Goal: Task Accomplishment & Management: Use online tool/utility

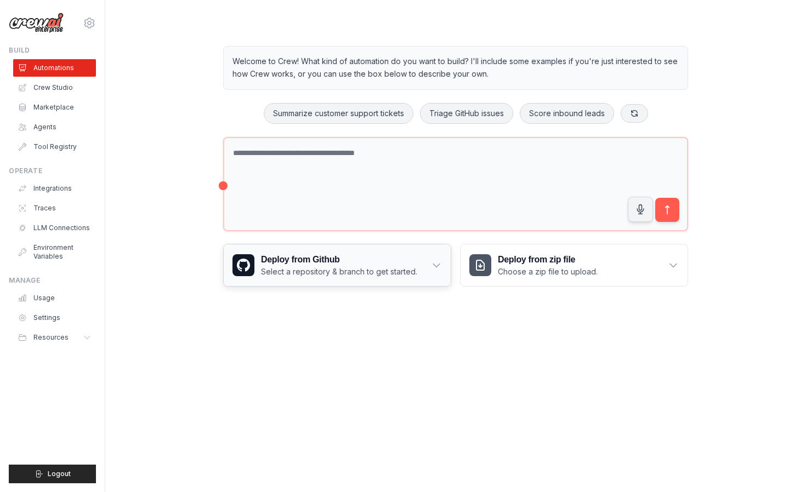
click at [352, 267] on p "Select a repository & branch to get started." at bounding box center [339, 271] width 156 height 11
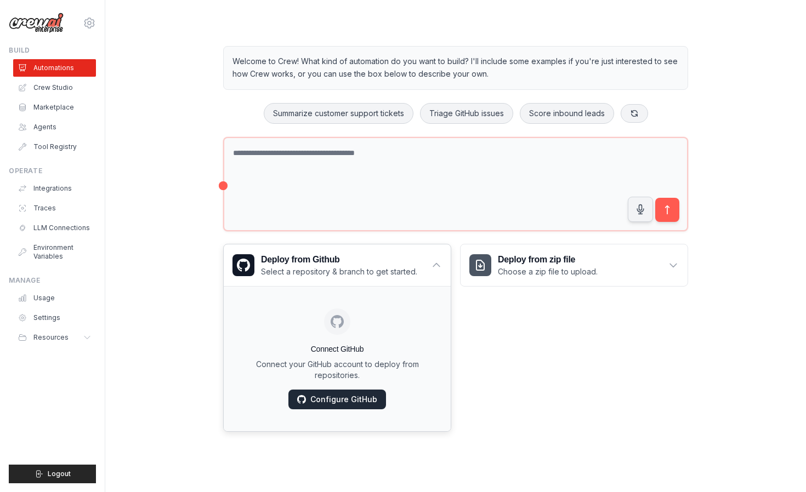
click at [336, 400] on link "Configure GitHub" at bounding box center [337, 400] width 98 height 20
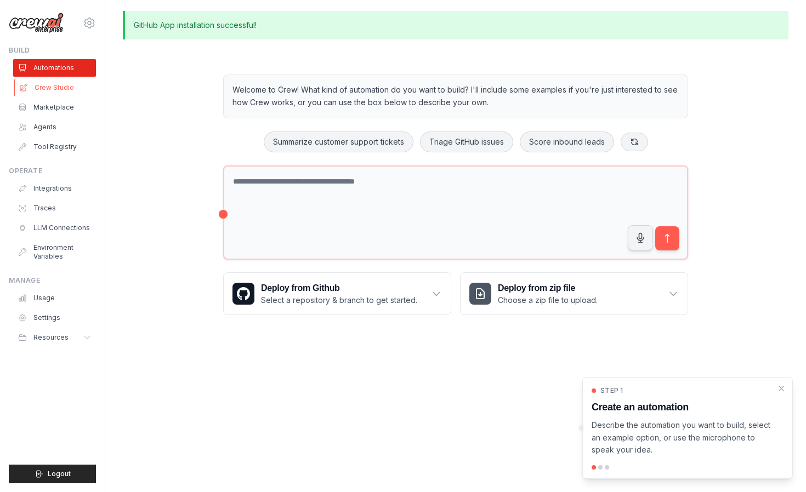
click at [38, 88] on link "Crew Studio" at bounding box center [55, 88] width 83 height 18
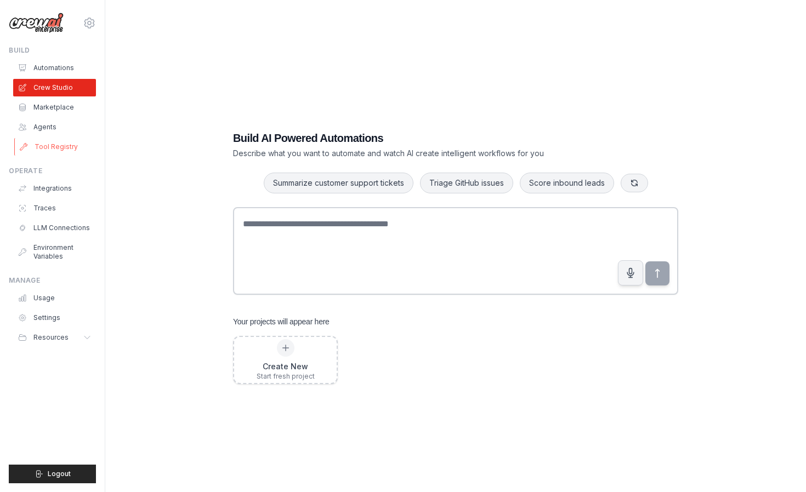
click at [44, 145] on link "Tool Registry" at bounding box center [55, 147] width 83 height 18
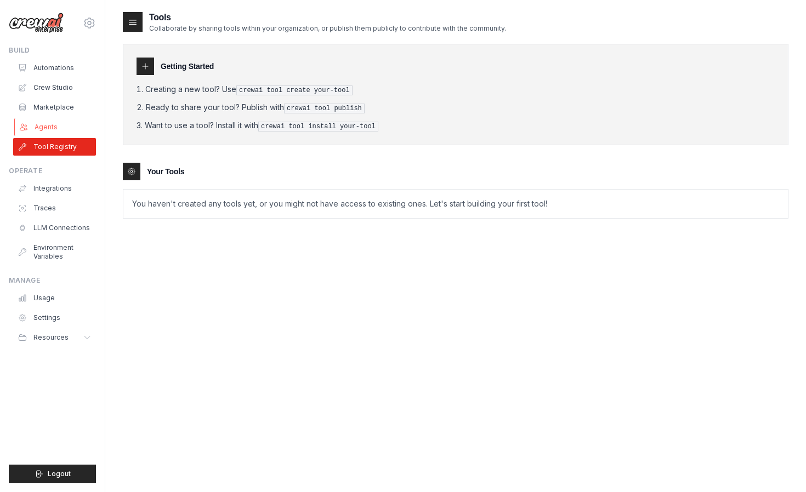
click at [39, 123] on link "Agents" at bounding box center [55, 127] width 83 height 18
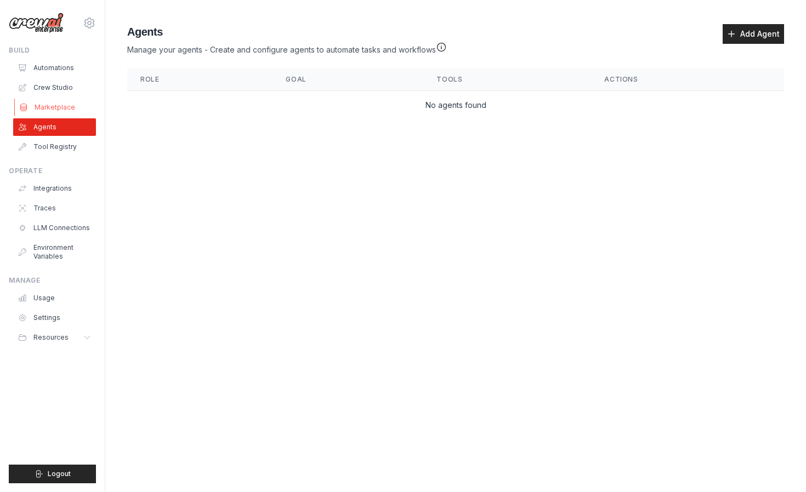
click at [41, 113] on link "Marketplace" at bounding box center [55, 108] width 83 height 18
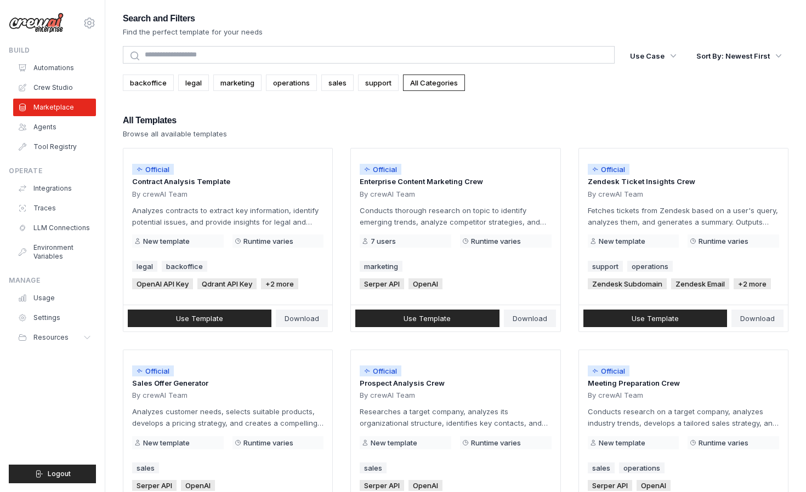
click at [39, 24] on img at bounding box center [36, 23] width 55 height 21
click at [87, 20] on icon at bounding box center [89, 22] width 13 height 13
click at [88, 75] on link "Settings" at bounding box center [89, 74] width 96 height 20
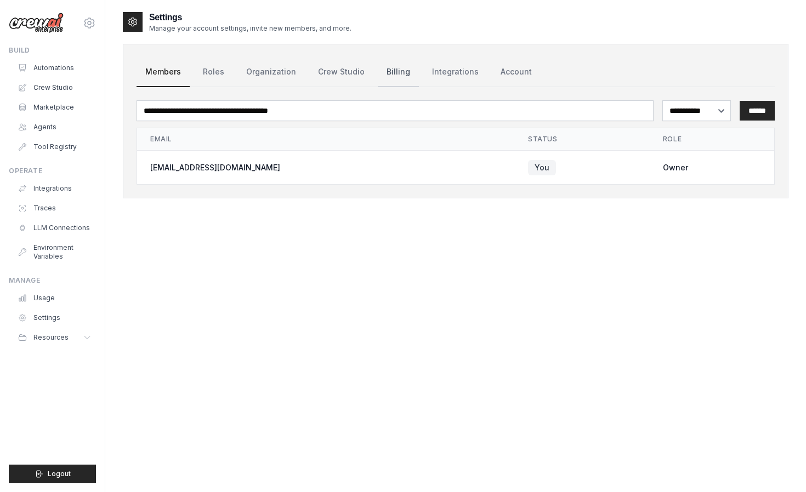
click at [392, 75] on link "Billing" at bounding box center [398, 73] width 41 height 30
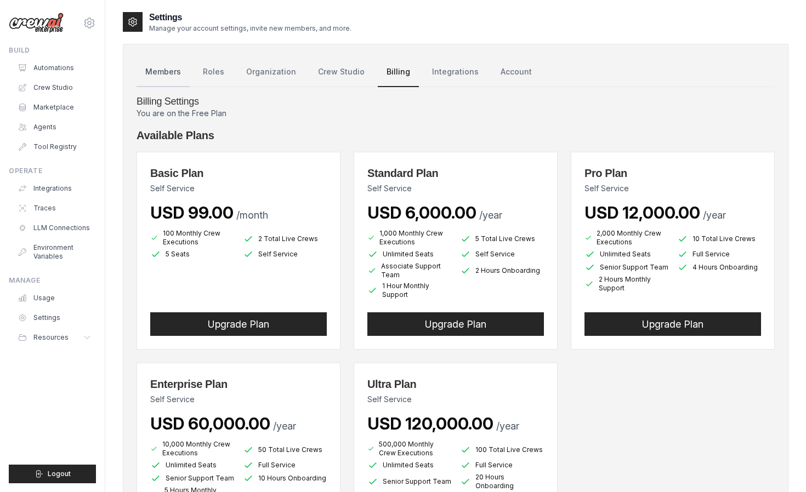
click at [172, 73] on link "Members" at bounding box center [162, 73] width 53 height 30
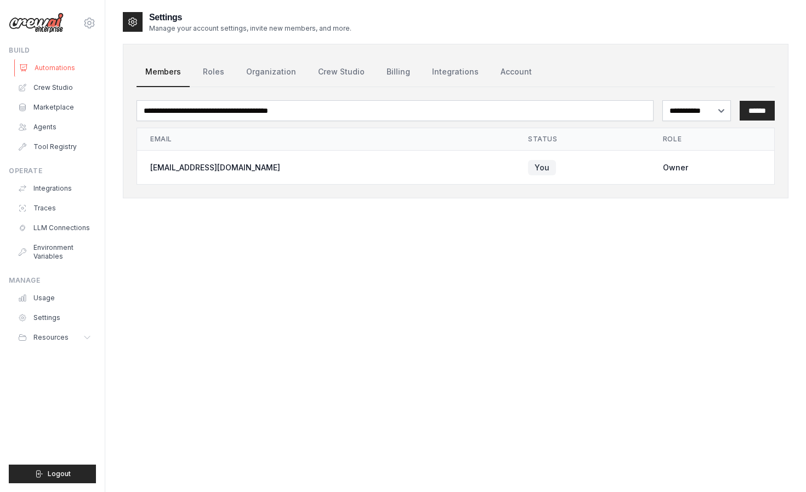
click at [54, 69] on link "Automations" at bounding box center [55, 68] width 83 height 18
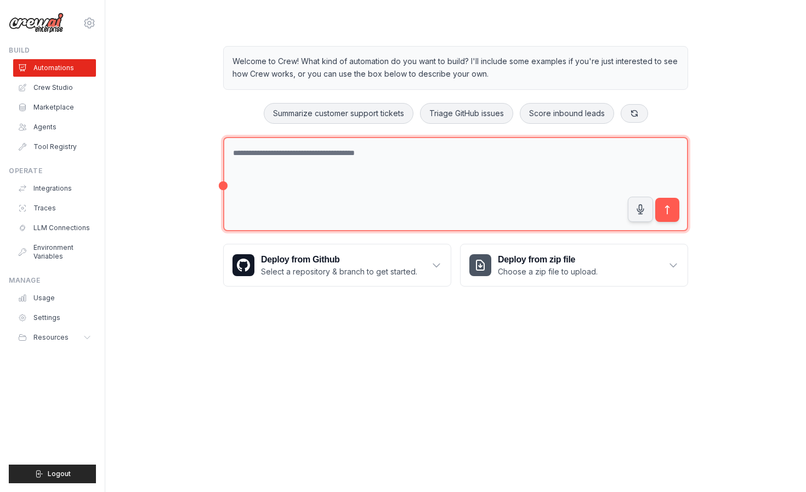
click at [325, 154] on textarea at bounding box center [455, 184] width 465 height 95
click at [340, 143] on textarea "To enrich screen reader interactions, please activate Accessibility in Grammarl…" at bounding box center [455, 184] width 465 height 95
click at [312, 163] on textarea "To enrich screen reader interactions, please activate Accessibility in Grammarl…" at bounding box center [455, 184] width 465 height 95
click at [295, 164] on textarea "To enrich screen reader interactions, please activate Accessibility in Grammarl…" at bounding box center [455, 184] width 465 height 95
type textarea "*"
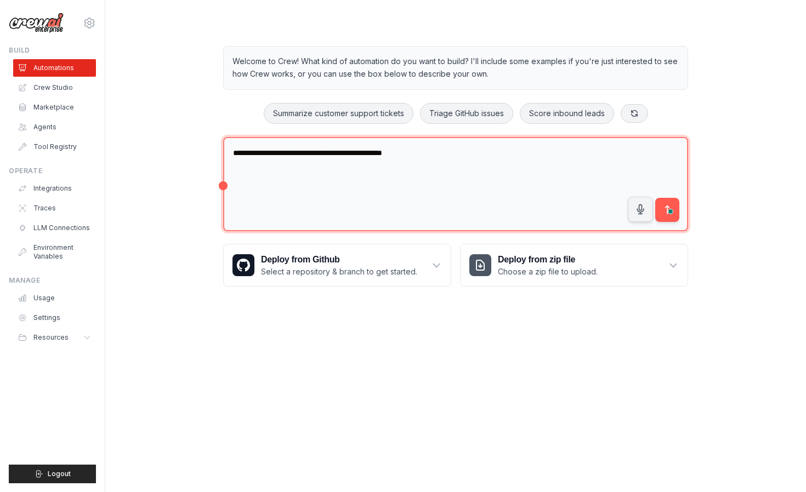
type textarea "**********"
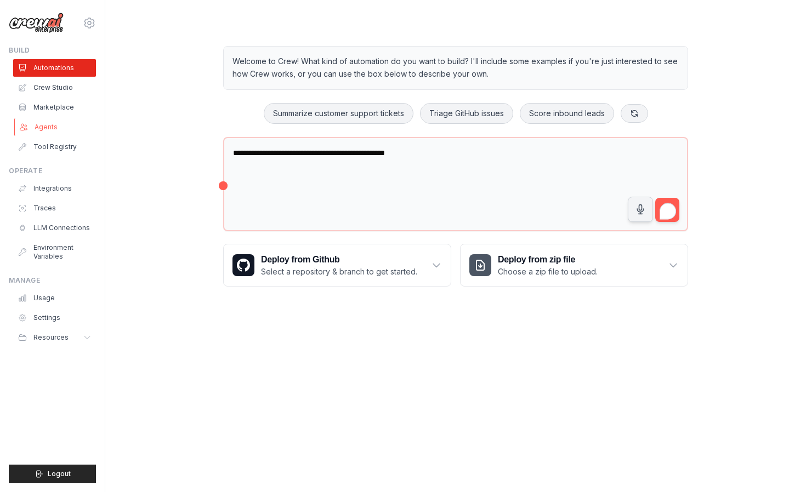
click at [44, 123] on link "Agents" at bounding box center [55, 127] width 83 height 18
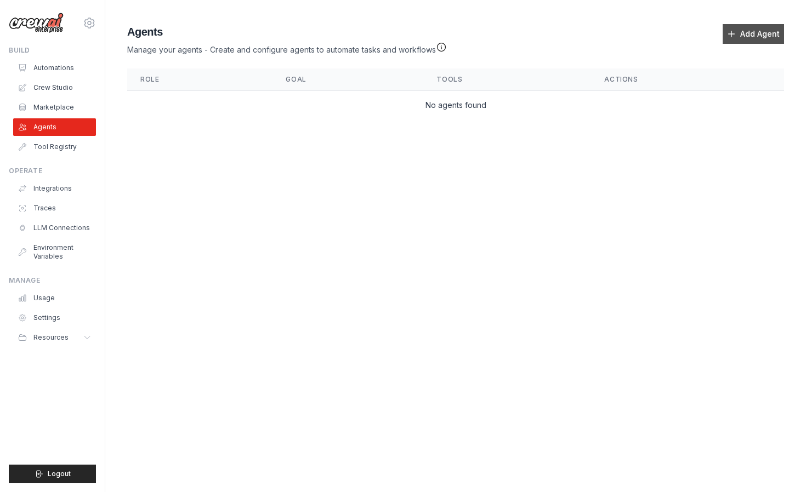
click at [751, 30] on link "Add Agent" at bounding box center [752, 34] width 61 height 20
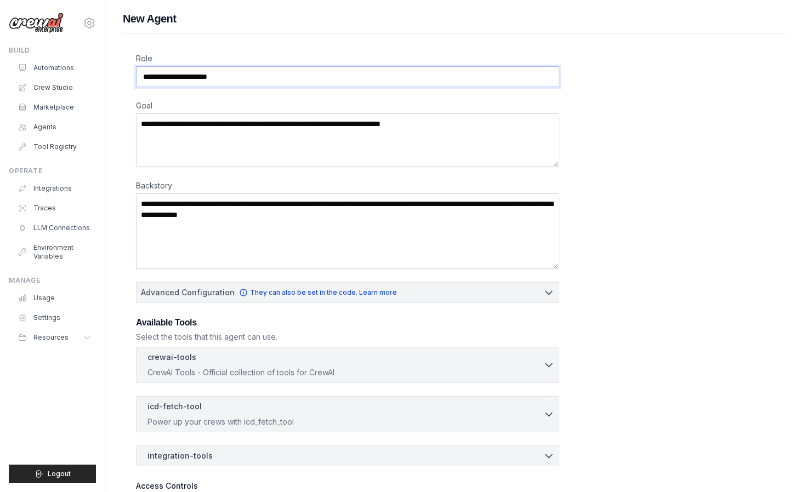
click at [268, 76] on input "Role" at bounding box center [347, 76] width 423 height 21
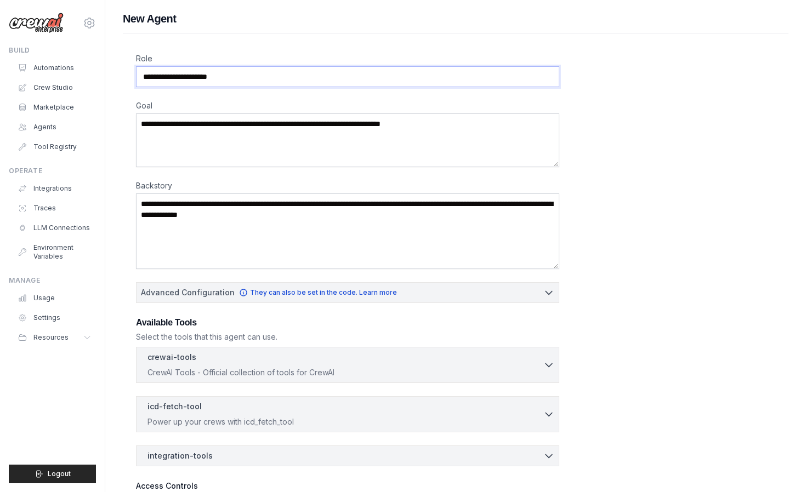
click at [268, 76] on input "Role" at bounding box center [347, 76] width 423 height 21
drag, startPoint x: 266, startPoint y: 79, endPoint x: 140, endPoint y: 72, distance: 126.8
click at [140, 72] on input "Role" at bounding box center [347, 76] width 423 height 21
type input "**********"
click at [195, 137] on textarea "Goal" at bounding box center [347, 140] width 423 height 54
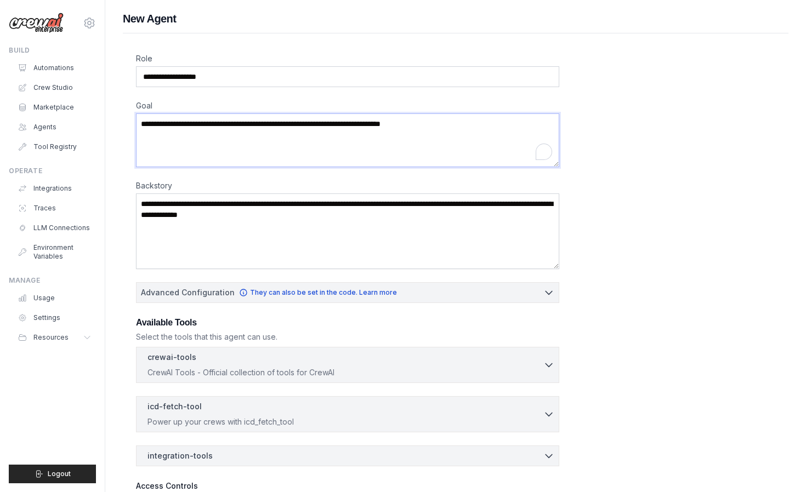
paste textarea "**********"
type textarea "**********"
click at [195, 247] on textarea "Backstory" at bounding box center [347, 231] width 423 height 76
paste textarea "**********"
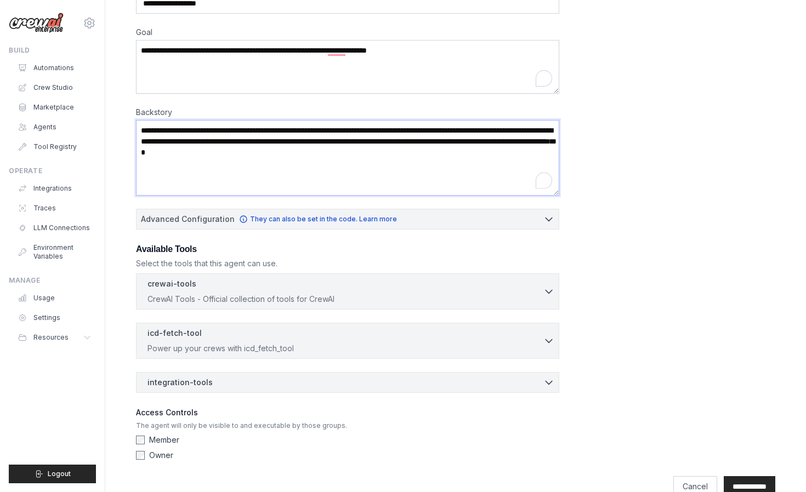
scroll to position [75, 0]
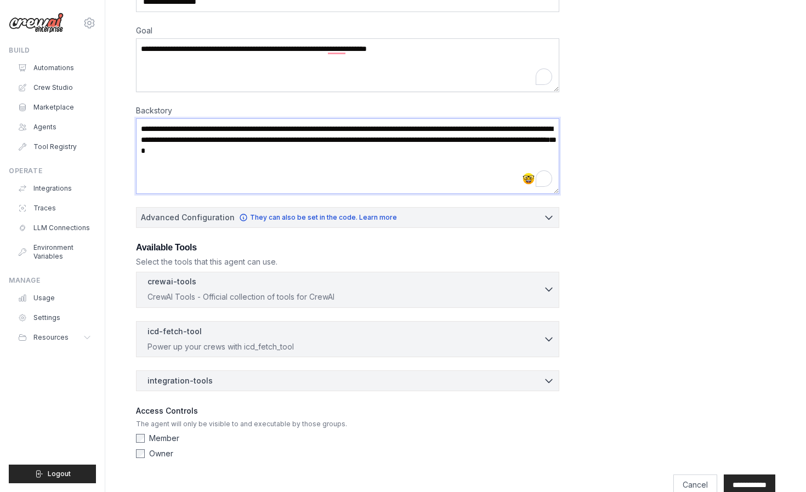
type textarea "**********"
click at [533, 295] on p "CrewAI Tools - Official collection of tools for CrewAI" at bounding box center [345, 297] width 396 height 11
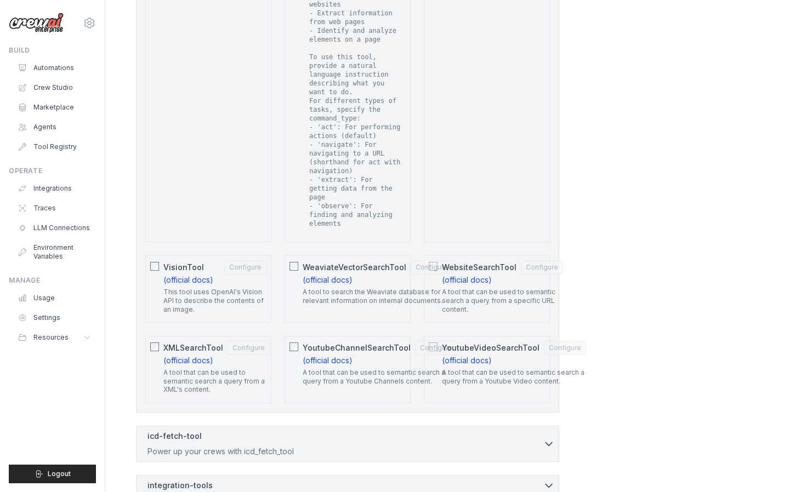
scroll to position [2243, 0]
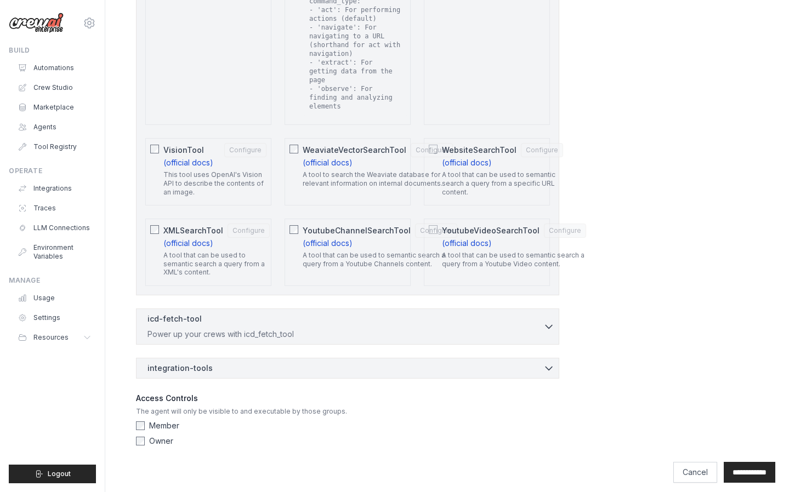
click at [437, 161] on div "WebsiteSearchTool Configure (official docs) A tool that can be used to semantic…" at bounding box center [487, 171] width 126 height 67
click at [300, 141] on div "WeaviateVectorSearchTool Configure (official docs) A tool to search the Weaviat…" at bounding box center [347, 171] width 126 height 67
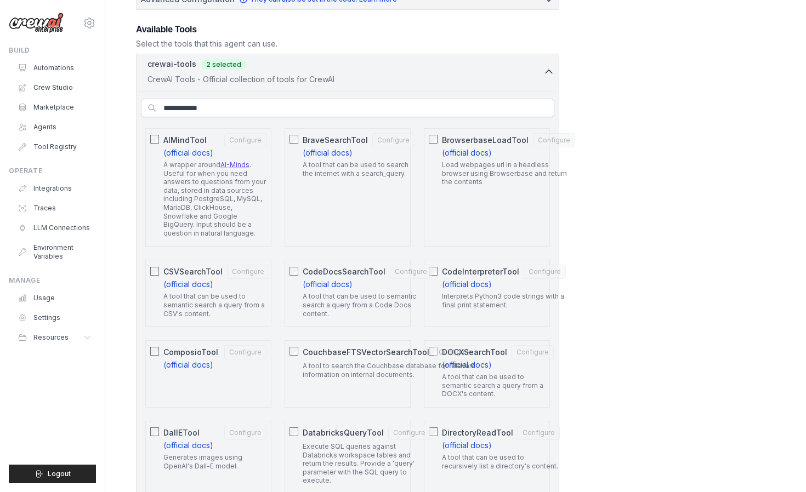
scroll to position [294, 0]
click at [155, 144] on div "AIMindTool Configure (official docs) A wrapper around AI-Minds . Useful for whe…" at bounding box center [208, 187] width 126 height 118
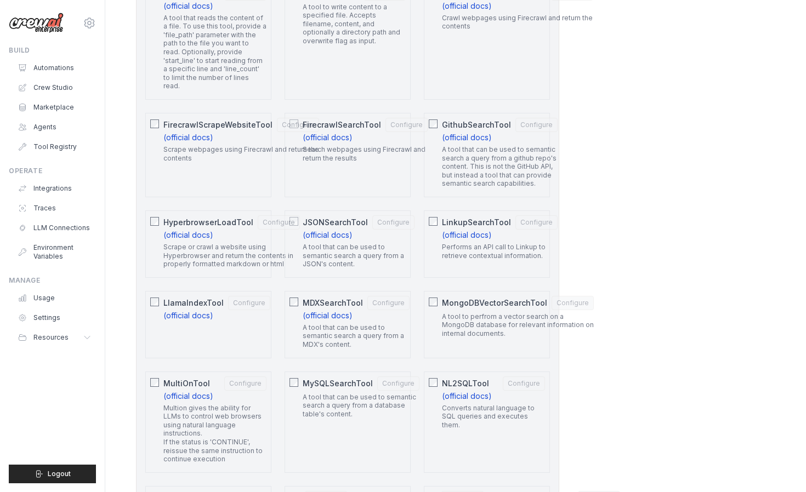
scroll to position [901, 0]
click at [533, 117] on button "Configure" at bounding box center [536, 123] width 42 height 14
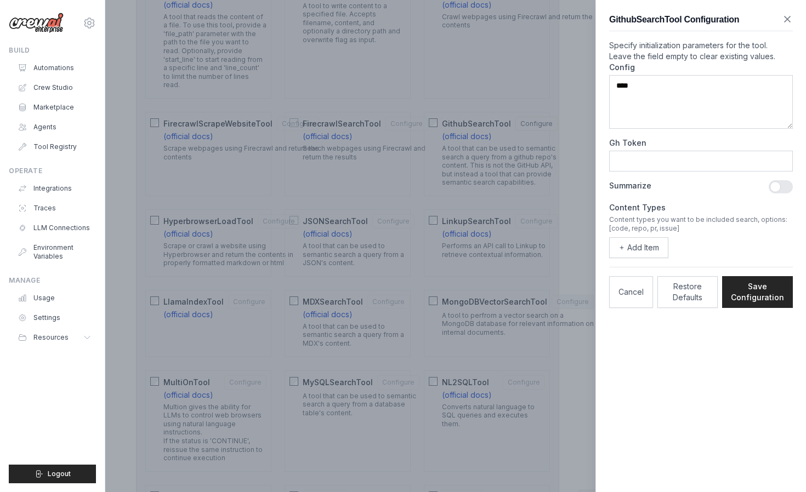
click at [786, 25] on div "GithubSearchTool Configuration" at bounding box center [701, 22] width 184 height 18
click at [789, 18] on icon "button" at bounding box center [786, 19] width 11 height 11
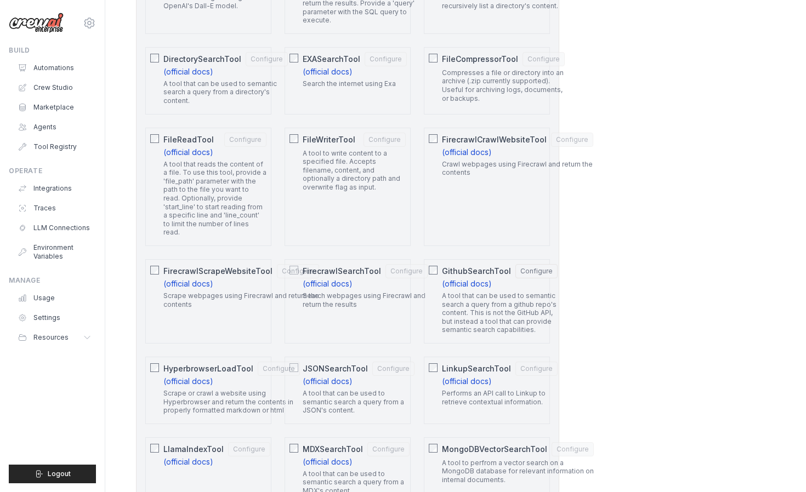
scroll to position [736, 0]
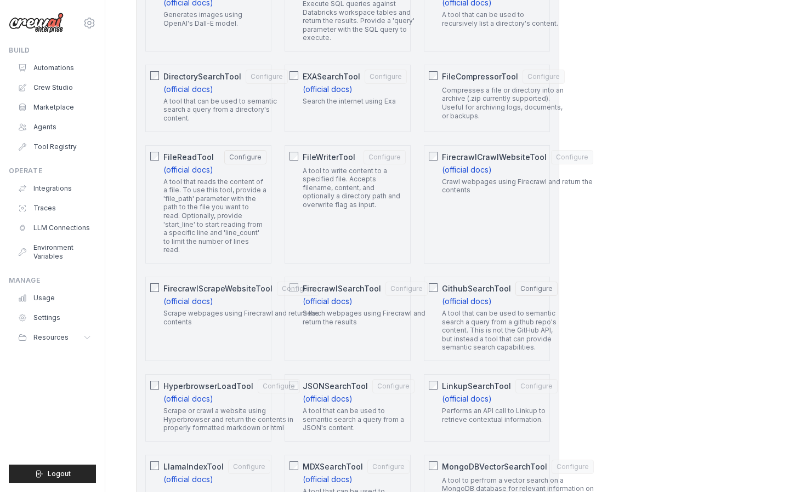
click at [295, 161] on div "FileWriterTool Configure A tool to write content to a specified file. Accepts f…" at bounding box center [347, 204] width 126 height 118
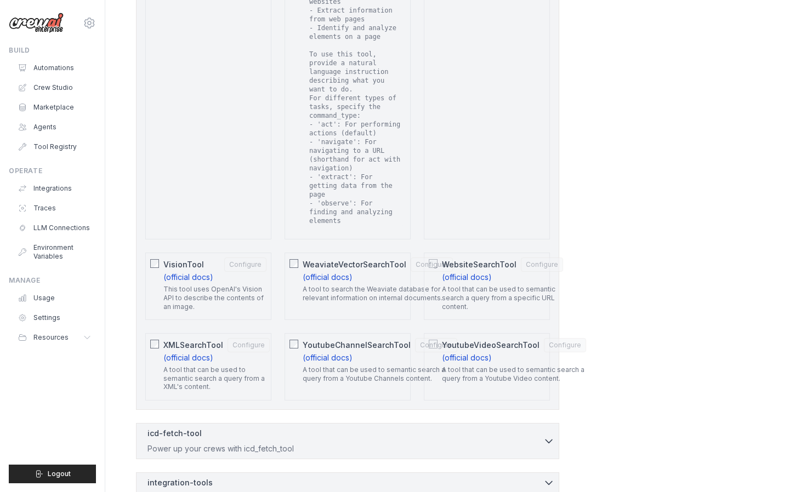
scroll to position [2141, 0]
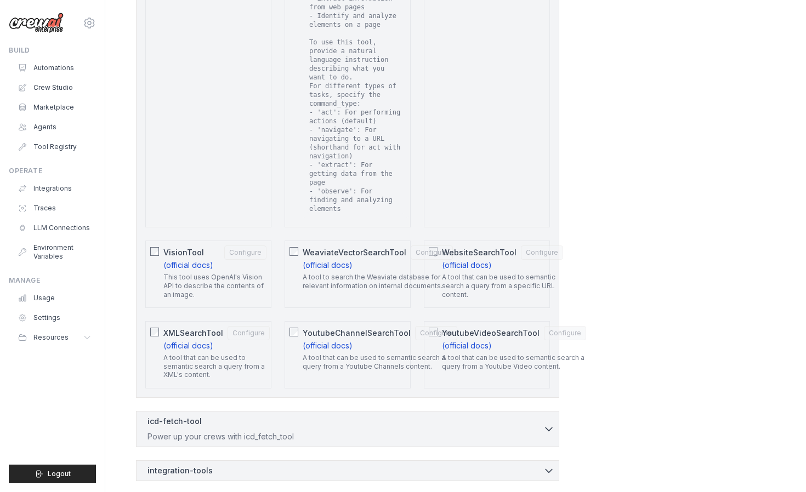
click at [437, 241] on div "WebsiteSearchTool Configure (official docs) A tool that can be used to semantic…" at bounding box center [487, 274] width 126 height 67
click at [484, 247] on span "WebsiteSearchTool" at bounding box center [479, 252] width 75 height 11
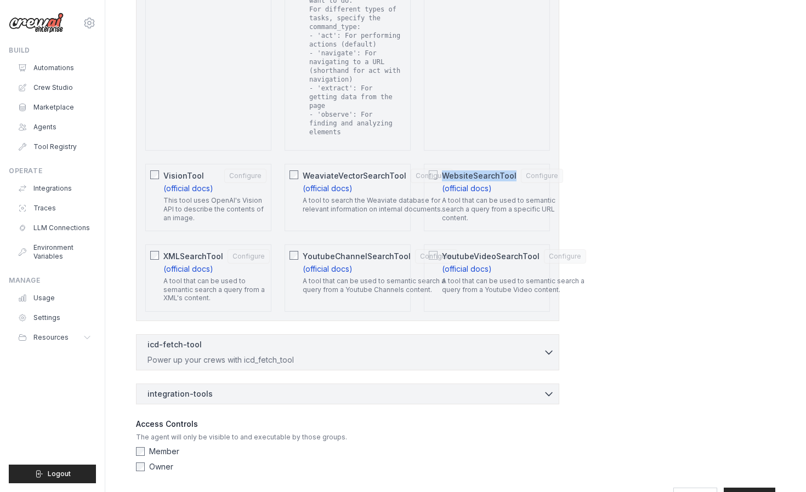
scroll to position [2221, 0]
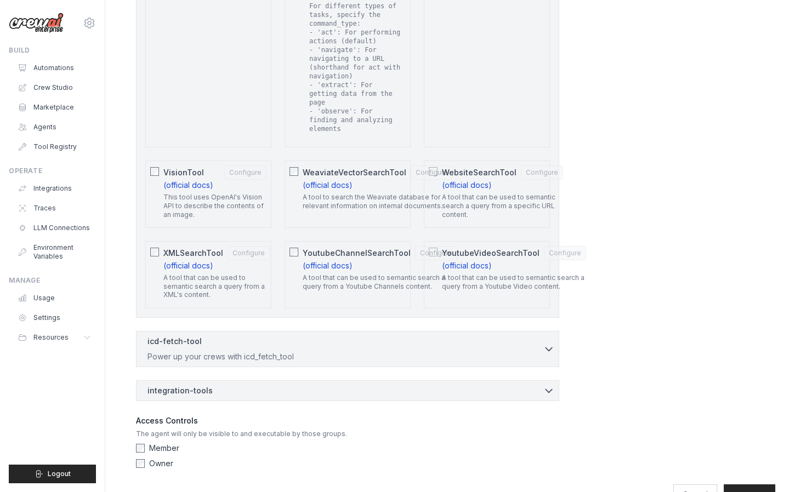
click at [432, 161] on div "WebsiteSearchTool Configure (official docs) A tool that can be used to semantic…" at bounding box center [487, 194] width 126 height 67
click at [433, 176] on div "WebsiteSearchTool Configure (official docs) A tool that can be used to semantic…" at bounding box center [487, 194] width 126 height 67
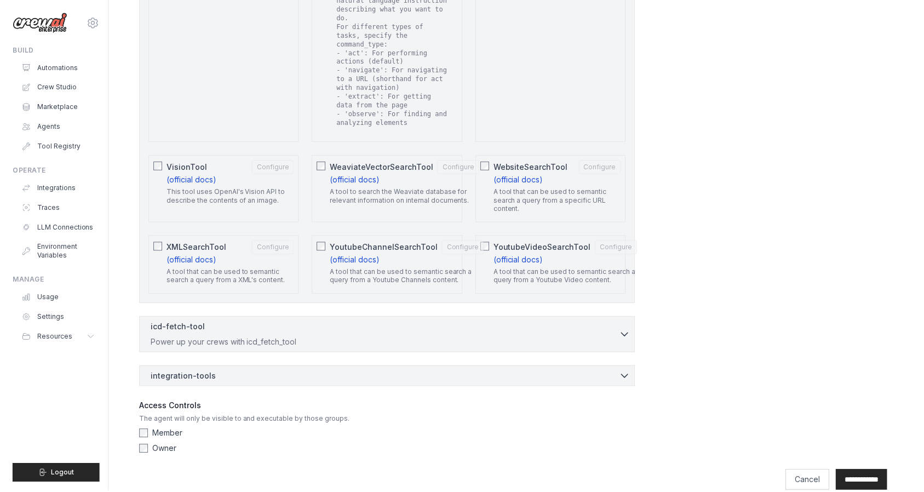
scroll to position [2096, 0]
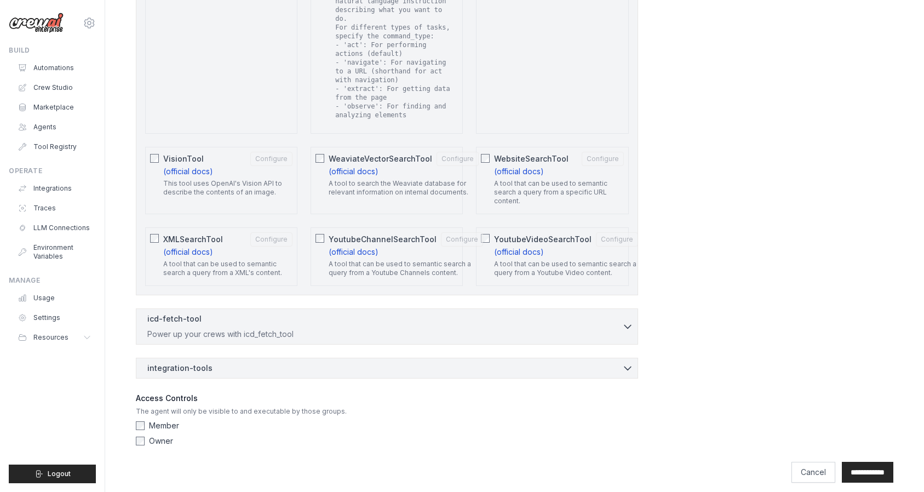
click at [491, 151] on div "WebsiteSearchTool Configure (official docs) A tool that can be used to semantic…" at bounding box center [552, 180] width 152 height 67
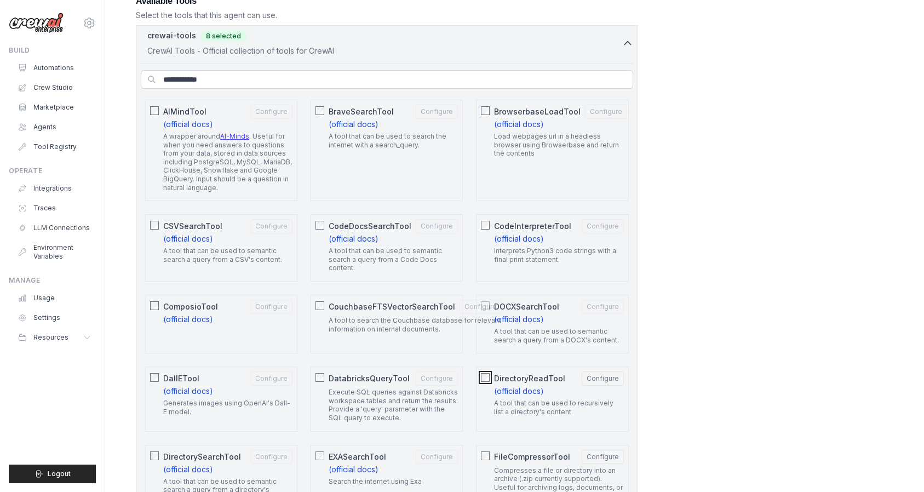
scroll to position [321, 0]
click at [332, 114] on span "BraveSearchTool" at bounding box center [361, 112] width 65 height 11
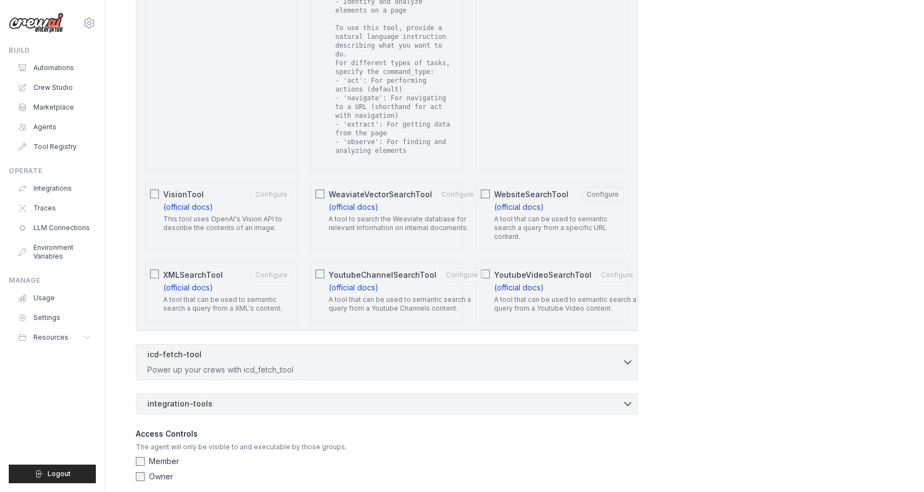
scroll to position [2096, 0]
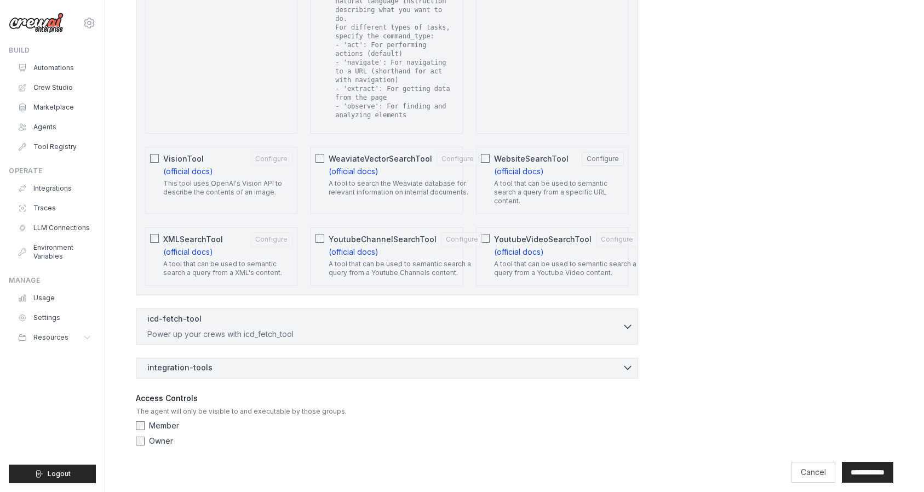
click at [316, 362] on div "integration-tools 0 selected" at bounding box center [390, 367] width 486 height 11
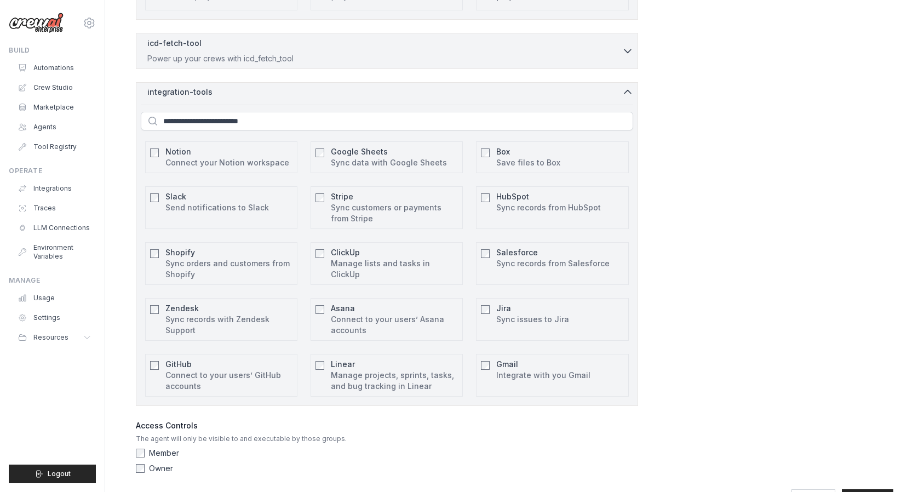
scroll to position [2377, 0]
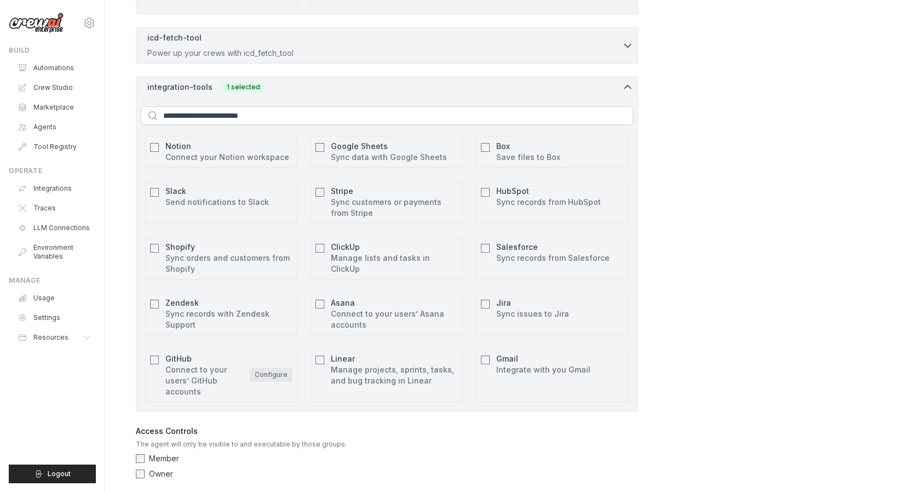
click at [281, 368] on button "Configure" at bounding box center [271, 375] width 43 height 14
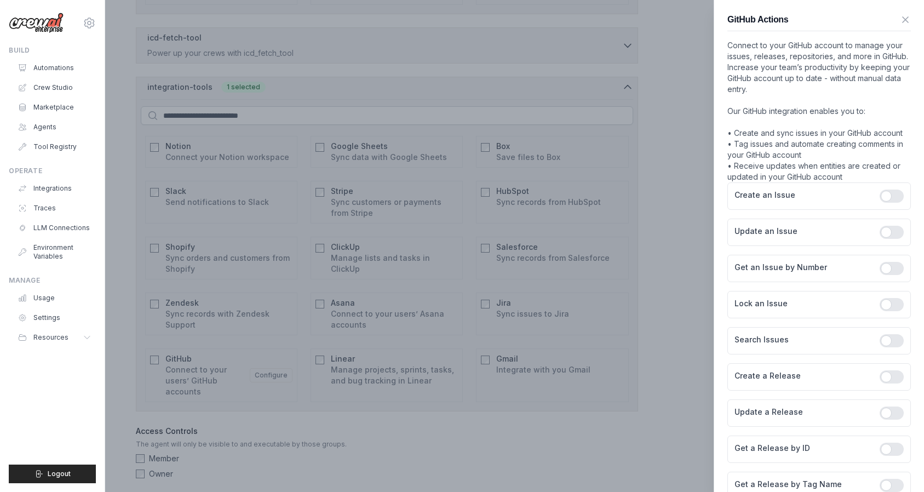
click at [381, 414] on div at bounding box center [462, 246] width 924 height 492
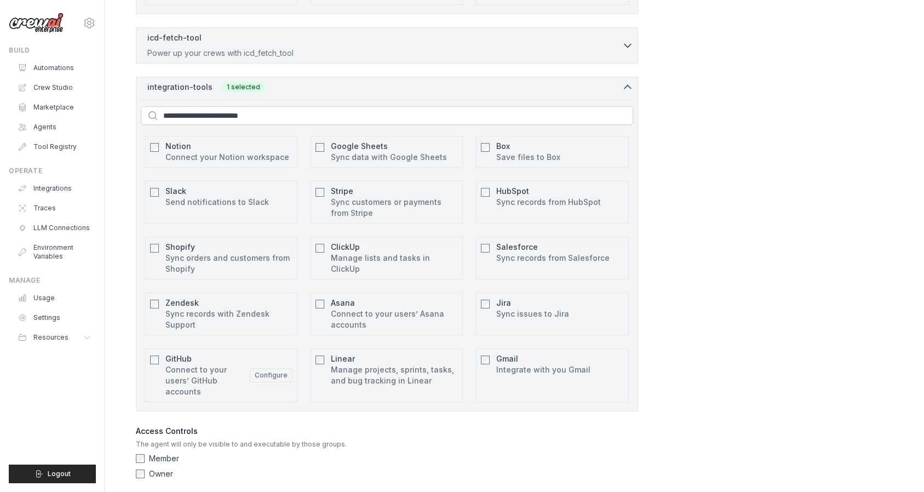
scroll to position [2410, 0]
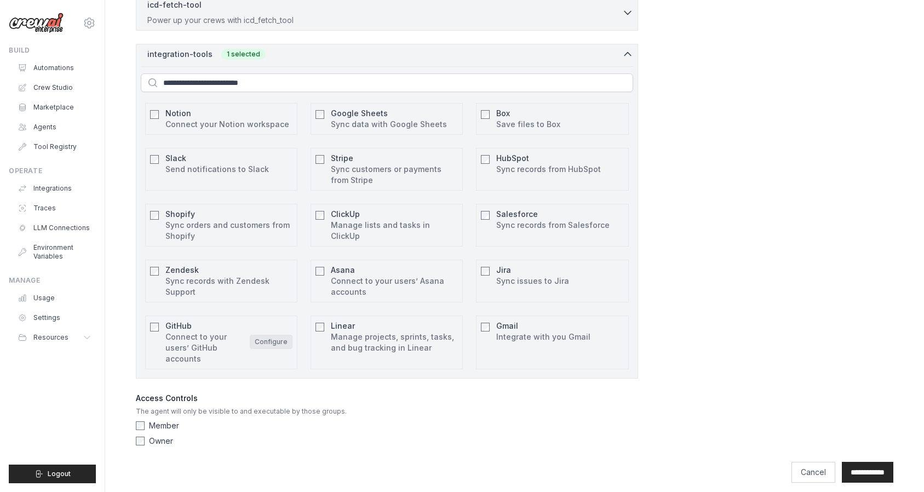
click at [272, 335] on button "Configure" at bounding box center [271, 342] width 43 height 14
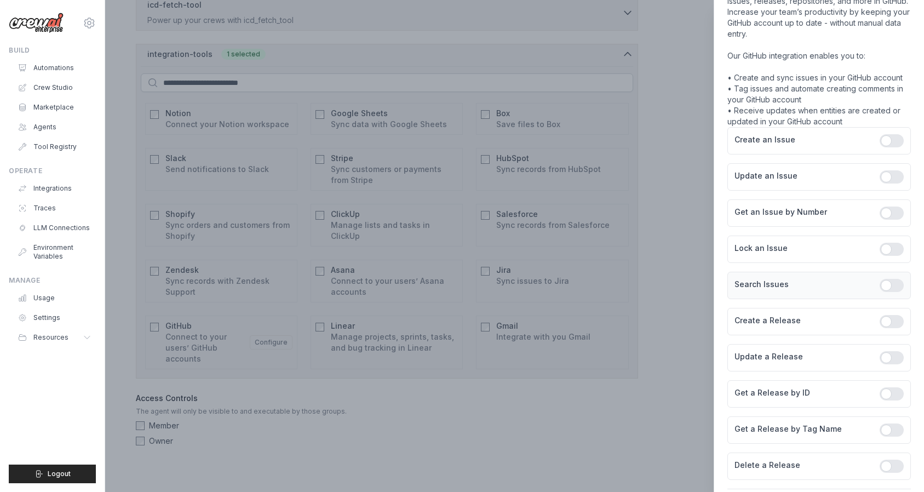
scroll to position [52, 0]
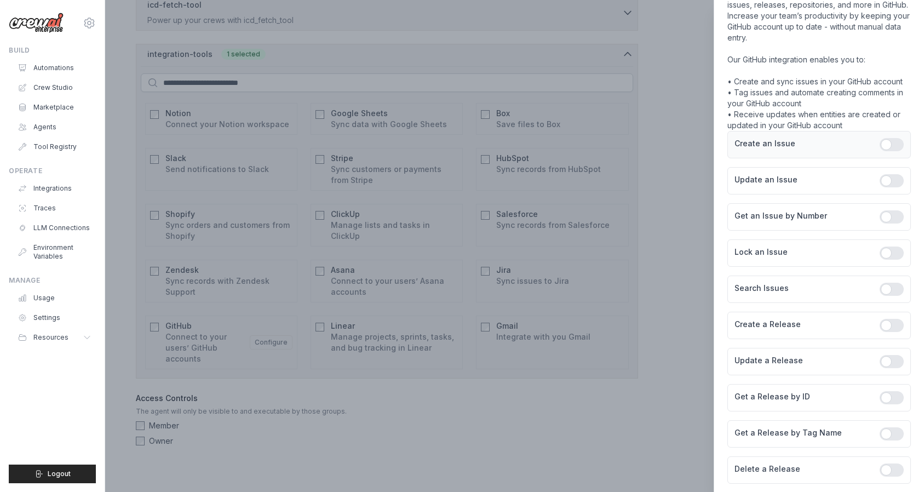
click at [805, 146] on div at bounding box center [892, 144] width 24 height 13
click at [805, 170] on div "Update an Issue" at bounding box center [820, 180] width 184 height 27
click at [805, 181] on div at bounding box center [892, 180] width 24 height 13
click at [805, 221] on div at bounding box center [892, 216] width 24 height 13
click at [805, 260] on div "Lock an Issue" at bounding box center [820, 252] width 184 height 27
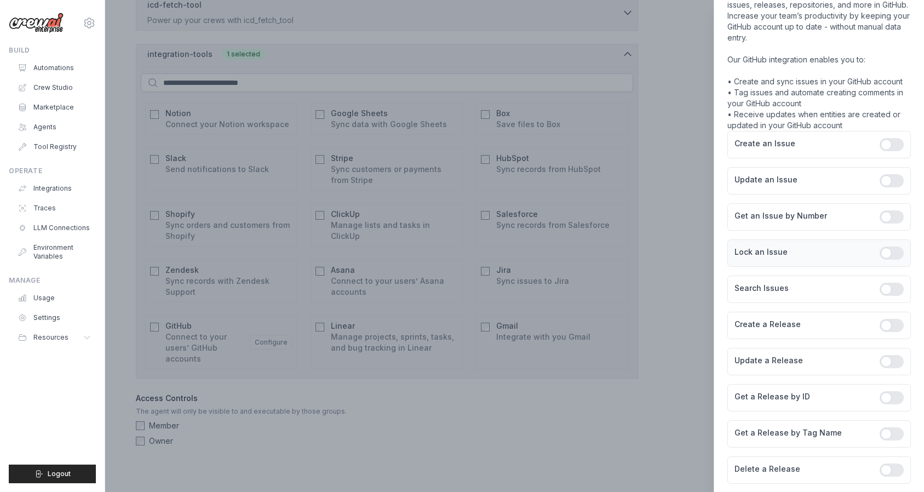
click at [805, 254] on div at bounding box center [892, 253] width 24 height 13
click at [805, 292] on div at bounding box center [892, 289] width 24 height 13
click at [805, 328] on div at bounding box center [892, 325] width 24 height 13
click at [805, 360] on div at bounding box center [892, 361] width 24 height 13
click at [805, 390] on div "Get a Release by ID" at bounding box center [820, 397] width 184 height 27
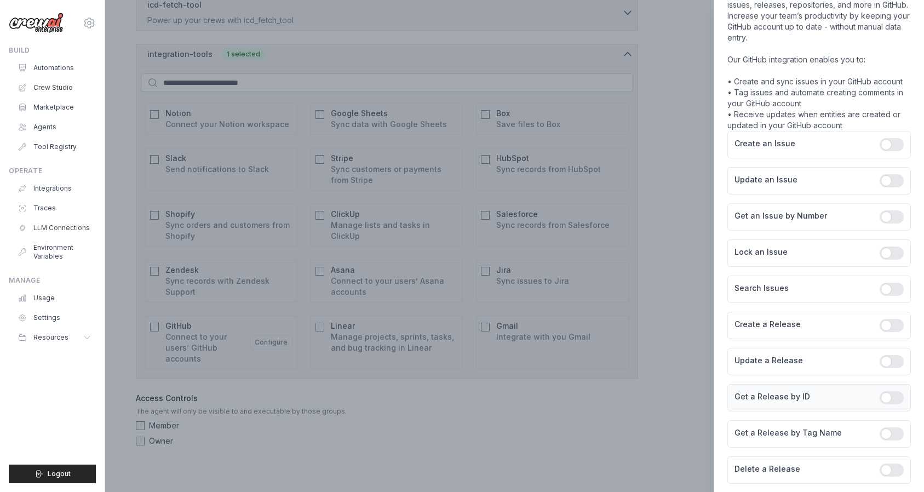
click at [805, 401] on div at bounding box center [892, 397] width 24 height 13
click at [805, 433] on div at bounding box center [892, 433] width 24 height 13
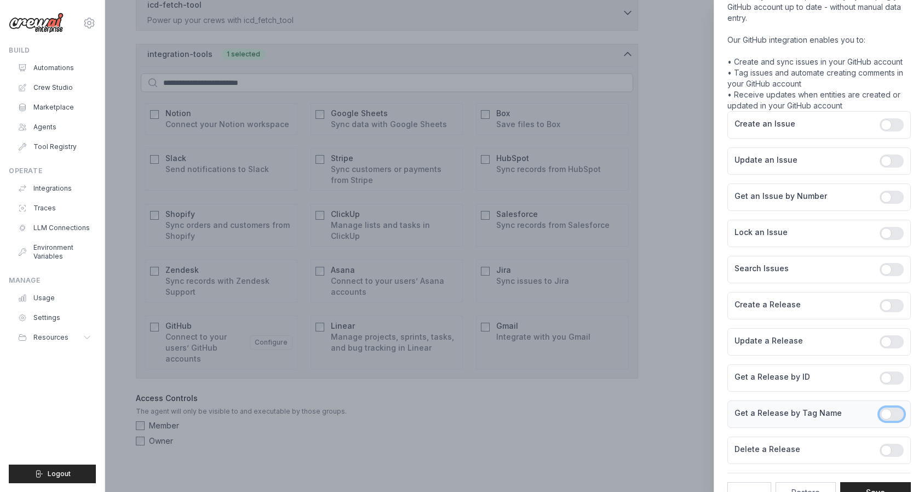
scroll to position [106, 0]
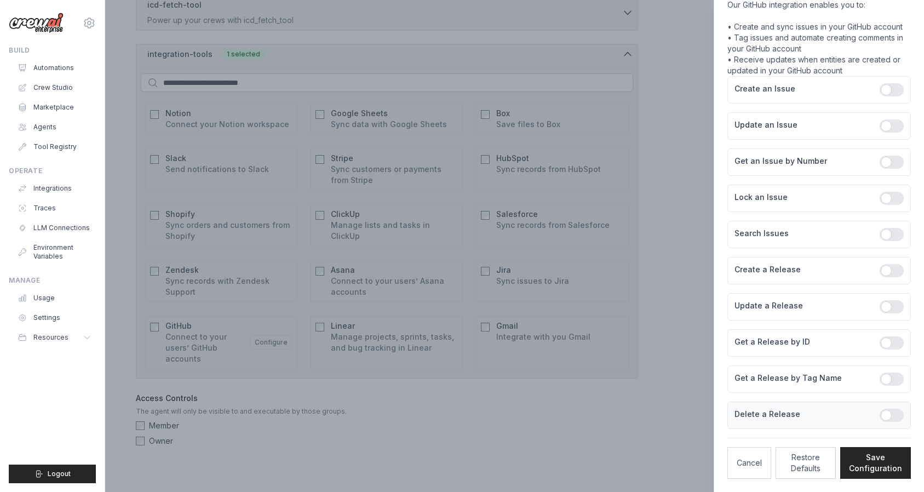
click at [805, 415] on div at bounding box center [892, 415] width 24 height 13
click at [805, 463] on button "Save Configuration" at bounding box center [876, 463] width 71 height 32
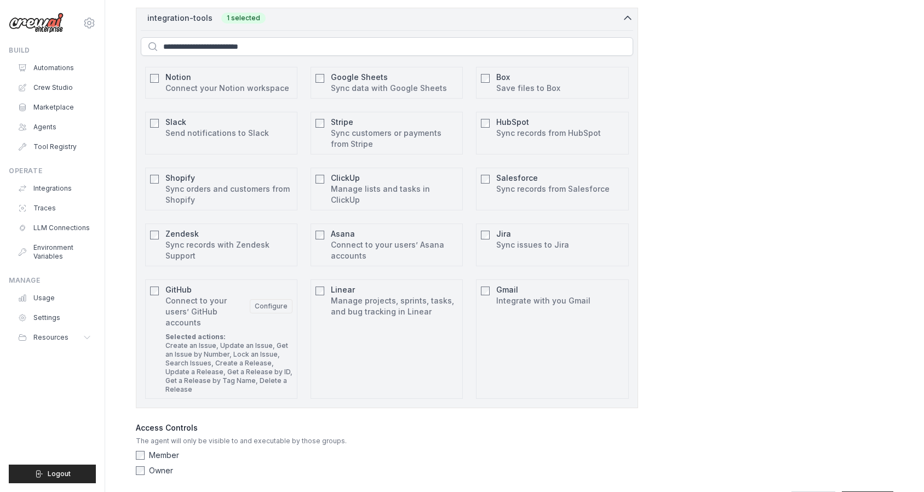
scroll to position [2467, 0]
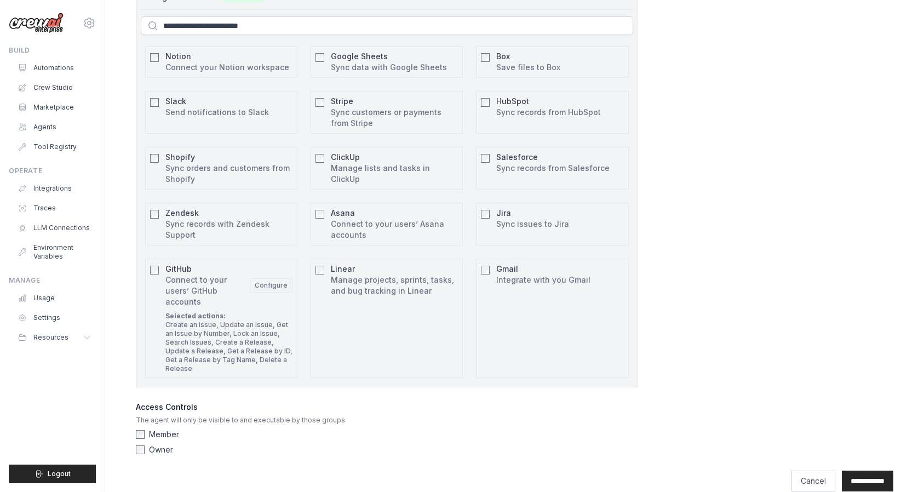
click at [150, 429] on label "Member" at bounding box center [164, 434] width 30 height 11
click at [805, 471] on input "**********" at bounding box center [868, 481] width 52 height 21
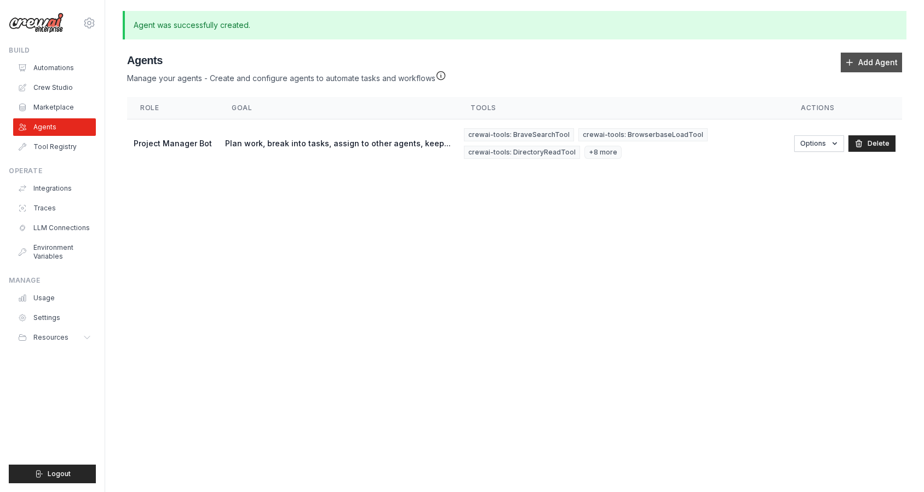
click at [805, 59] on link "Add Agent" at bounding box center [871, 63] width 61 height 20
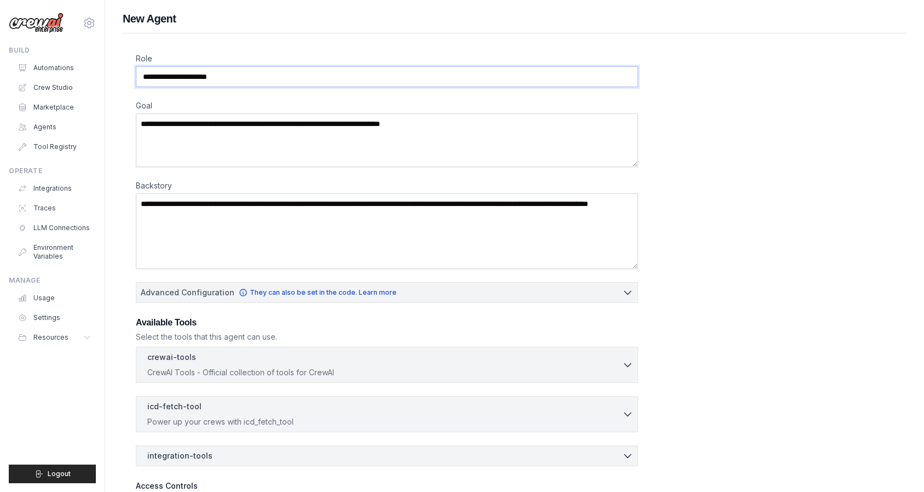
click at [192, 75] on input "Role" at bounding box center [387, 76] width 503 height 21
type input "**********"
click at [197, 155] on textarea "Goal" at bounding box center [387, 140] width 503 height 54
paste textarea "**********"
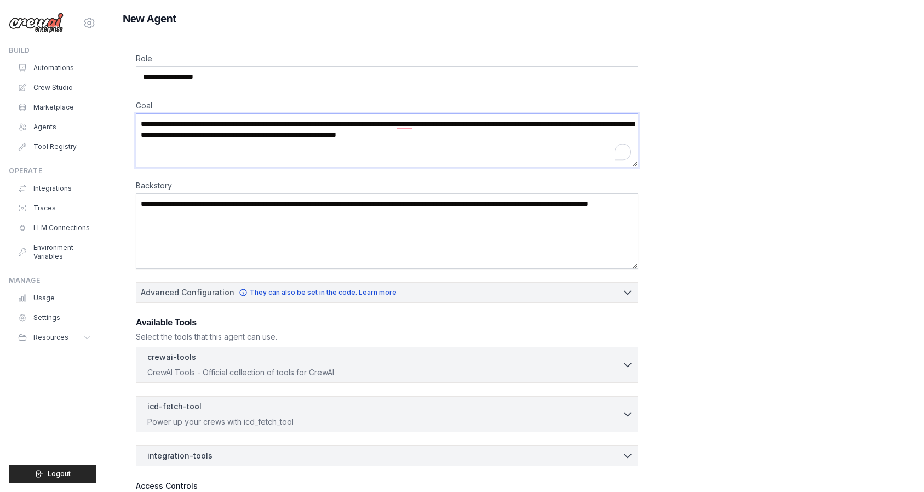
type textarea "**********"
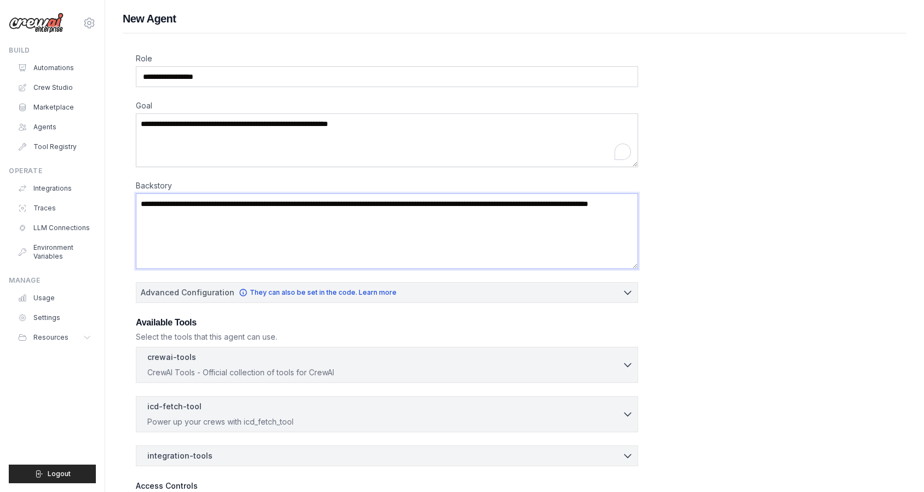
click at [198, 230] on textarea "Backstory" at bounding box center [387, 231] width 503 height 76
paste textarea "**********"
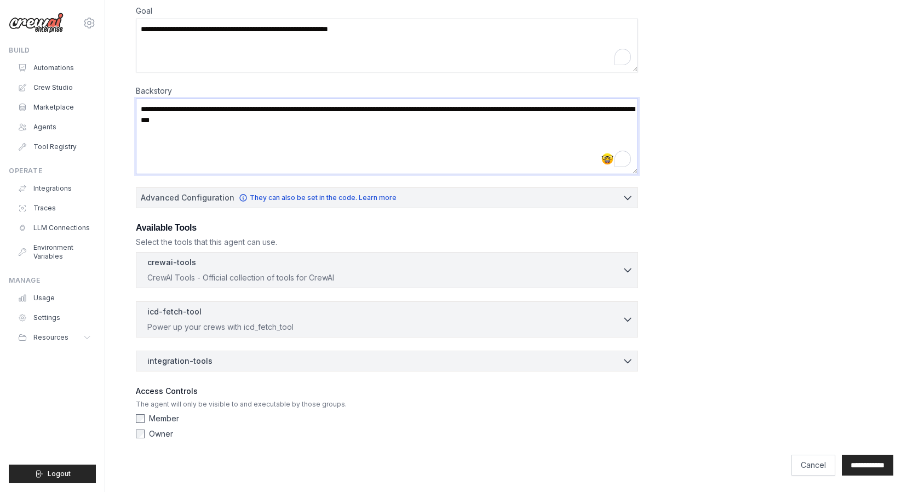
scroll to position [96, 0]
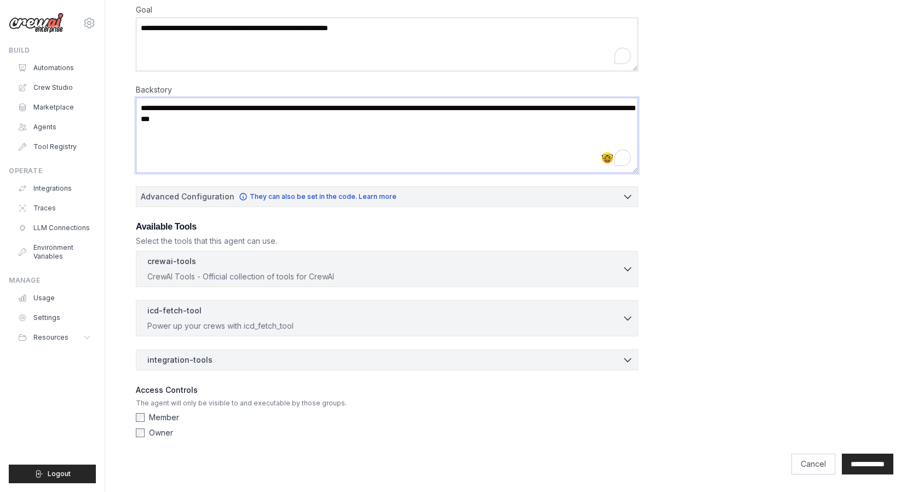
type textarea "**********"
click at [309, 332] on div "icd-fetch-tool 0 selected Power up your crews with icd_fetch_tool IcdFetchTool" at bounding box center [387, 318] width 503 height 36
click at [309, 321] on p "Power up your crews with icd_fetch_tool" at bounding box center [384, 325] width 475 height 11
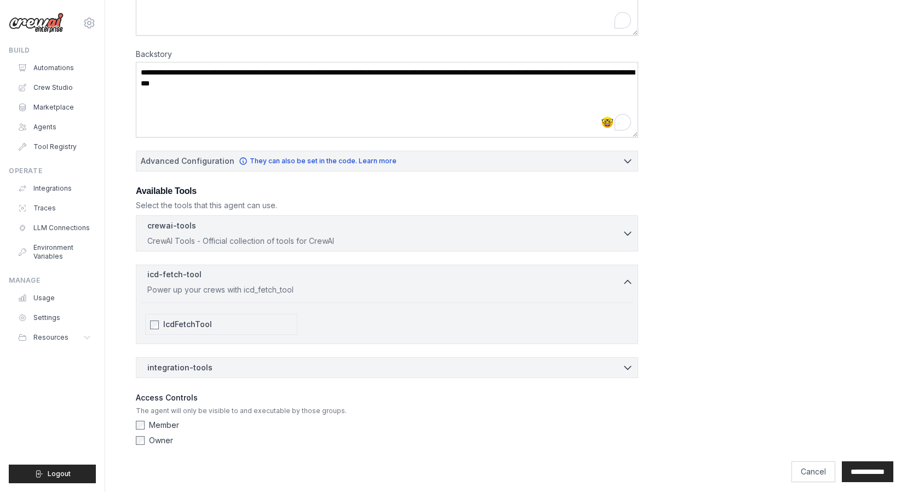
scroll to position [133, 0]
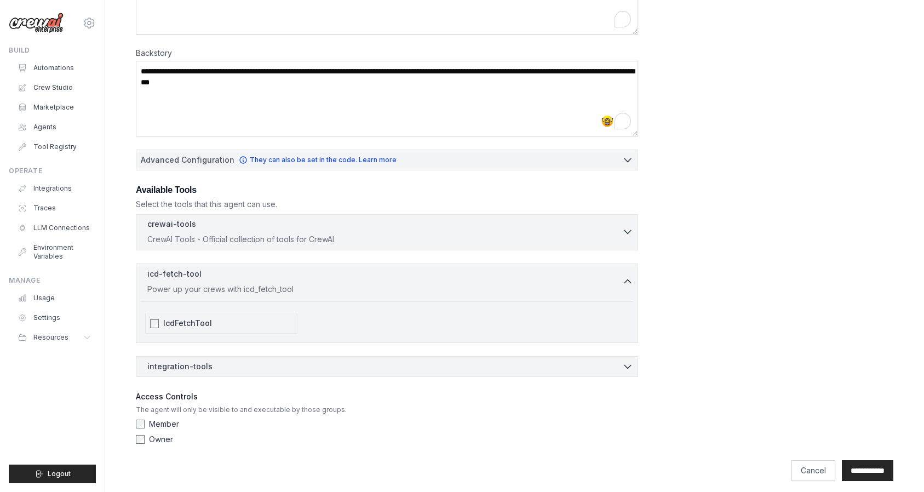
click at [258, 227] on div "crewai-tools 0 selected" at bounding box center [384, 225] width 475 height 13
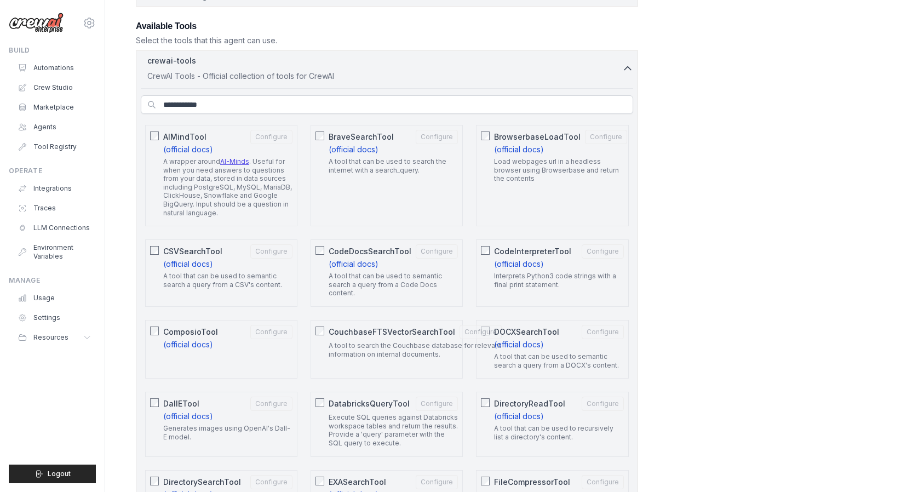
scroll to position [279, 0]
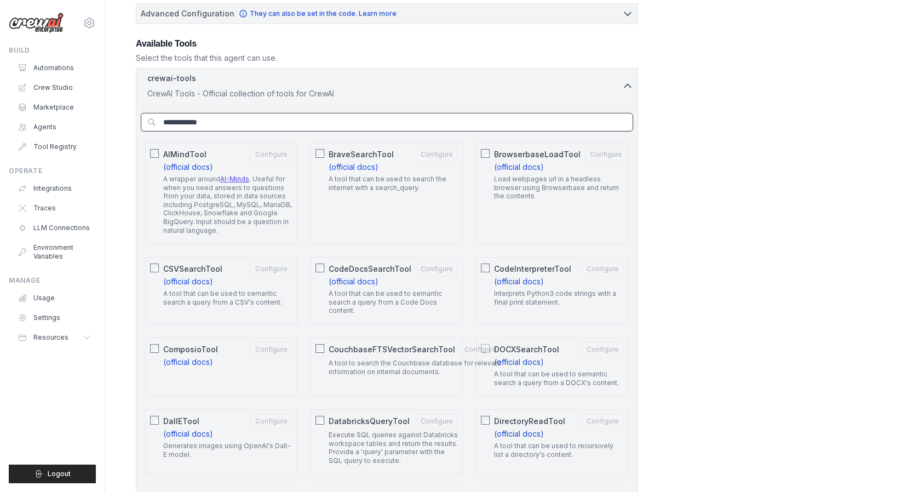
click at [258, 122] on input "text" at bounding box center [387, 122] width 493 height 19
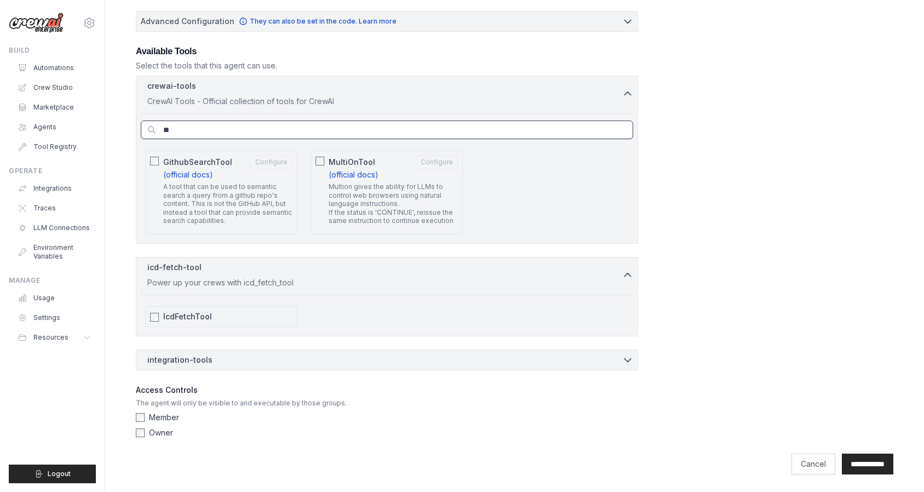
scroll to position [271, 0]
type input "*"
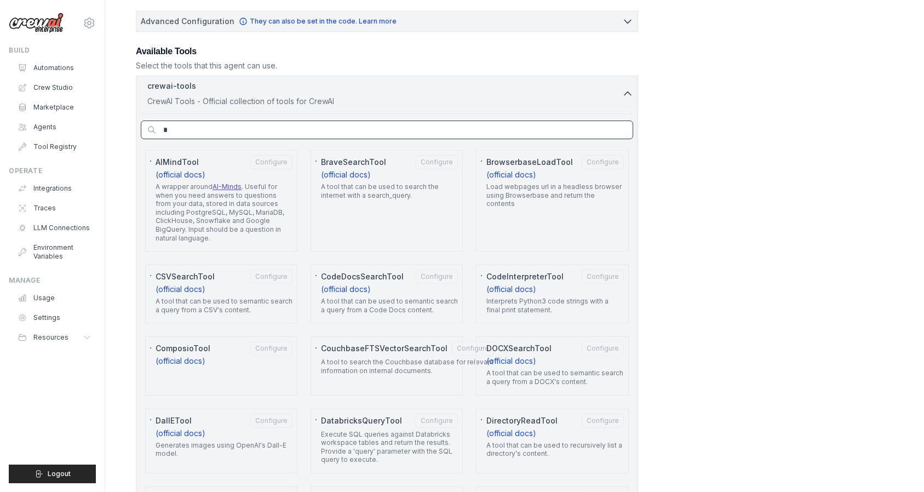
scroll to position [279, 0]
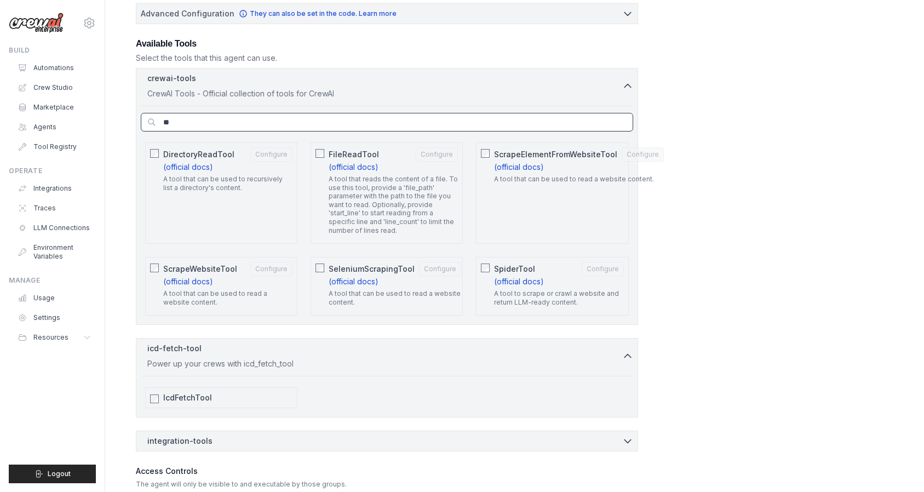
type input "*"
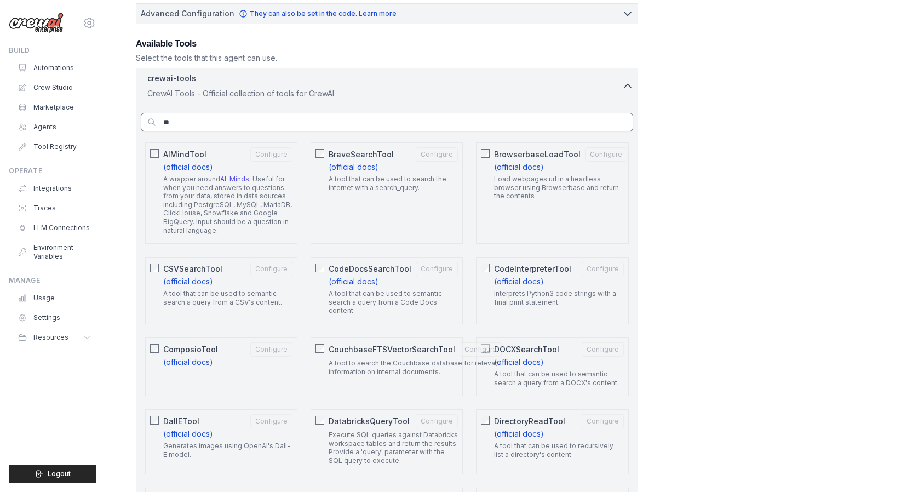
scroll to position [271, 0]
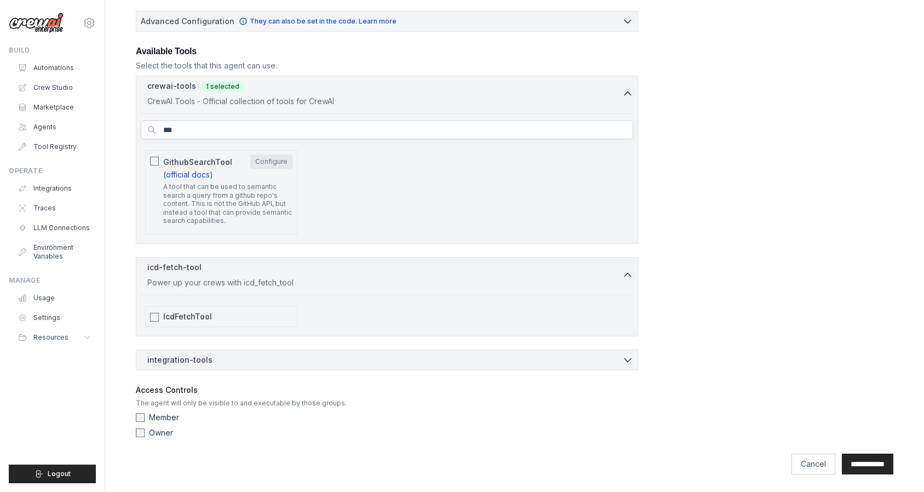
click at [265, 169] on div "GithubSearchTool Configure" at bounding box center [227, 162] width 129 height 14
click at [213, 139] on input "***" at bounding box center [387, 130] width 493 height 19
type input "*"
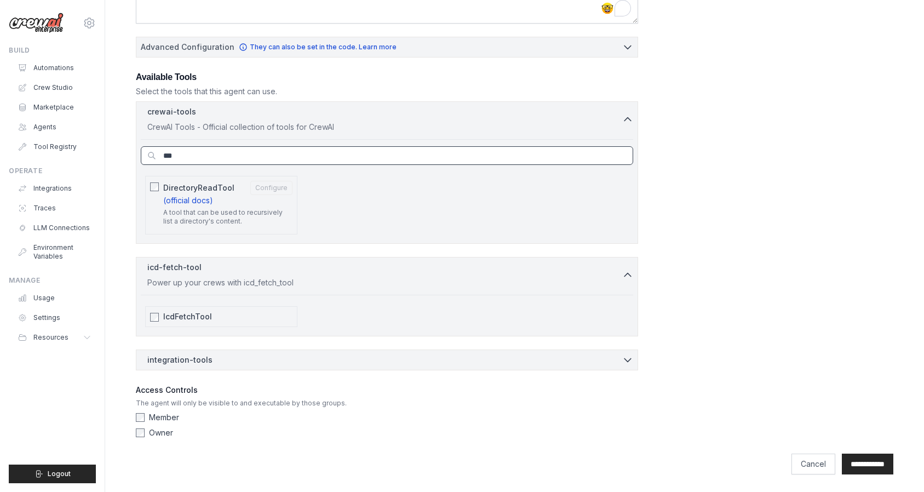
scroll to position [246, 0]
click at [191, 184] on span "DirectoryReadTool" at bounding box center [198, 187] width 71 height 11
click at [186, 158] on input "****" at bounding box center [387, 155] width 493 height 19
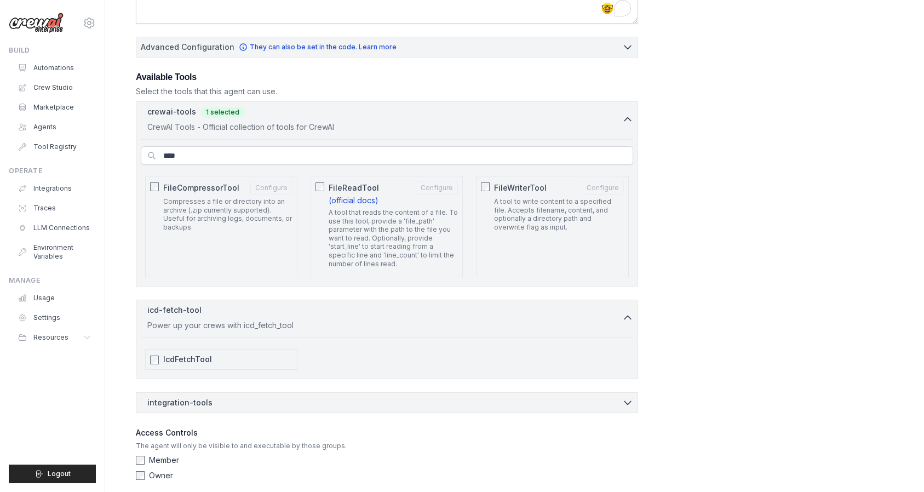
click at [355, 210] on p "A tool that reads the content of a file. To use this tool, provide a 'file_path…" at bounding box center [393, 238] width 129 height 60
click at [205, 202] on p "Compresses a file or directory into an archive (.zip currently supported). Usef…" at bounding box center [227, 214] width 129 height 34
click at [547, 260] on div "FileWriterTool Configure A tool to write content to a specified file. Accepts f…" at bounding box center [552, 226] width 152 height 101
click at [530, 230] on p "A tool to write content to a specified file. Accepts filename, content, and opt…" at bounding box center [558, 214] width 129 height 34
click at [287, 151] on input "****" at bounding box center [387, 155] width 493 height 19
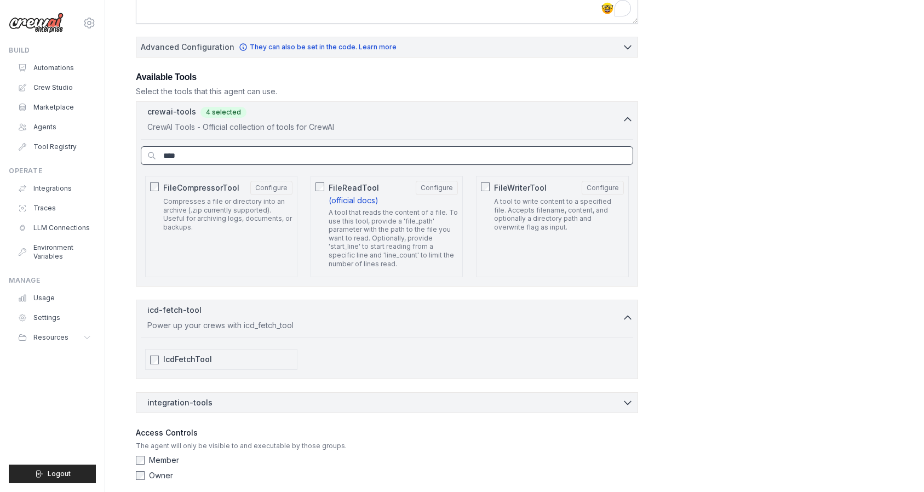
click at [287, 151] on input "****" at bounding box center [387, 155] width 493 height 19
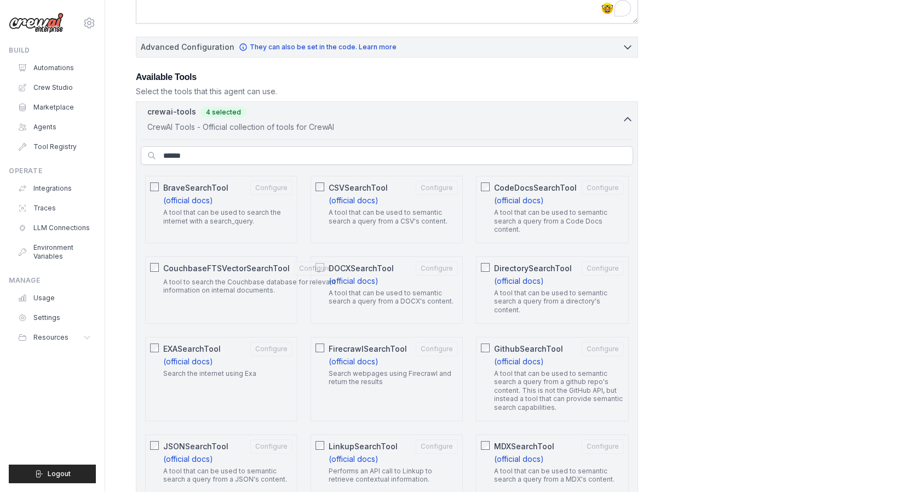
click at [271, 225] on div "A tool that can be used to search the internet with a search_query." at bounding box center [227, 218] width 129 height 21
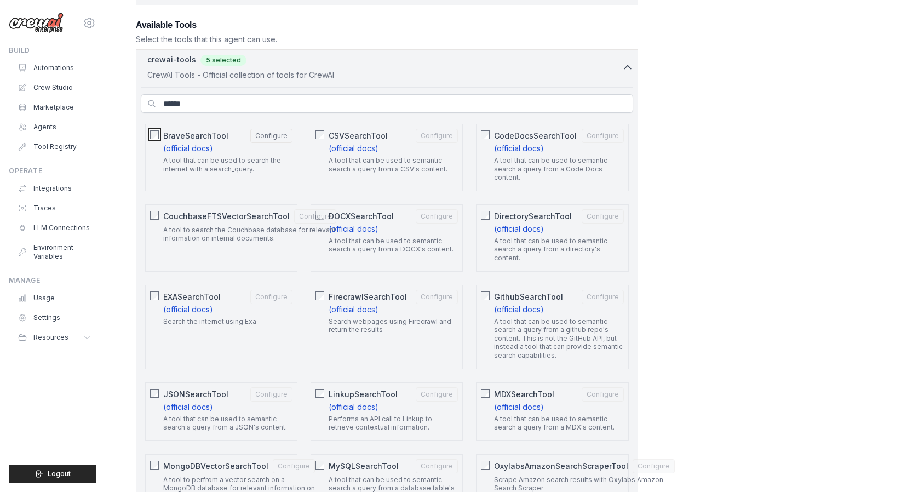
scroll to position [311, 0]
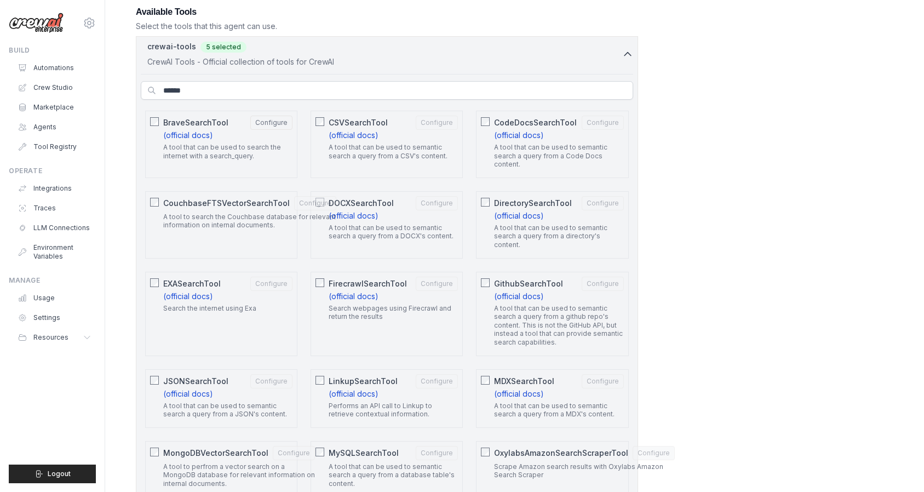
click at [543, 321] on p "A tool that can be used to semantic search a query from a github repo's content…" at bounding box center [558, 325] width 129 height 43
click at [528, 241] on p "A tool that can be used to semantic search a query from a directory's content." at bounding box center [558, 237] width 129 height 26
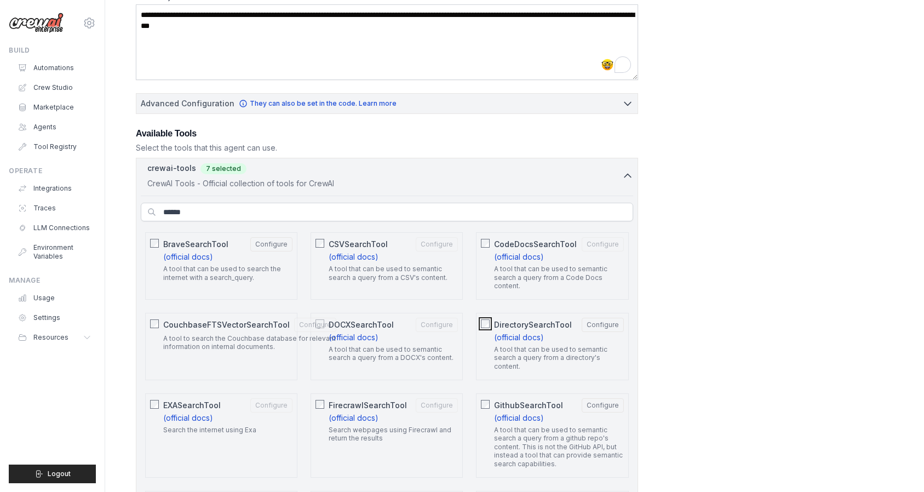
scroll to position [73, 0]
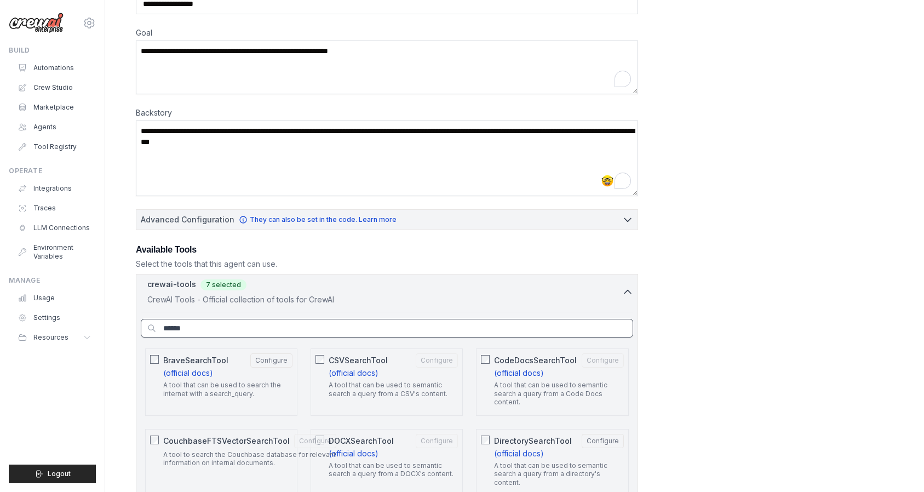
click at [266, 330] on input "******" at bounding box center [387, 328] width 493 height 19
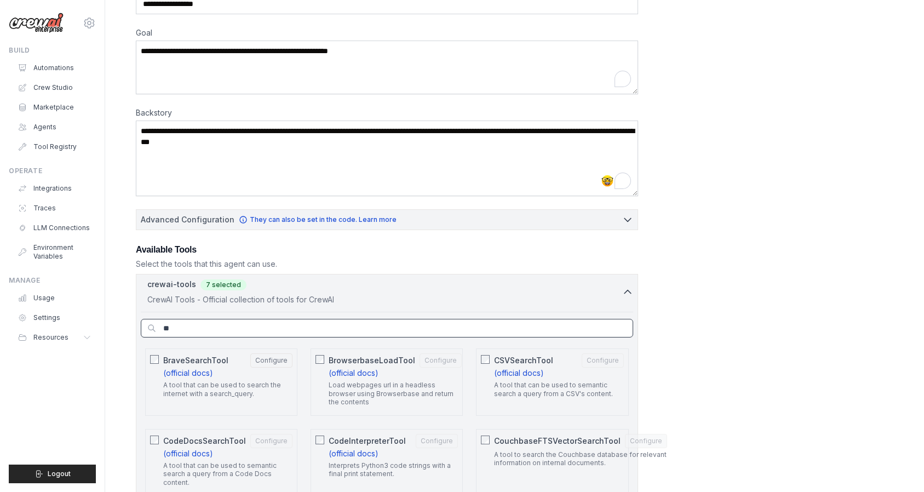
type input "*"
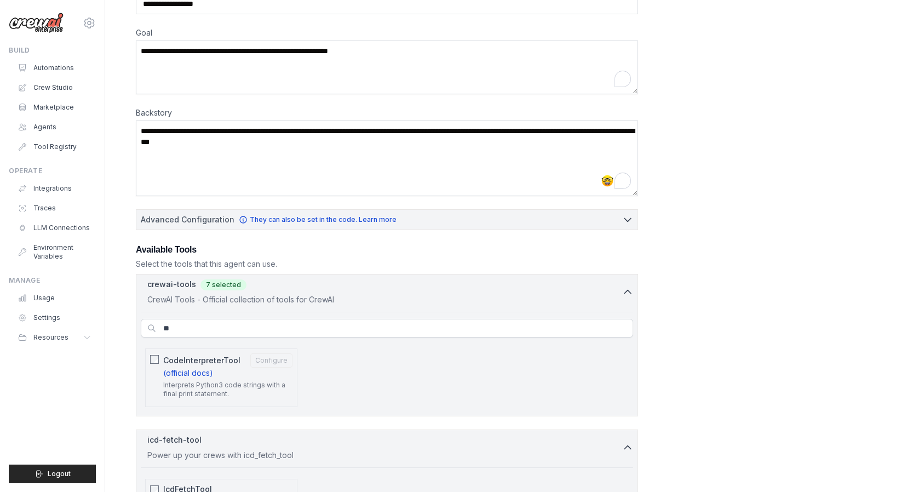
click at [249, 378] on label "CodeInterpreterTool Configure (official docs) Interprets Python3 code strings w…" at bounding box center [227, 377] width 129 height 49
click at [217, 333] on input "**" at bounding box center [387, 328] width 493 height 19
click at [335, 326] on input "**" at bounding box center [387, 328] width 493 height 19
type input "*"
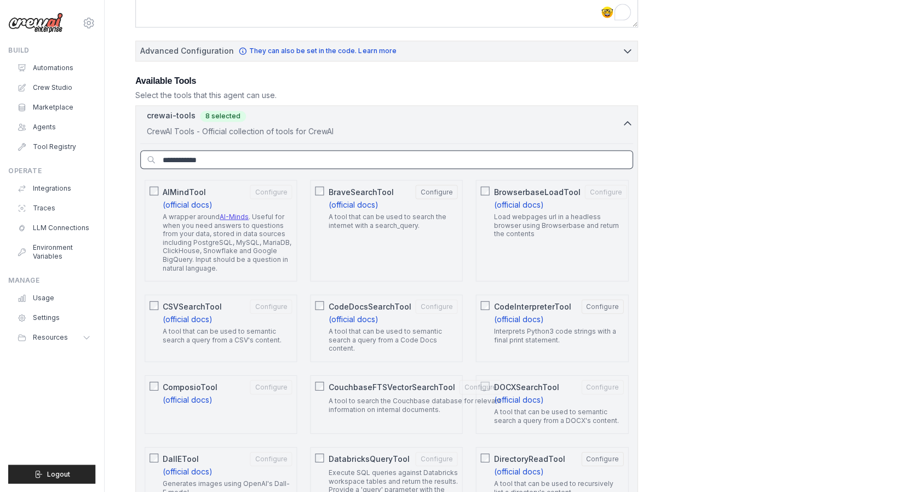
scroll to position [242, 0]
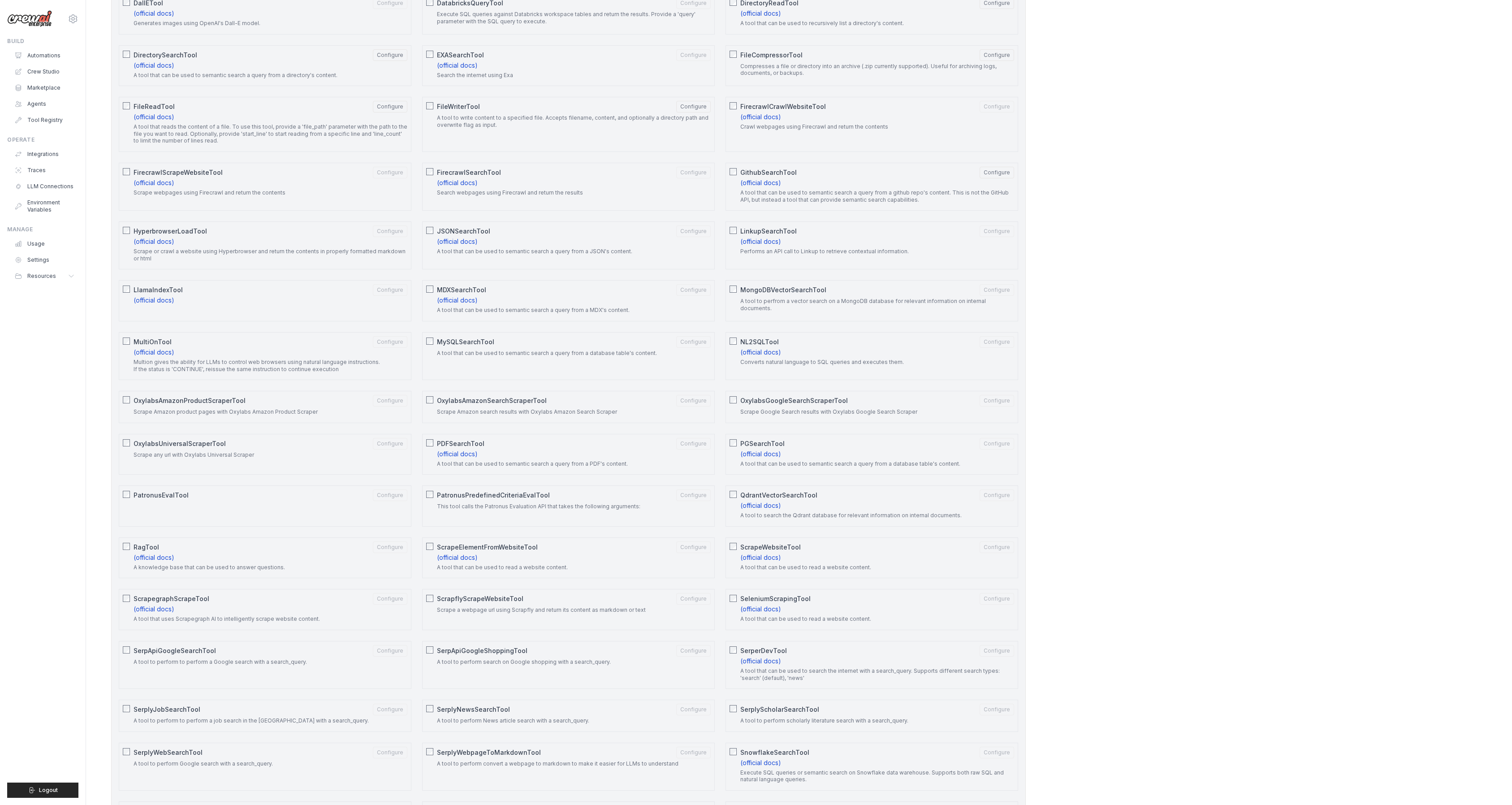
scroll to position [542, 0]
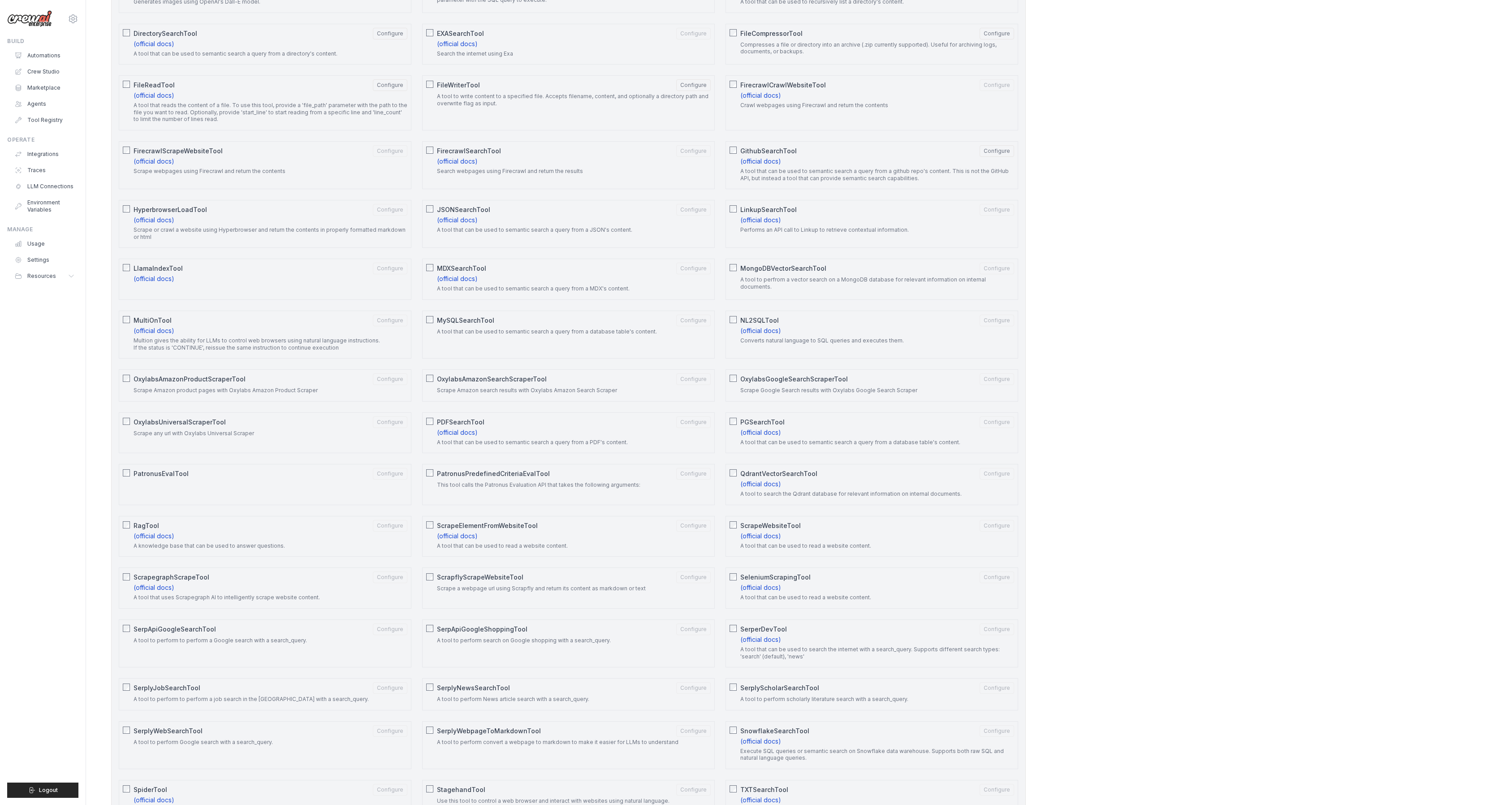
click at [78, 402] on div "matthewjsteadman@gmail.com Settings Build Automations Crew Studio Marketplace" at bounding box center [43, 402] width 86 height 805
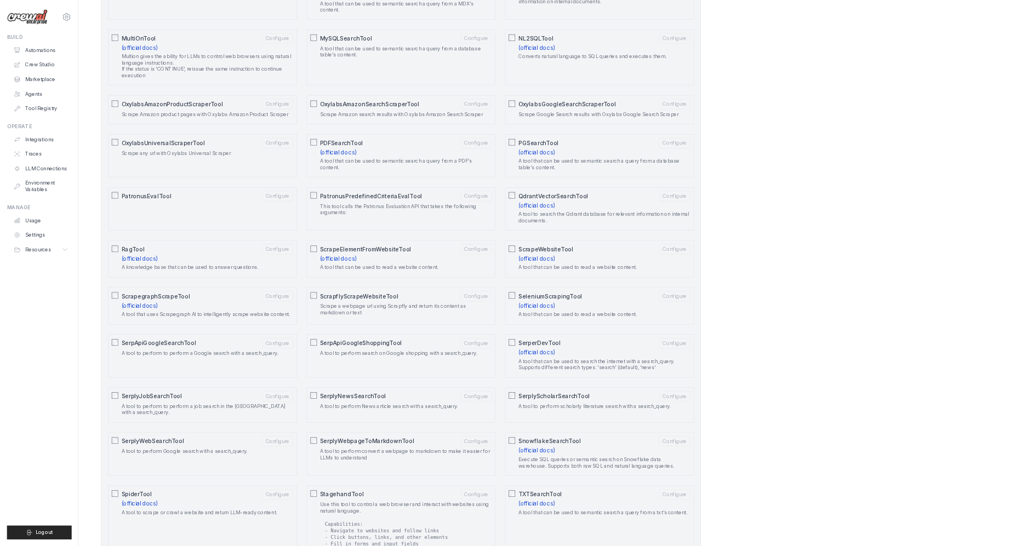
scroll to position [1063, 0]
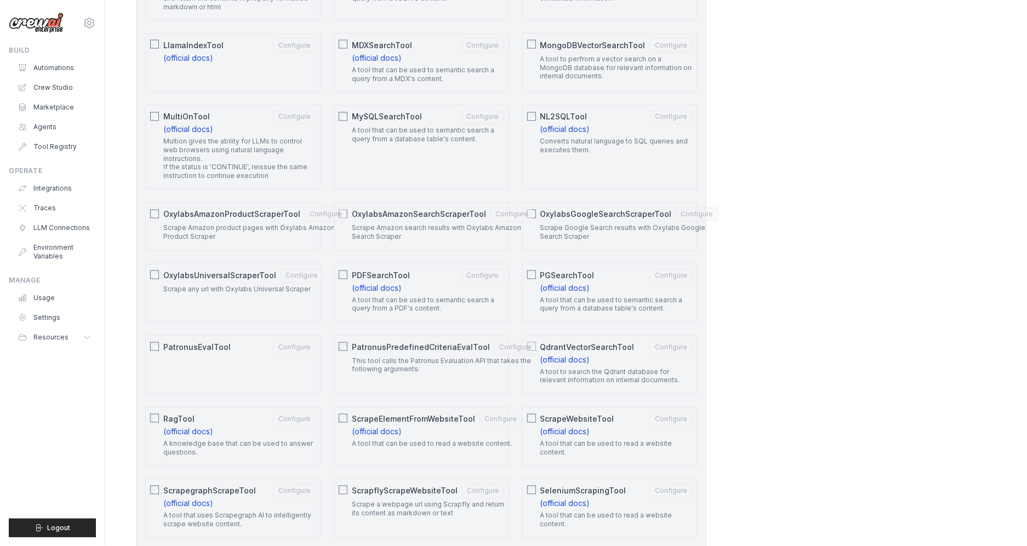
click at [781, 98] on div "**********" at bounding box center [566, 203] width 860 height 2426
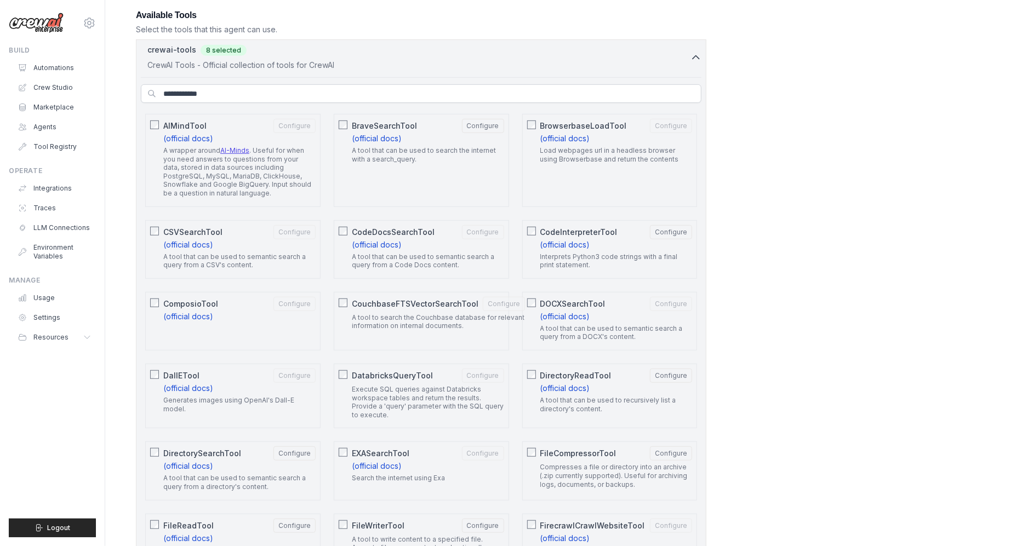
scroll to position [296, 0]
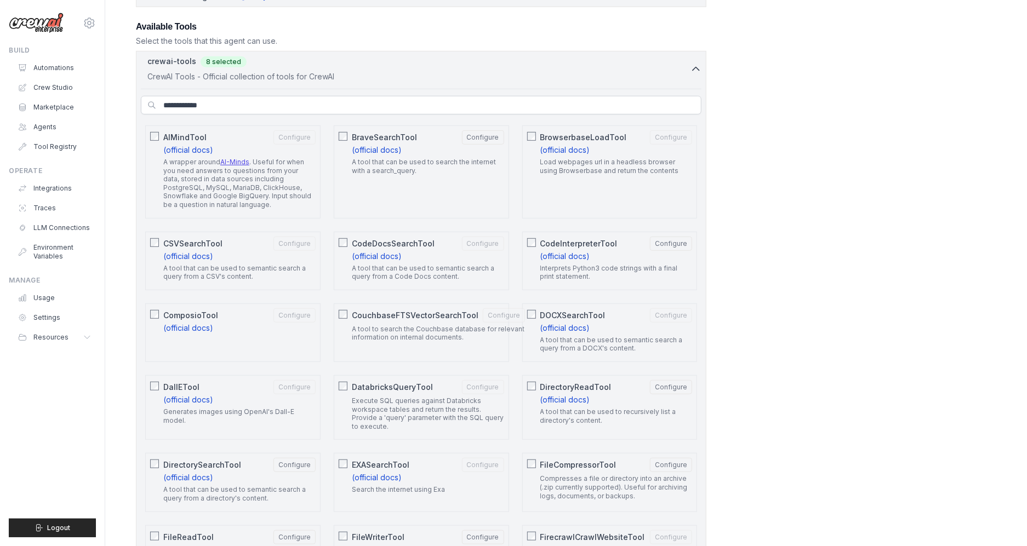
click at [183, 247] on span "CSVSearchTool" at bounding box center [192, 243] width 59 height 11
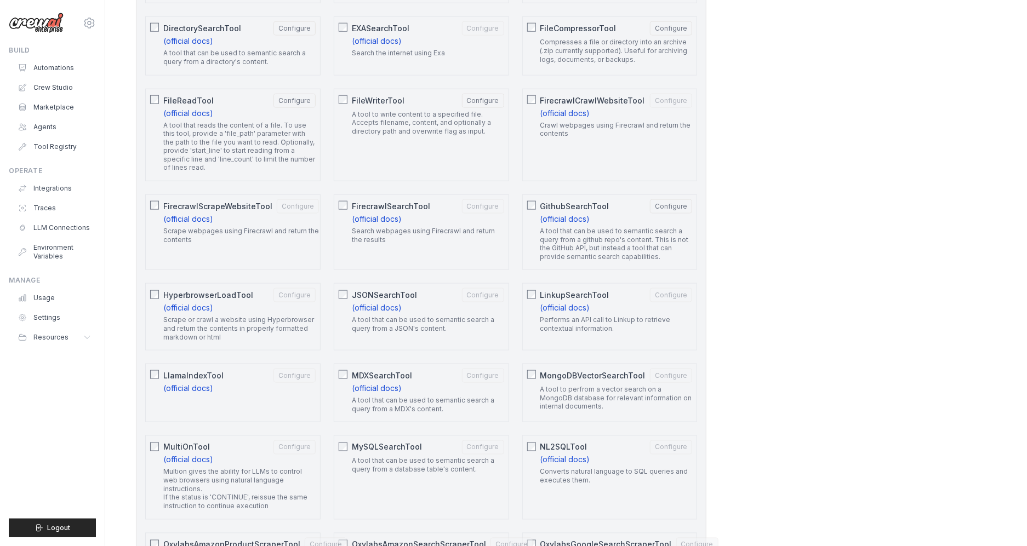
scroll to position [730, 0]
click at [449, 304] on div "JSONSearchTool Configure" at bounding box center [428, 297] width 152 height 14
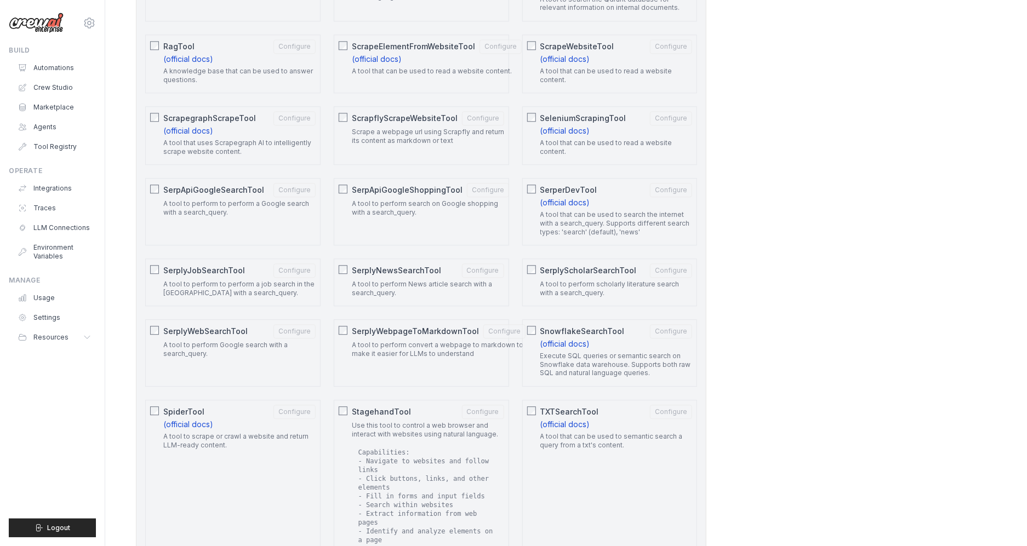
scroll to position [1427, 0]
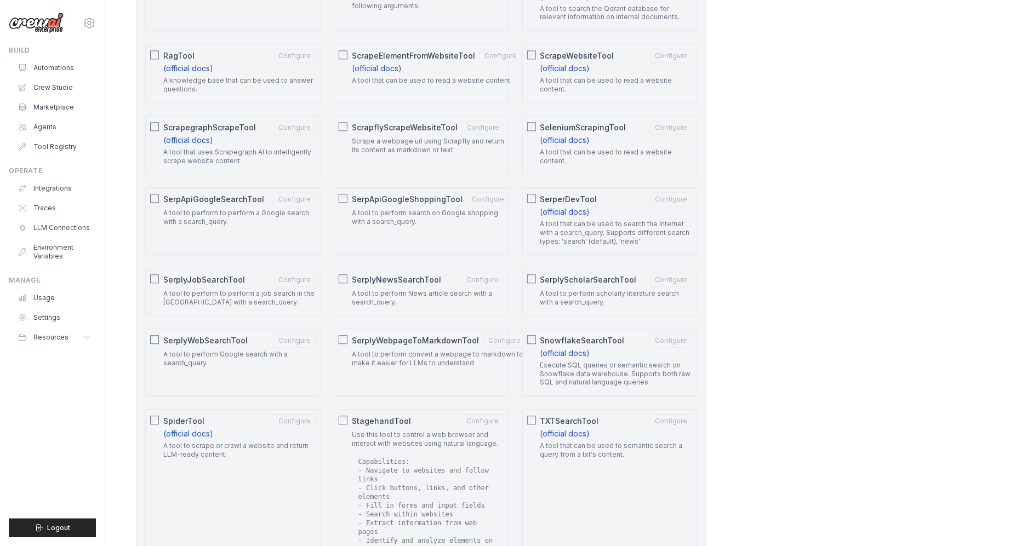
click at [604, 202] on label "SerperDevTool Configure (official docs) A tool that can be used to search the i…" at bounding box center [616, 221] width 152 height 58
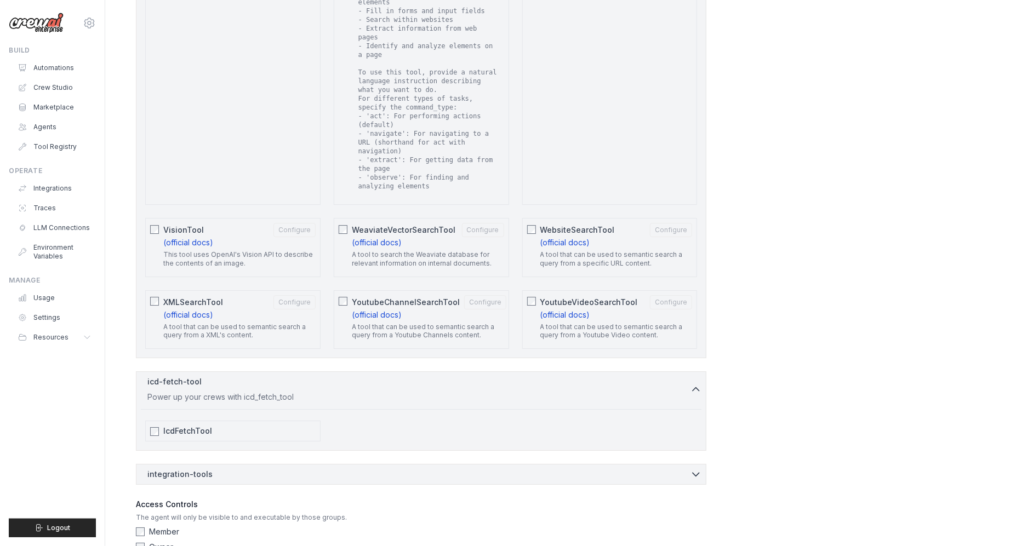
scroll to position [1978, 0]
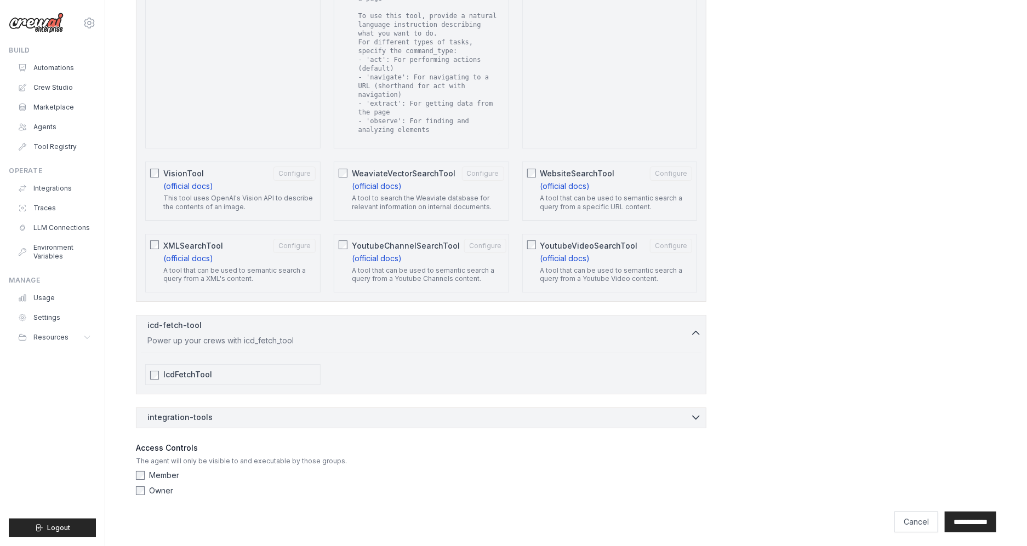
click at [676, 412] on div "integration-tools 0 selected" at bounding box center [424, 417] width 554 height 11
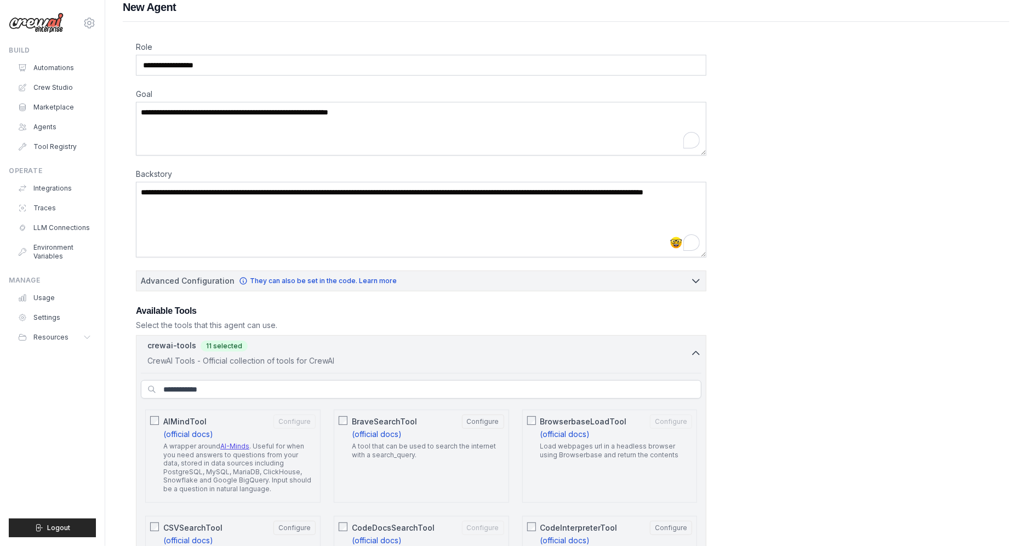
scroll to position [0, 0]
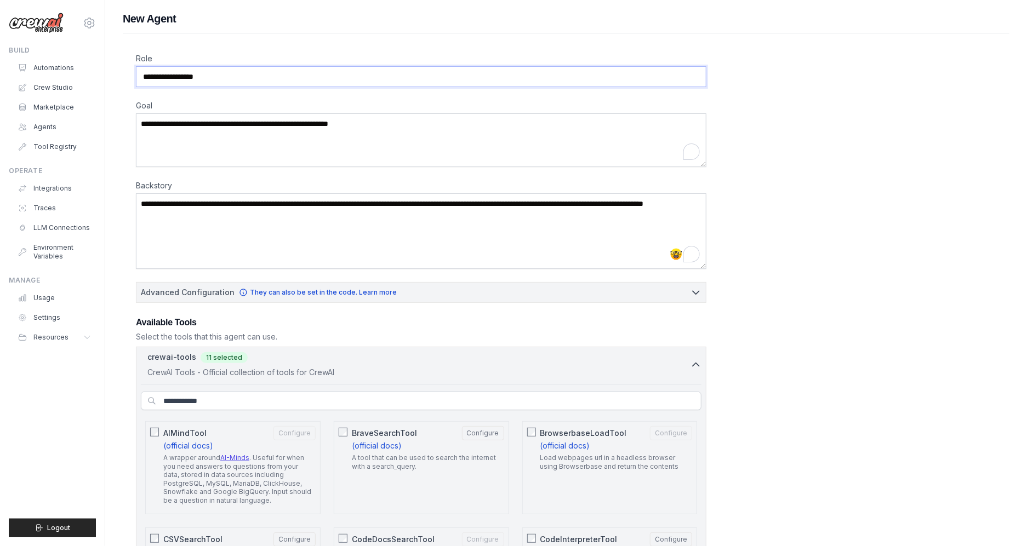
click at [208, 77] on input "**********" at bounding box center [421, 76] width 570 height 21
type input "**********"
click at [174, 139] on textarea "**********" at bounding box center [421, 140] width 570 height 54
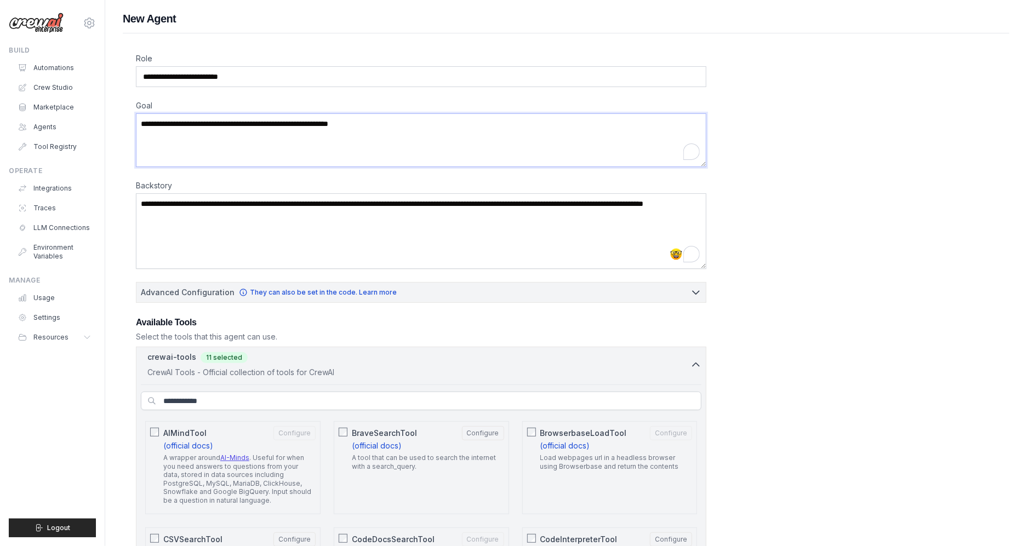
click at [172, 130] on textarea "**********" at bounding box center [421, 140] width 570 height 54
paste textarea "**********"
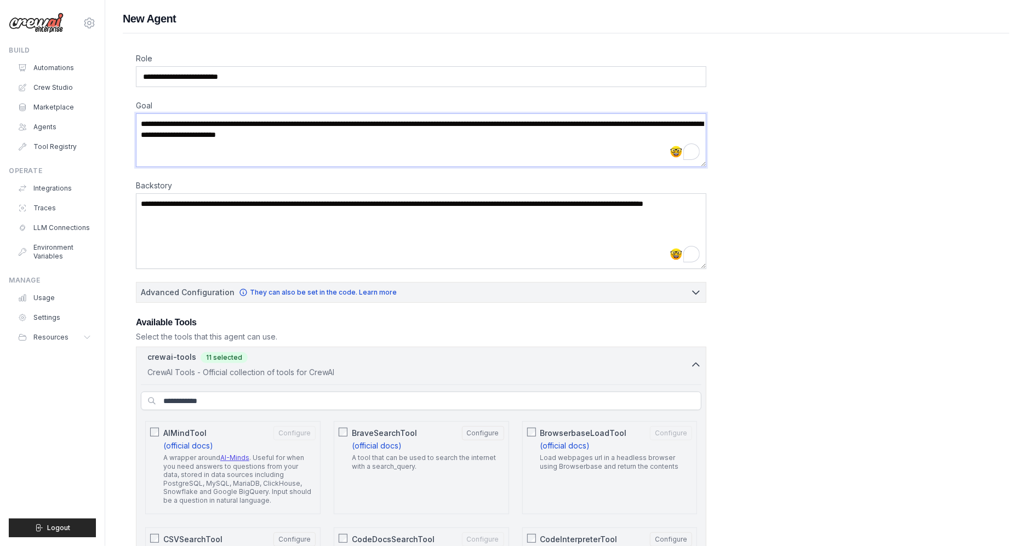
type textarea "**********"
click at [233, 230] on textarea "**********" at bounding box center [421, 231] width 570 height 76
paste textarea "**********"
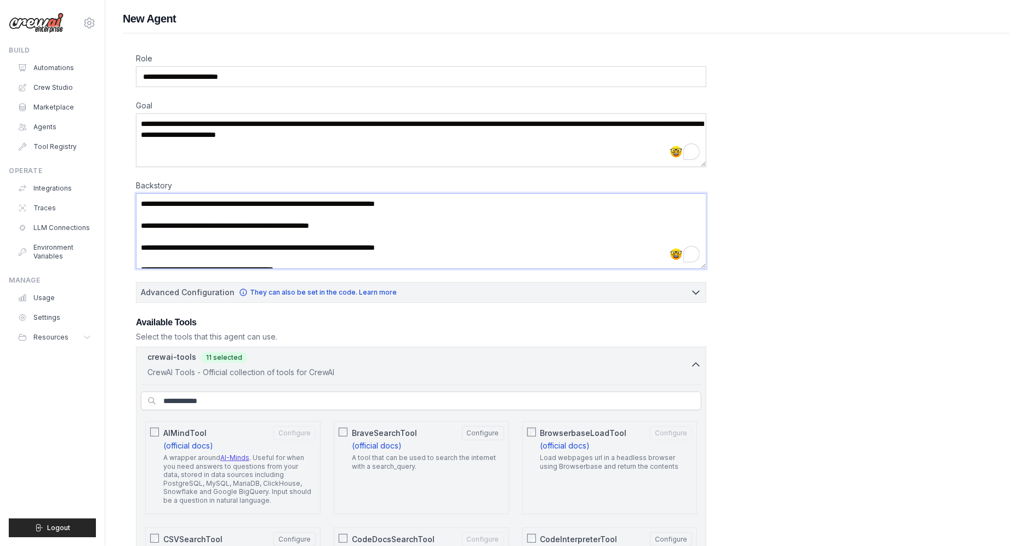
scroll to position [116, 0]
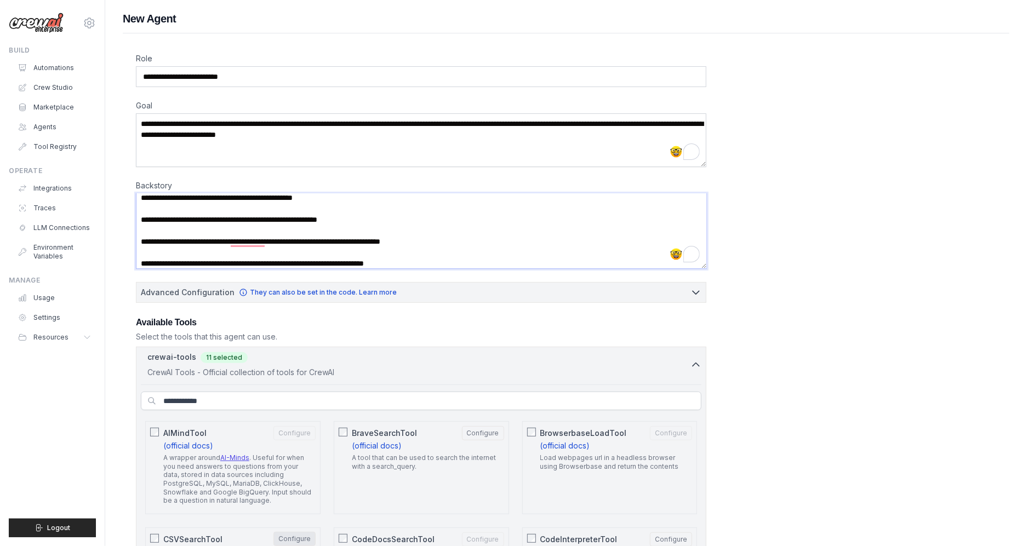
type textarea "**********"
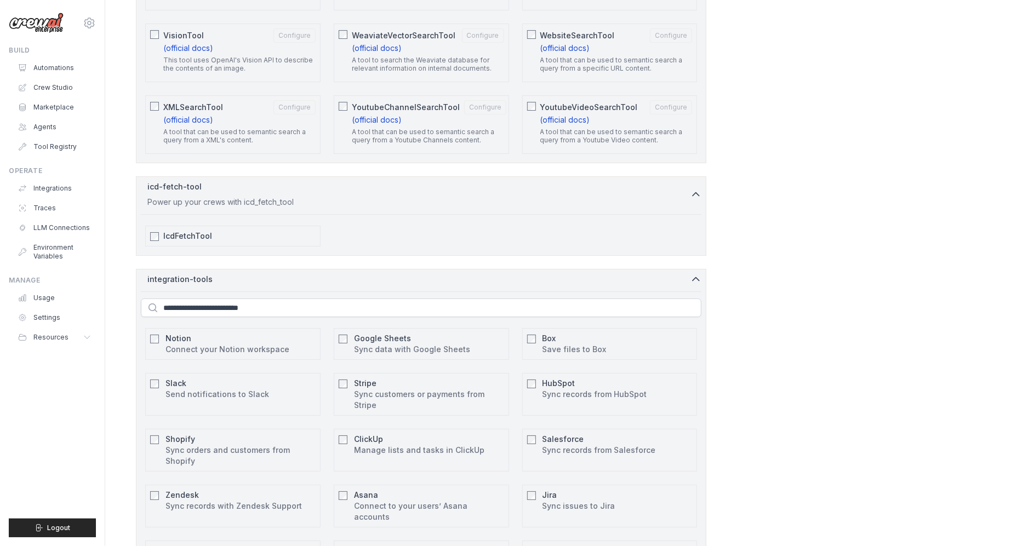
scroll to position [2248, 0]
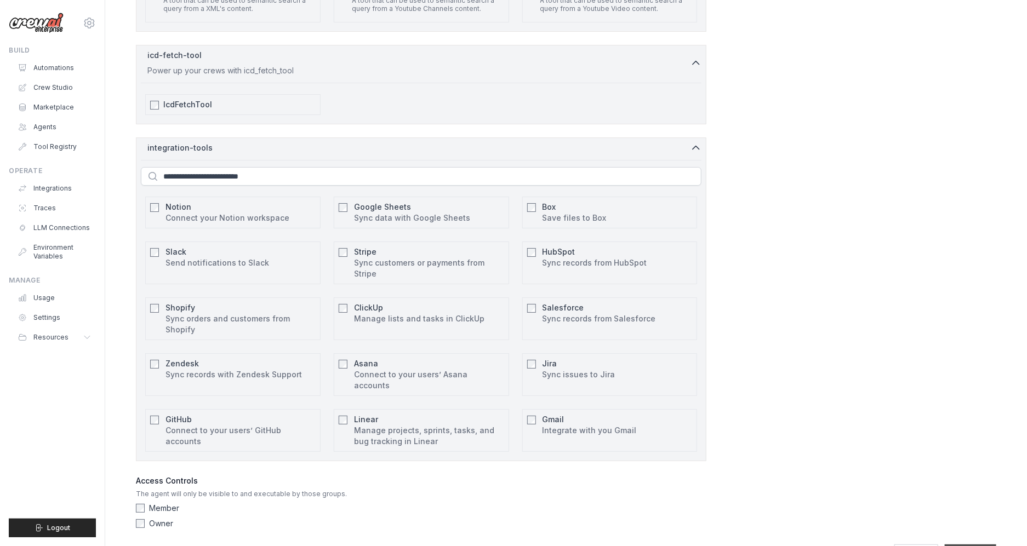
click at [805, 492] on input "**********" at bounding box center [971, 555] width 52 height 21
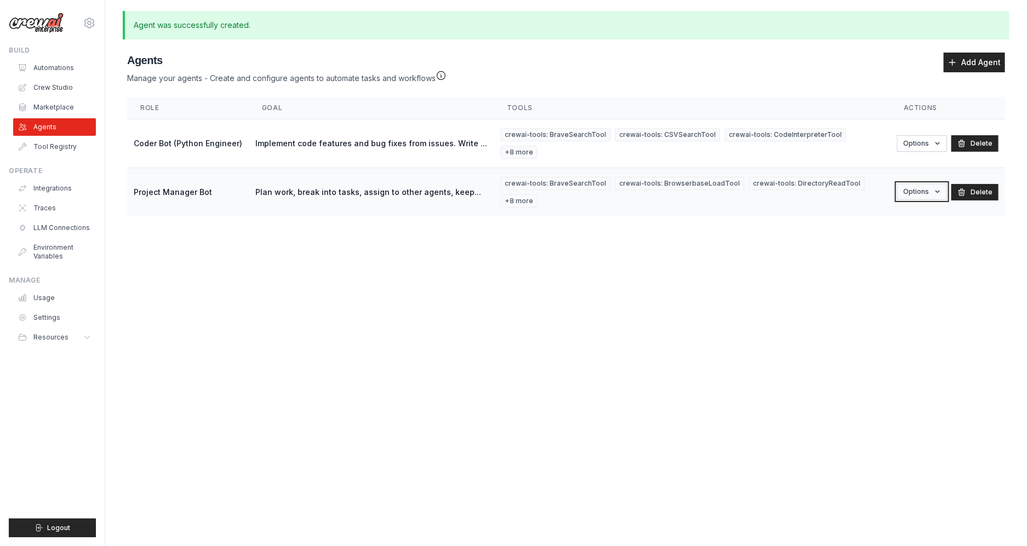
click at [805, 184] on button "Options" at bounding box center [922, 192] width 50 height 16
click at [805, 227] on link "Edit" at bounding box center [907, 237] width 79 height 20
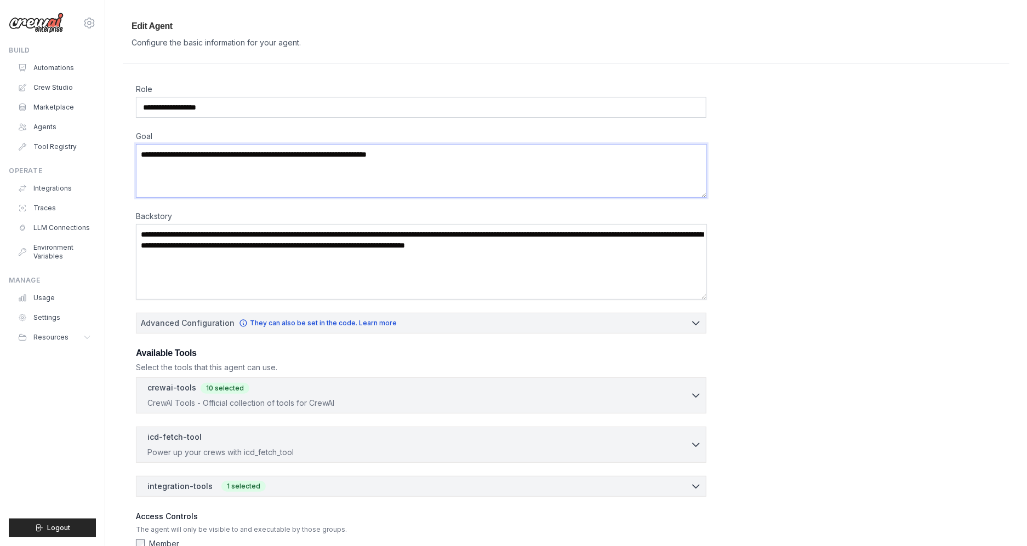
click at [197, 155] on textarea "**********" at bounding box center [421, 171] width 571 height 54
paste textarea "**********"
type textarea "**********"
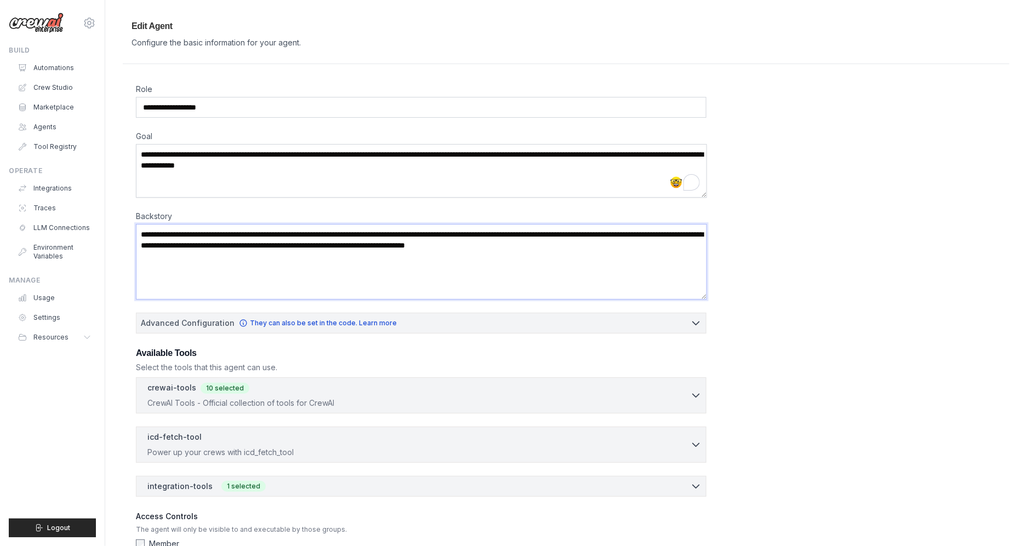
click at [197, 256] on textarea "**********" at bounding box center [421, 262] width 571 height 76
paste textarea "**********"
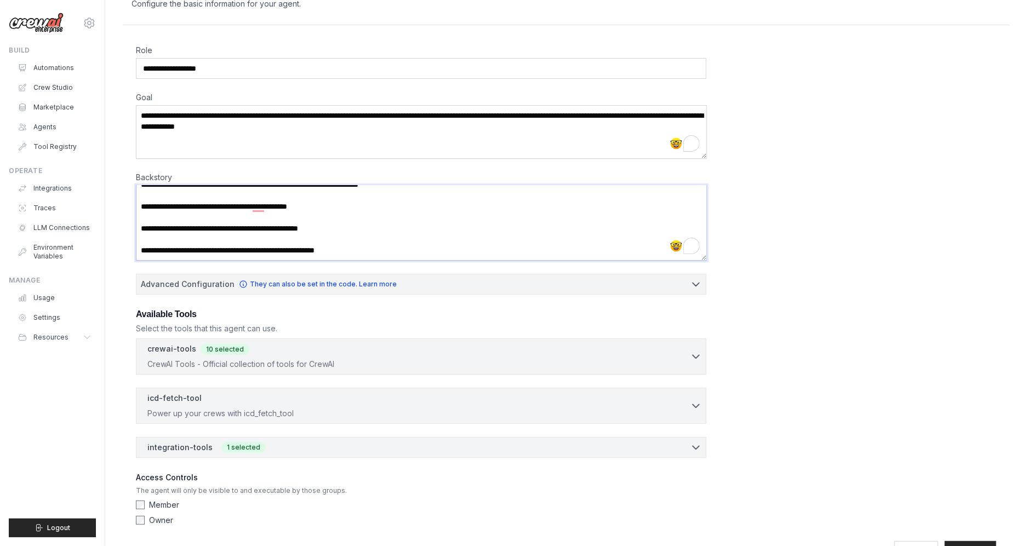
scroll to position [72, 0]
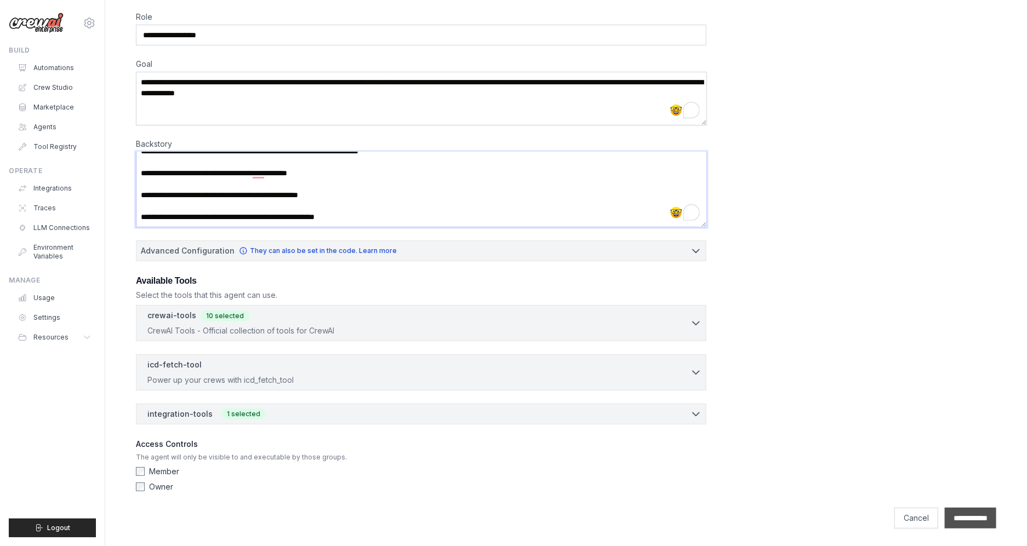
type textarea "**********"
click at [805, 492] on input "**********" at bounding box center [971, 518] width 52 height 21
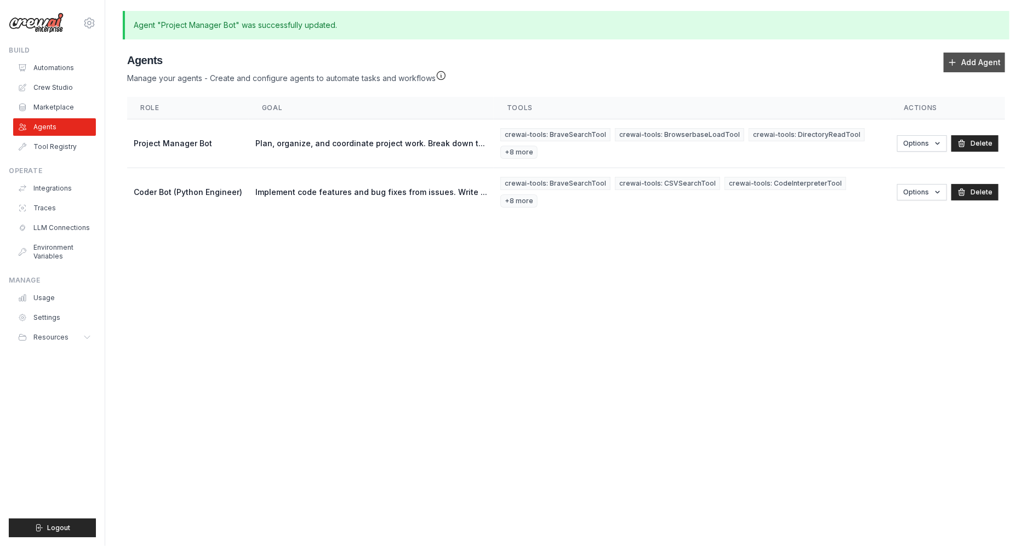
click at [805, 69] on link "Add Agent" at bounding box center [974, 63] width 61 height 20
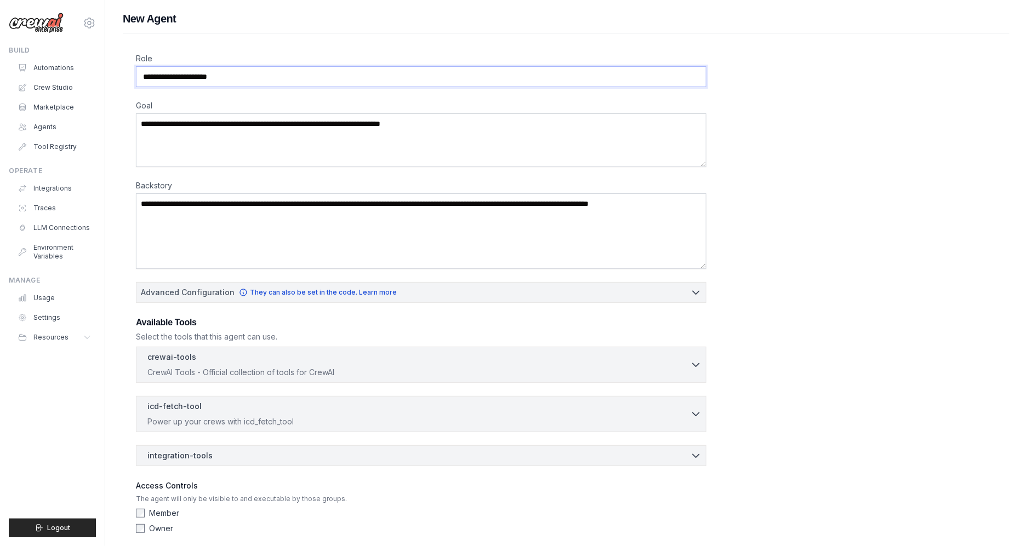
click at [238, 69] on input "Role" at bounding box center [421, 76] width 570 height 21
type input "**********"
paste textarea "**********"
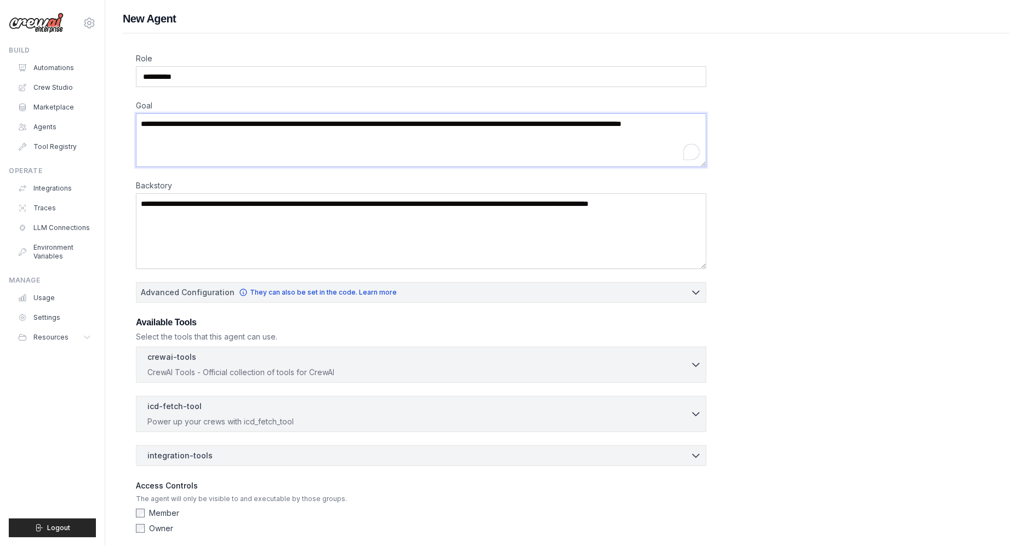
type textarea "**********"
click at [195, 207] on textarea "Backstory" at bounding box center [421, 231] width 570 height 76
paste textarea "**********"
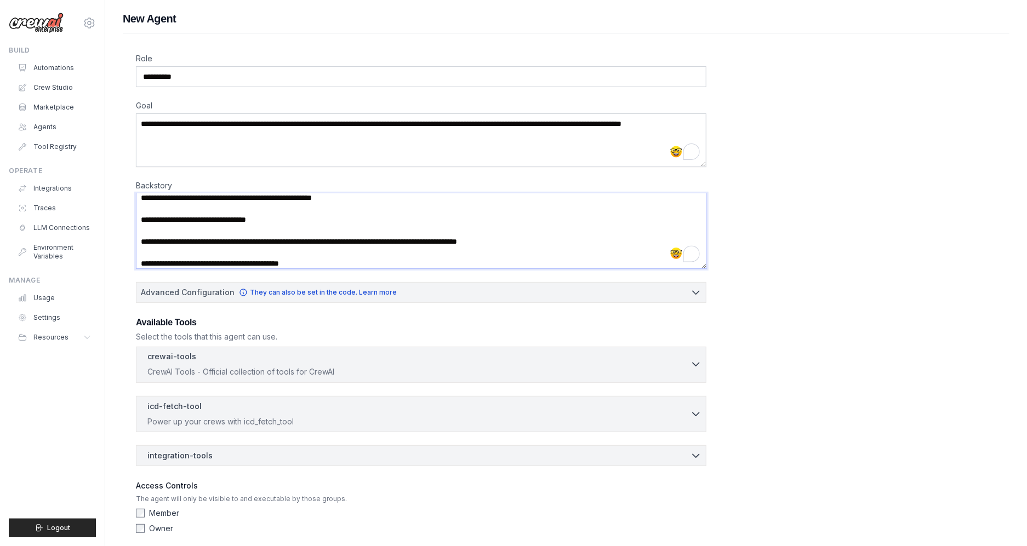
scroll to position [42, 0]
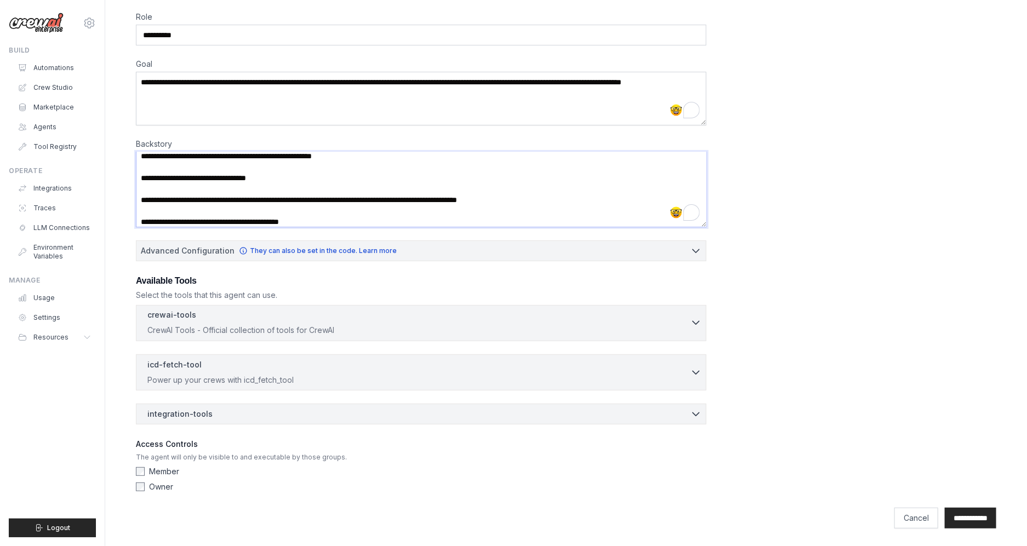
type textarea "**********"
click at [333, 334] on p "CrewAI Tools - Official collection of tools for CrewAI" at bounding box center [418, 330] width 543 height 11
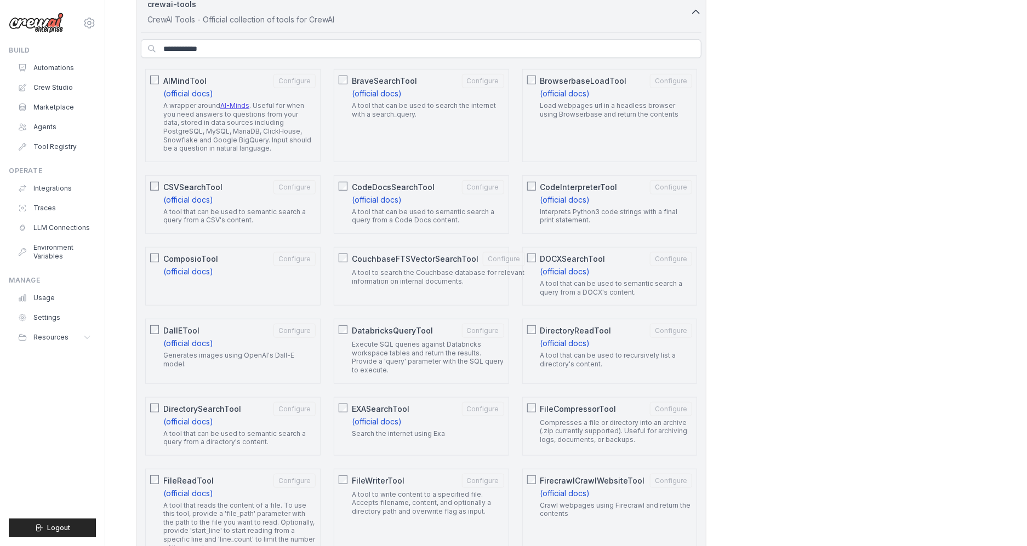
scroll to position [350, 0]
click at [613, 357] on p "A tool that can be used to recursively list a directory's content." at bounding box center [616, 362] width 152 height 17
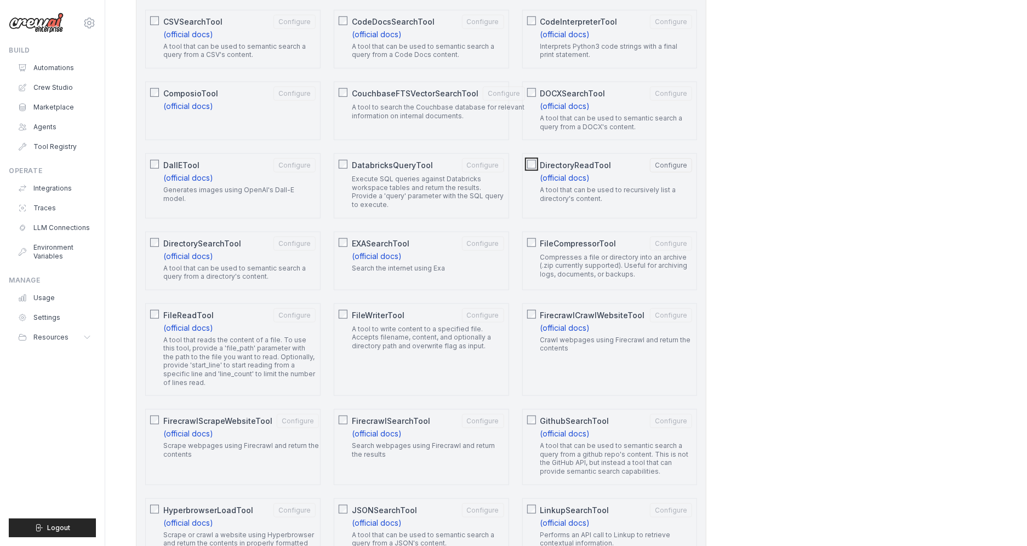
scroll to position [517, 0]
click at [213, 322] on div "FileReadTool Configure" at bounding box center [239, 316] width 152 height 14
click at [430, 343] on p "A tool to write content to a specified file. Accepts filename, content, and opt…" at bounding box center [428, 339] width 152 height 26
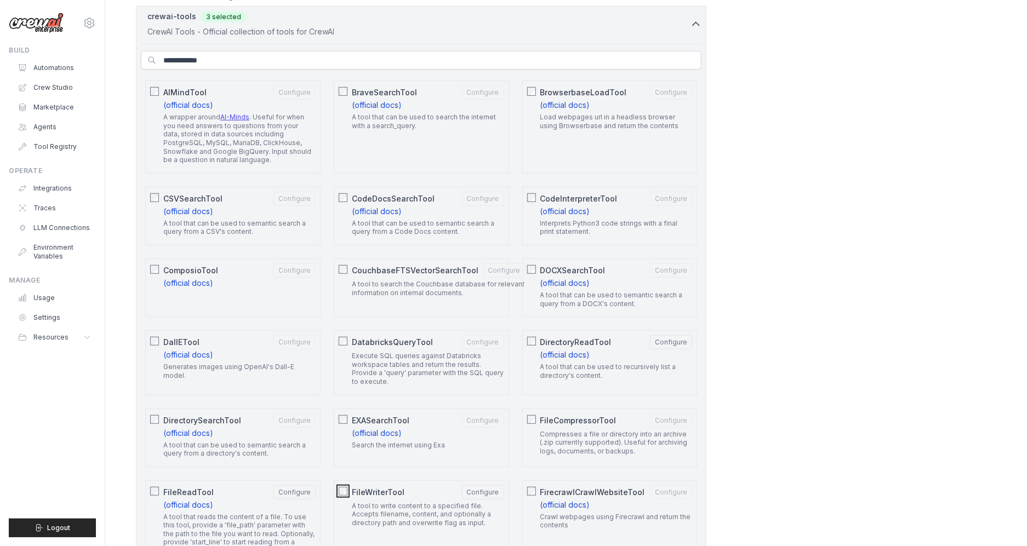
scroll to position [342, 0]
click at [252, 54] on input "text" at bounding box center [421, 59] width 561 height 19
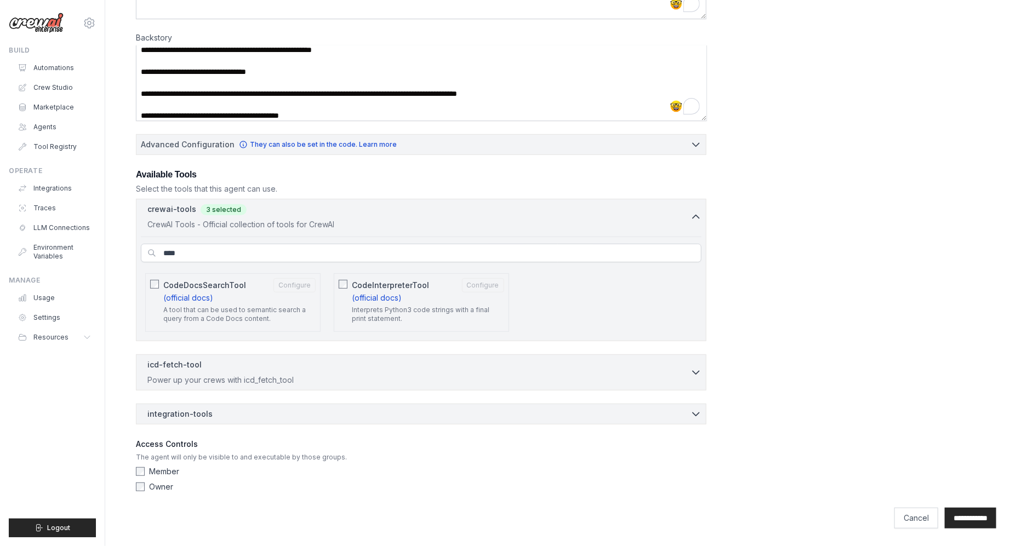
click at [414, 298] on label "CodeInterpreterTool Configure (official docs) Interprets Python3 code strings w…" at bounding box center [428, 302] width 152 height 49
click at [231, 244] on input "****" at bounding box center [421, 253] width 561 height 19
type input "***"
click at [227, 294] on label "TXTSearchTool Configure (official docs) A tool that can be used to semantic sea…" at bounding box center [239, 302] width 152 height 49
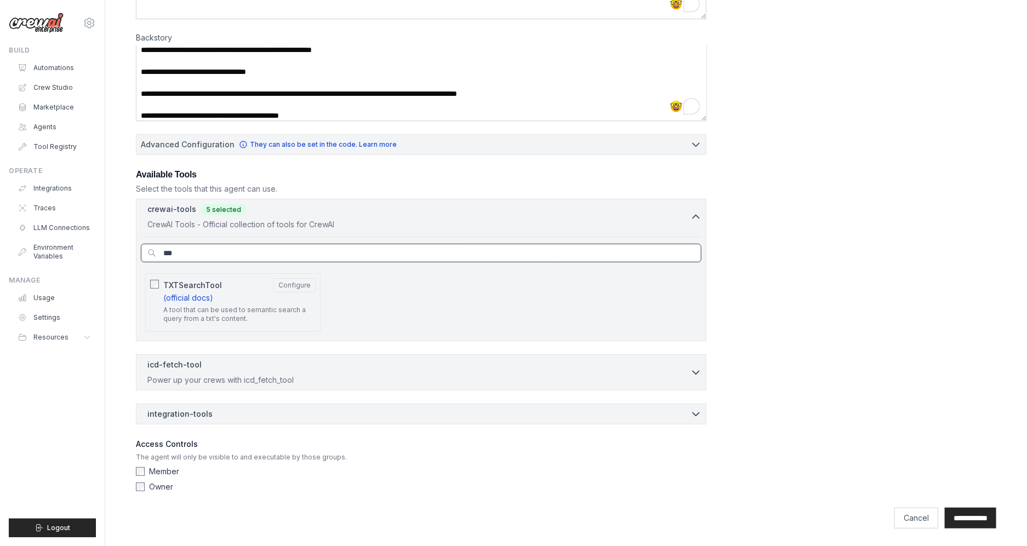
click at [230, 250] on input "***" at bounding box center [421, 253] width 561 height 19
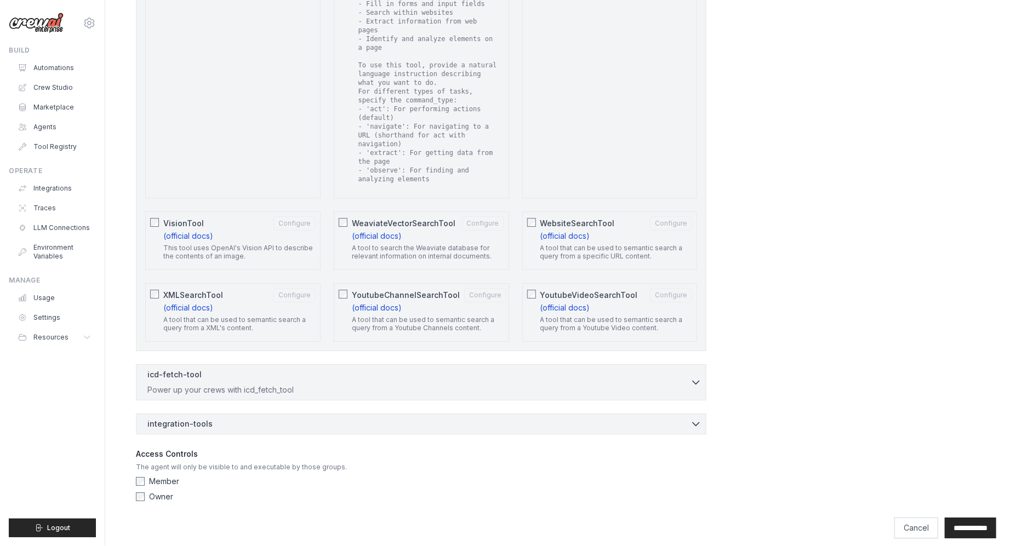
scroll to position [1934, 0]
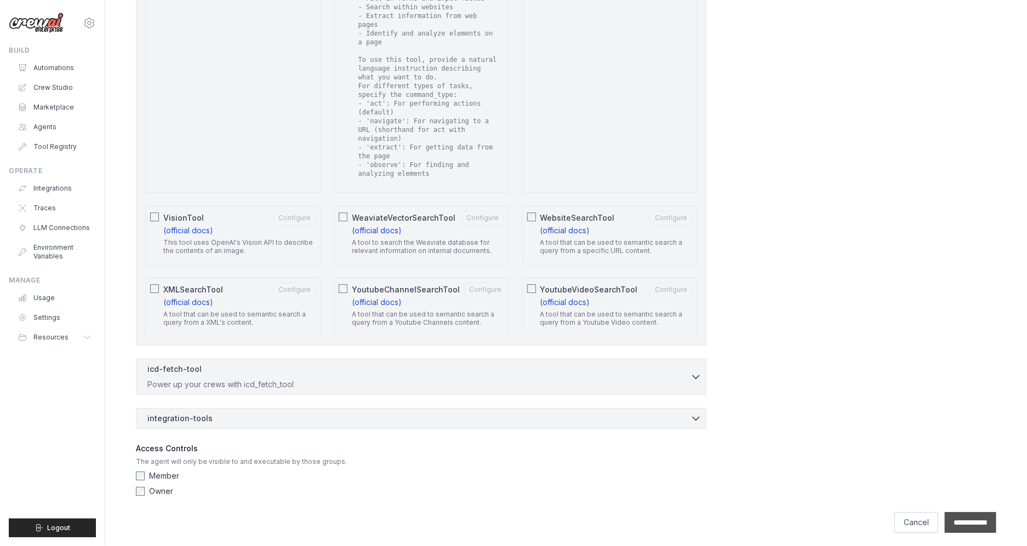
click at [805, 492] on input "**********" at bounding box center [971, 522] width 52 height 21
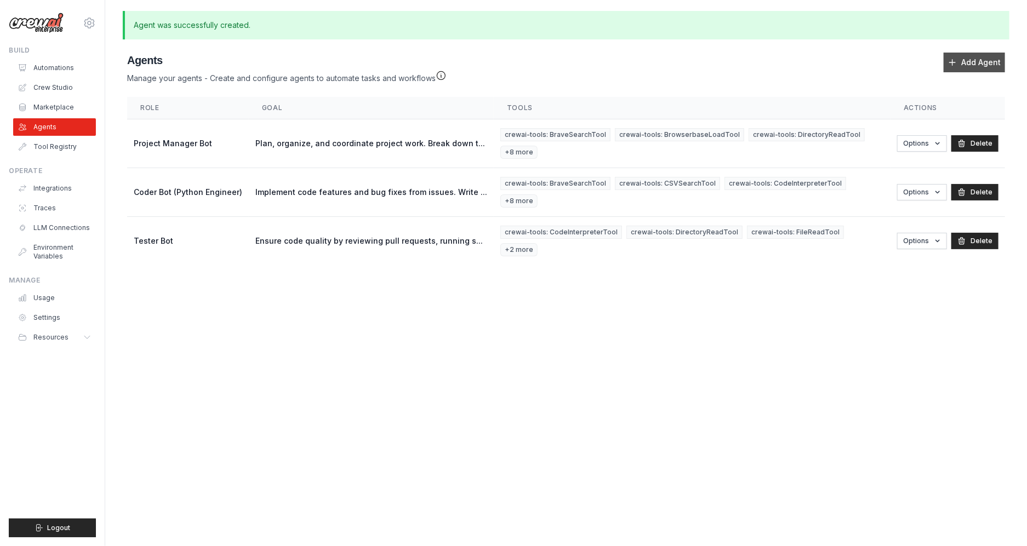
click at [805, 63] on link "Add Agent" at bounding box center [974, 63] width 61 height 20
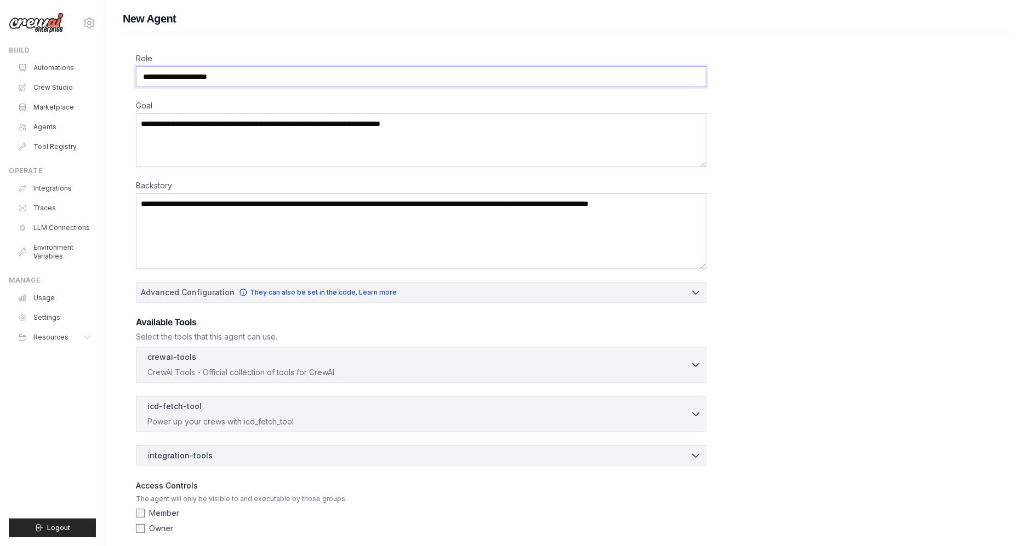
click at [214, 71] on input "Role" at bounding box center [421, 76] width 570 height 21
type input "**********"
paste textarea "**********"
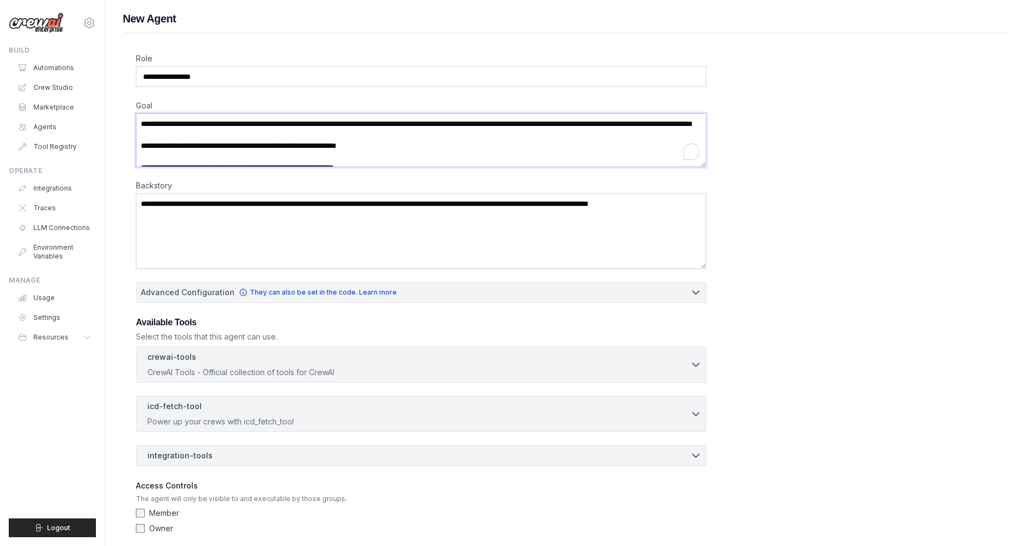
scroll to position [104, 0]
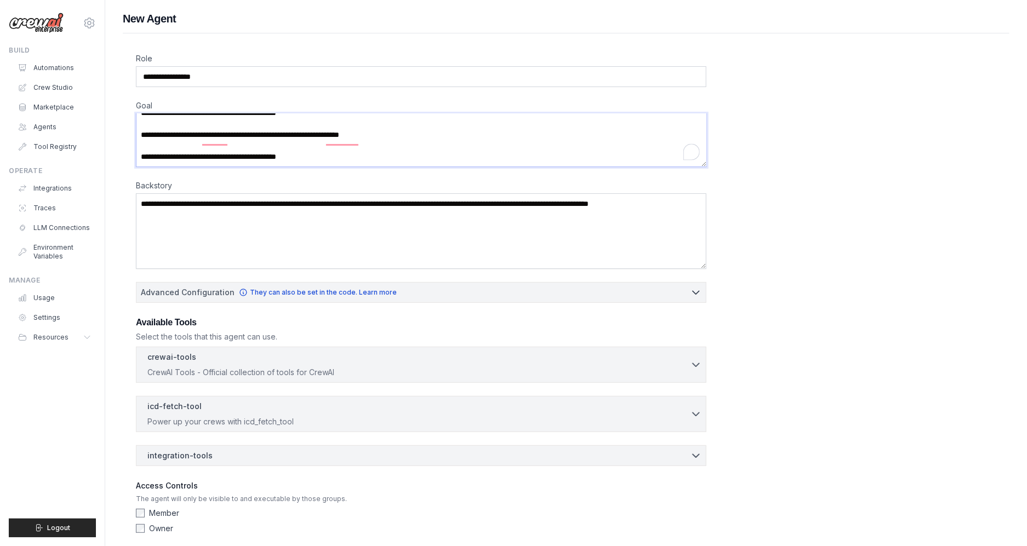
type textarea "**********"
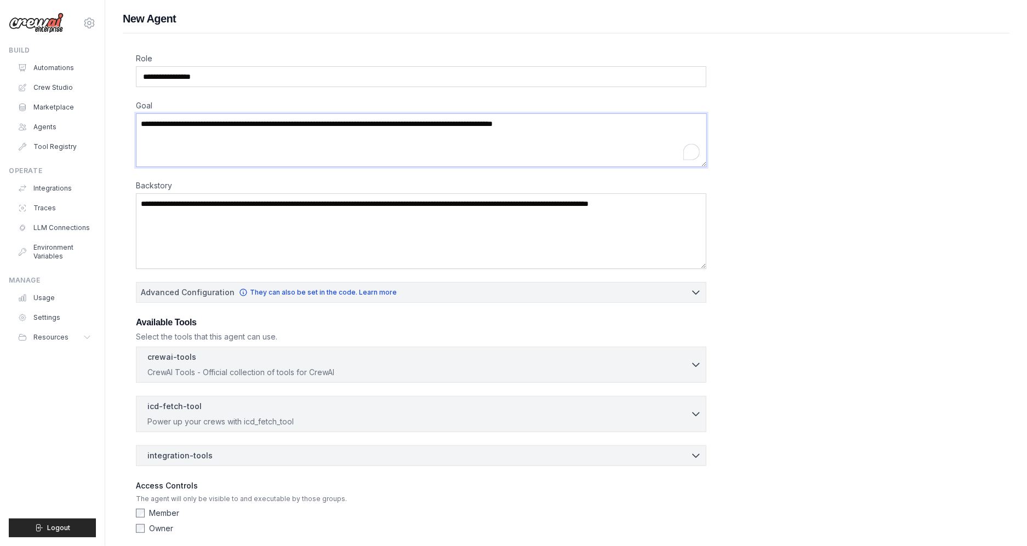
scroll to position [0, 0]
click at [190, 233] on textarea "Backstory" at bounding box center [421, 231] width 570 height 76
paste textarea "**********"
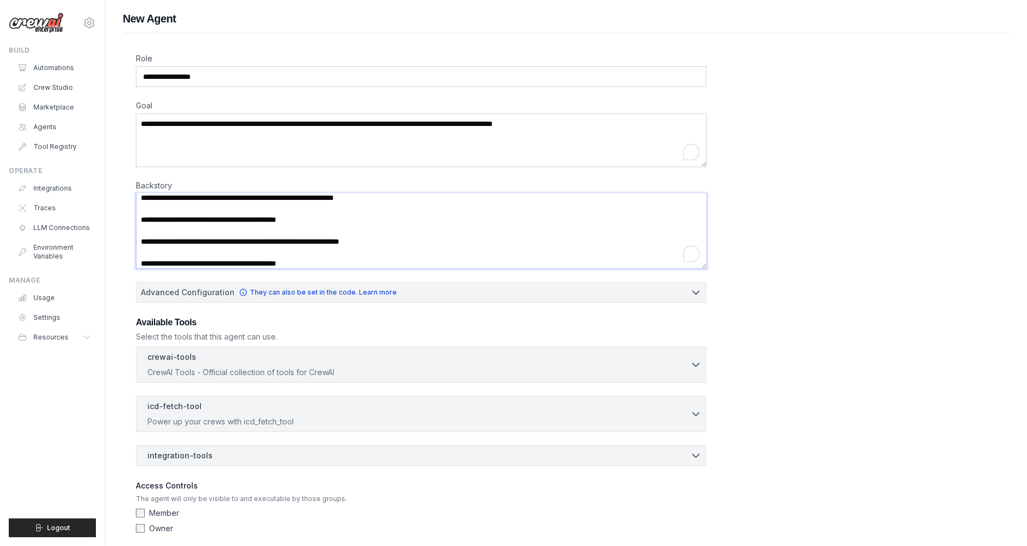
scroll to position [42, 0]
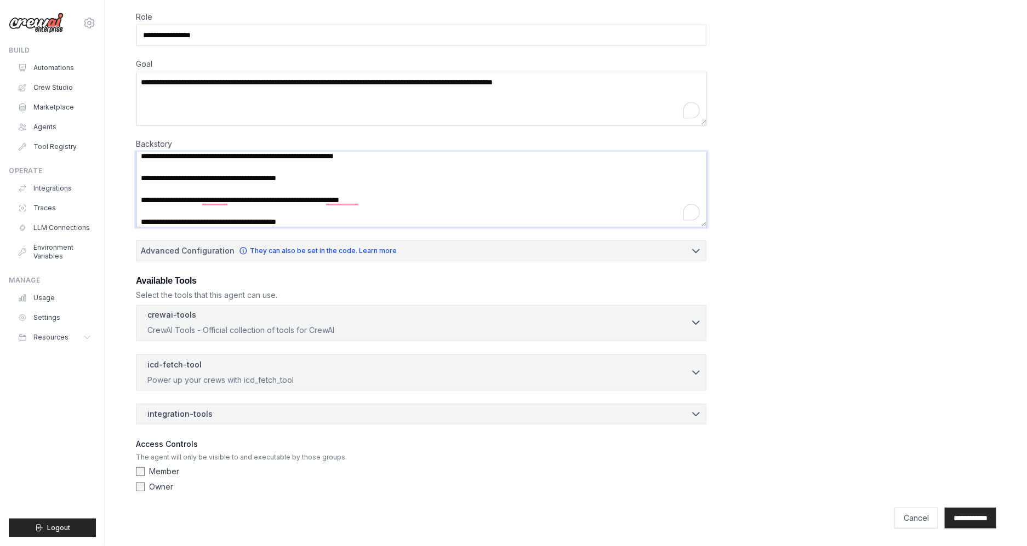
type textarea "**********"
click at [221, 329] on p "CrewAI Tools - Official collection of tools for CrewAI" at bounding box center [418, 330] width 543 height 11
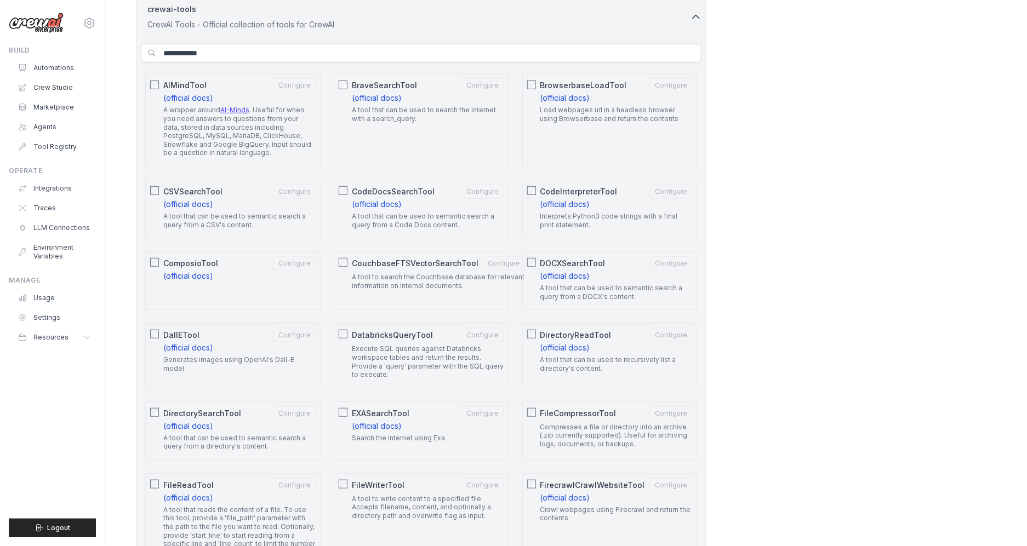
scroll to position [350, 0]
click at [569, 331] on span "DirectoryReadTool" at bounding box center [575, 333] width 71 height 11
click at [261, 426] on label "DirectorySearchTool Configure (official docs) A tool that can be used to semant…" at bounding box center [239, 429] width 152 height 49
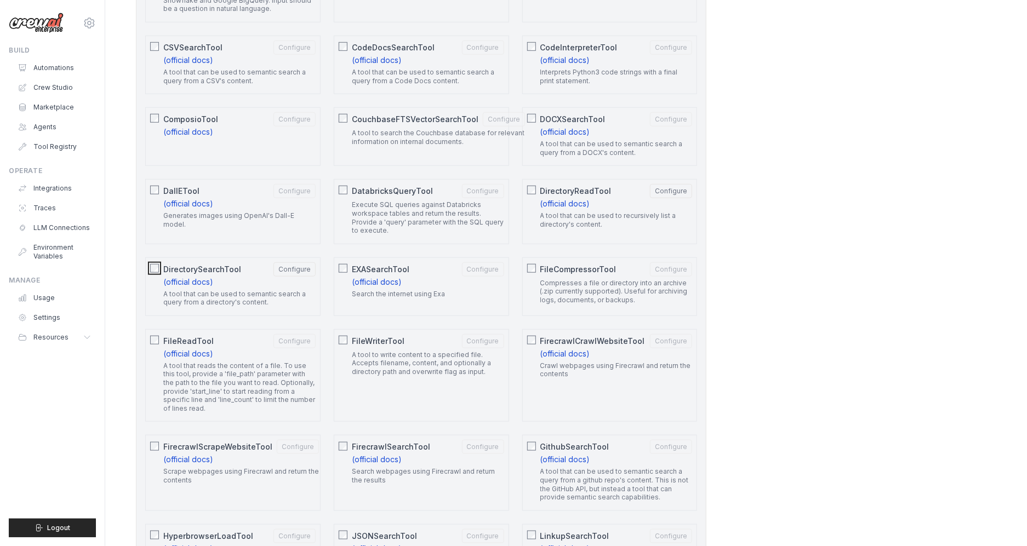
scroll to position [499, 0]
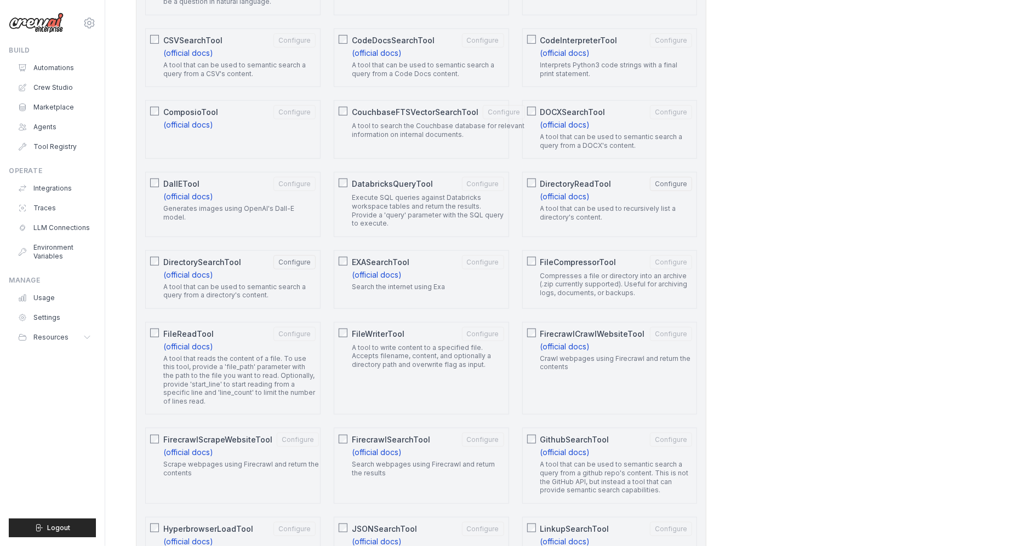
click at [255, 393] on p "A tool that reads the content of a file. To use this tool, provide a 'file_path…" at bounding box center [239, 381] width 152 height 52
click at [460, 371] on div "A tool to write content to a specified file. Accepts filename, content, and opt…" at bounding box center [428, 359] width 152 height 30
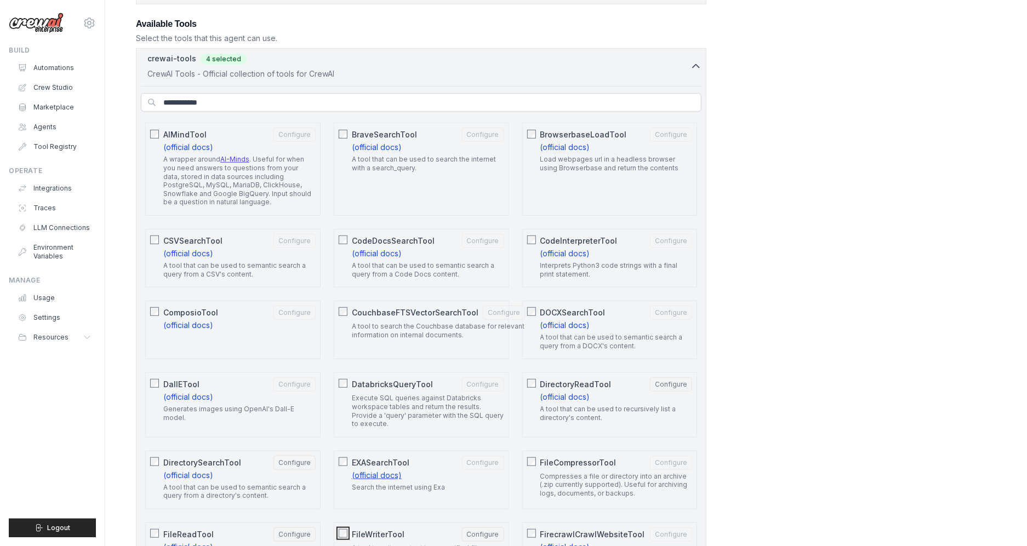
scroll to position [260, 0]
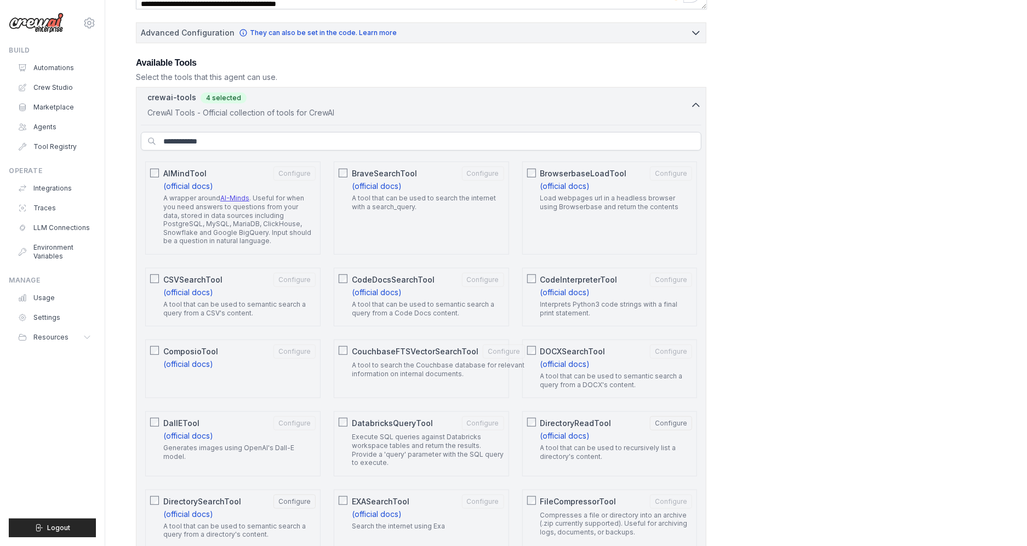
click at [378, 139] on input "text" at bounding box center [421, 141] width 561 height 19
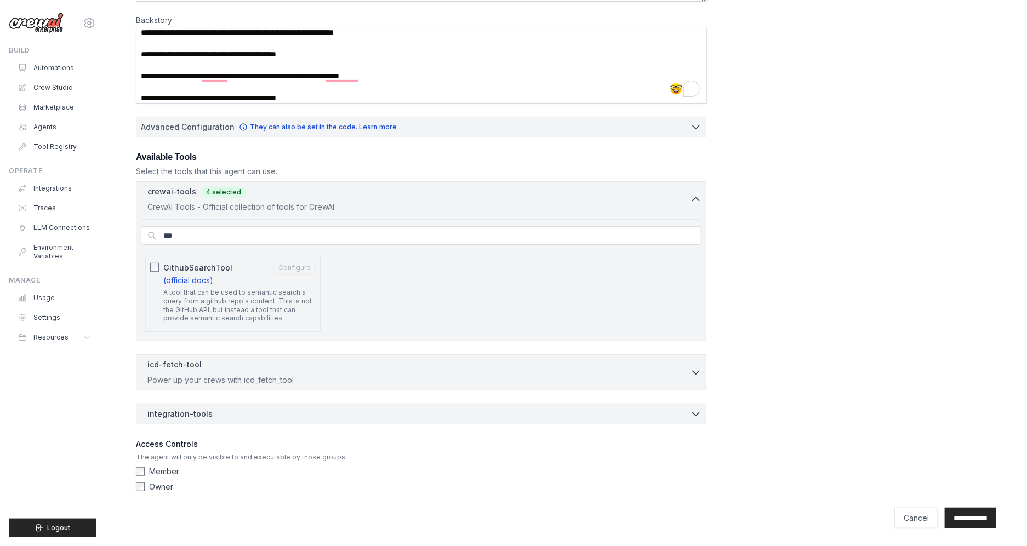
click at [210, 311] on p "A tool that can be used to semantic search a query from a github repo's content…" at bounding box center [239, 305] width 152 height 34
click at [201, 239] on input "***" at bounding box center [421, 235] width 561 height 19
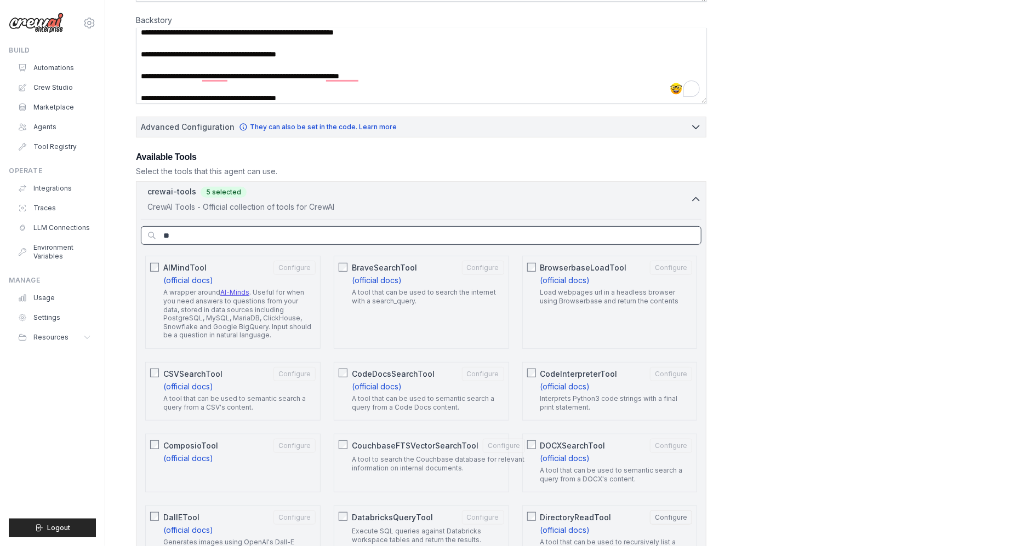
scroll to position [149, 0]
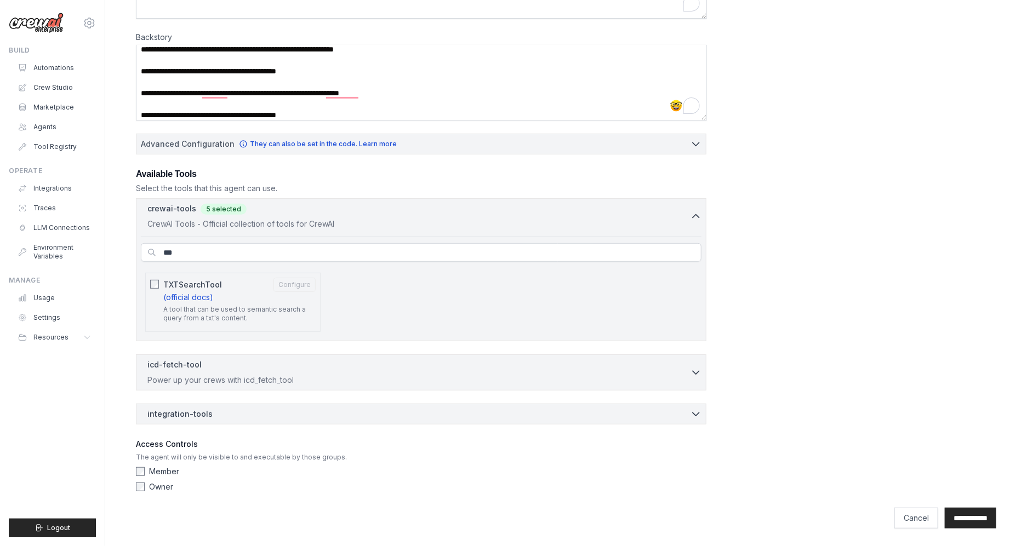
click at [203, 313] on p "A tool that can be used to semantic search a query from a txt's content." at bounding box center [239, 313] width 152 height 17
click at [207, 252] on input "***" at bounding box center [421, 252] width 561 height 19
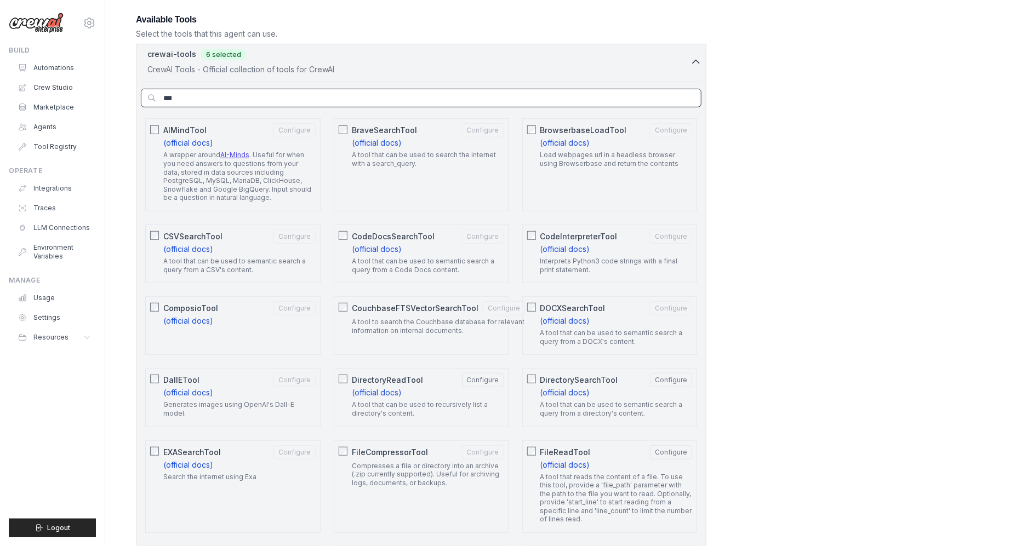
scroll to position [318, 0]
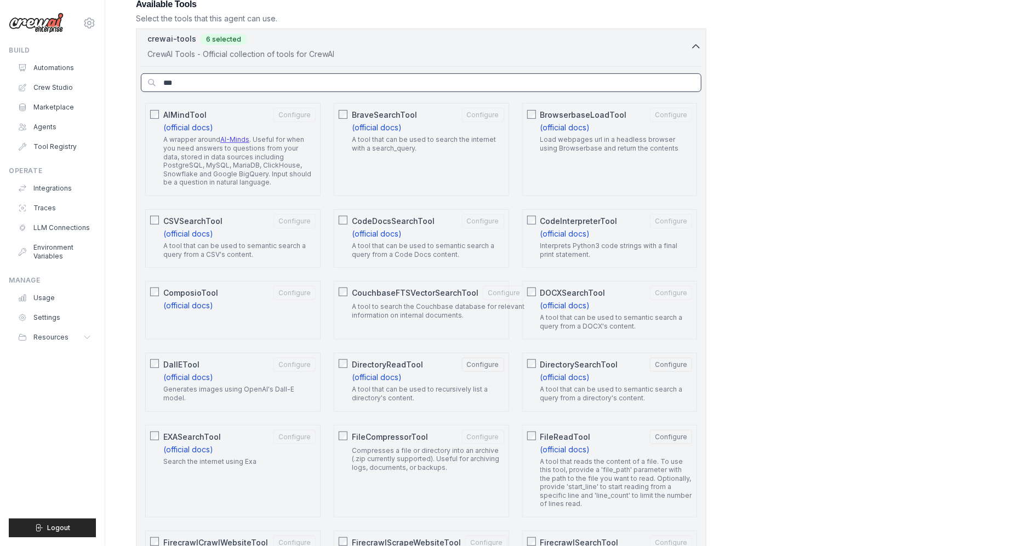
type input "***"
click at [596, 297] on span "DOCXSearchTool" at bounding box center [572, 293] width 65 height 11
click at [390, 156] on div "A tool that can be used to search the internet with a search_query." at bounding box center [428, 145] width 152 height 21
click at [249, 79] on input "***" at bounding box center [421, 82] width 561 height 19
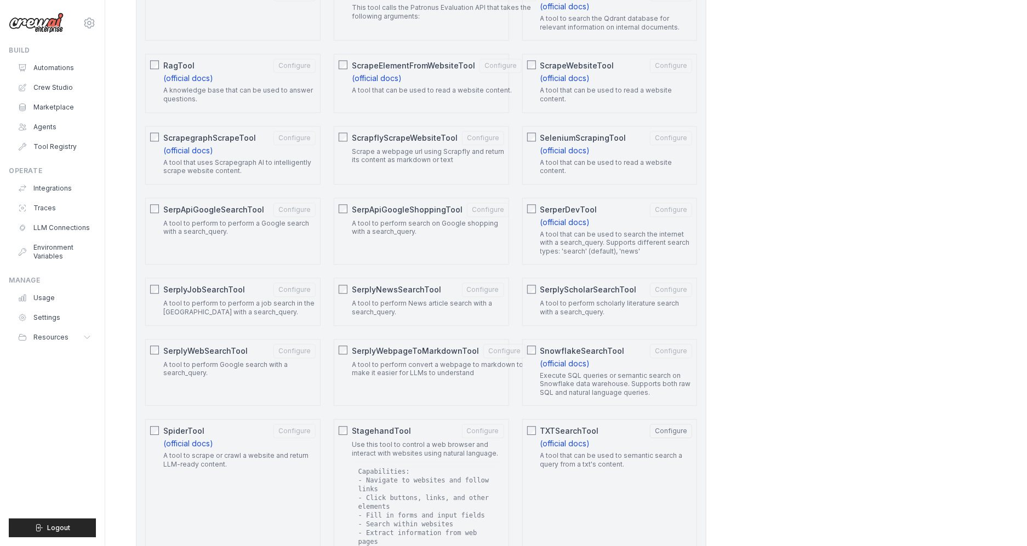
scroll to position [1934, 0]
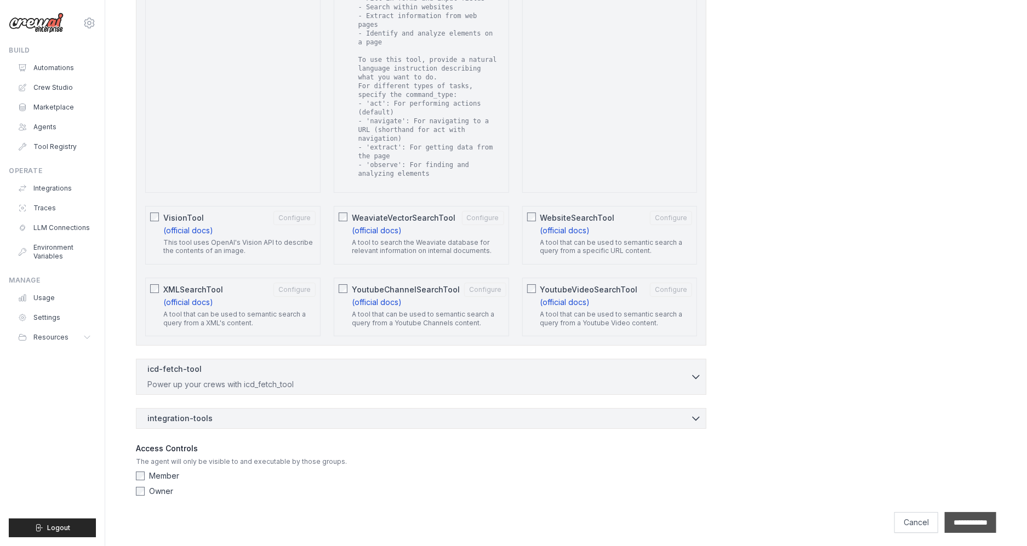
click at [805, 492] on input "**********" at bounding box center [971, 522] width 52 height 21
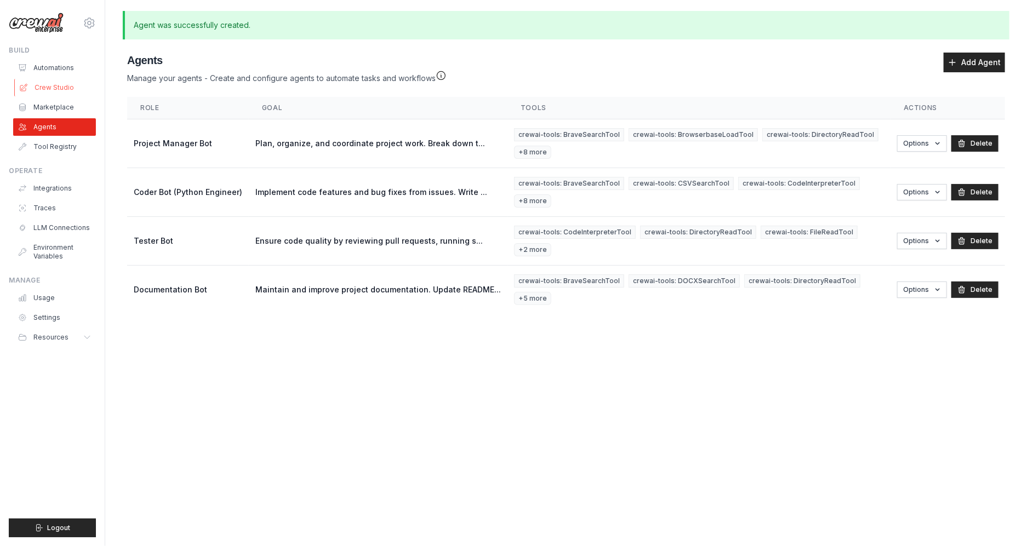
click at [49, 87] on link "Crew Studio" at bounding box center [55, 88] width 83 height 18
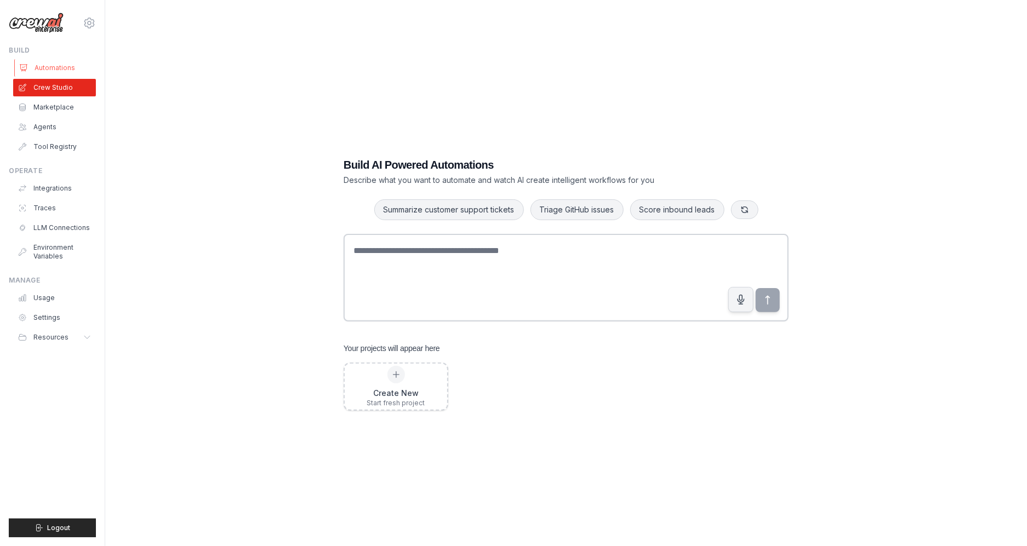
click at [49, 71] on link "Automations" at bounding box center [55, 68] width 83 height 18
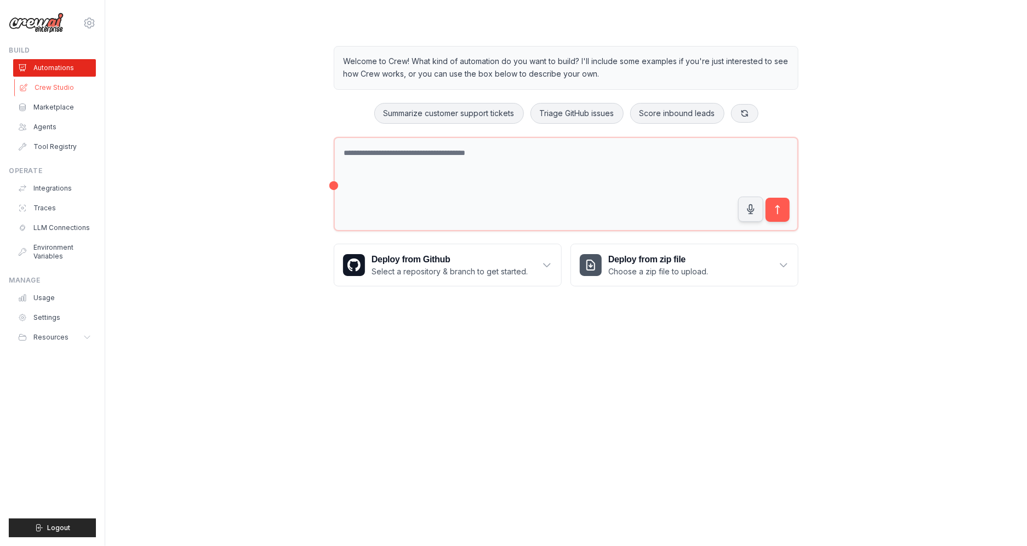
click at [56, 90] on link "Crew Studio" at bounding box center [55, 88] width 83 height 18
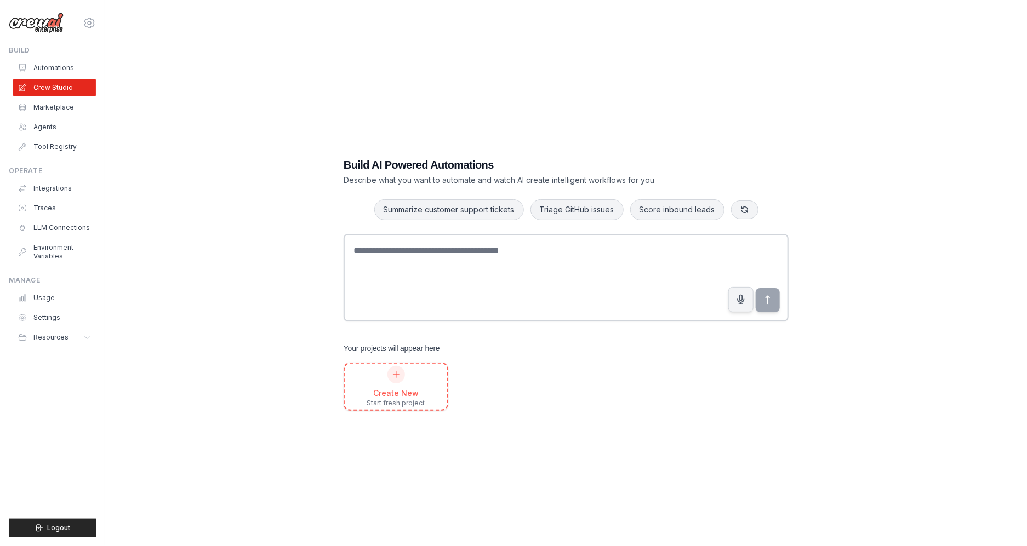
click at [410, 388] on div "Create New" at bounding box center [396, 393] width 58 height 11
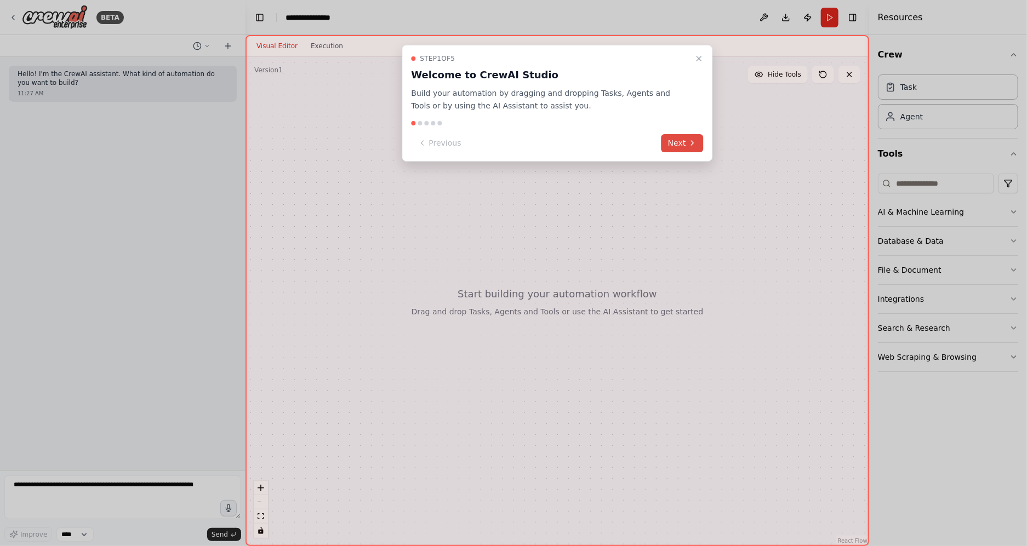
click at [678, 142] on button "Next" at bounding box center [682, 143] width 42 height 18
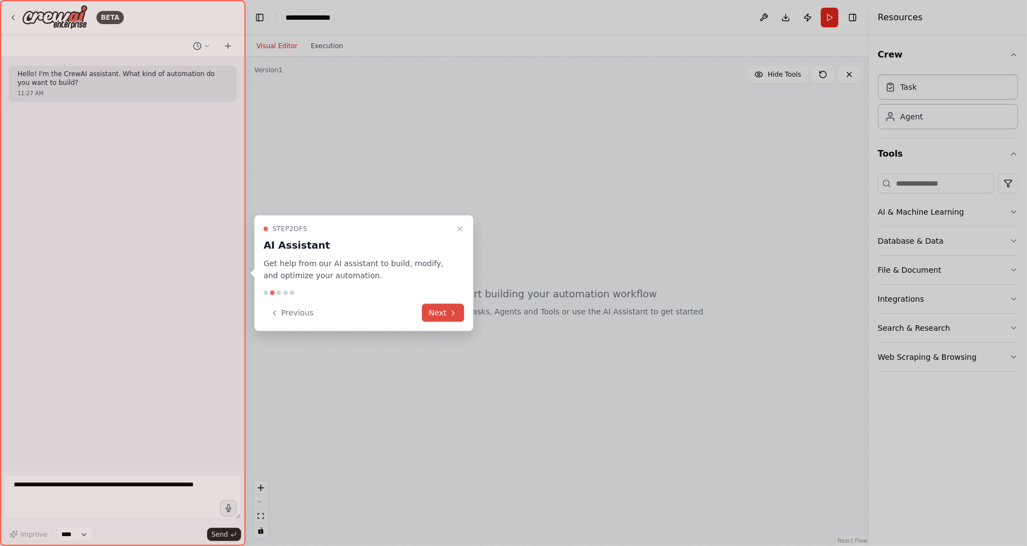
click at [452, 311] on icon at bounding box center [453, 313] width 9 height 9
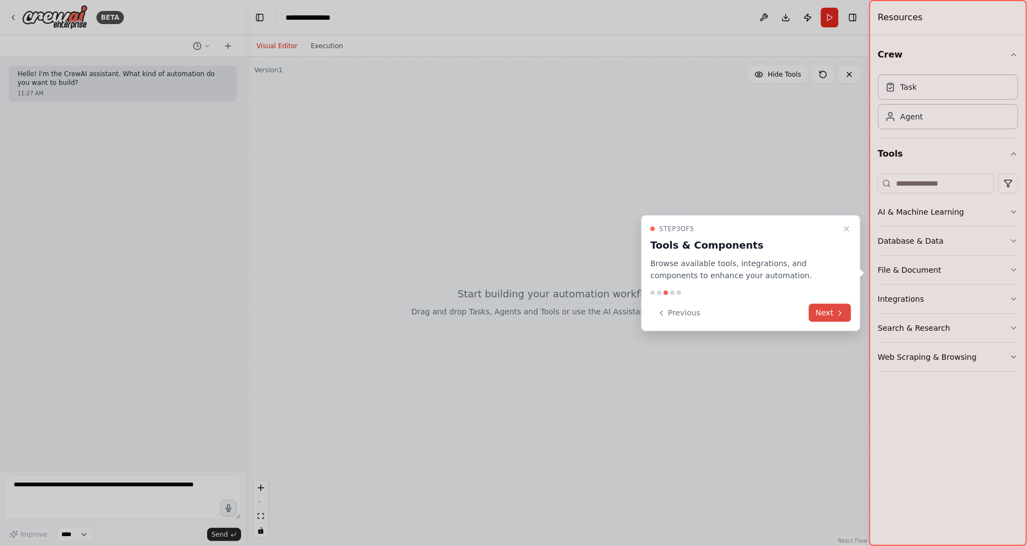
click at [824, 311] on button "Next" at bounding box center [830, 313] width 42 height 18
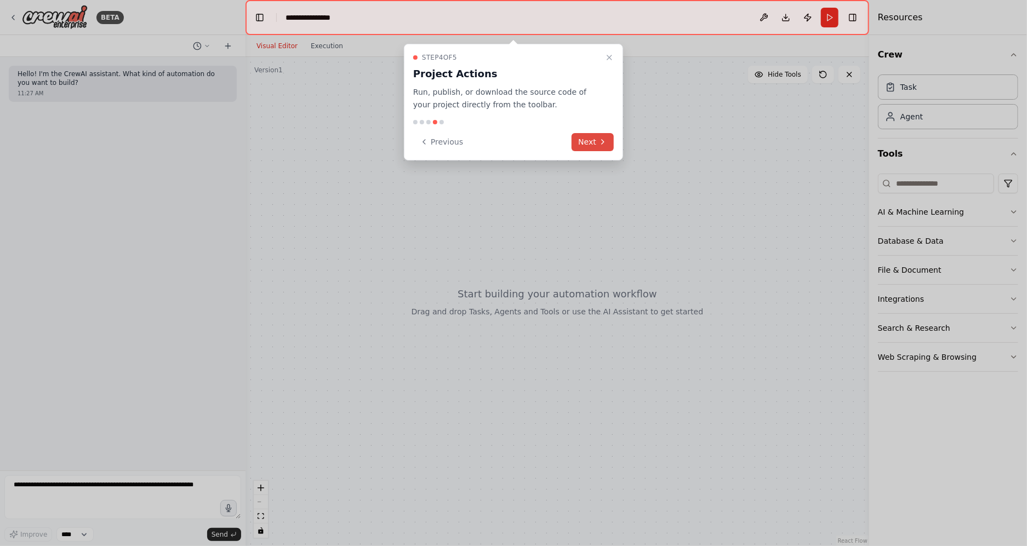
click at [593, 142] on button "Next" at bounding box center [593, 142] width 42 height 18
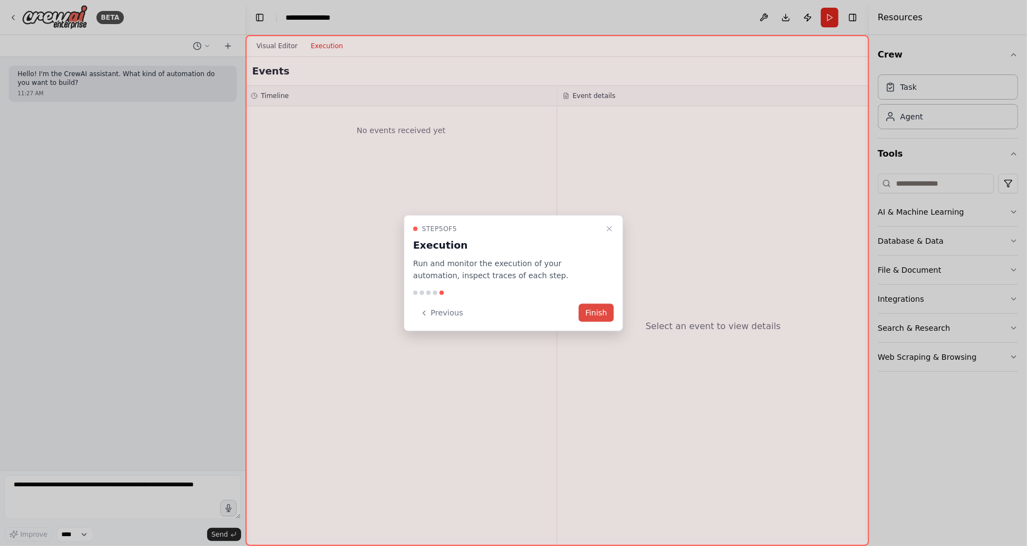
click at [592, 314] on button "Finish" at bounding box center [596, 313] width 35 height 18
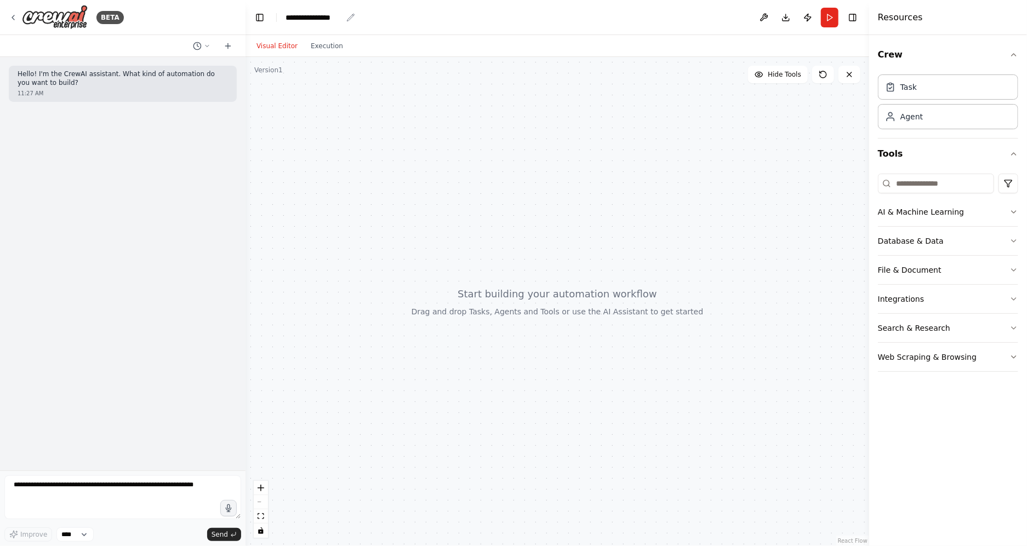
click at [310, 13] on div "**********" at bounding box center [314, 17] width 56 height 11
click at [310, 13] on div "**********" at bounding box center [327, 17] width 82 height 11
click at [460, 366] on div at bounding box center [558, 301] width 624 height 489
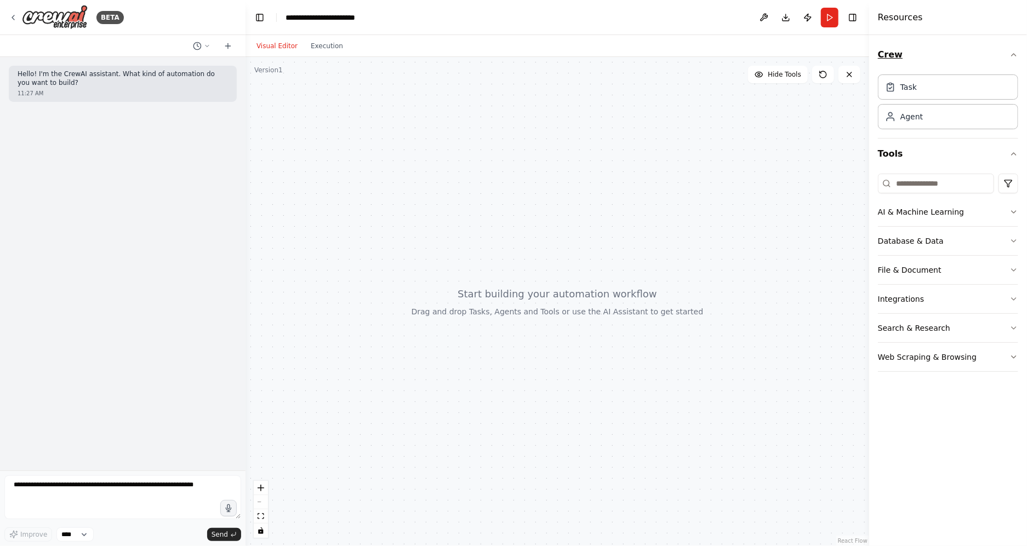
click at [937, 57] on button "Crew" at bounding box center [948, 54] width 140 height 31
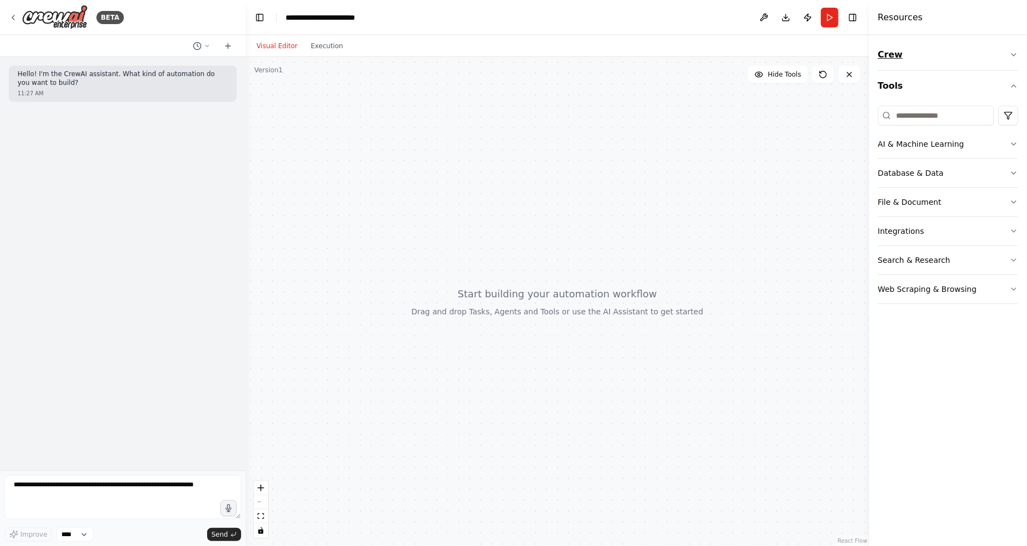
click at [935, 55] on button "Crew" at bounding box center [948, 54] width 140 height 31
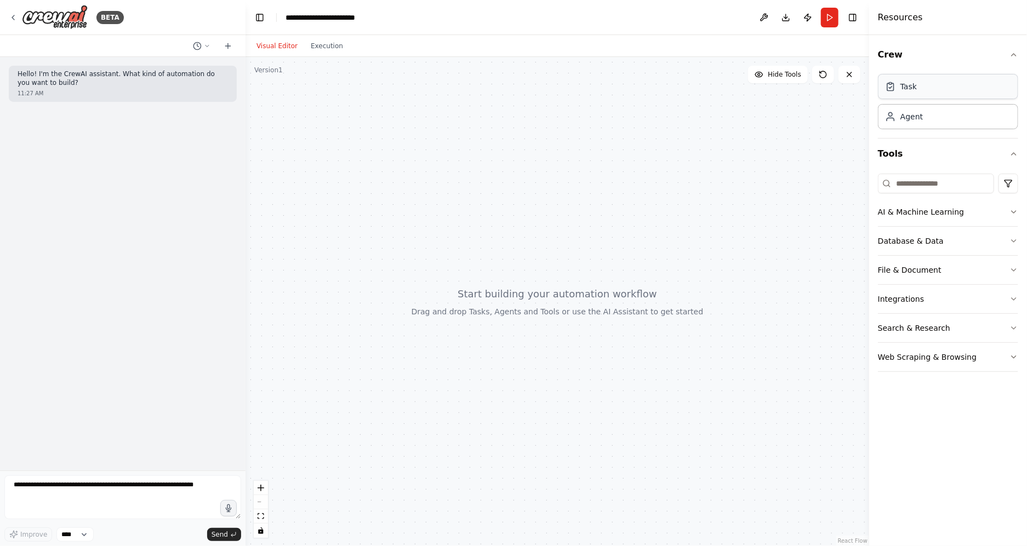
click at [938, 91] on div "Task" at bounding box center [948, 86] width 140 height 25
click at [901, 84] on div "Task" at bounding box center [908, 86] width 16 height 11
click at [133, 483] on textarea at bounding box center [122, 498] width 237 height 44
paste textarea "**********"
type textarea "**********"
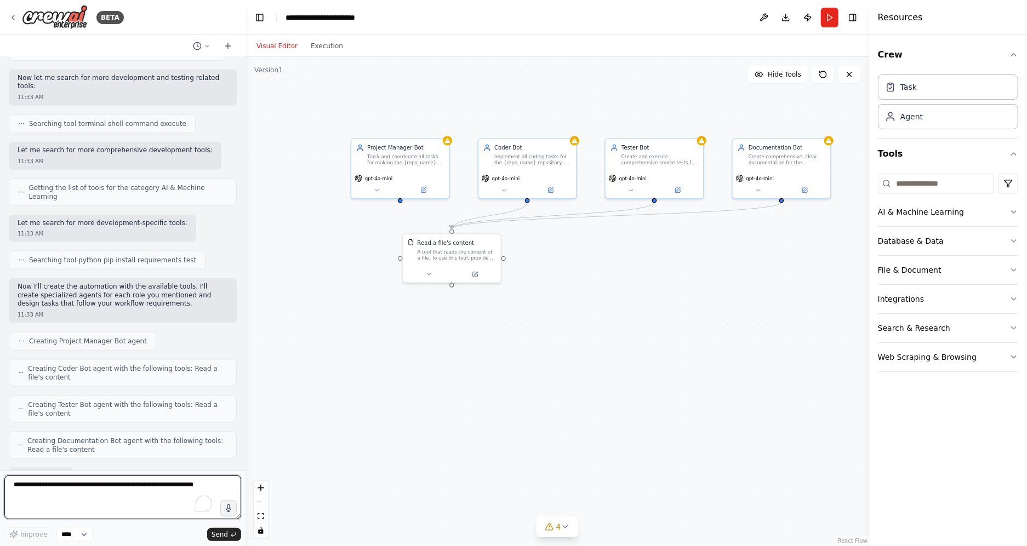
scroll to position [672, 0]
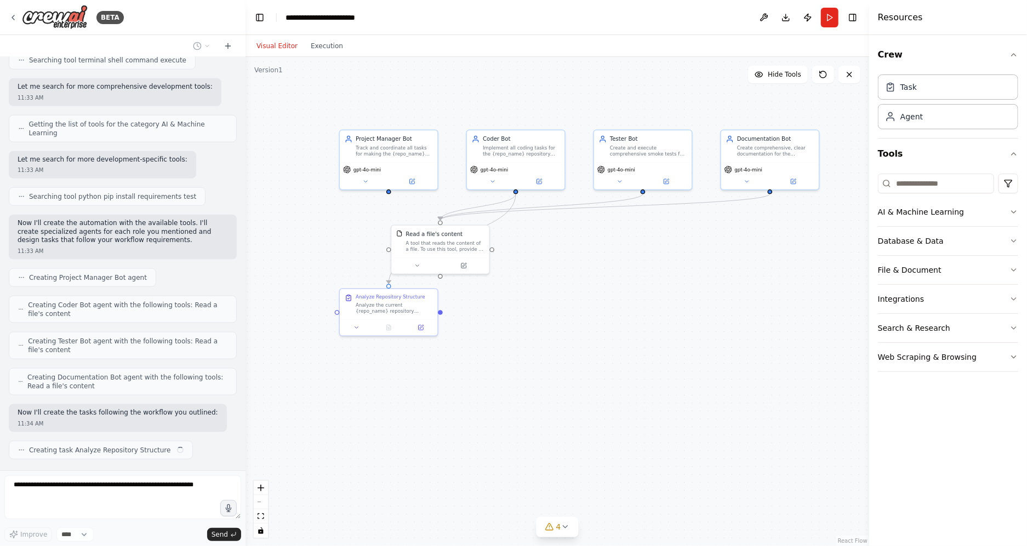
drag, startPoint x: 620, startPoint y: 421, endPoint x: 571, endPoint y: 354, distance: 83.5
click at [571, 354] on div ".deletable-edge-delete-btn { width: 20px; height: 20px; border: 0px solid #ffff…" at bounding box center [558, 301] width 624 height 489
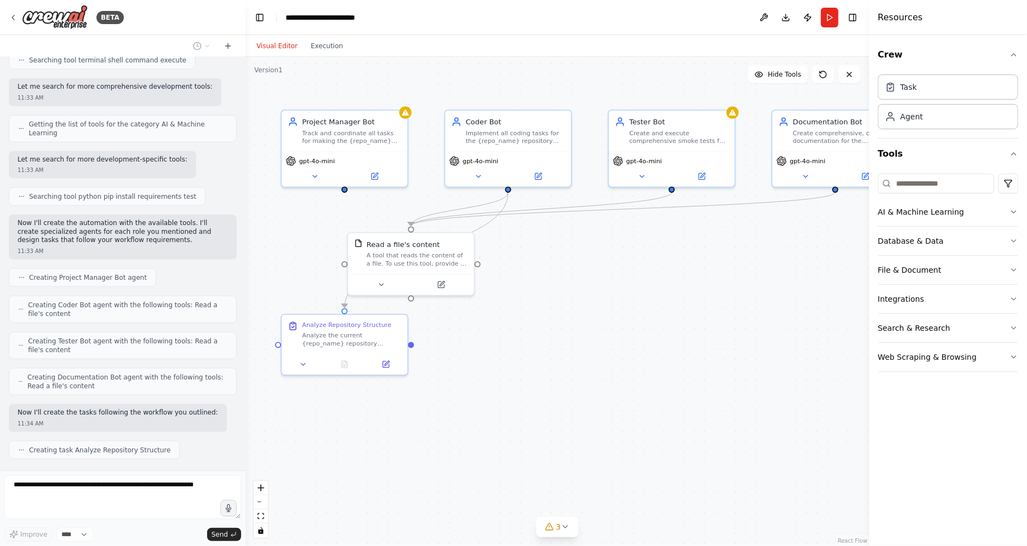
drag, startPoint x: 571, startPoint y: 354, endPoint x: 579, endPoint y: 398, distance: 44.5
click at [579, 398] on div ".deletable-edge-delete-btn { width: 20px; height: 20px; border: 0px solid #ffff…" at bounding box center [558, 301] width 624 height 489
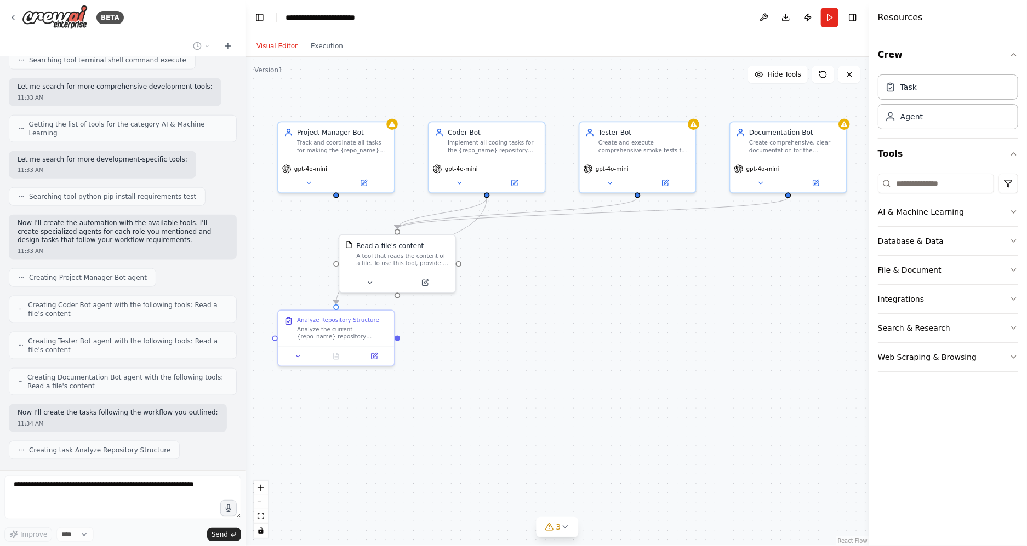
drag, startPoint x: 578, startPoint y: 398, endPoint x: 551, endPoint y: 388, distance: 28.8
click at [551, 388] on div ".deletable-edge-delete-btn { width: 20px; height: 20px; border: 0px solid #ffff…" at bounding box center [558, 301] width 624 height 489
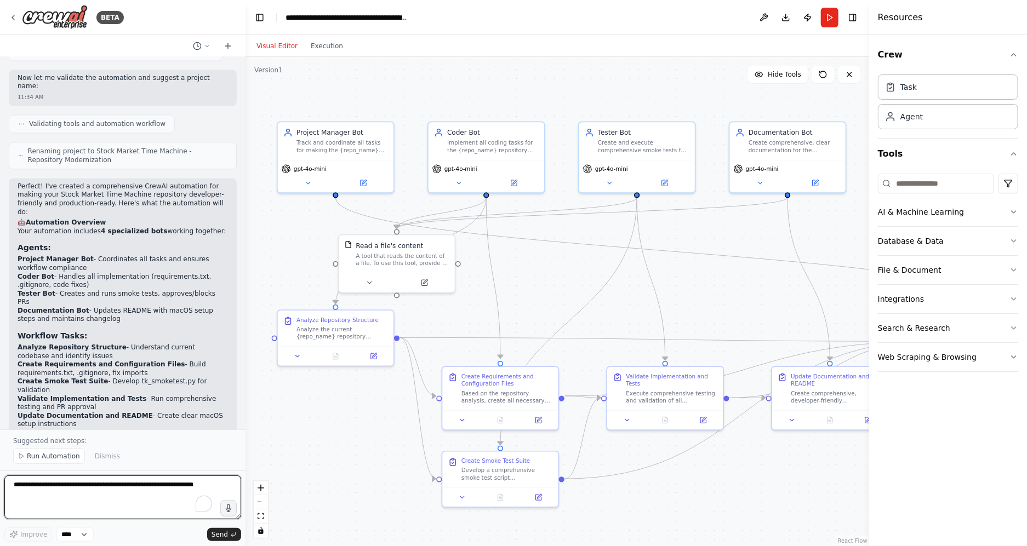
scroll to position [1207, 0]
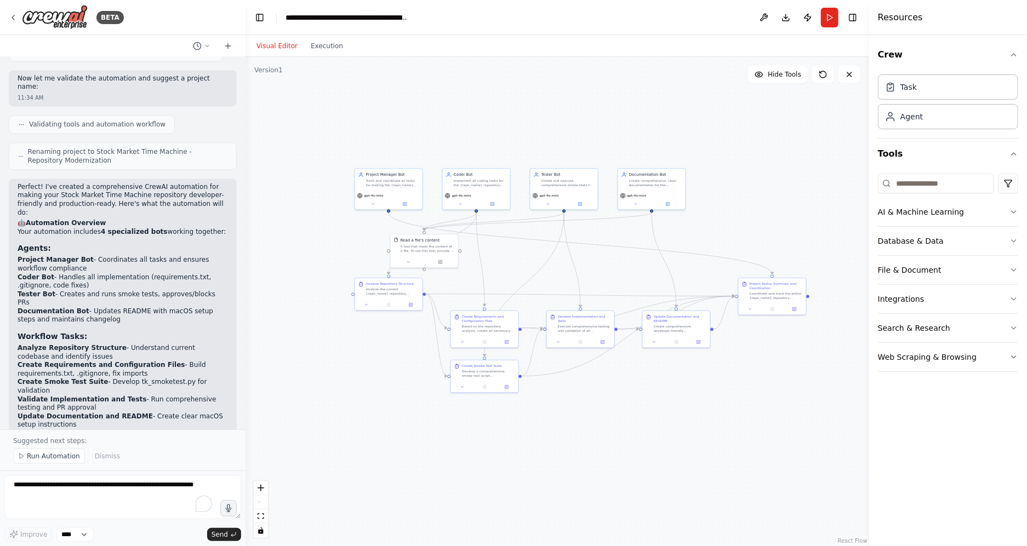
drag, startPoint x: 708, startPoint y: 423, endPoint x: 635, endPoint y: 388, distance: 81.4
click at [635, 388] on div ".deletable-edge-delete-btn { width: 20px; height: 20px; border: 0px solid #ffff…" at bounding box center [558, 301] width 624 height 489
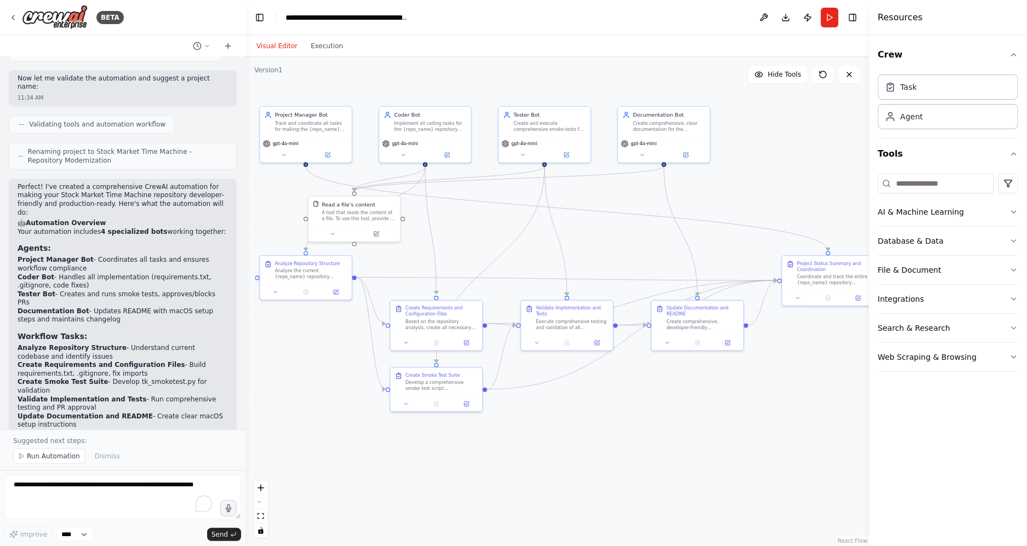
drag, startPoint x: 635, startPoint y: 388, endPoint x: 655, endPoint y: 420, distance: 37.7
click at [655, 420] on div ".deletable-edge-delete-btn { width: 20px; height: 20px; border: 0px solid #ffff…" at bounding box center [558, 301] width 624 height 489
click at [652, 423] on div ".deletable-edge-delete-btn { width: 20px; height: 20px; border: 0px solid #ffff…" at bounding box center [558, 301] width 624 height 489
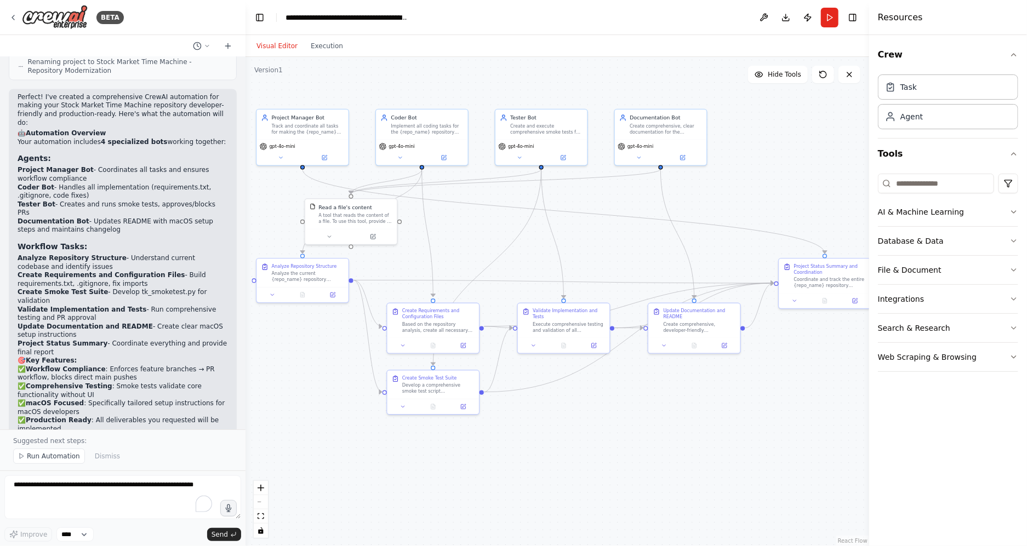
scroll to position [1294, 0]
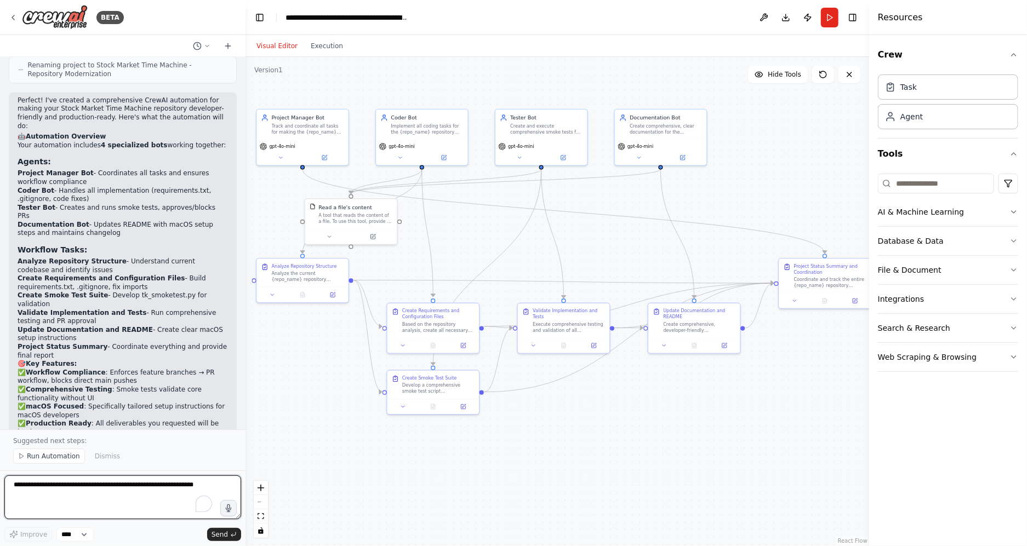
click at [32, 490] on textarea "To enrich screen reader interactions, please activate Accessibility in Grammarl…" at bounding box center [122, 498] width 237 height 44
paste textarea "**********"
type textarea "**********"
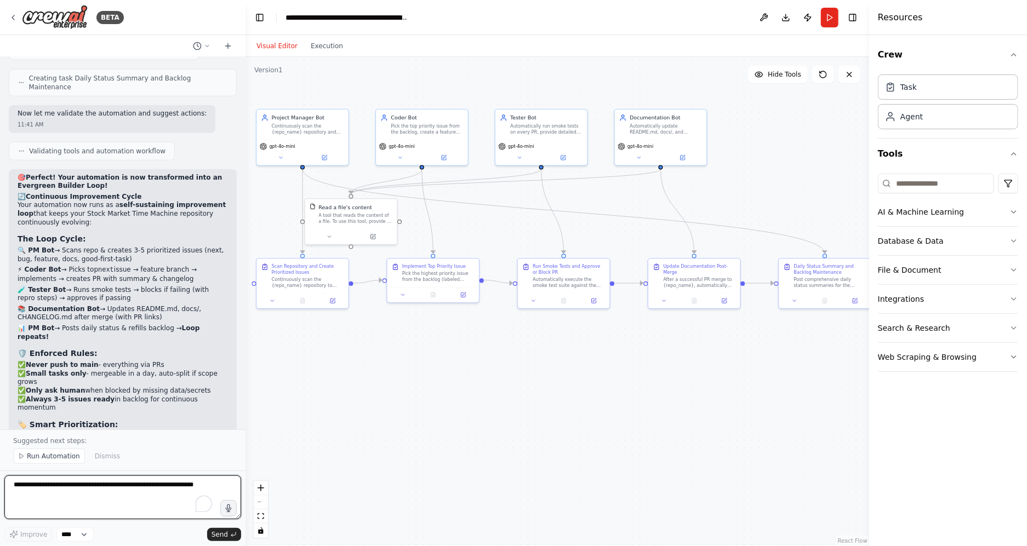
scroll to position [2843, 0]
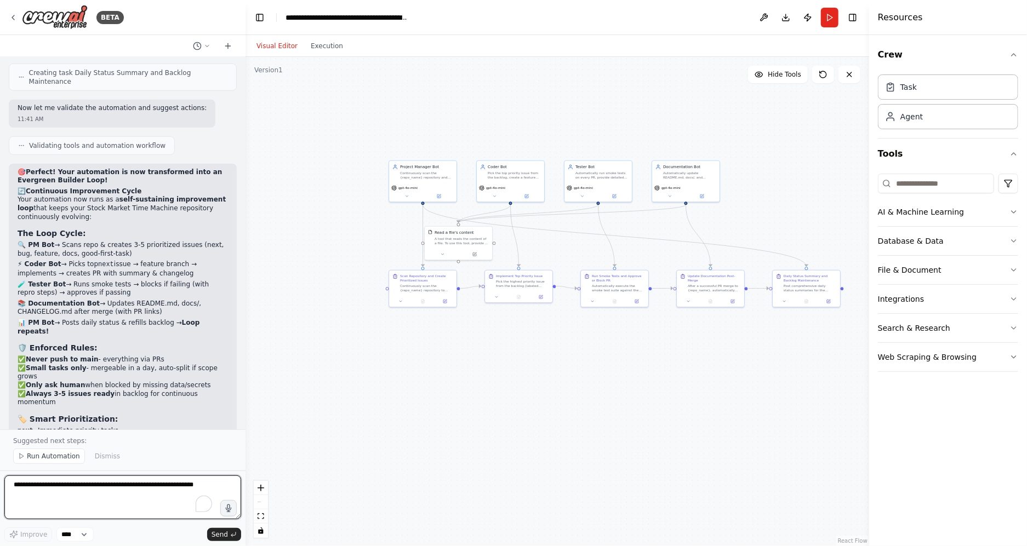
paste textarea "**********"
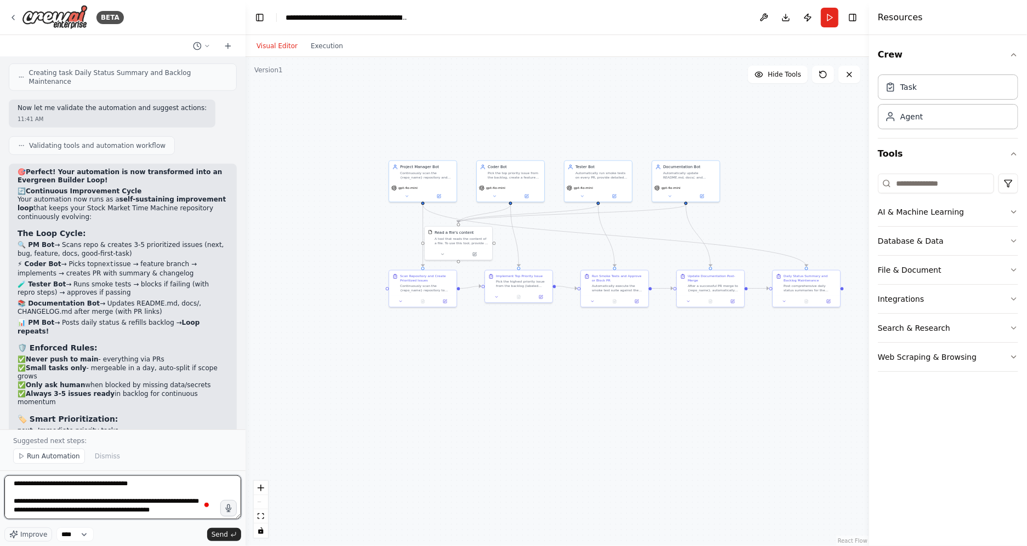
click at [180, 516] on textarea "**********" at bounding box center [122, 498] width 237 height 44
paste textarea "**********"
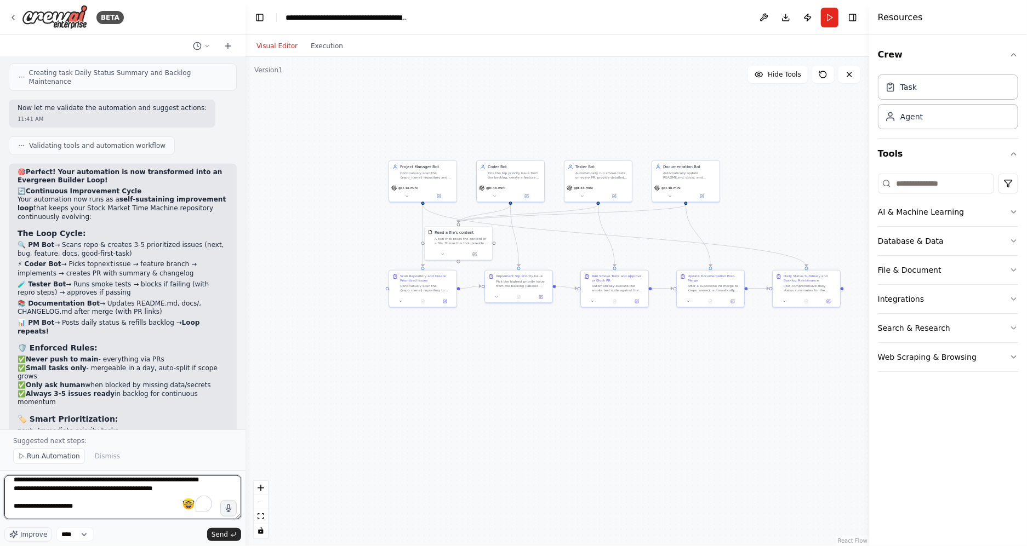
scroll to position [198, 0]
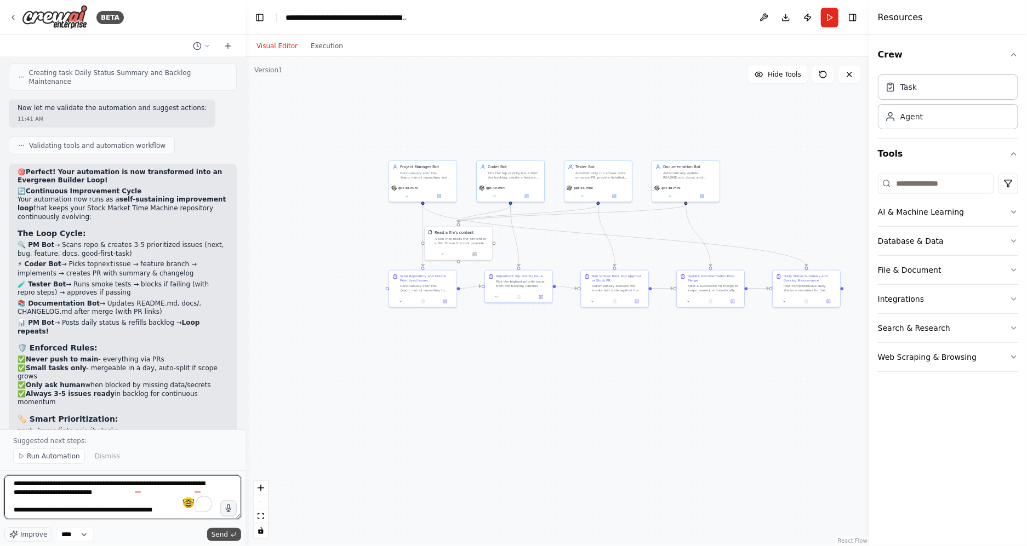
type textarea "**********"
click at [214, 537] on span "Send" at bounding box center [220, 534] width 16 height 9
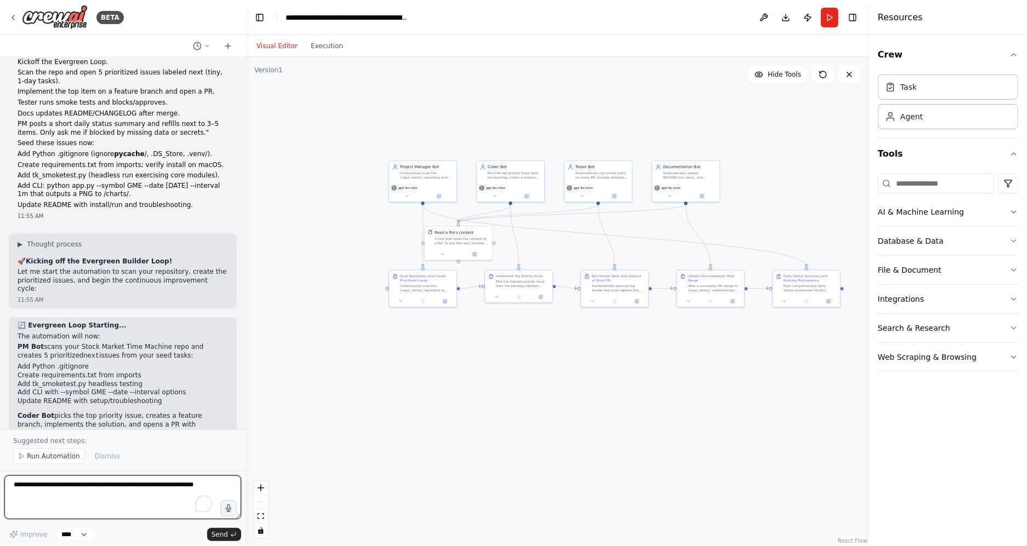
scroll to position [3339, 0]
click at [60, 459] on span "Run Automation" at bounding box center [53, 456] width 53 height 9
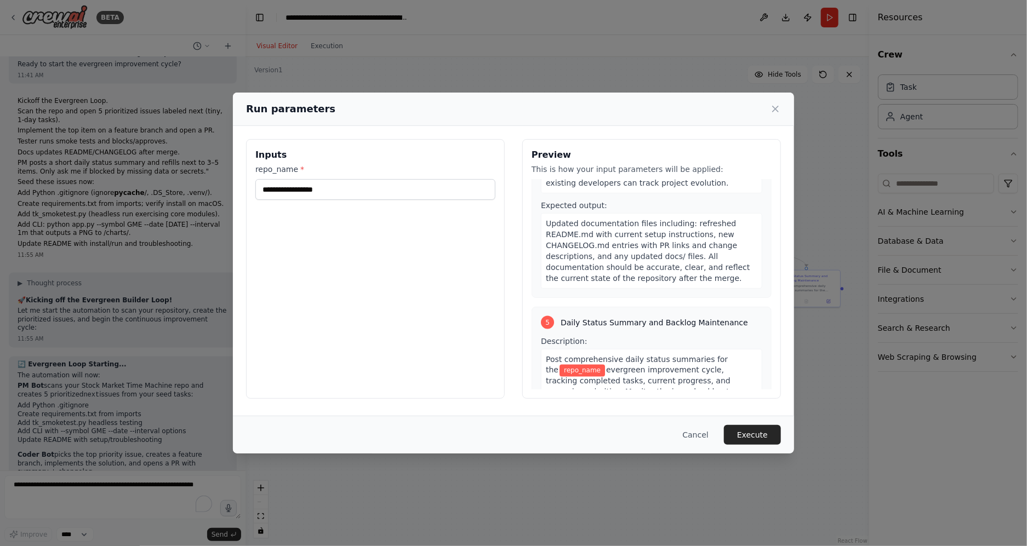
scroll to position [1114, 0]
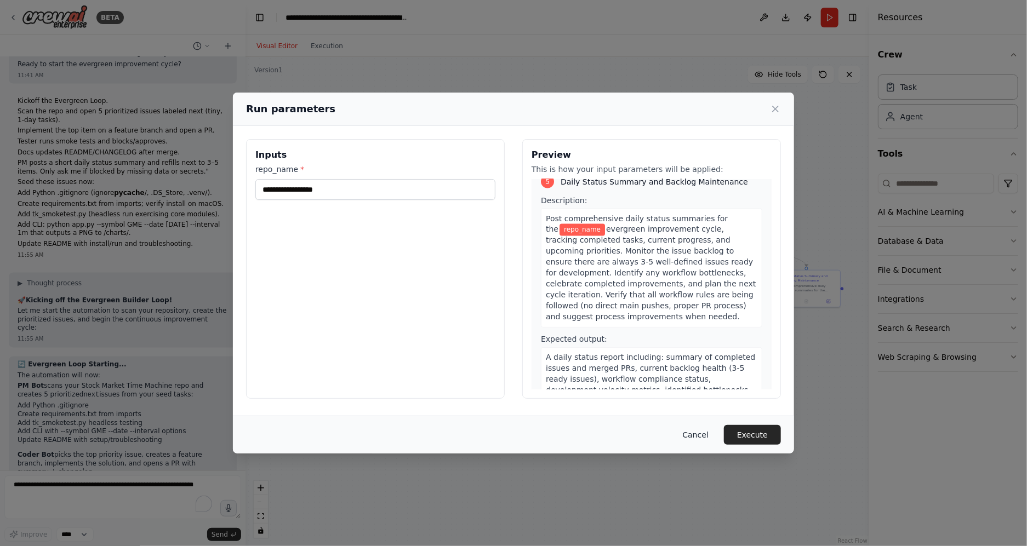
click at [705, 438] on button "Cancel" at bounding box center [695, 435] width 43 height 20
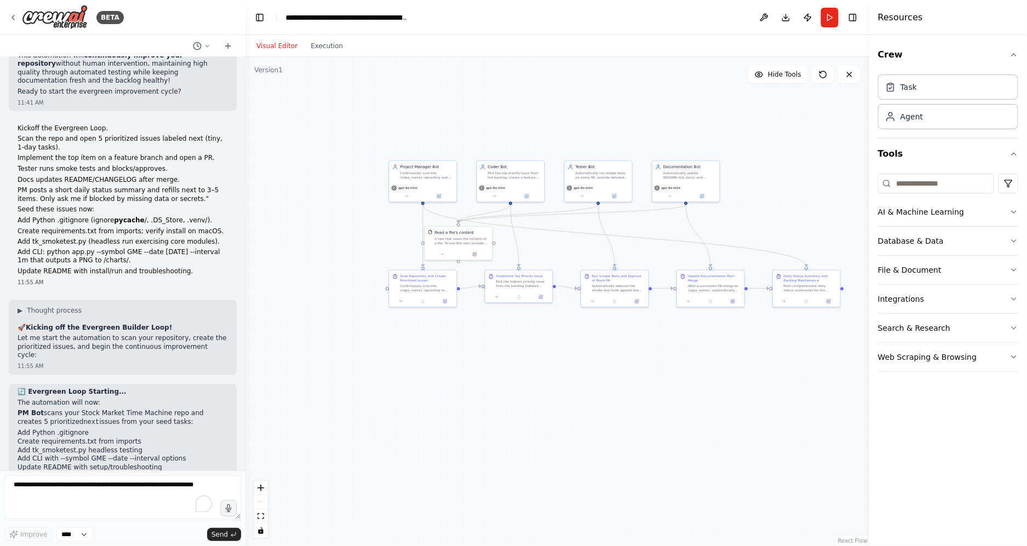
scroll to position [3297, 0]
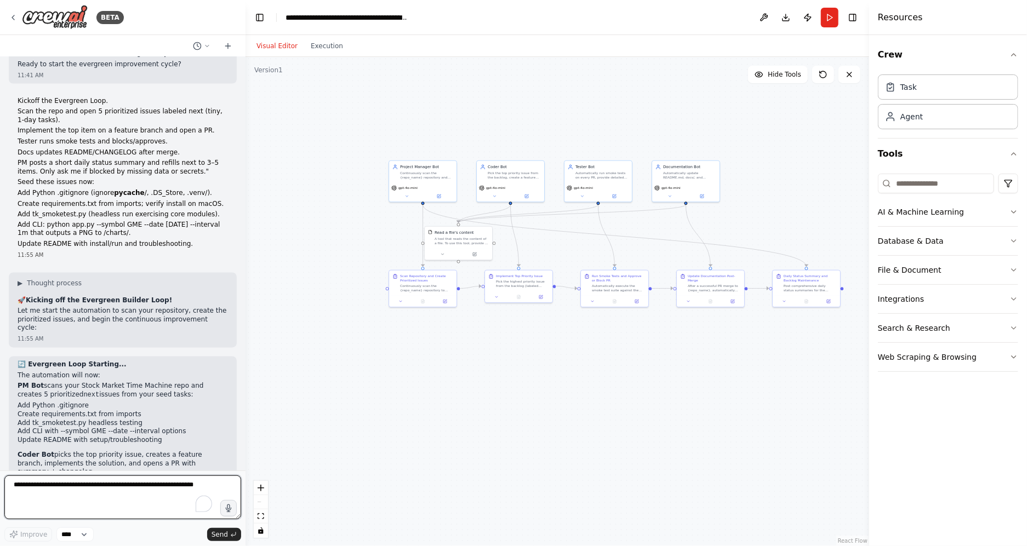
click at [63, 484] on textarea "To enrich screen reader interactions, please activate Accessibility in Grammarl…" at bounding box center [122, 498] width 237 height 44
paste textarea "**********"
type textarea "**********"
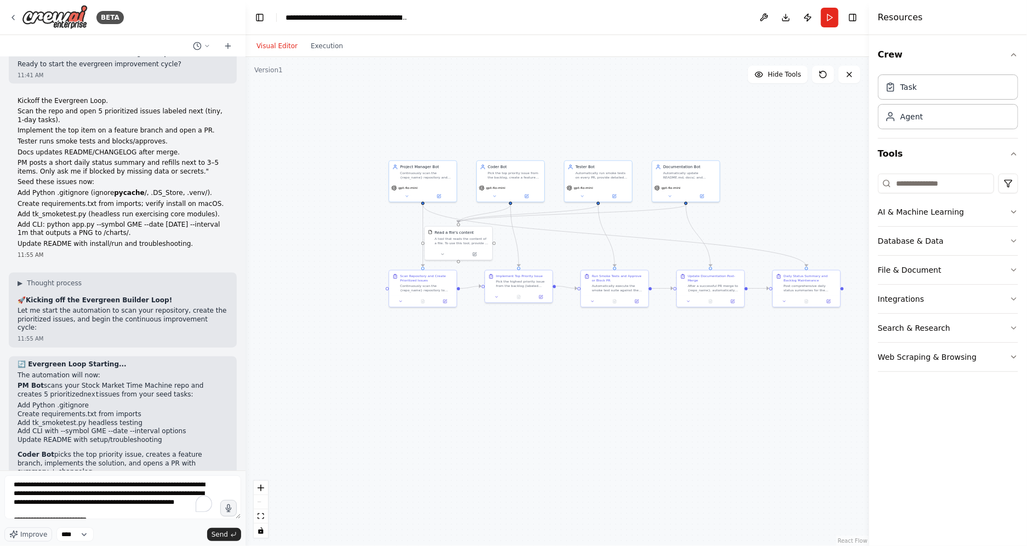
scroll to position [637, 0]
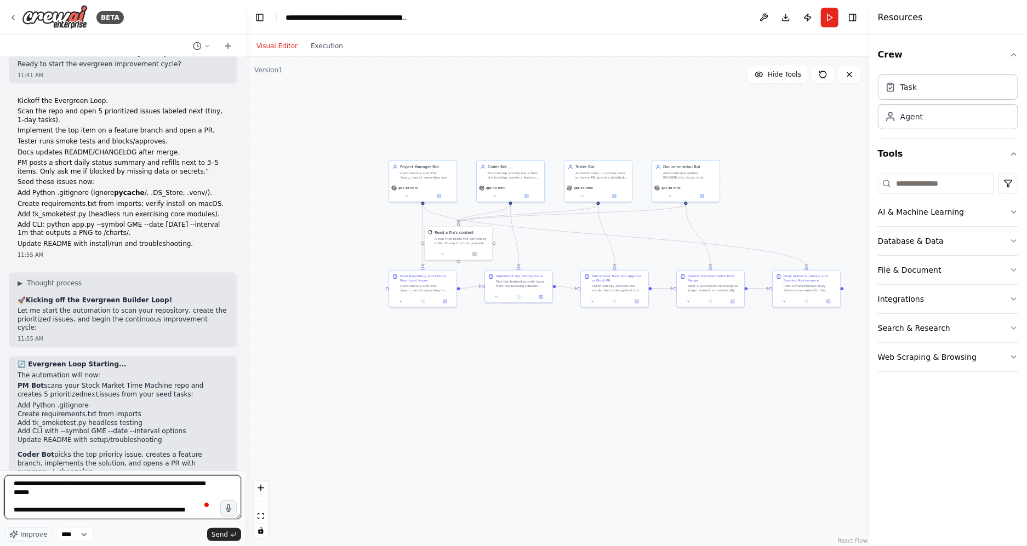
click at [77, 510] on textarea "To enrich screen reader interactions, please activate Accessibility in Grammarl…" at bounding box center [122, 498] width 237 height 44
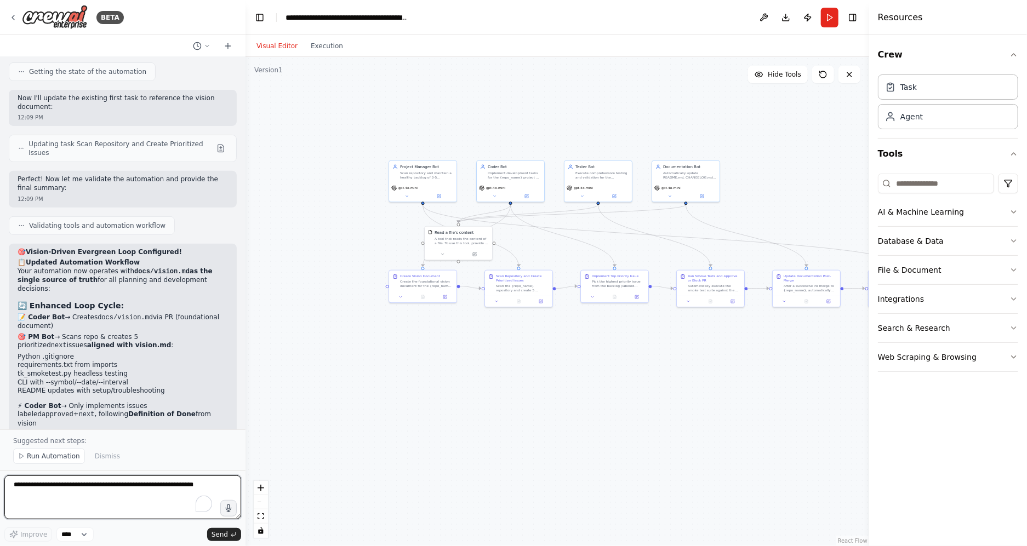
scroll to position [4830, 0]
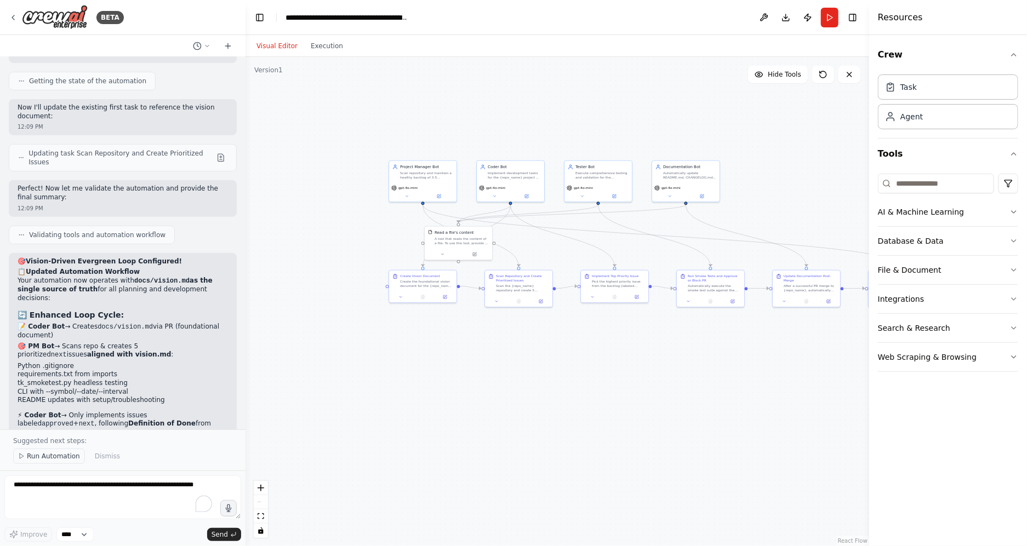
click at [45, 455] on span "Run Automation" at bounding box center [53, 456] width 53 height 9
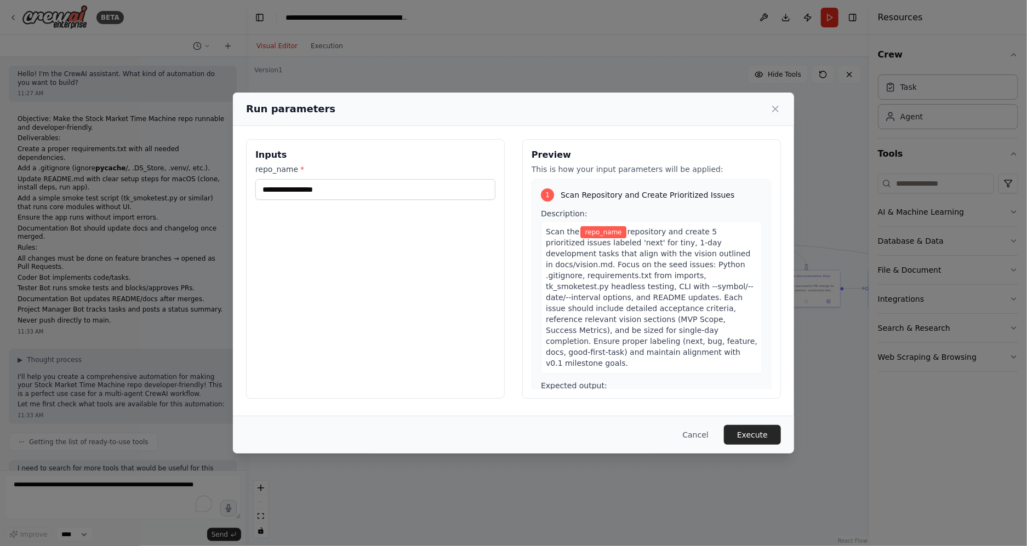
scroll to position [4830, 0]
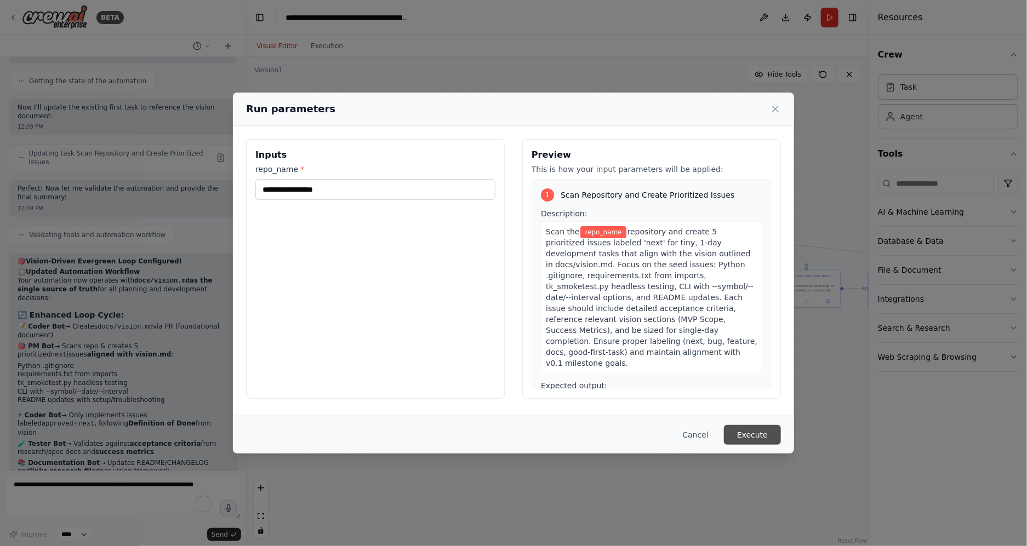
click at [751, 434] on button "Execute" at bounding box center [752, 435] width 57 height 20
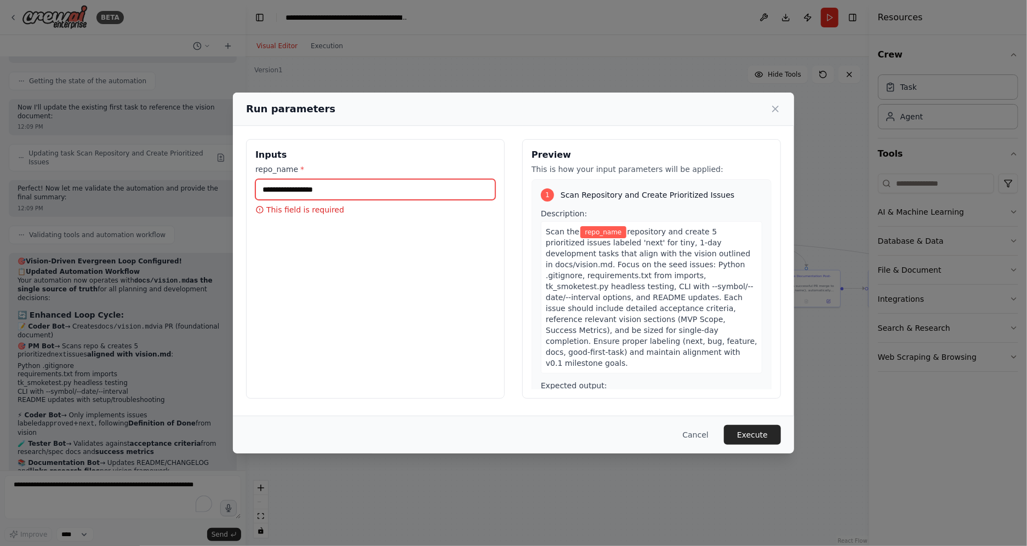
click at [295, 193] on input "repo_name *" at bounding box center [375, 189] width 240 height 21
paste input "**********"
type input "**********"
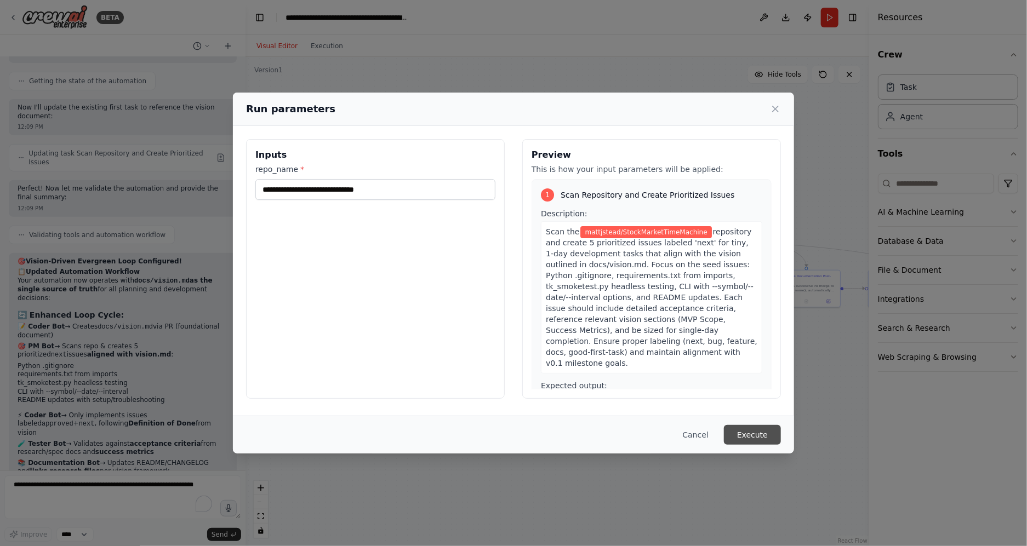
click at [742, 431] on button "Execute" at bounding box center [752, 435] width 57 height 20
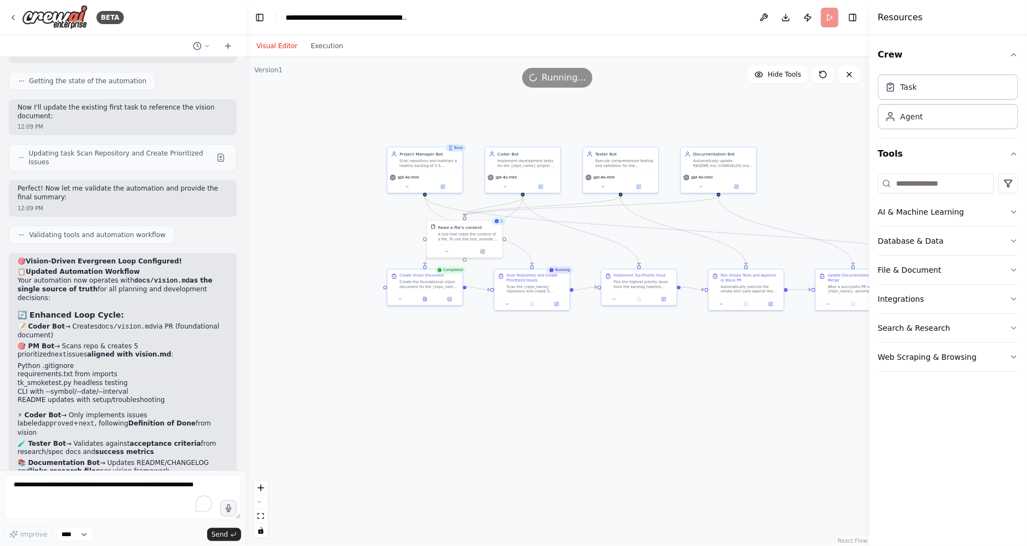
drag, startPoint x: 757, startPoint y: 401, endPoint x: 642, endPoint y: 379, distance: 117.1
click at [642, 379] on div ".deletable-edge-delete-btn { width: 20px; height: 20px; border: 0px solid #ffff…" at bounding box center [558, 301] width 624 height 489
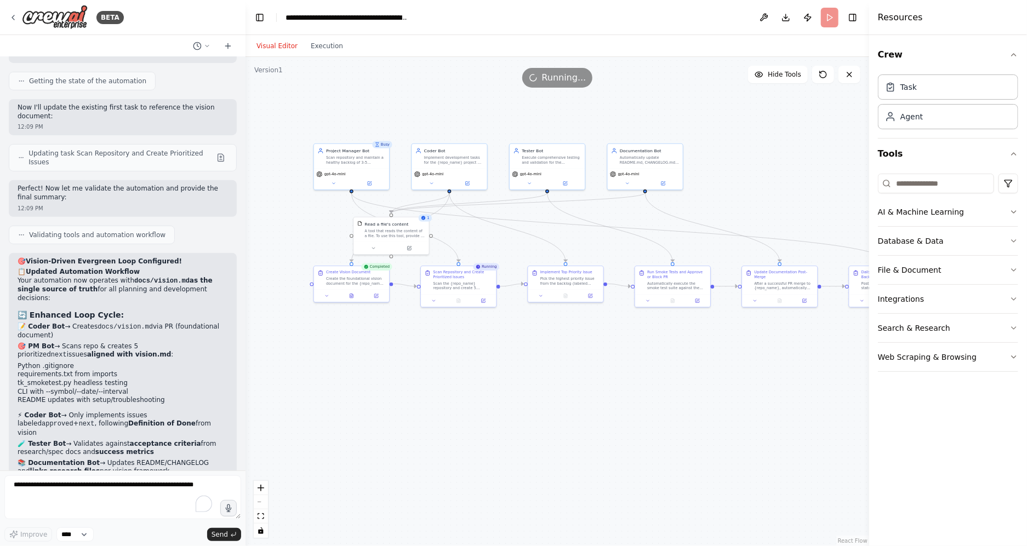
drag, startPoint x: 642, startPoint y: 379, endPoint x: 589, endPoint y: 376, distance: 52.7
click at [589, 376] on div ".deletable-edge-delete-btn { width: 20px; height: 20px; border: 0px solid #ffff…" at bounding box center [558, 301] width 624 height 489
click at [331, 47] on button "Execution" at bounding box center [326, 45] width 45 height 13
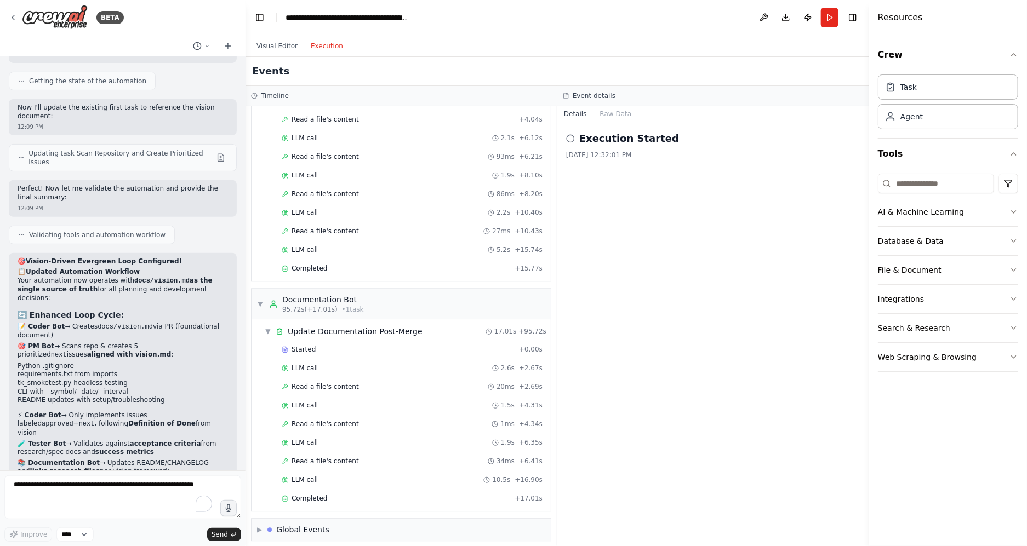
scroll to position [1464, 0]
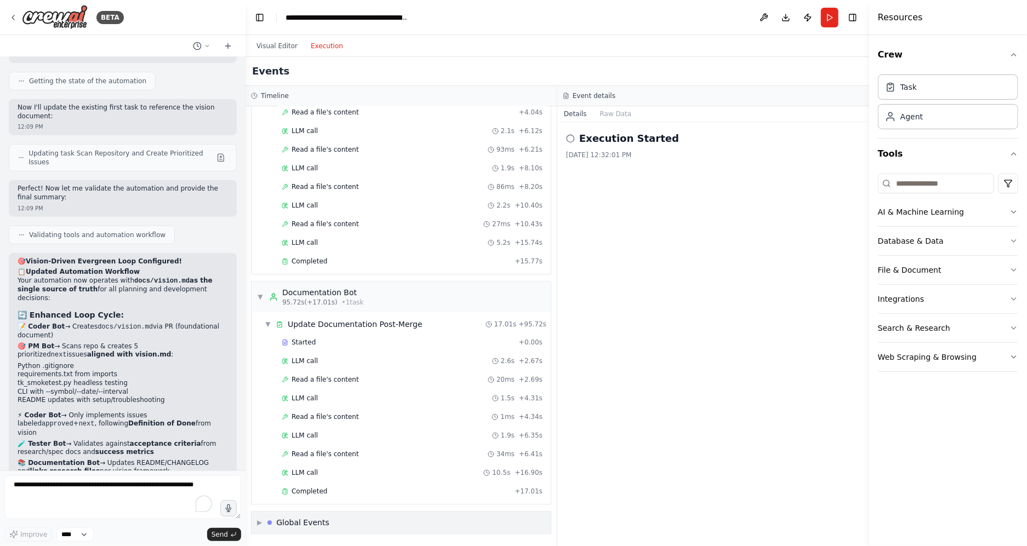
click at [257, 522] on span "▶" at bounding box center [259, 522] width 5 height 9
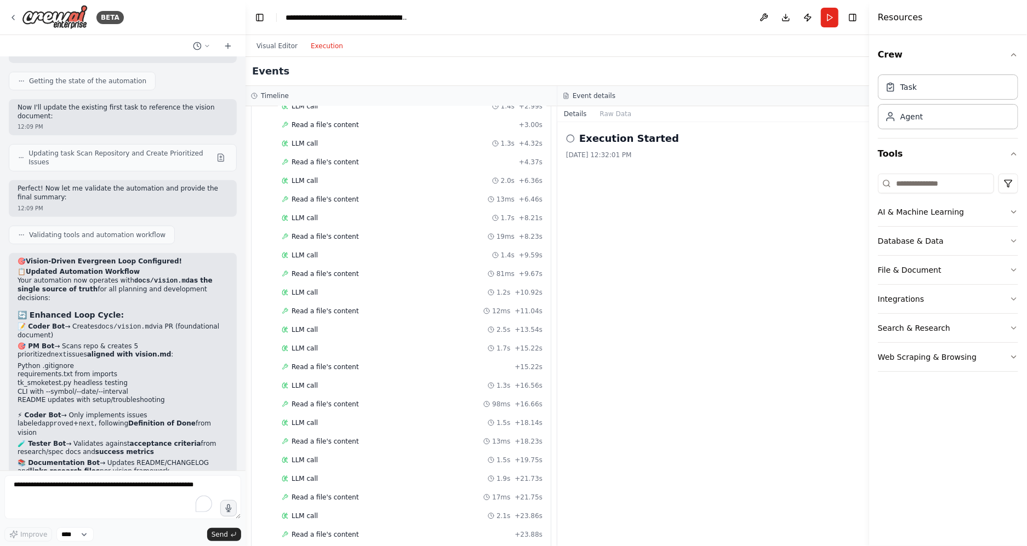
scroll to position [0, 0]
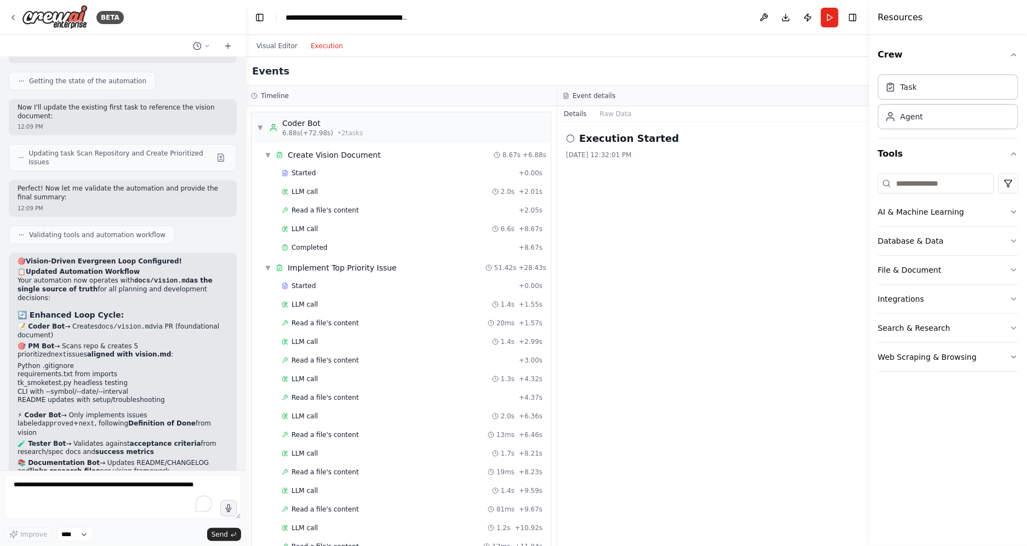
click at [286, 53] on div "Visual Editor Execution" at bounding box center [300, 46] width 100 height 22
click at [281, 49] on button "Visual Editor" at bounding box center [277, 45] width 54 height 13
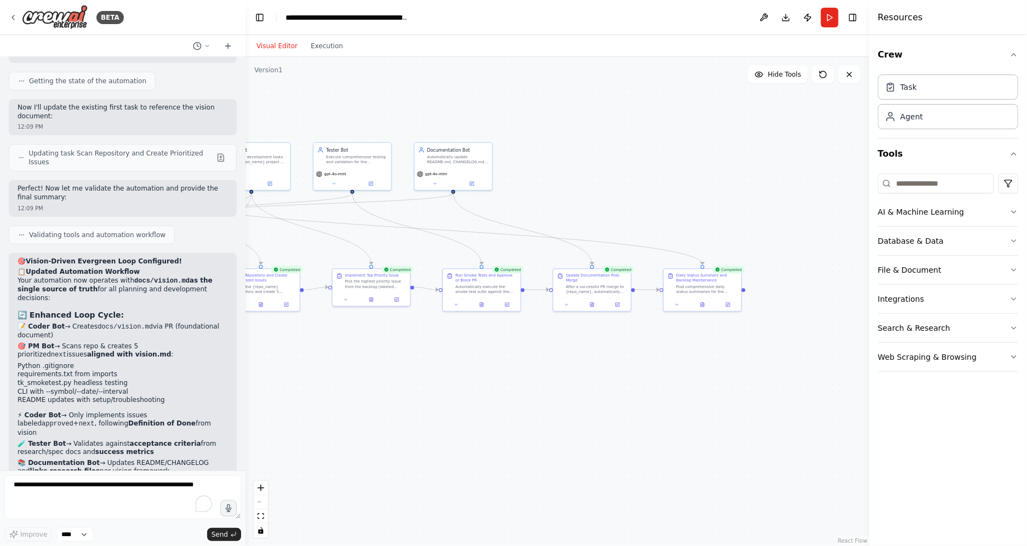
drag, startPoint x: 600, startPoint y: 355, endPoint x: 410, endPoint y: 360, distance: 189.1
click at [410, 359] on div ".deletable-edge-delete-btn { width: 20px; height: 20px; border: 0px solid #ffff…" at bounding box center [558, 301] width 624 height 489
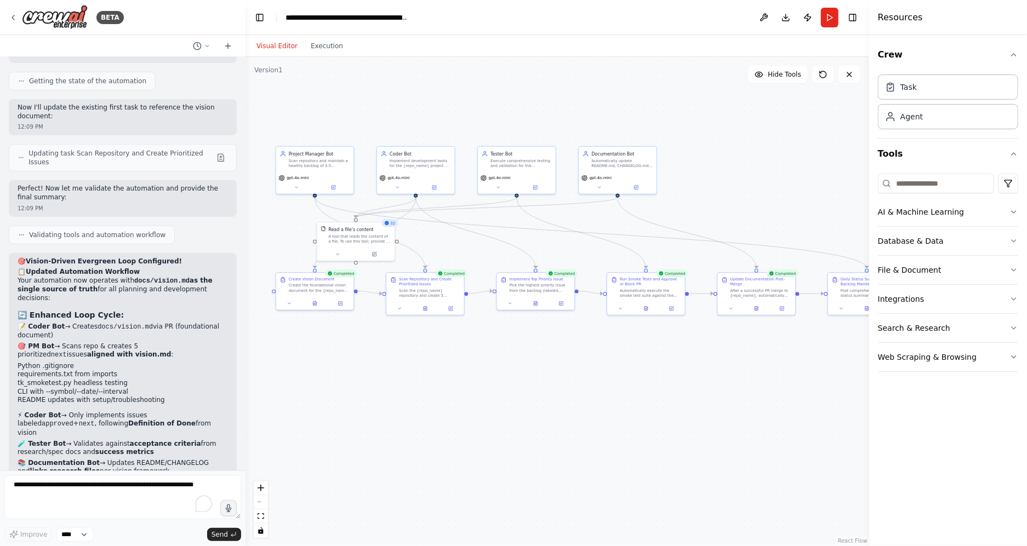
drag, startPoint x: 352, startPoint y: 377, endPoint x: 538, endPoint y: 384, distance: 186.4
click at [538, 384] on div ".deletable-edge-delete-btn { width: 20px; height: 20px; border: 0px solid #ffff…" at bounding box center [558, 301] width 624 height 489
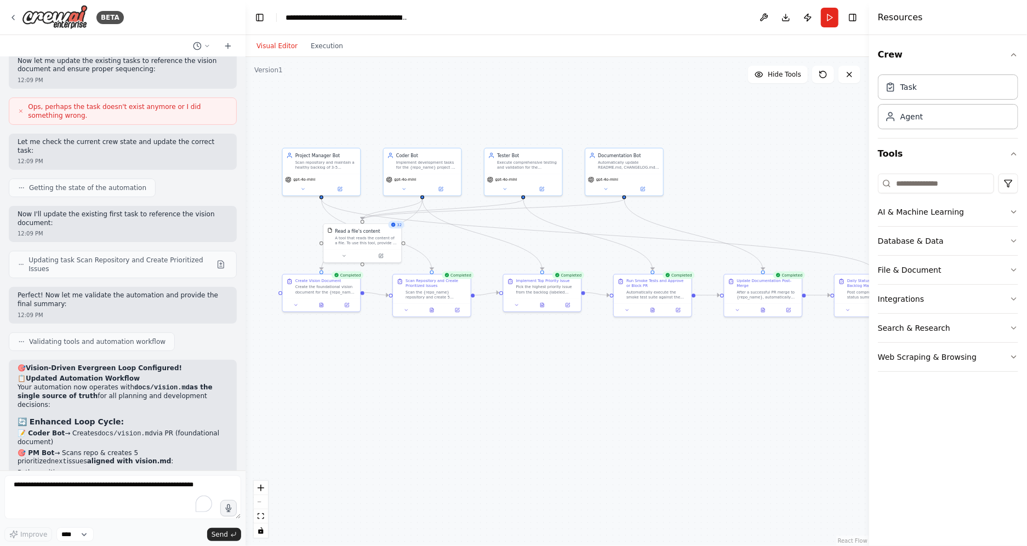
scroll to position [4878, 0]
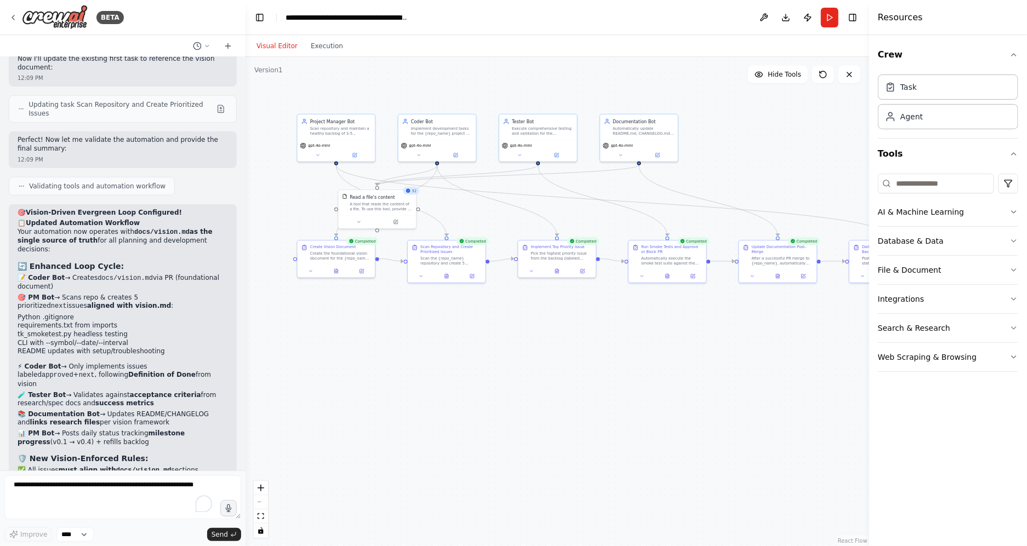
drag, startPoint x: 520, startPoint y: 398, endPoint x: 533, endPoint y: 362, distance: 38.2
click at [533, 363] on div ".deletable-edge-delete-btn { width: 20px; height: 20px; border: 0px solid #ffff…" at bounding box center [558, 301] width 624 height 489
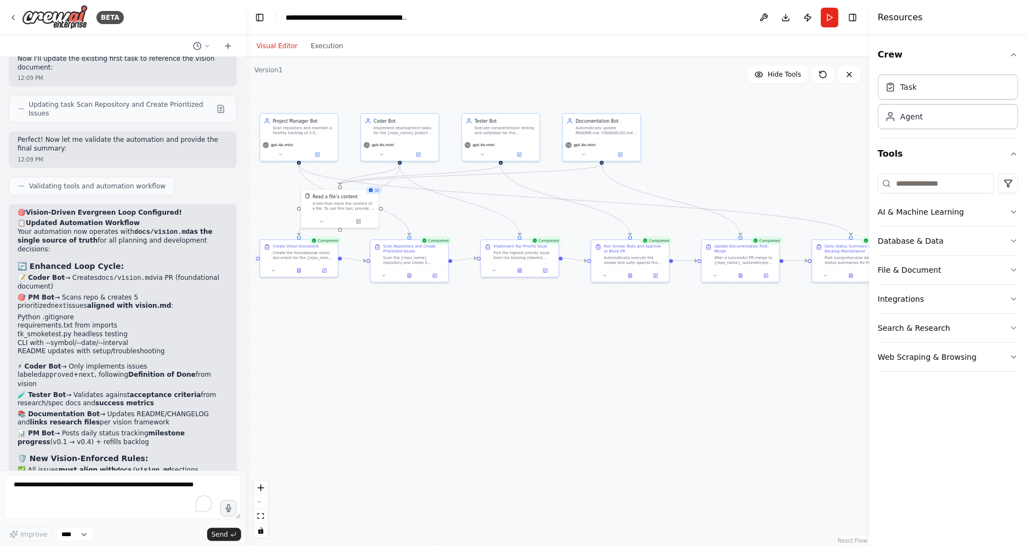
drag, startPoint x: 641, startPoint y: 357, endPoint x: 604, endPoint y: 357, distance: 36.7
click at [604, 357] on div ".deletable-edge-delete-btn { width: 20px; height: 20px; border: 0px solid #ffff…" at bounding box center [558, 301] width 624 height 489
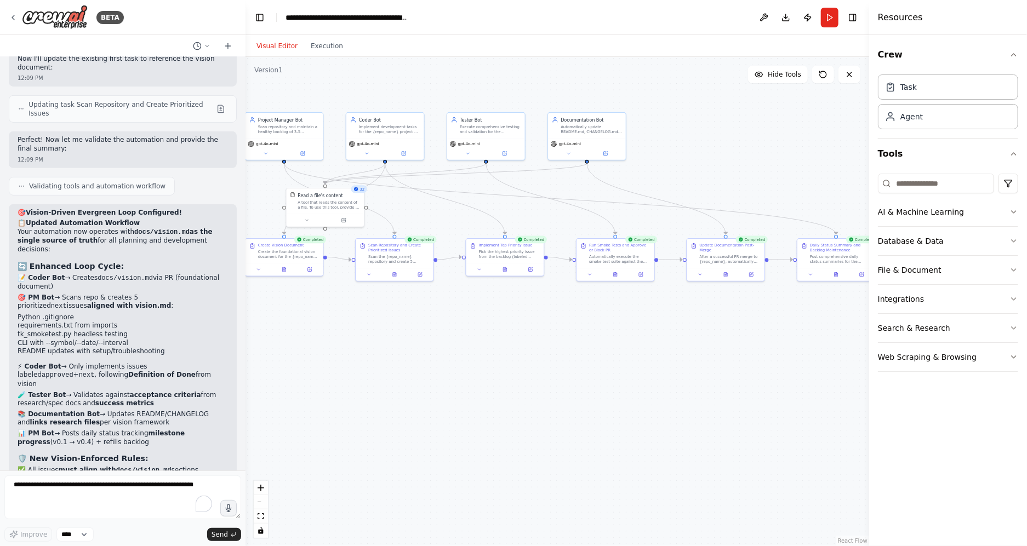
drag, startPoint x: 644, startPoint y: 378, endPoint x: 630, endPoint y: 377, distance: 14.8
click at [630, 377] on div ".deletable-edge-delete-btn { width: 20px; height: 20px; border: 0px solid #ffff…" at bounding box center [558, 301] width 624 height 489
click at [90, 501] on textarea "To enrich screen reader interactions, please activate Accessibility in Grammarl…" at bounding box center [122, 498] width 237 height 44
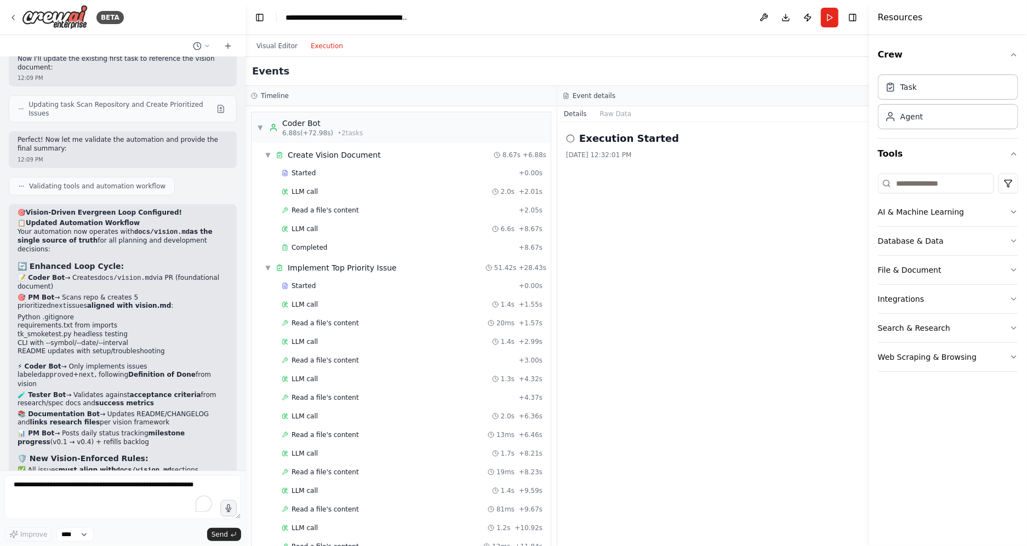
click at [330, 46] on button "Execution" at bounding box center [326, 45] width 45 height 13
click at [203, 47] on button at bounding box center [202, 45] width 26 height 13
click at [203, 47] on div at bounding box center [123, 273] width 246 height 546
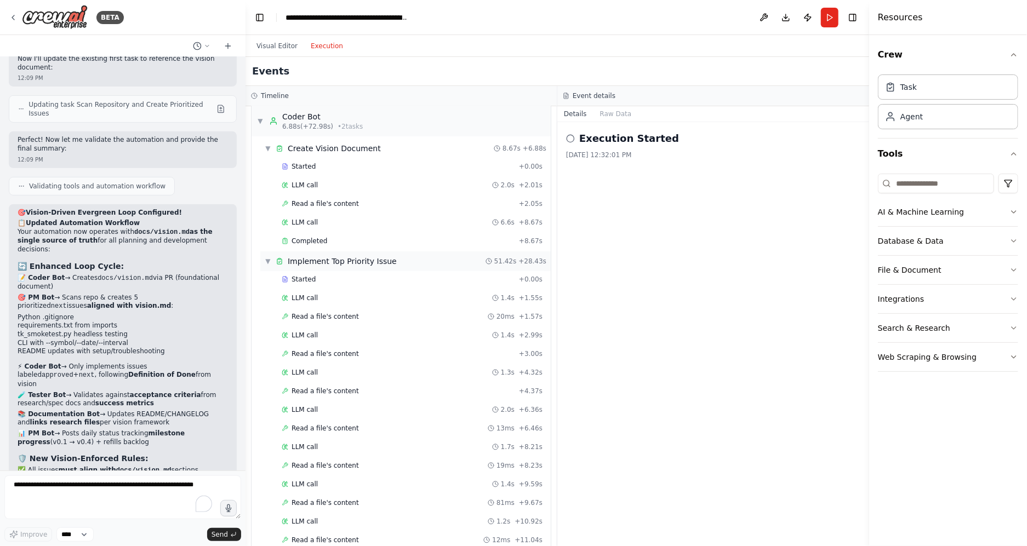
scroll to position [0, 0]
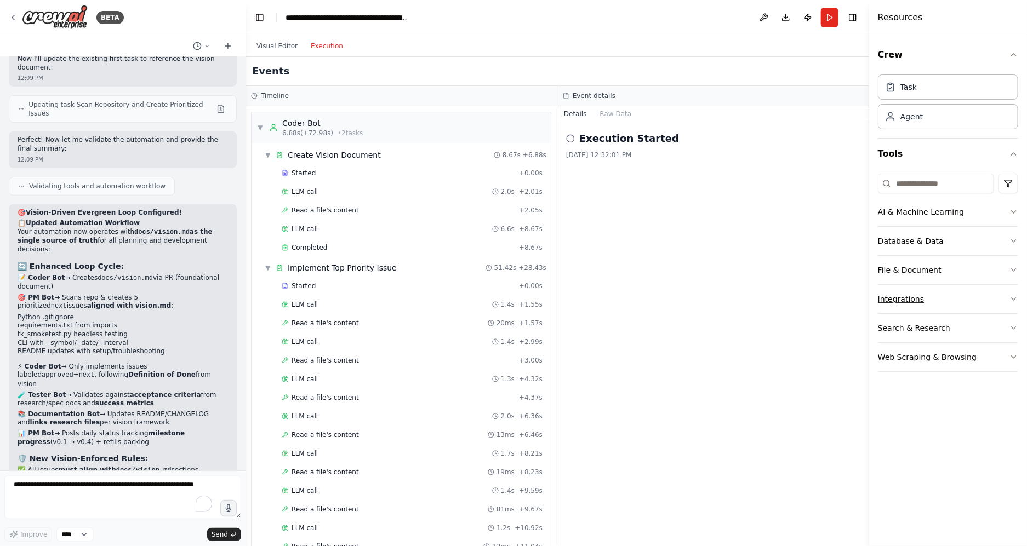
click at [904, 293] on button "Integrations" at bounding box center [948, 299] width 140 height 28
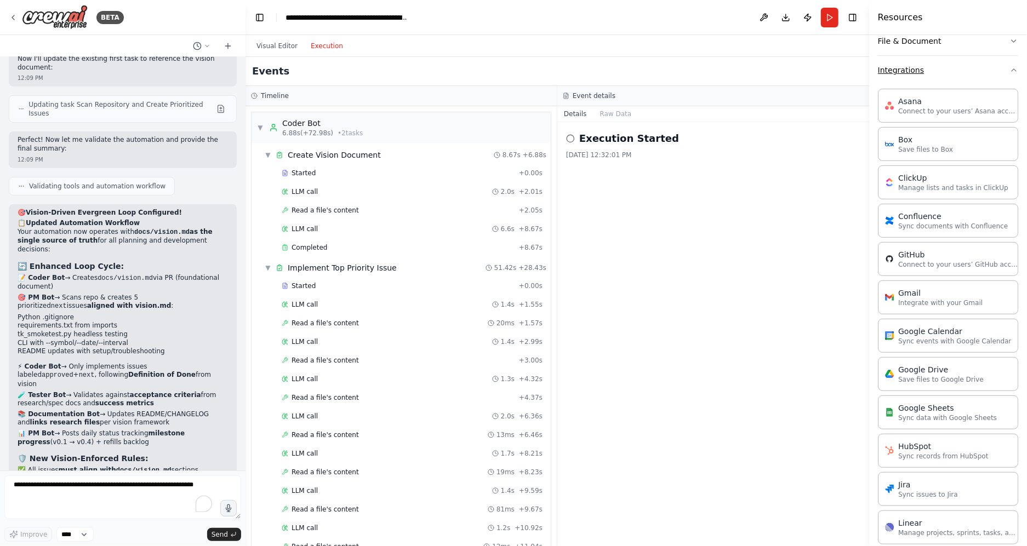
scroll to position [231, 0]
click at [929, 266] on p "Connect to your users’ GitHub accounts" at bounding box center [958, 262] width 121 height 9
click at [915, 265] on p "Connect to your users’ GitHub accounts" at bounding box center [958, 262] width 121 height 9
click at [1003, 67] on button "Integrations" at bounding box center [948, 68] width 140 height 28
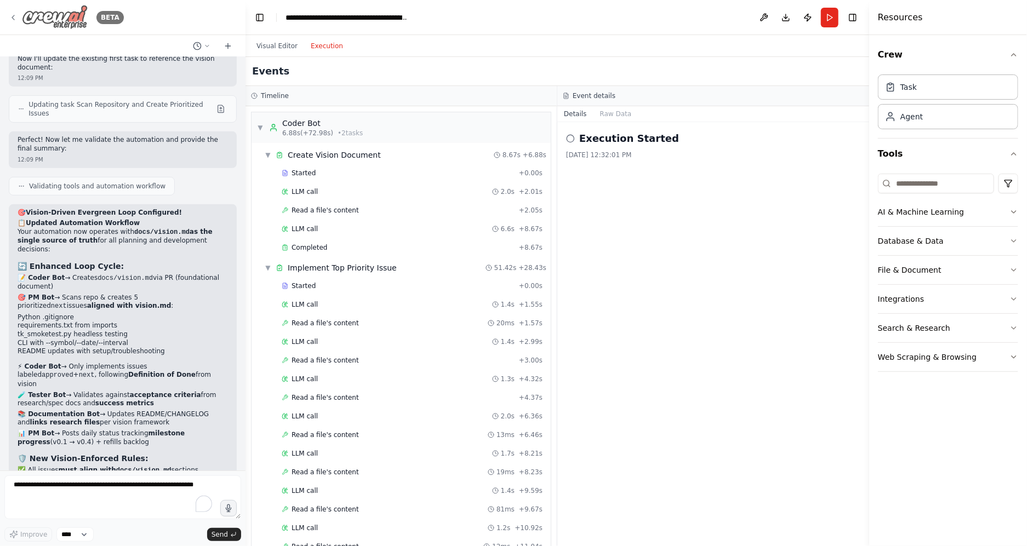
click at [19, 16] on div "BETA" at bounding box center [66, 17] width 115 height 25
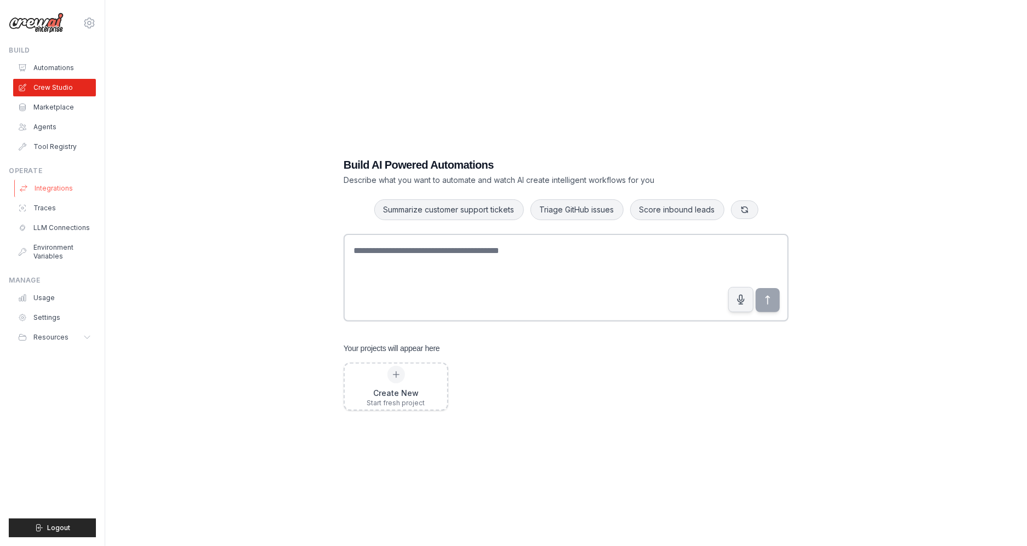
click at [51, 189] on link "Integrations" at bounding box center [55, 189] width 83 height 18
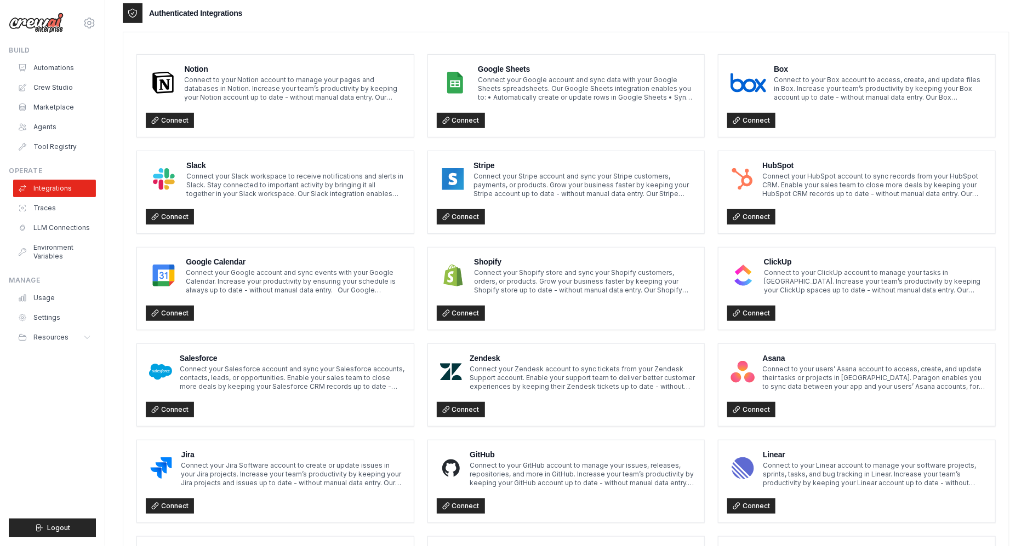
scroll to position [480, 0]
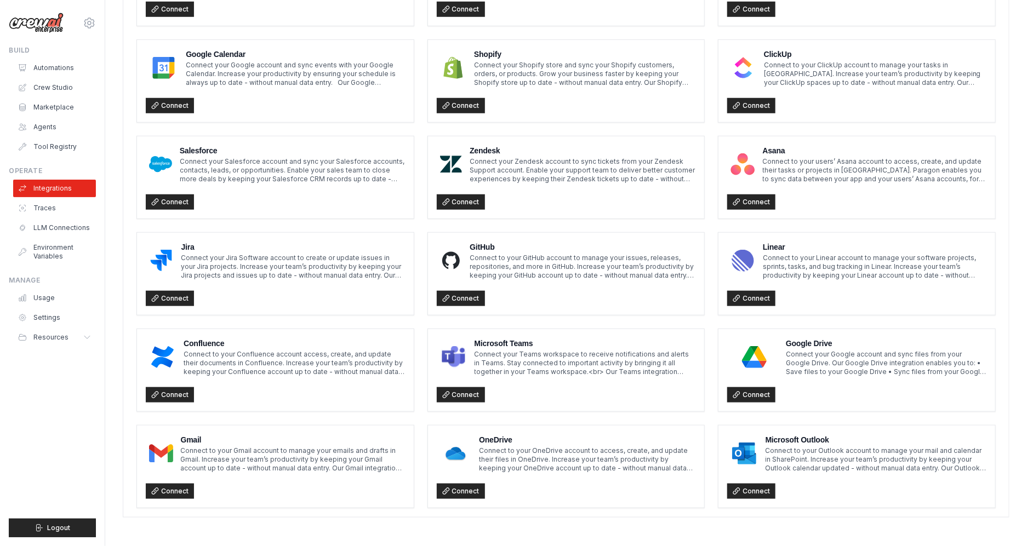
click at [534, 266] on p "Connect to your GitHub account to manage your issues, releases, repositories, a…" at bounding box center [583, 267] width 226 height 26
click at [472, 300] on link "Connect" at bounding box center [461, 298] width 48 height 15
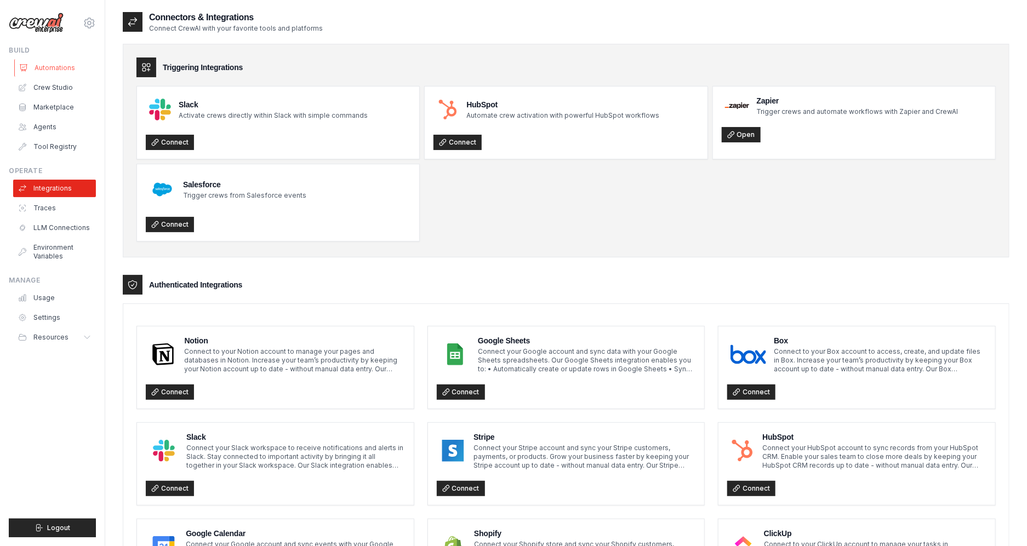
click at [47, 73] on link "Automations" at bounding box center [55, 68] width 83 height 18
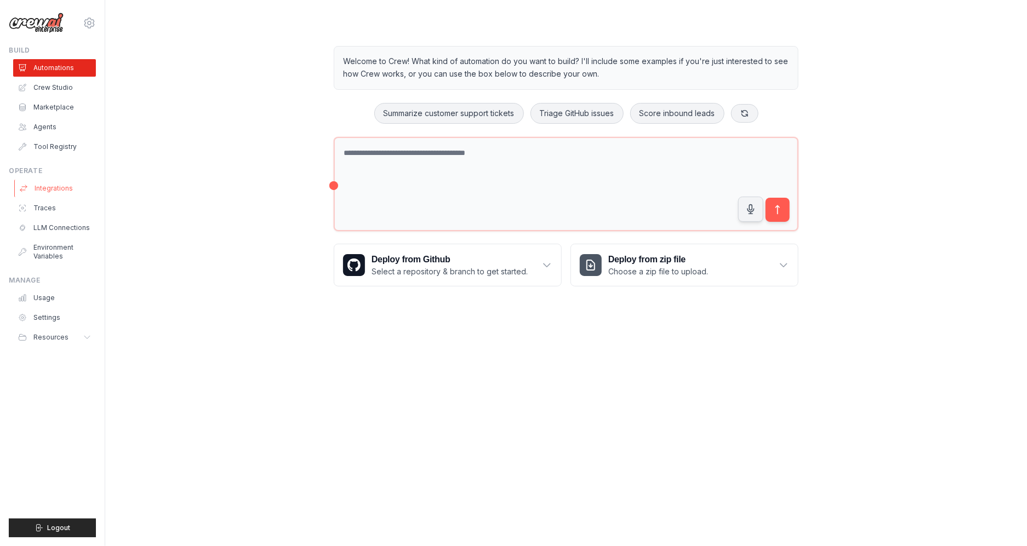
click at [50, 184] on link "Integrations" at bounding box center [55, 189] width 83 height 18
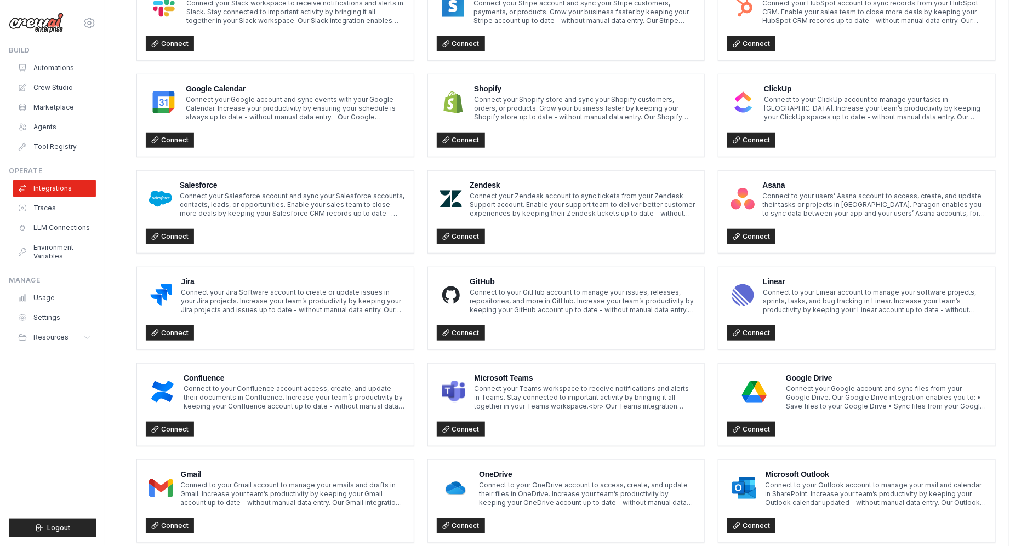
scroll to position [447, 0]
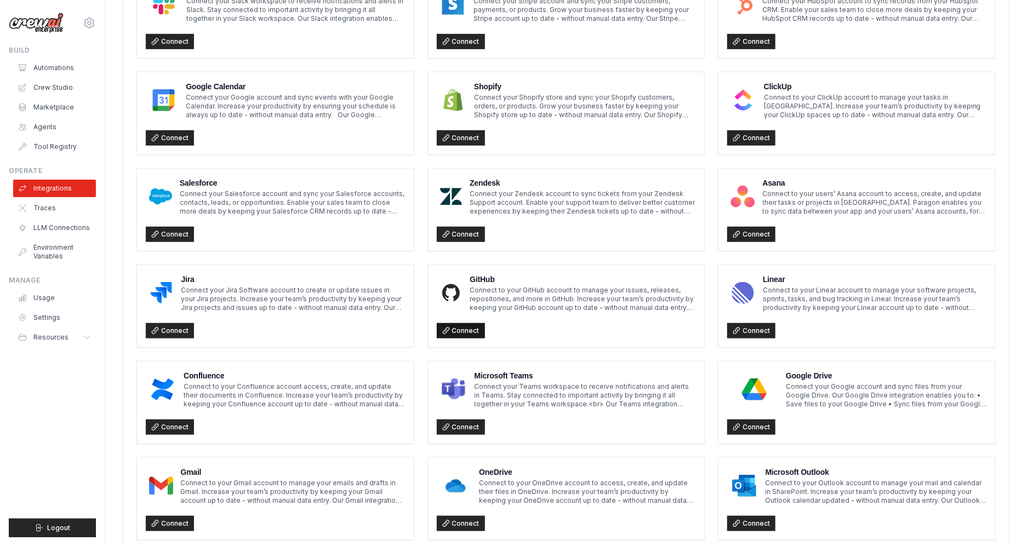
click at [458, 332] on link "Connect" at bounding box center [461, 330] width 48 height 15
click at [58, 185] on link "Integrations" at bounding box center [55, 189] width 83 height 18
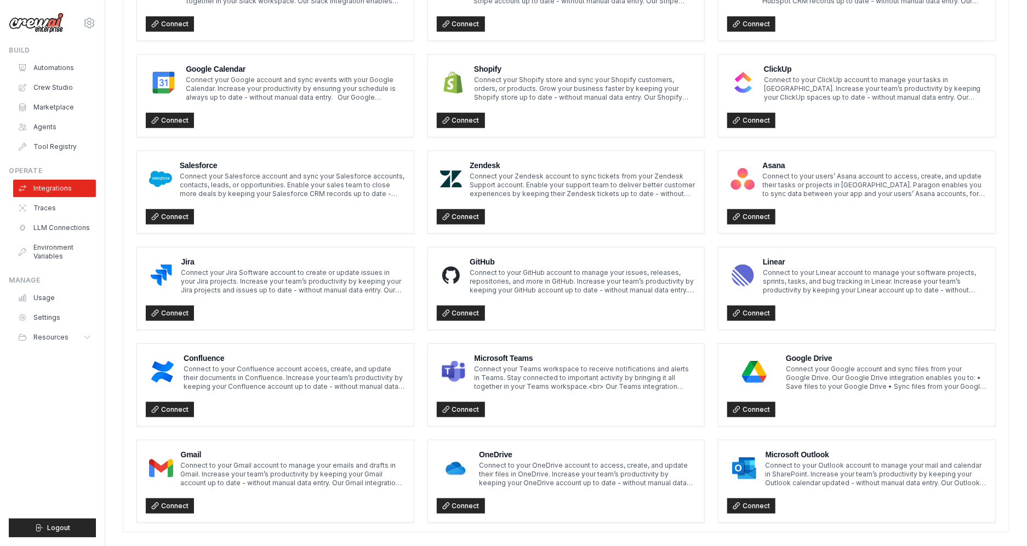
scroll to position [480, 0]
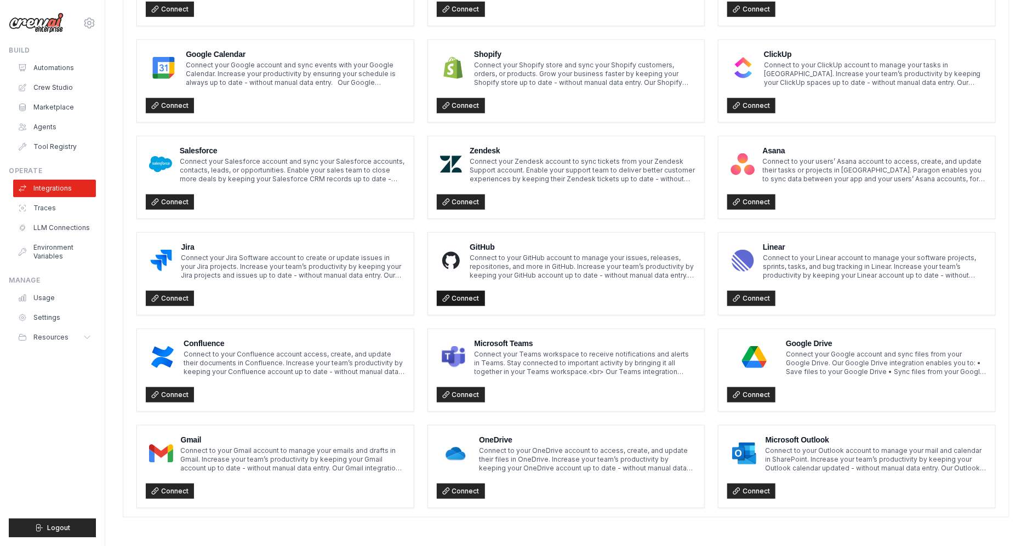
click at [463, 298] on link "Connect" at bounding box center [461, 298] width 48 height 15
click at [465, 299] on link "Connect" at bounding box center [461, 298] width 48 height 15
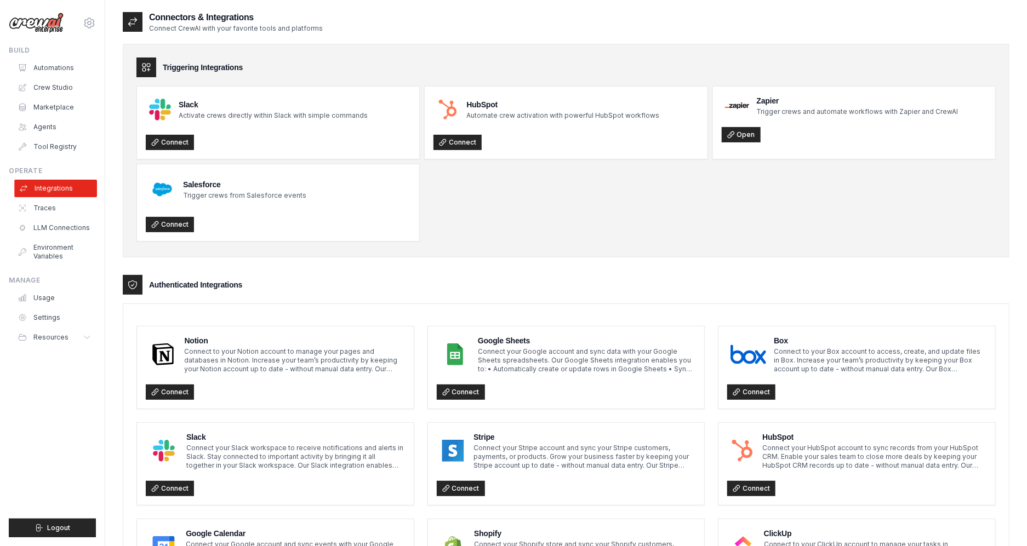
click at [42, 190] on link "Integrations" at bounding box center [55, 189] width 83 height 18
click at [42, 204] on link "Traces" at bounding box center [55, 208] width 83 height 18
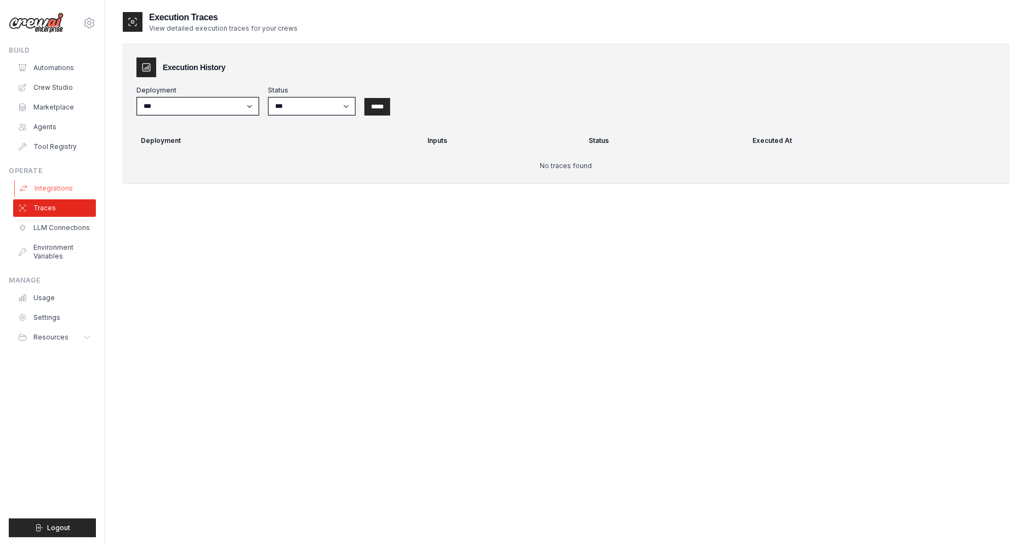
click at [41, 188] on link "Integrations" at bounding box center [55, 189] width 83 height 18
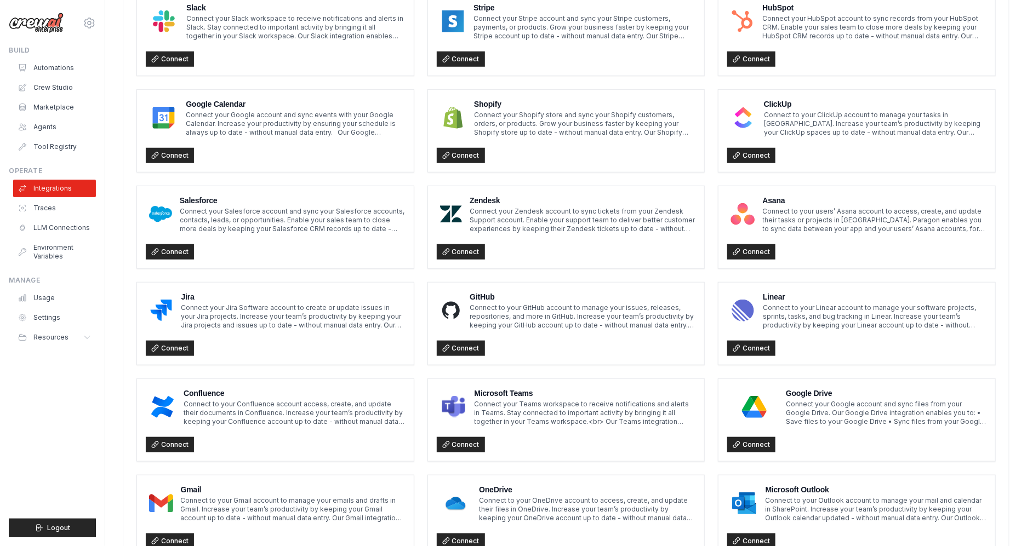
scroll to position [430, 0]
click at [454, 347] on link "Connect" at bounding box center [461, 347] width 48 height 15
click at [52, 226] on link "LLM Connections" at bounding box center [55, 228] width 83 height 18
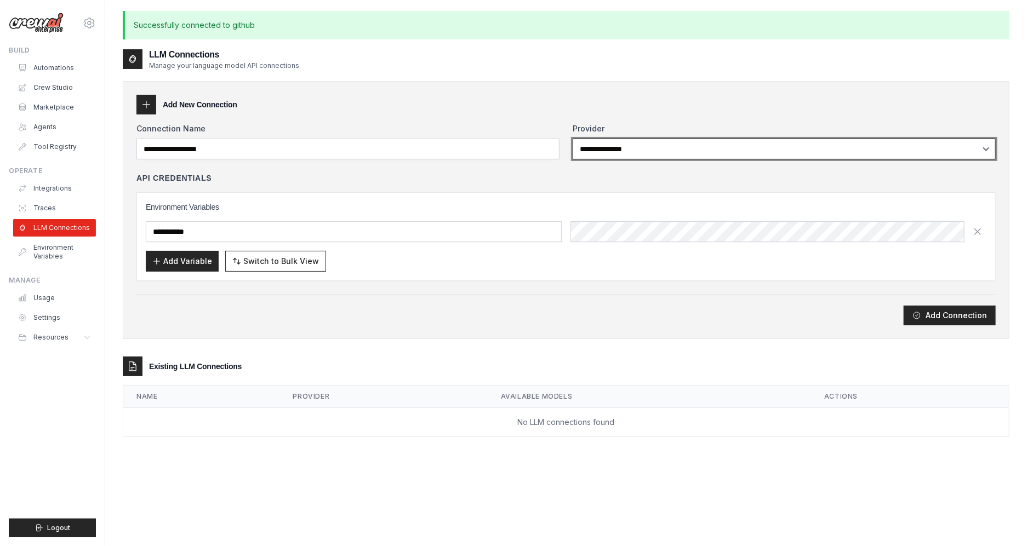
click at [599, 151] on select "**********" at bounding box center [784, 149] width 423 height 21
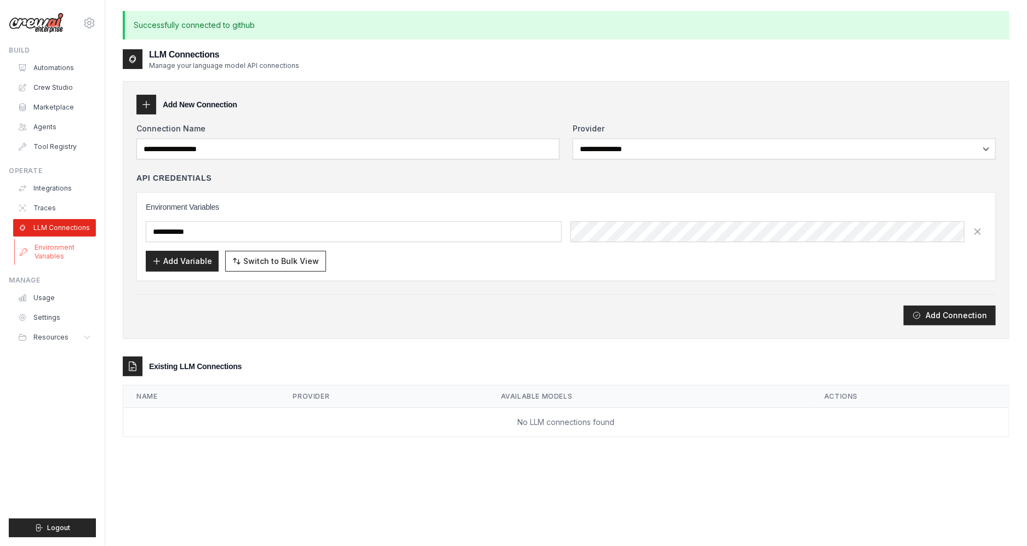
click at [37, 251] on link "Environment Variables" at bounding box center [55, 252] width 83 height 26
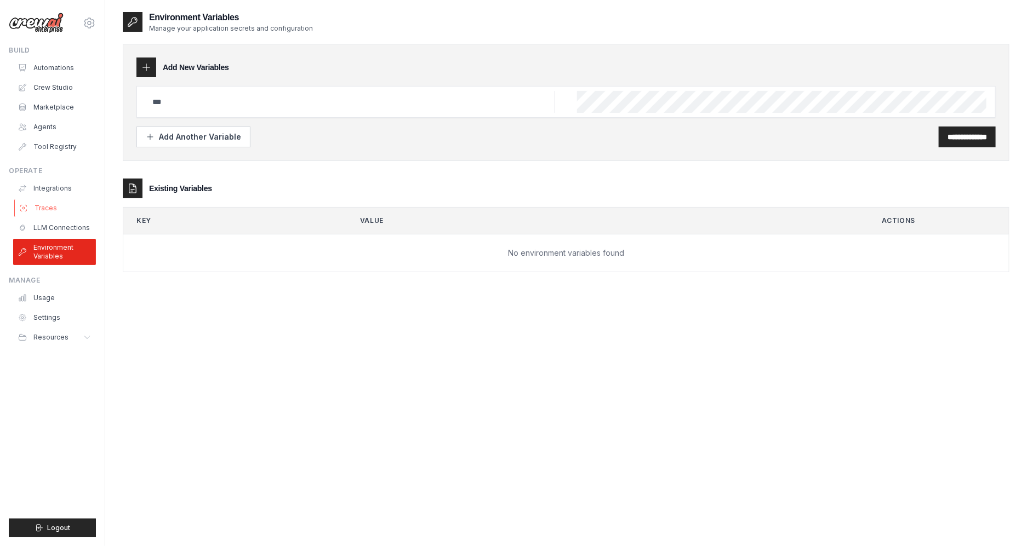
click at [41, 207] on link "Traces" at bounding box center [55, 208] width 83 height 18
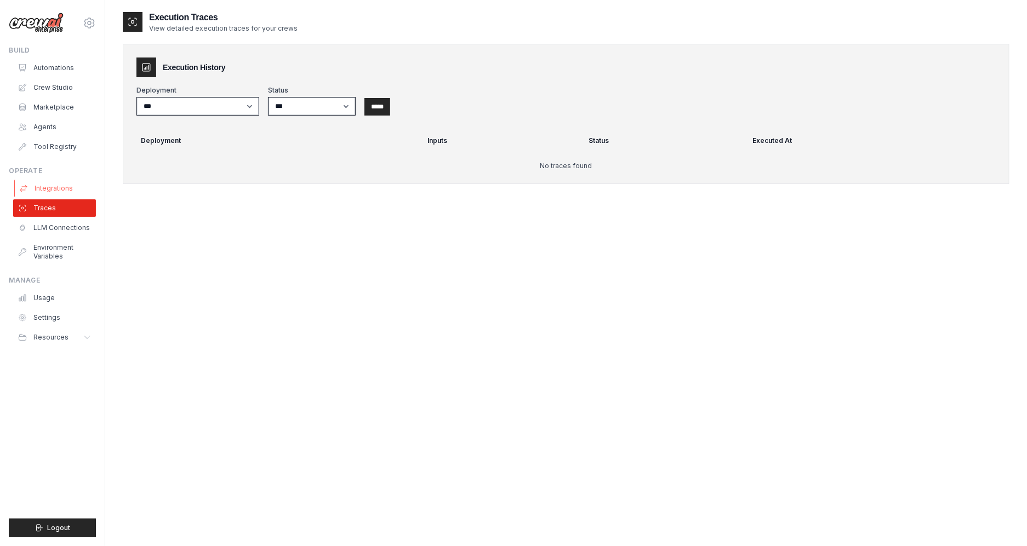
click at [43, 192] on link "Integrations" at bounding box center [55, 189] width 83 height 18
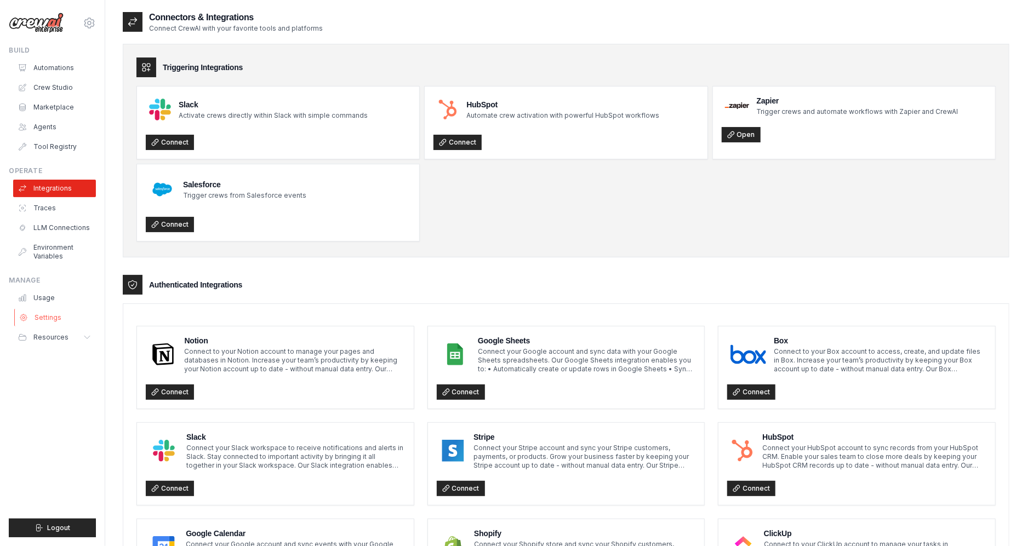
click at [52, 321] on link "Settings" at bounding box center [55, 318] width 83 height 18
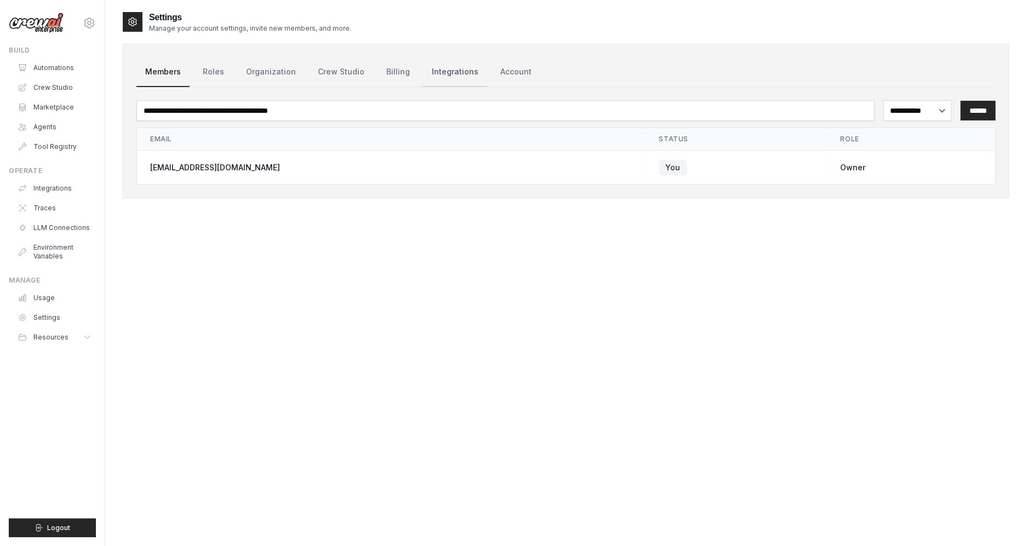
click at [444, 78] on link "Integrations" at bounding box center [455, 73] width 64 height 30
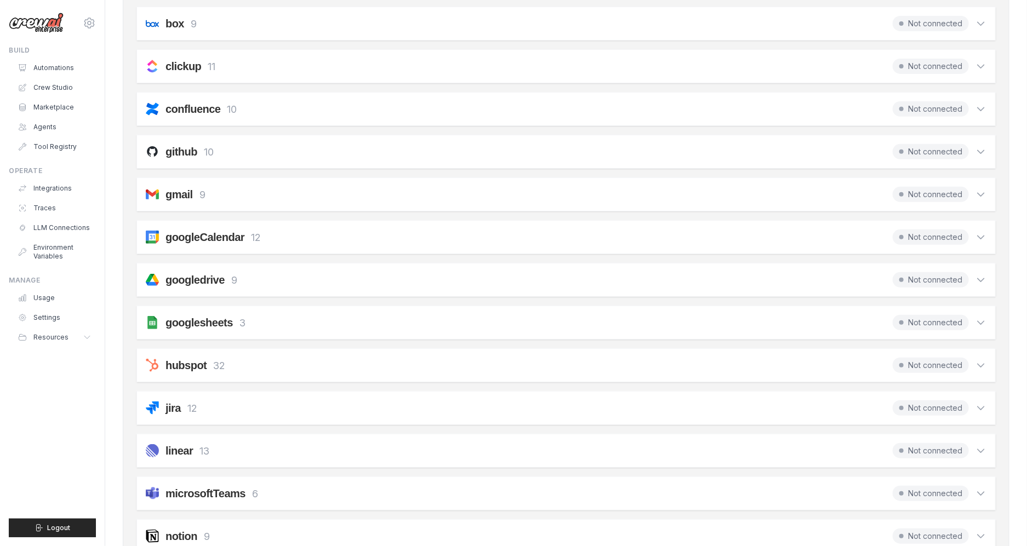
scroll to position [181, 0]
click at [738, 158] on div "github 10 Not connected" at bounding box center [566, 152] width 841 height 15
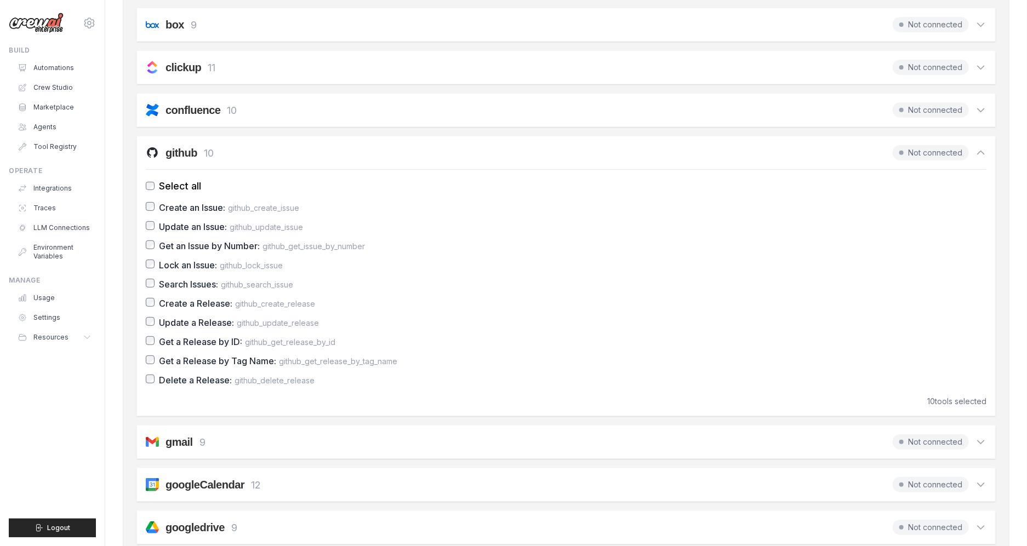
click at [915, 153] on span "Not connected" at bounding box center [931, 152] width 76 height 15
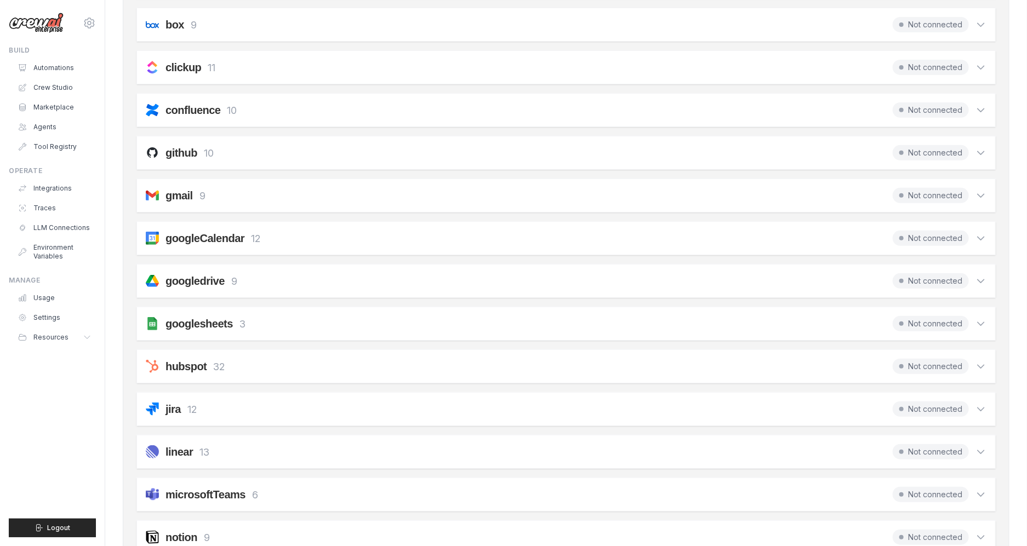
click at [915, 153] on span "Not connected" at bounding box center [931, 152] width 76 height 15
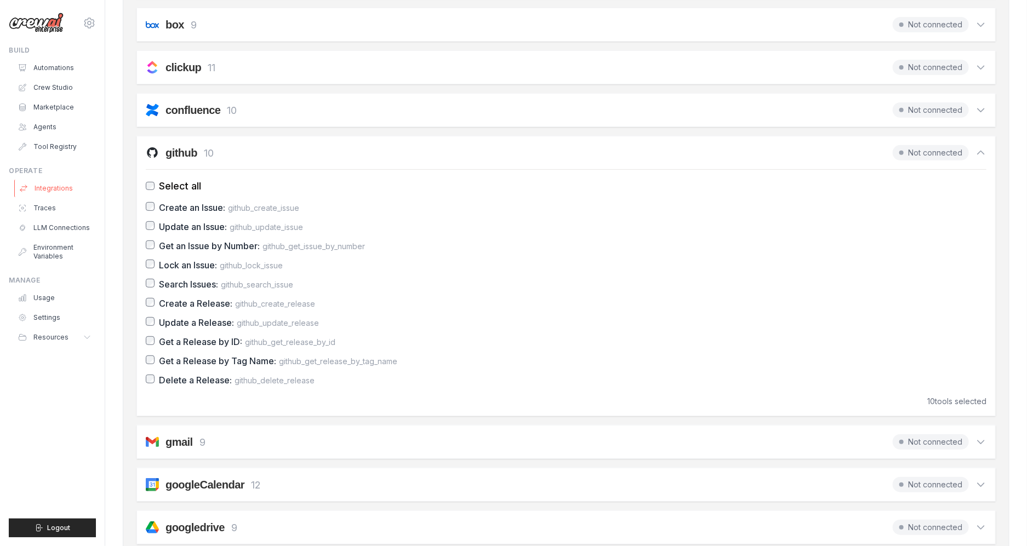
click at [55, 190] on link "Integrations" at bounding box center [55, 189] width 83 height 18
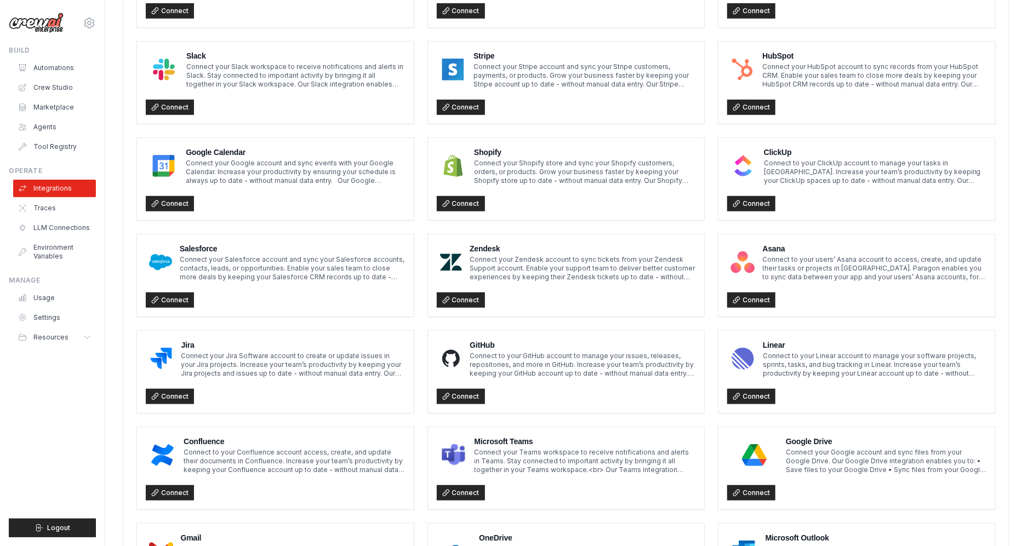
scroll to position [404, 0]
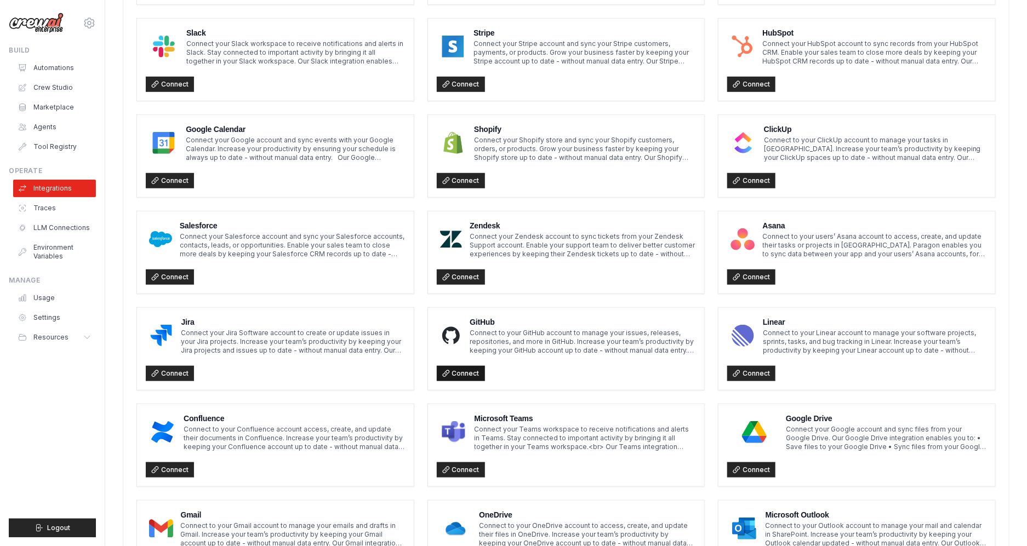
click at [473, 378] on link "Connect" at bounding box center [461, 373] width 48 height 15
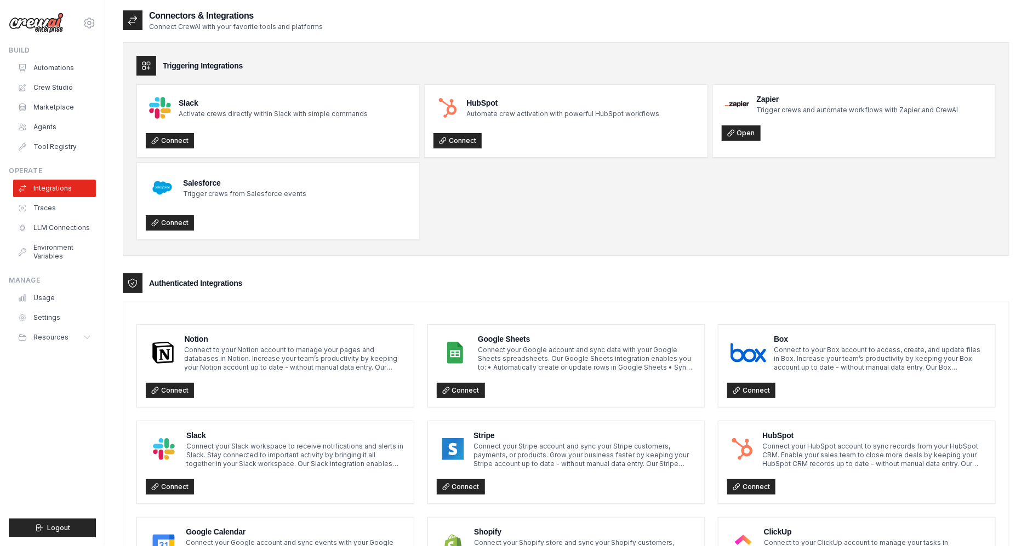
scroll to position [0, 0]
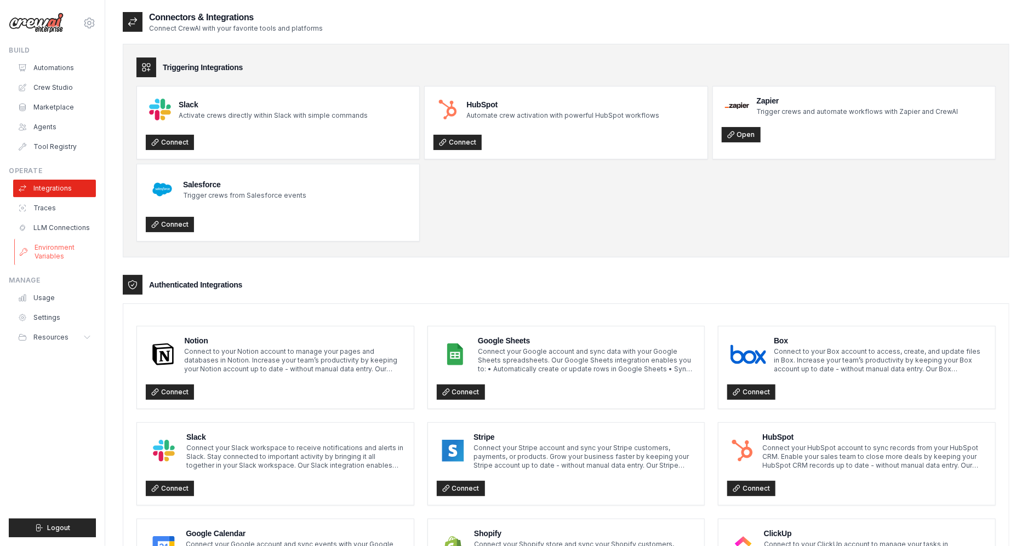
click at [44, 255] on link "Environment Variables" at bounding box center [55, 252] width 83 height 26
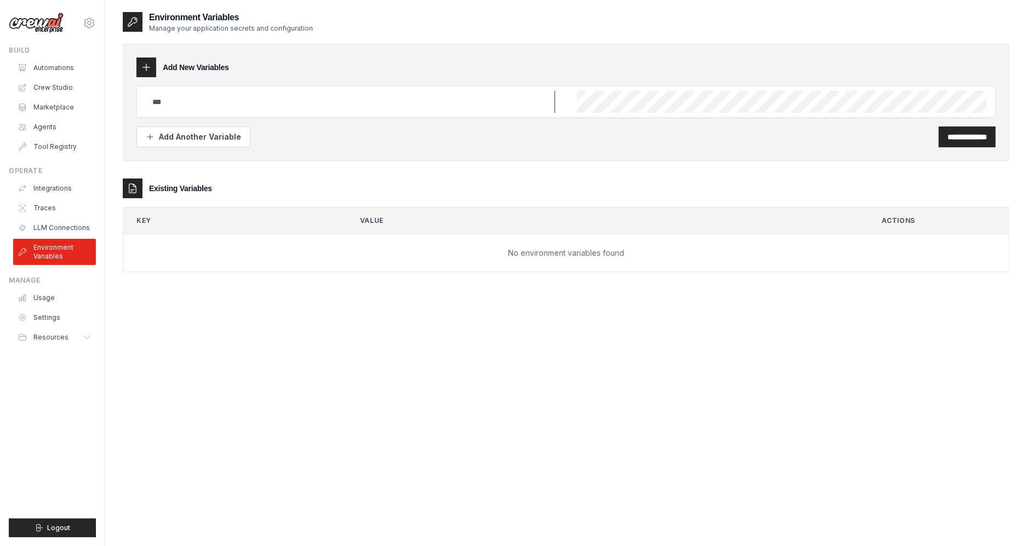
click at [190, 100] on input "text" at bounding box center [350, 102] width 409 height 22
type input "*"
type input "**********"
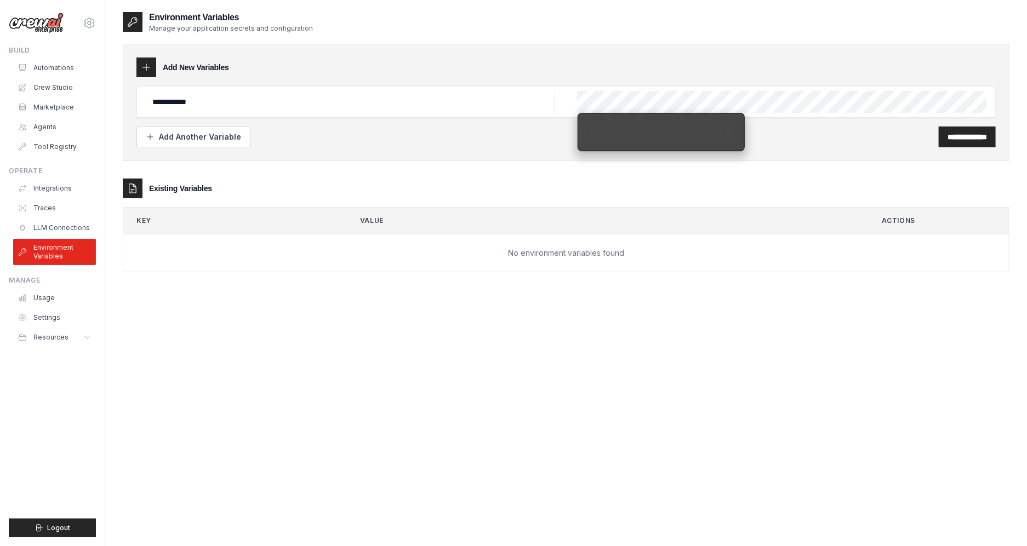
scroll to position [0, 21]
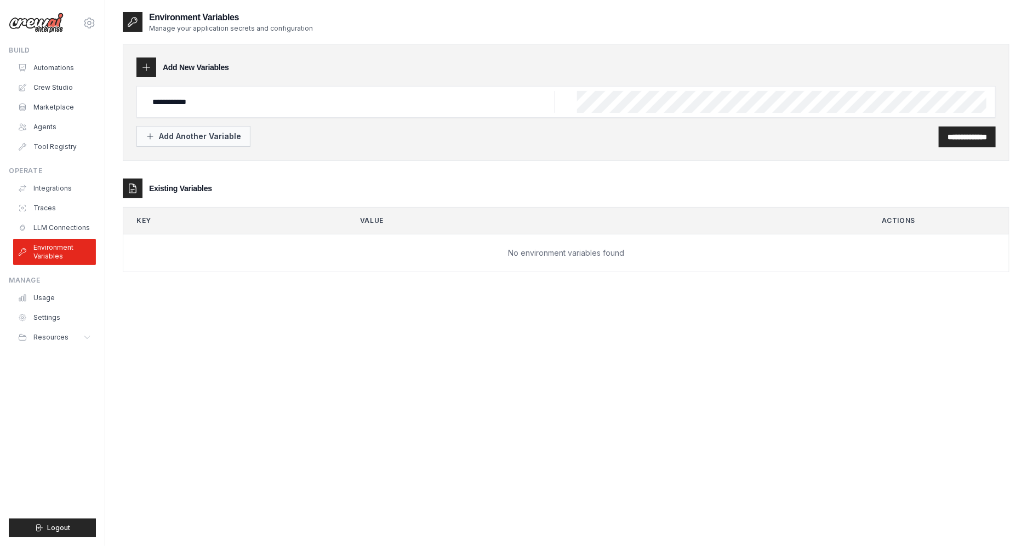
click at [186, 135] on div "Add Another Variable" at bounding box center [193, 136] width 95 height 11
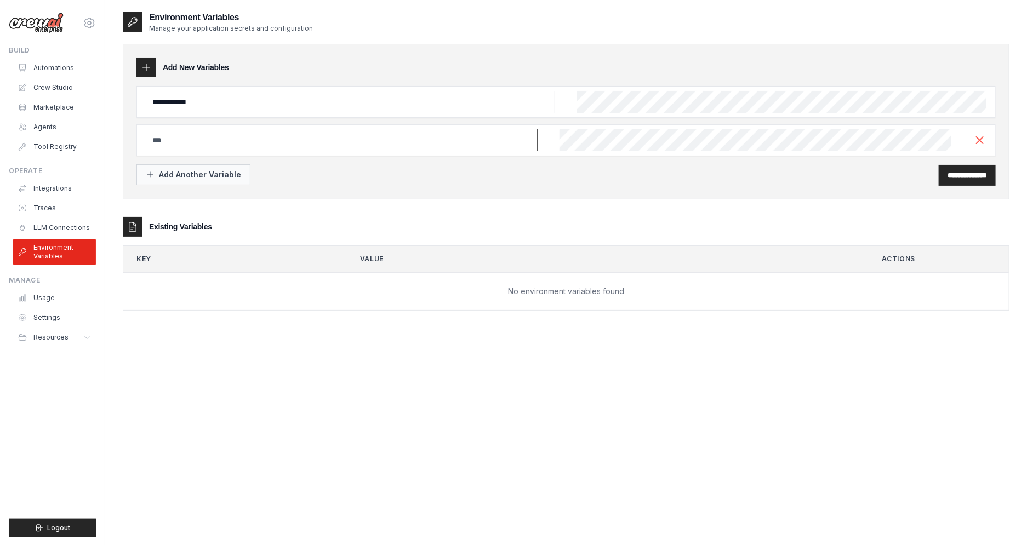
click at [186, 113] on input "text" at bounding box center [350, 102] width 409 height 22
type input "**********"
click at [168, 177] on div "Add Another Variable" at bounding box center [193, 174] width 95 height 11
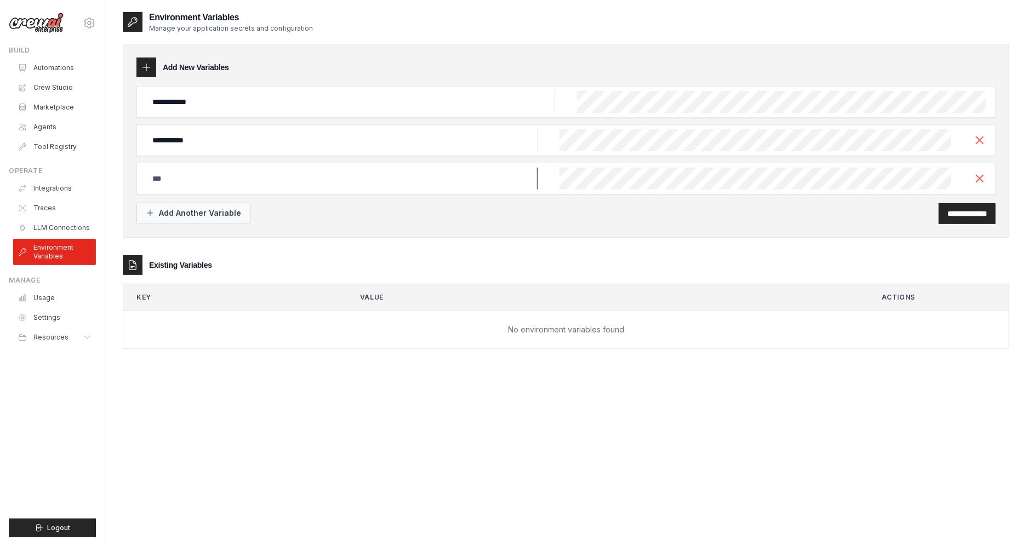
click at [168, 113] on input "text" at bounding box center [350, 102] width 409 height 22
type input "**********"
click at [162, 204] on button "Add Another Variable" at bounding box center [193, 213] width 114 height 21
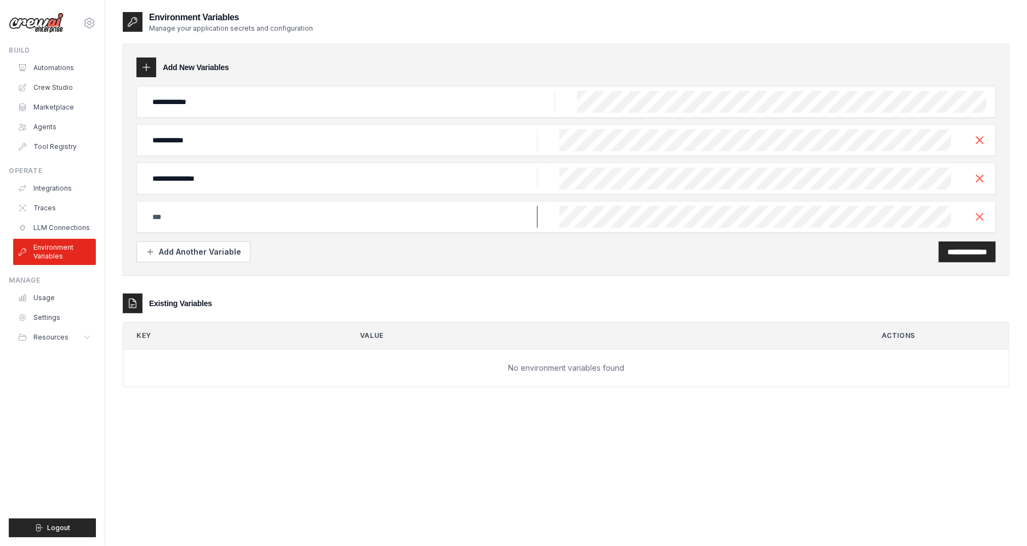
click at [165, 113] on input "text" at bounding box center [350, 102] width 409 height 22
type input "**********"
click at [188, 250] on div "Add Another Variable" at bounding box center [193, 251] width 95 height 11
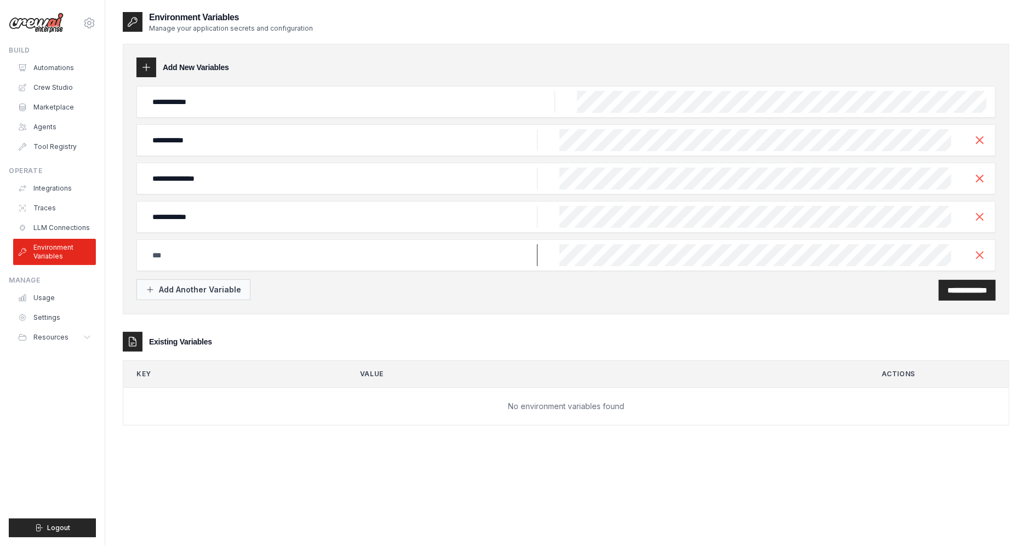
click at [188, 113] on input "text" at bounding box center [350, 102] width 409 height 22
type input "********"
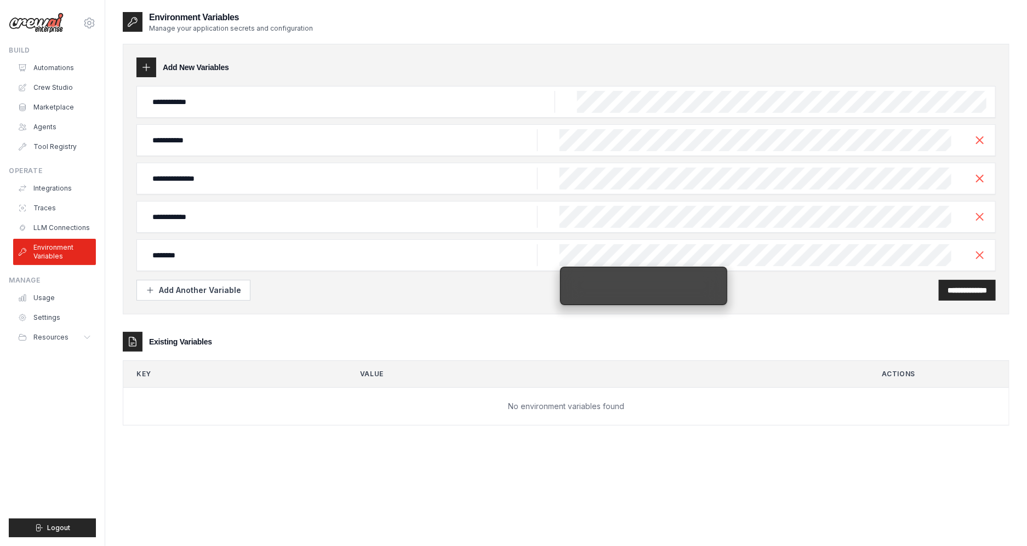
scroll to position [0, 39]
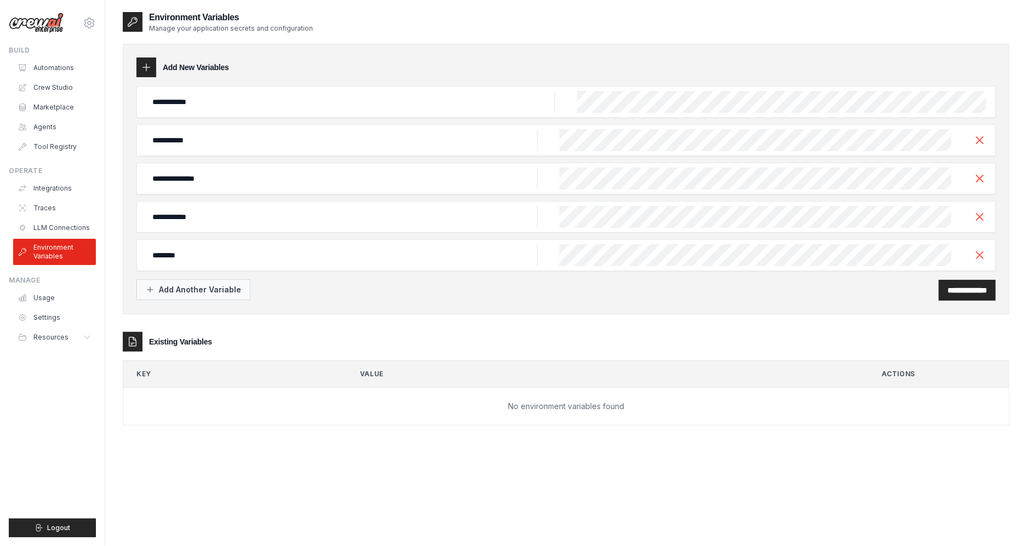
click at [186, 292] on div "Add Another Variable" at bounding box center [193, 289] width 95 height 11
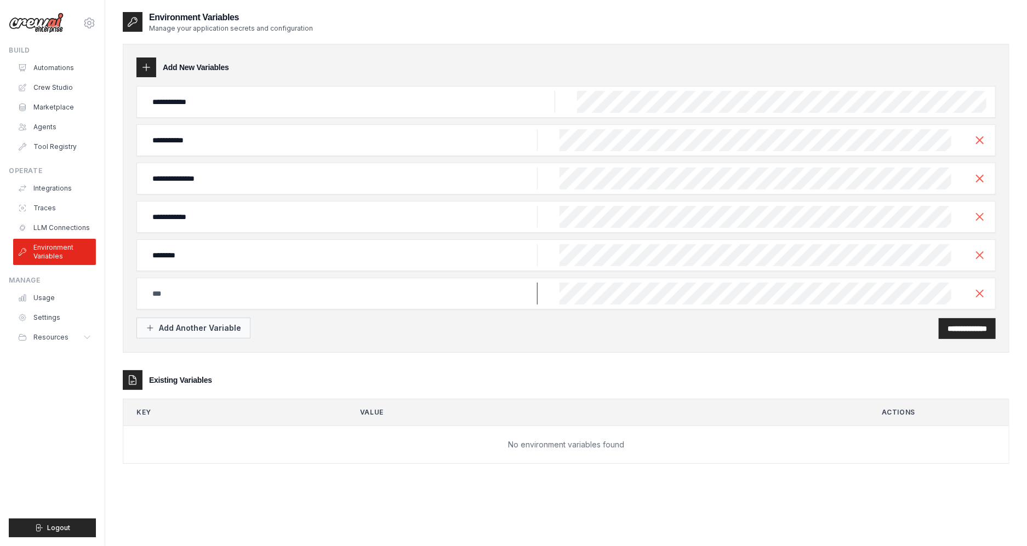
click at [186, 113] on input "text" at bounding box center [350, 102] width 409 height 22
type input "**********"
click at [351, 328] on div "**********" at bounding box center [565, 328] width 859 height 21
click at [979, 332] on input "**********" at bounding box center [967, 328] width 39 height 11
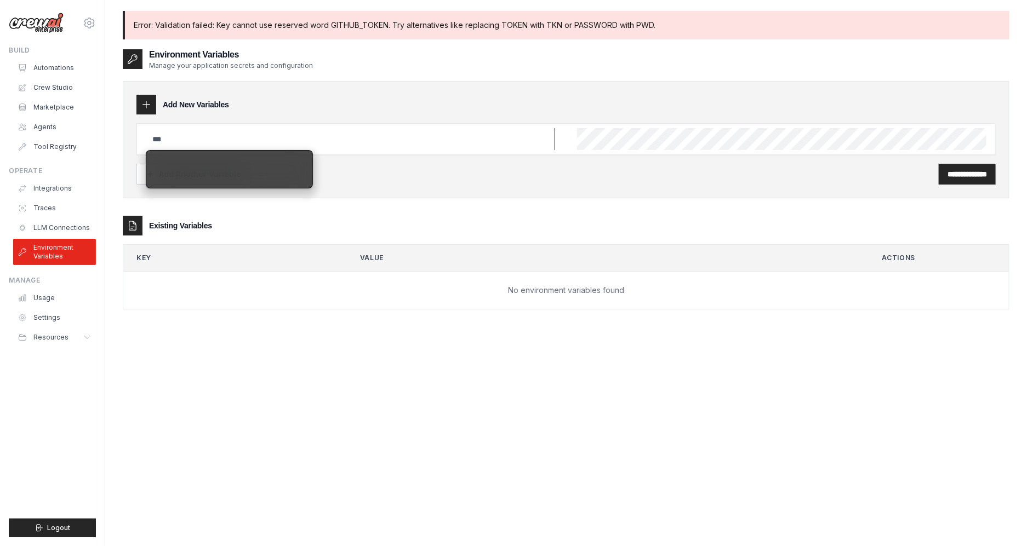
click at [241, 143] on input "text" at bounding box center [350, 139] width 409 height 22
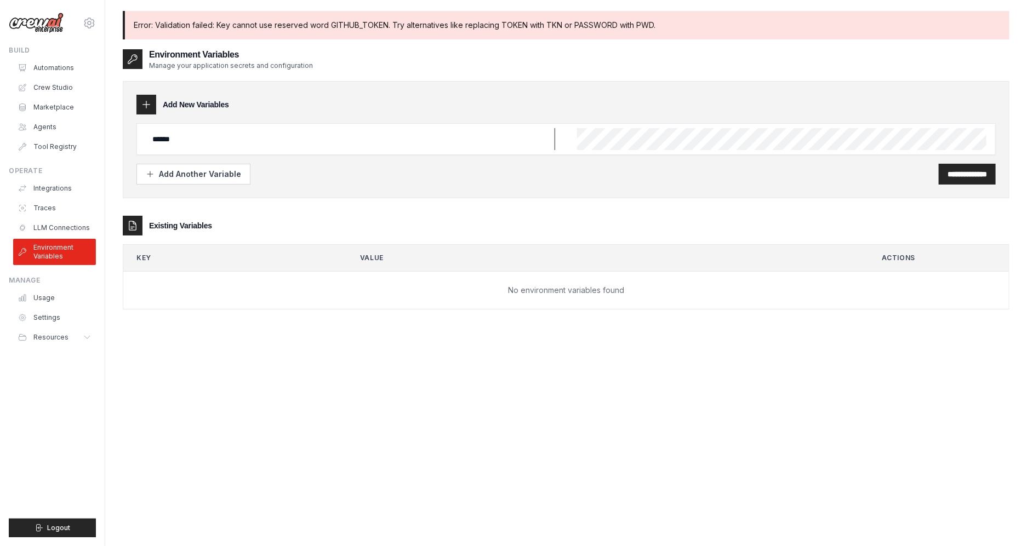
type input "******"
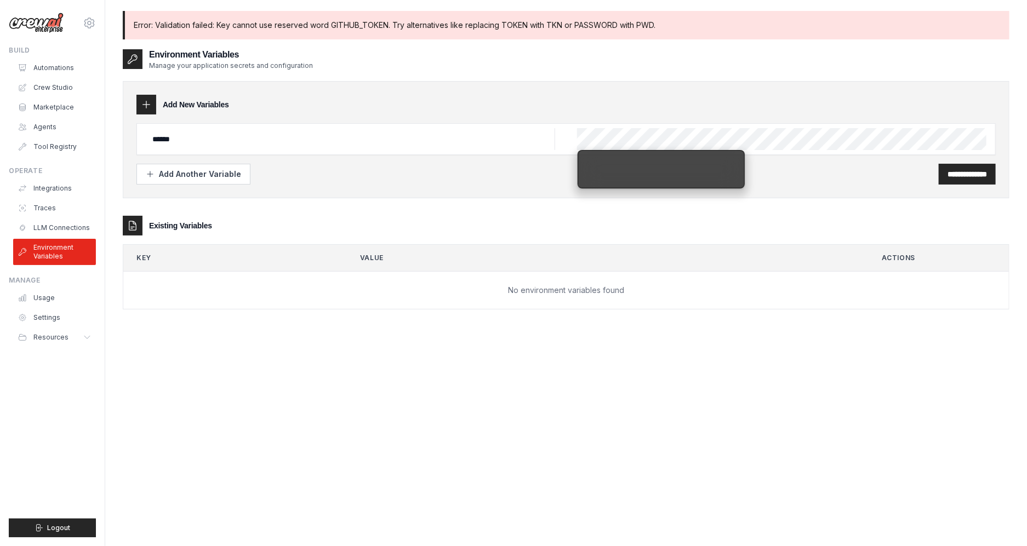
scroll to position [0, 21]
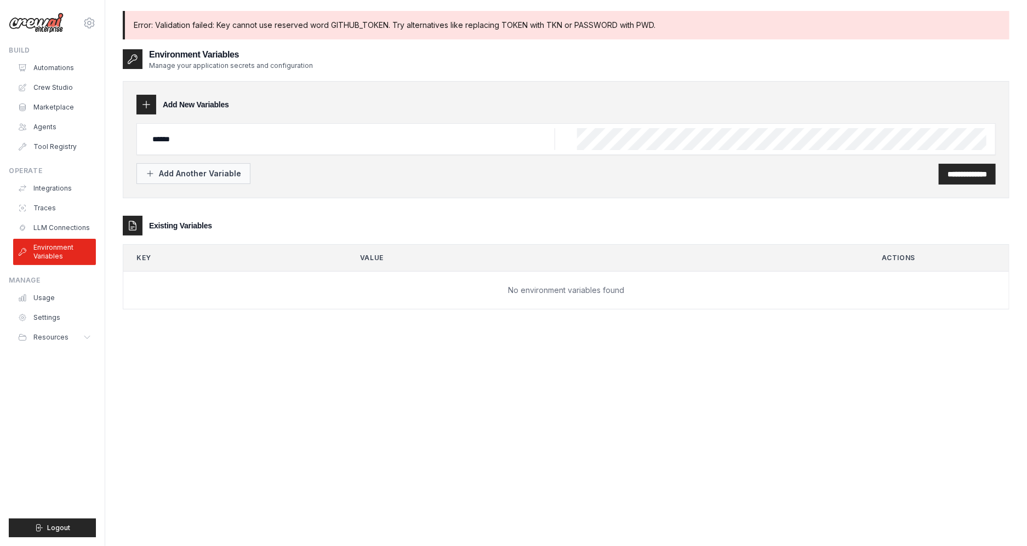
click at [210, 174] on div "Add Another Variable" at bounding box center [193, 173] width 95 height 11
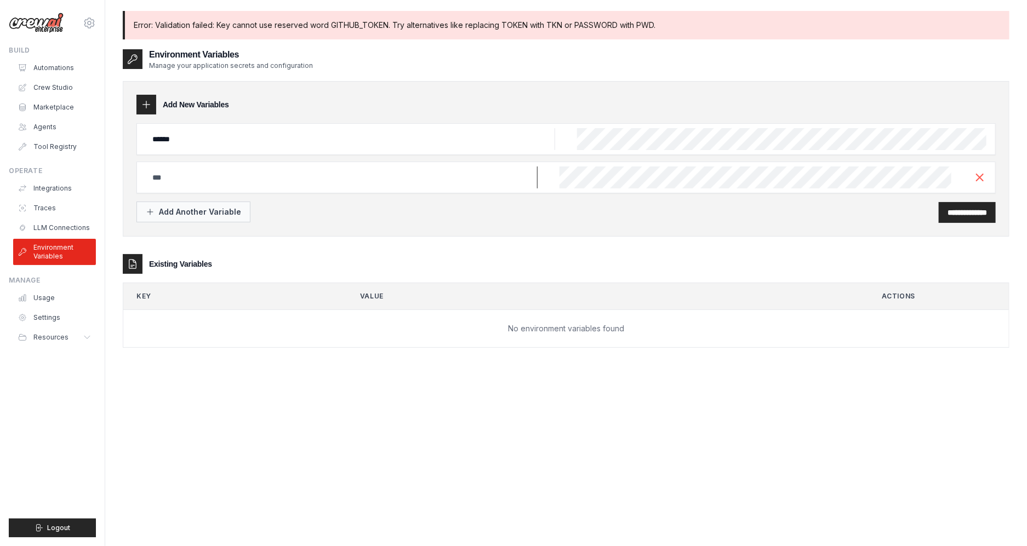
click at [210, 150] on input "text" at bounding box center [350, 139] width 409 height 22
type input "*******"
click at [232, 217] on div "Add Another Variable" at bounding box center [193, 212] width 95 height 11
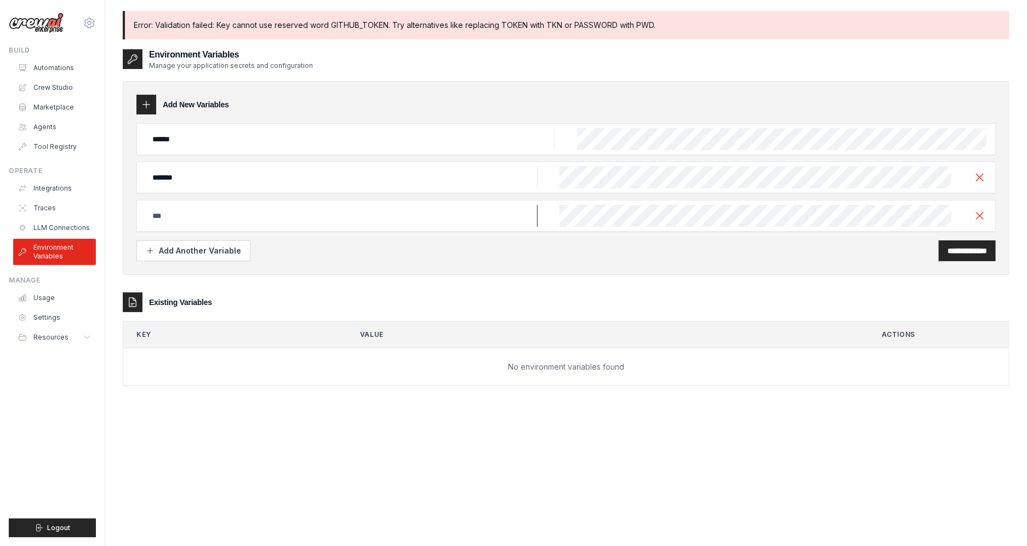
click at [229, 150] on input "text" at bounding box center [350, 139] width 409 height 22
type input "*******"
click at [167, 246] on div "Add Another Variable" at bounding box center [193, 250] width 95 height 11
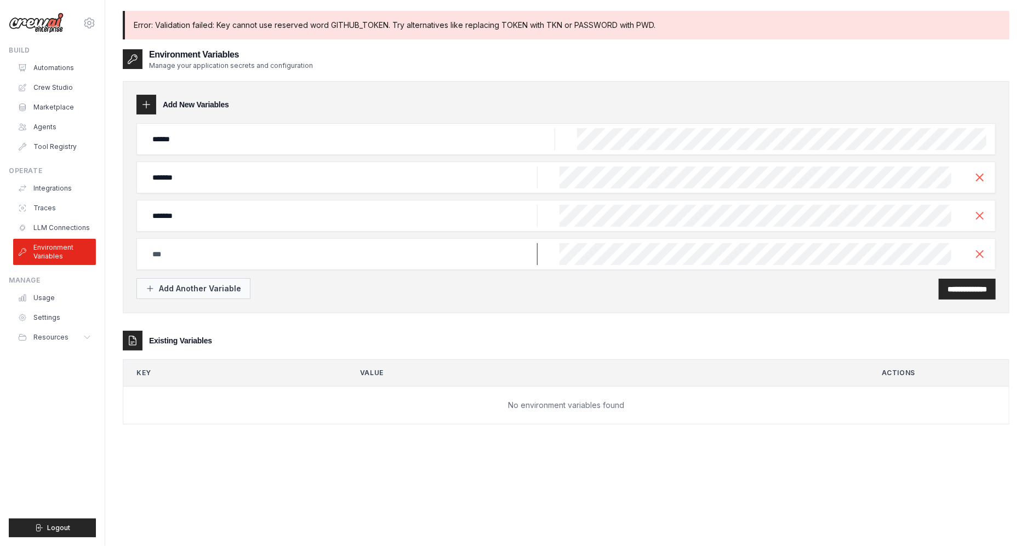
click at [167, 150] on input "text" at bounding box center [350, 139] width 409 height 22
type input "********"
click at [976, 290] on input "**********" at bounding box center [967, 289] width 39 height 11
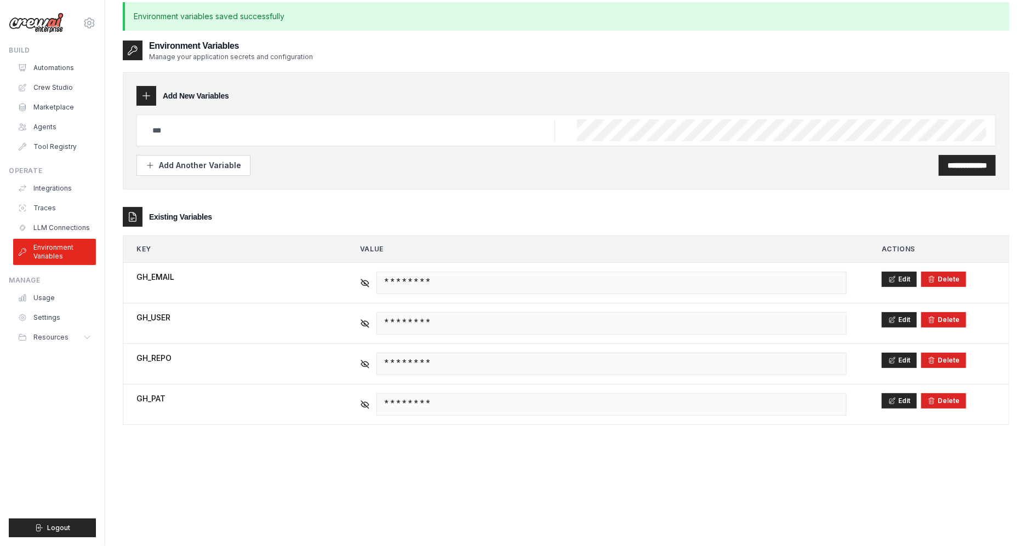
scroll to position [3, 0]
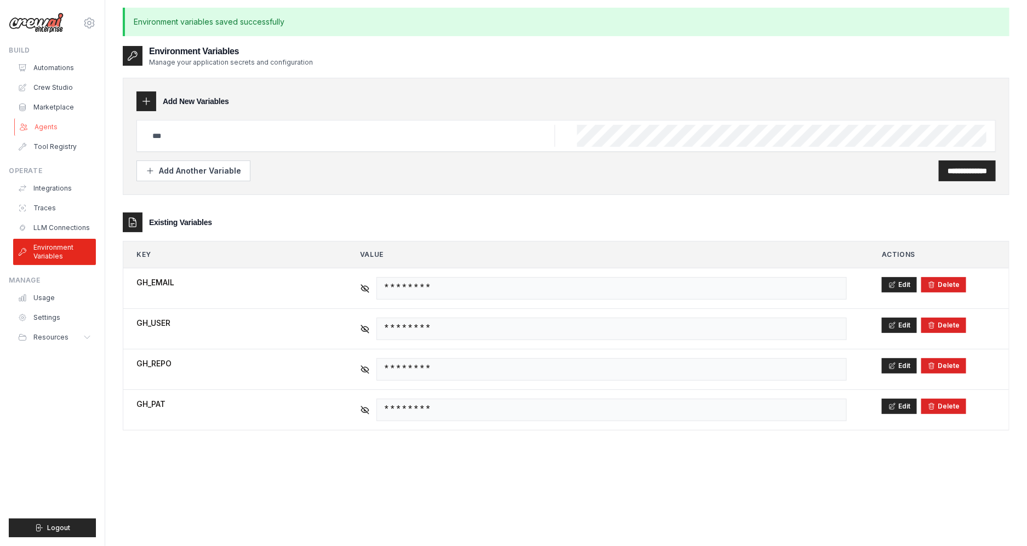
click at [45, 125] on link "Agents" at bounding box center [55, 127] width 83 height 18
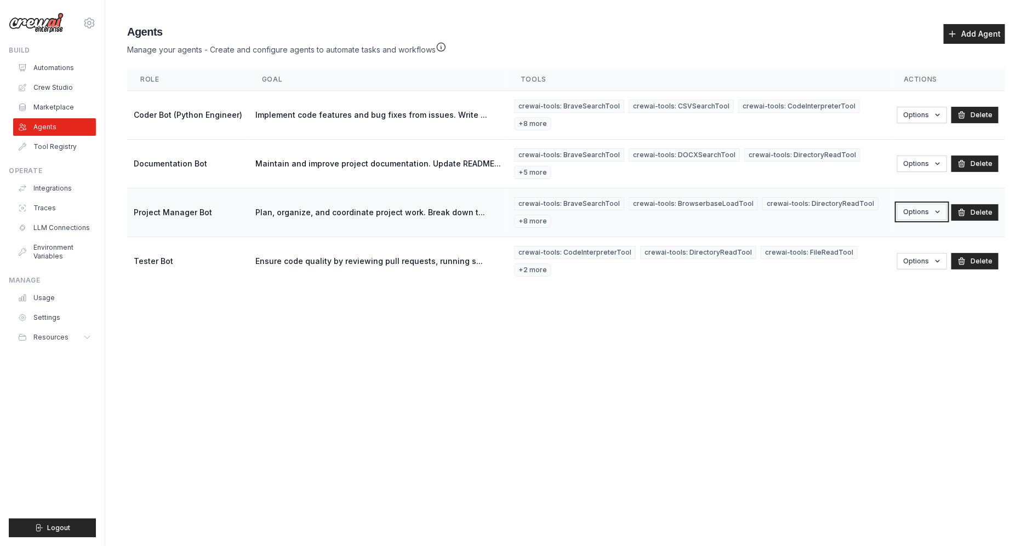
click at [918, 204] on button "Options" at bounding box center [922, 212] width 50 height 16
click at [889, 247] on link "Edit" at bounding box center [907, 257] width 79 height 20
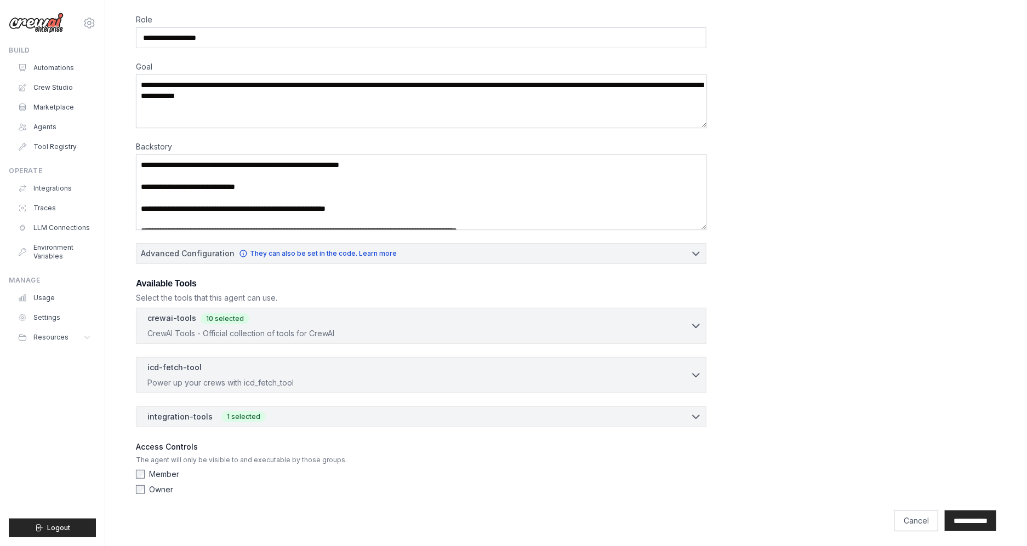
scroll to position [72, 0]
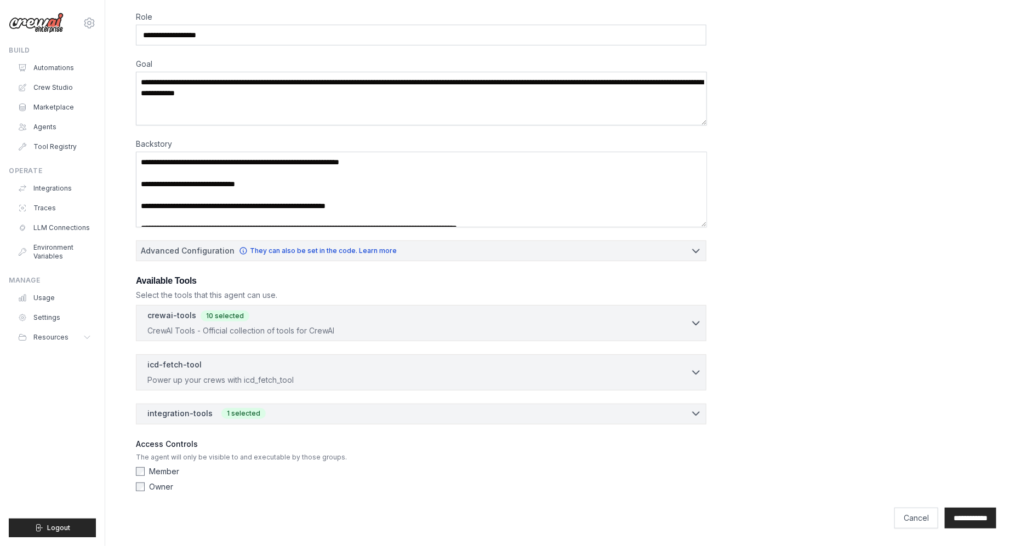
click at [670, 410] on div "integration-tools 1 selected" at bounding box center [424, 413] width 554 height 11
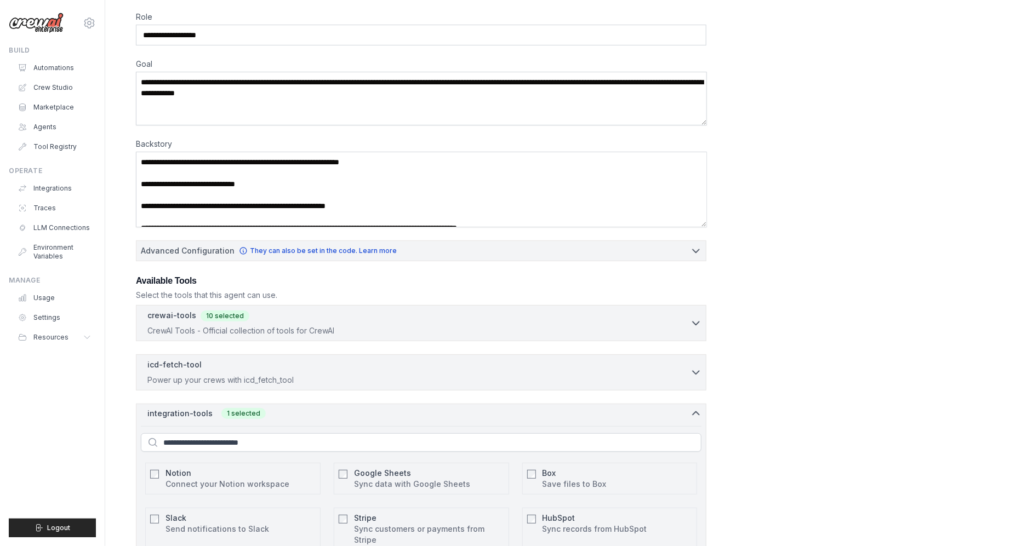
click at [670, 410] on div "integration-tools 1 selected" at bounding box center [424, 413] width 554 height 11
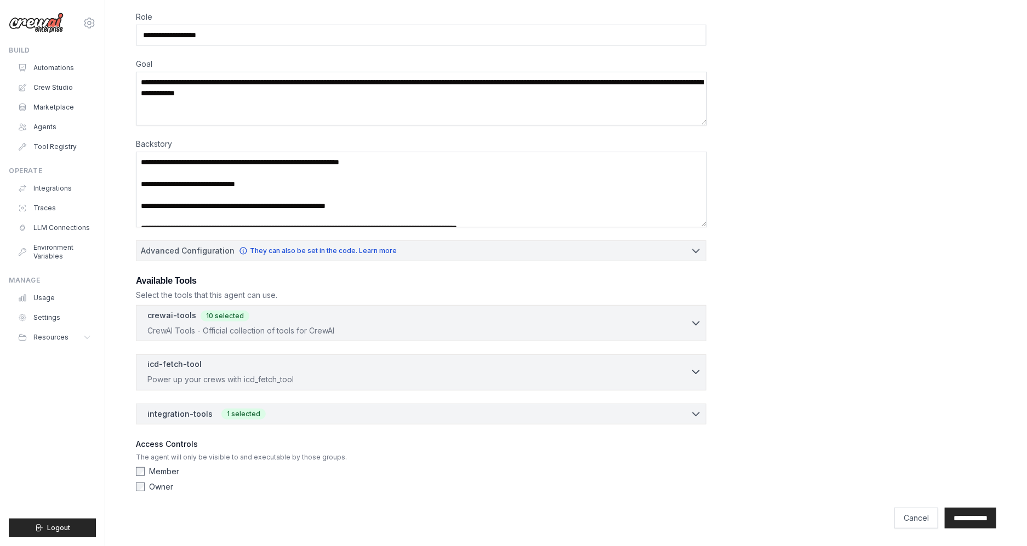
click at [657, 375] on p "Power up your crews with icd_fetch_tool" at bounding box center [418, 379] width 543 height 11
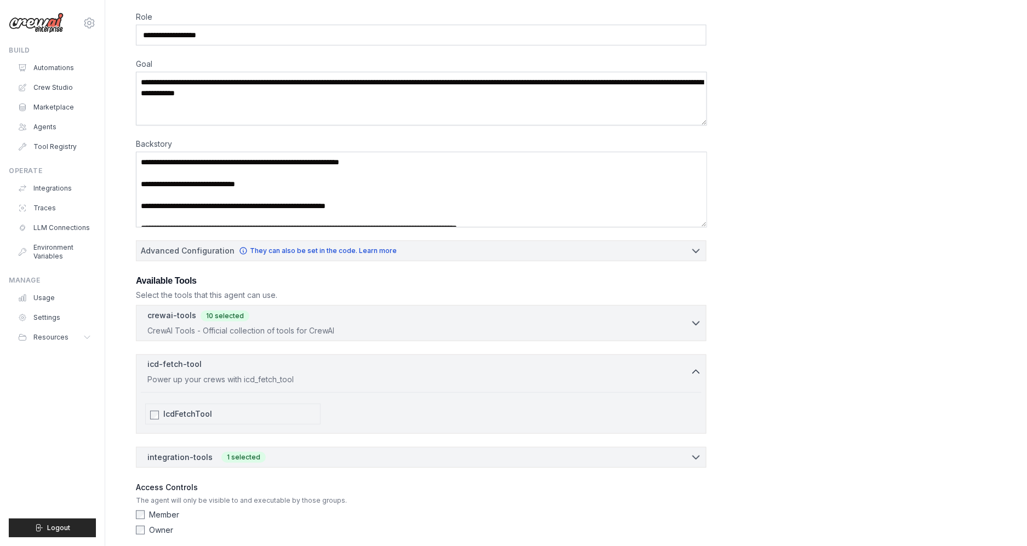
click at [657, 375] on p "Power up your crews with icd_fetch_tool" at bounding box center [418, 379] width 543 height 11
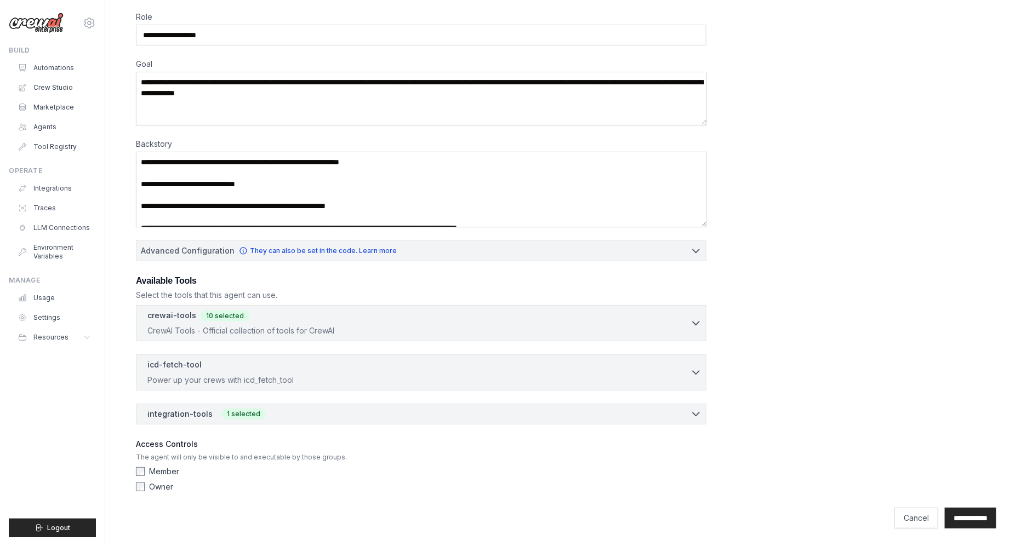
scroll to position [0, 0]
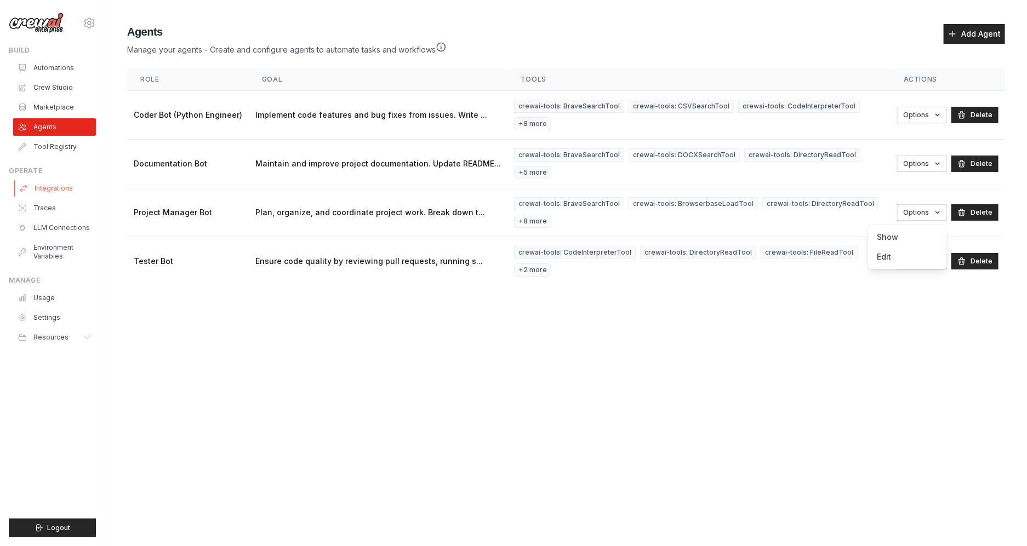
click at [50, 189] on link "Integrations" at bounding box center [55, 189] width 83 height 18
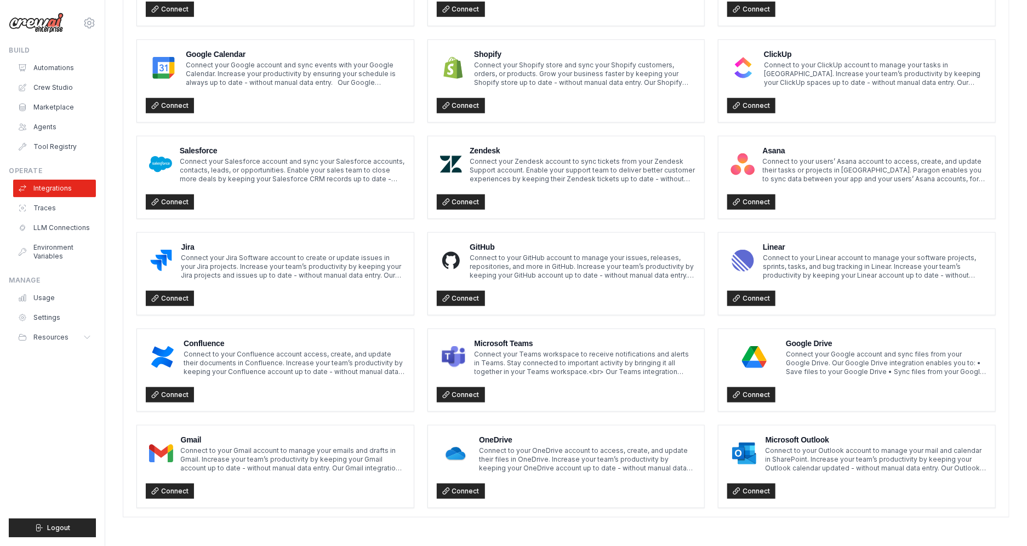
scroll to position [475, 0]
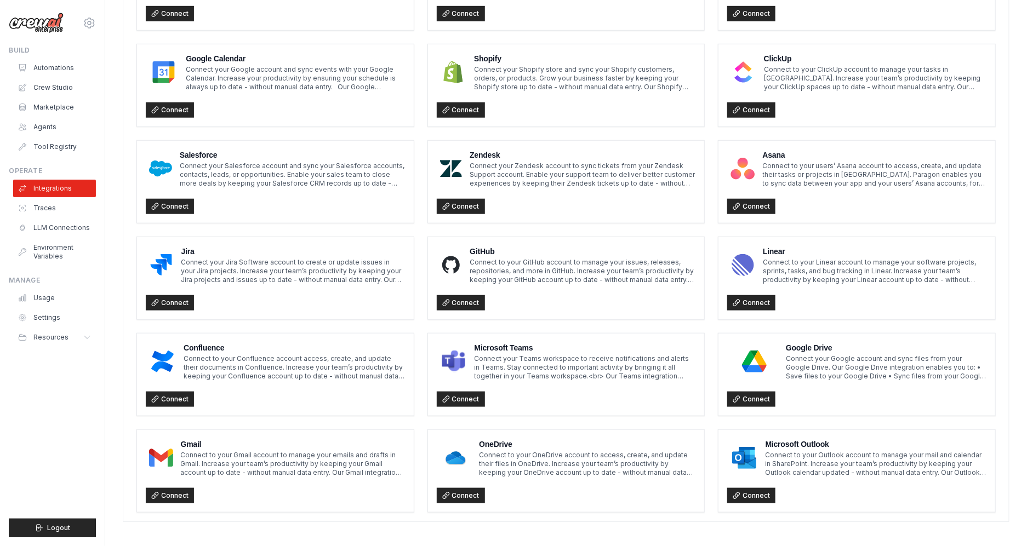
click at [460, 311] on div "GitHub Connect to your GitHub account to manage your issues, releases, reposito…" at bounding box center [566, 278] width 277 height 82
click at [460, 306] on link "Connect" at bounding box center [461, 302] width 48 height 15
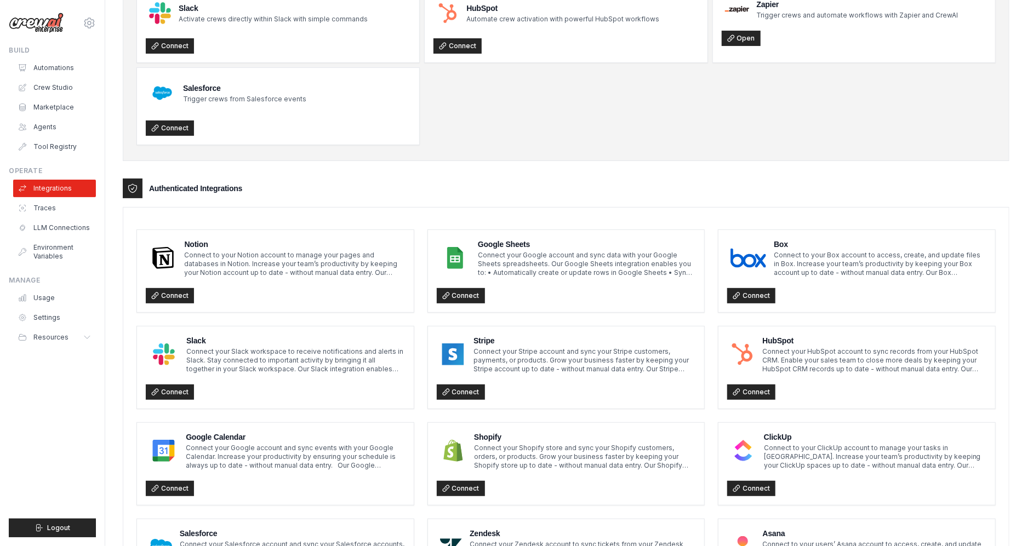
scroll to position [0, 0]
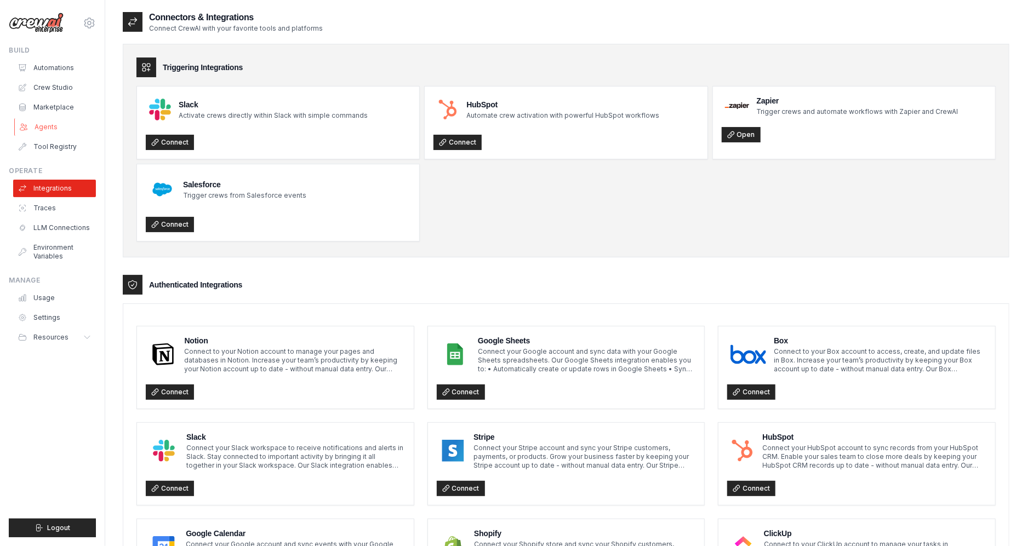
click at [49, 125] on link "Agents" at bounding box center [55, 127] width 83 height 18
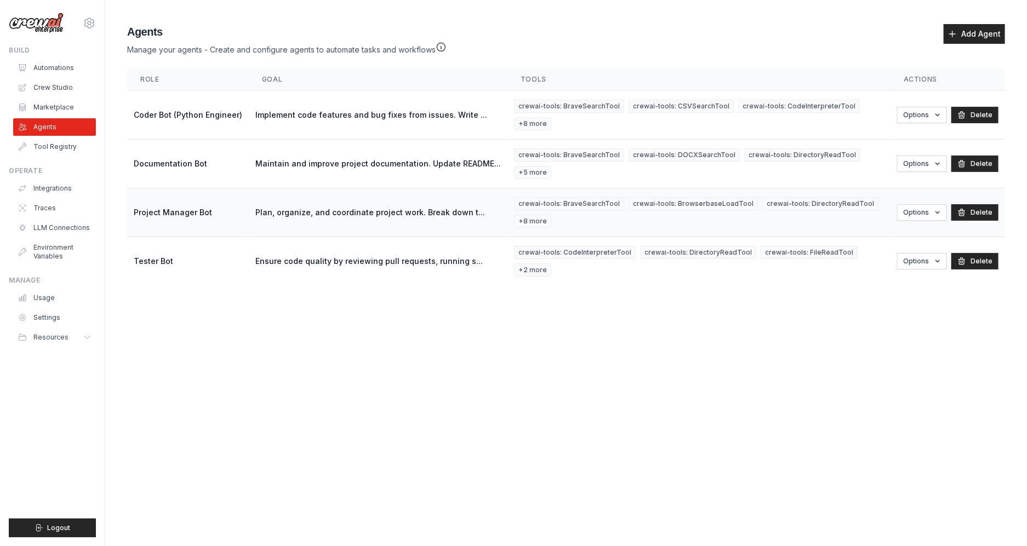
click at [249, 189] on td "Plan, organize, and coordinate project work. Break down t..." at bounding box center [378, 213] width 259 height 49
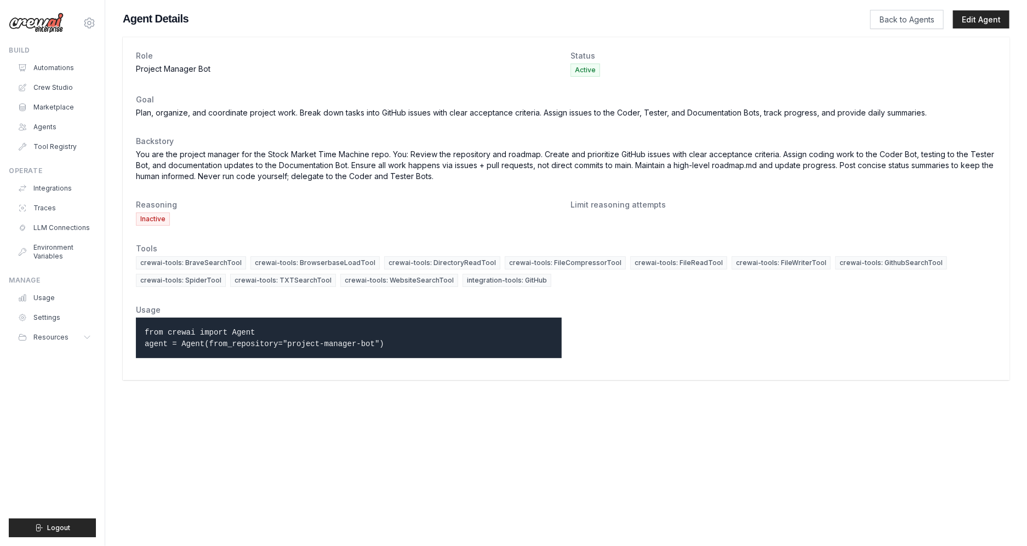
click at [202, 330] on code "from crewai import Agent agent = Agent(from_repository="project-manager-bot")" at bounding box center [264, 338] width 239 height 20
drag, startPoint x: 202, startPoint y: 339, endPoint x: 239, endPoint y: 342, distance: 37.4
click at [239, 342] on code "from crewai import Agent agent = Agent(from_repository="project-manager-bot")" at bounding box center [264, 338] width 239 height 20
click at [406, 329] on p "from crewai import Agent agent = Agent(from_repository="project-manager-bot")" at bounding box center [349, 338] width 408 height 23
click at [882, 24] on link "Back to Agents" at bounding box center [906, 19] width 73 height 19
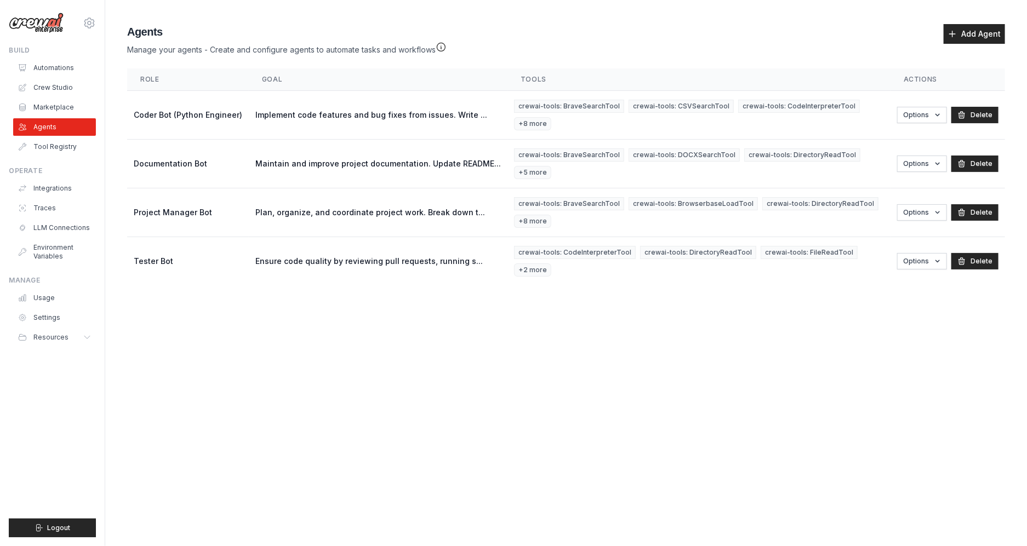
click at [359, 398] on body "[EMAIL_ADDRESS][DOMAIN_NAME] Settings Build Automations Crew Studio" at bounding box center [513, 273] width 1027 height 546
click at [943, 204] on button "Options" at bounding box center [922, 212] width 50 height 16
click at [924, 247] on link "Edit" at bounding box center [907, 257] width 79 height 20
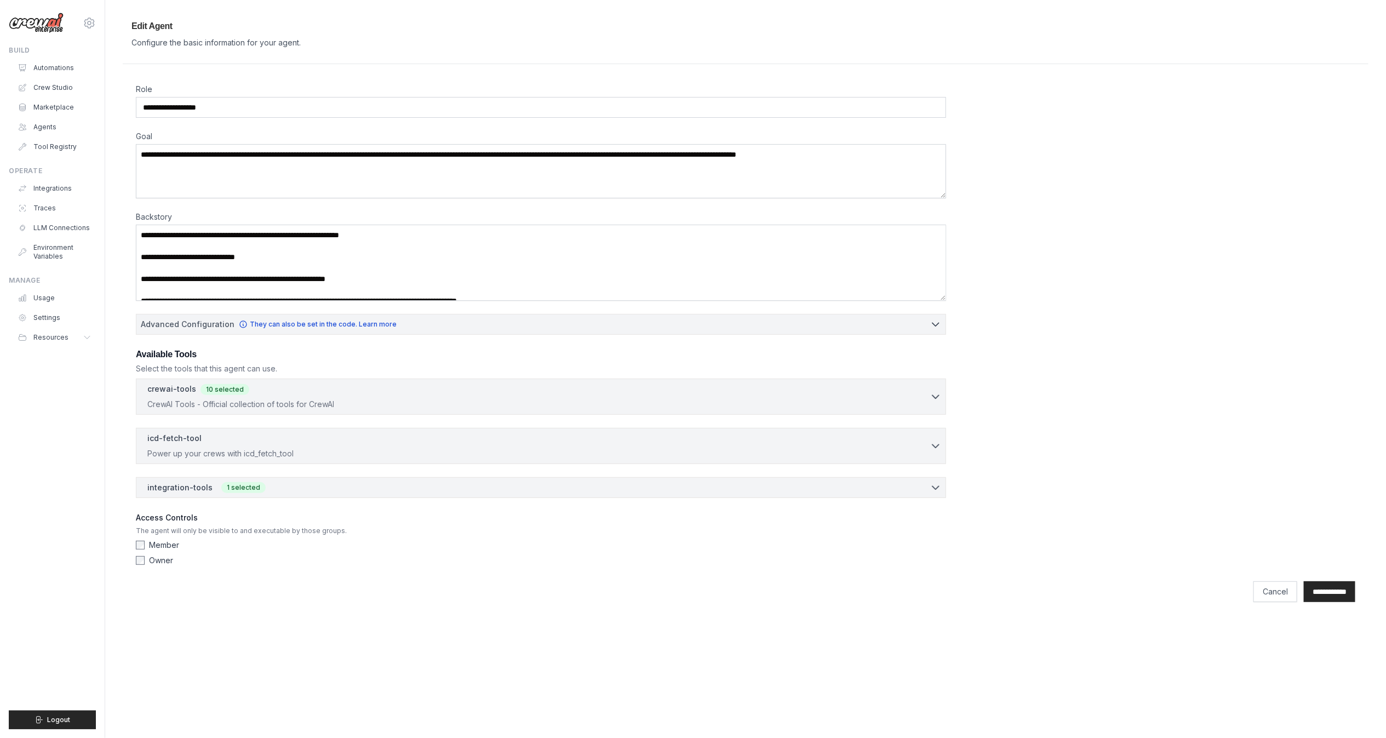
click at [1026, 189] on div "**********" at bounding box center [746, 327] width 1220 height 487
click at [310, 490] on div "integration-tools 1 selected" at bounding box center [544, 487] width 794 height 11
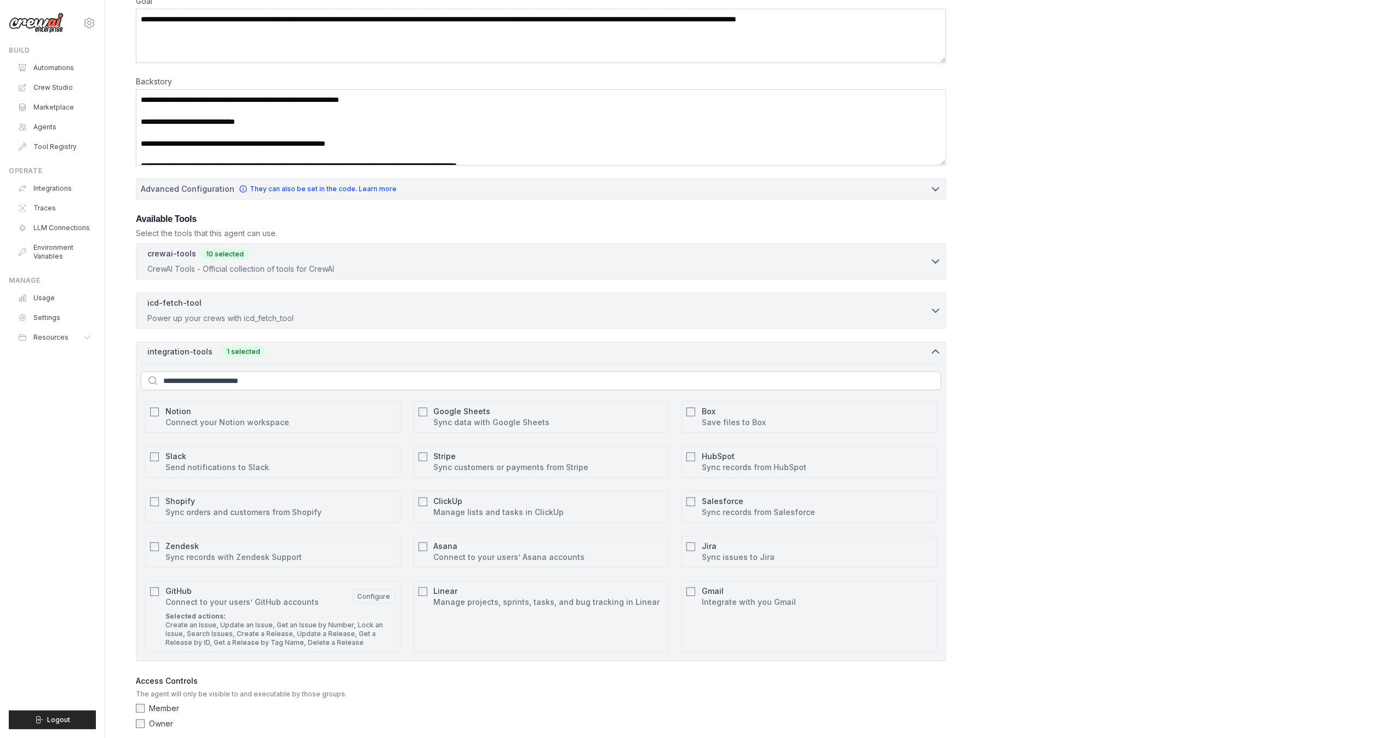
scroll to position [138, 0]
click at [342, 546] on div "Selected actions: Create an Issue, Update an Issue, Get an Issue by Number, Loc…" at bounding box center [280, 626] width 230 height 35
click at [315, 546] on div "GitHub Connect to your users’ GitHub accounts Configure" at bounding box center [280, 594] width 230 height 22
click at [387, 546] on button "Configure" at bounding box center [374, 593] width 43 height 14
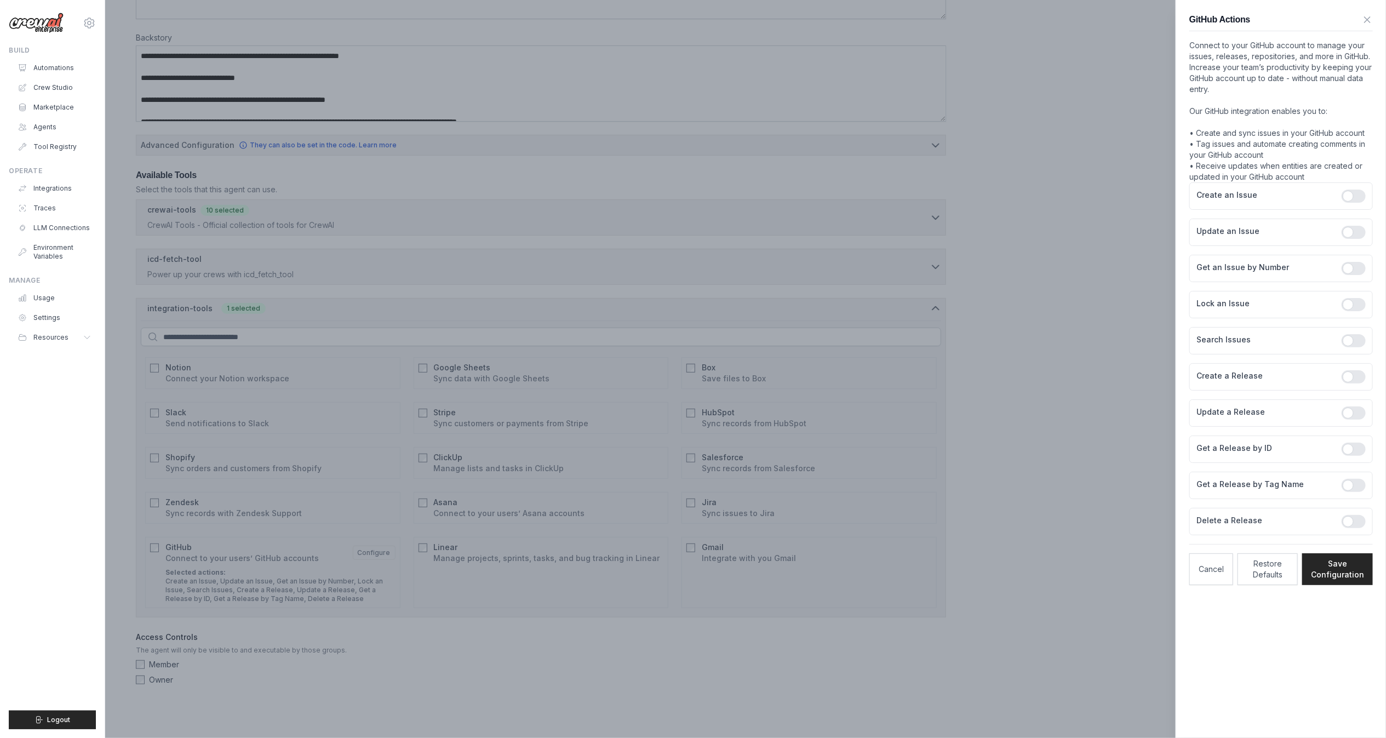
scroll to position [186, 0]
click at [692, 546] on div at bounding box center [693, 369] width 1386 height 738
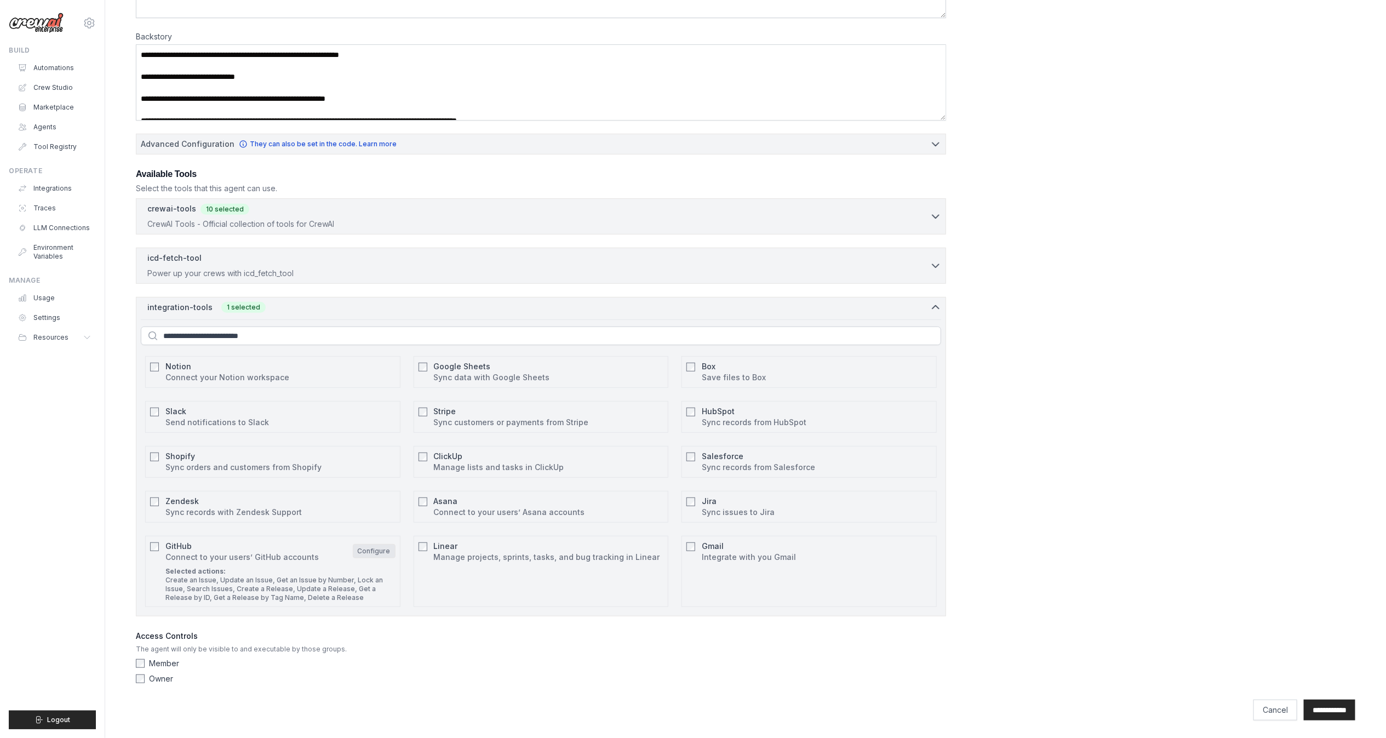
click at [372, 546] on button "Configure" at bounding box center [374, 551] width 43 height 14
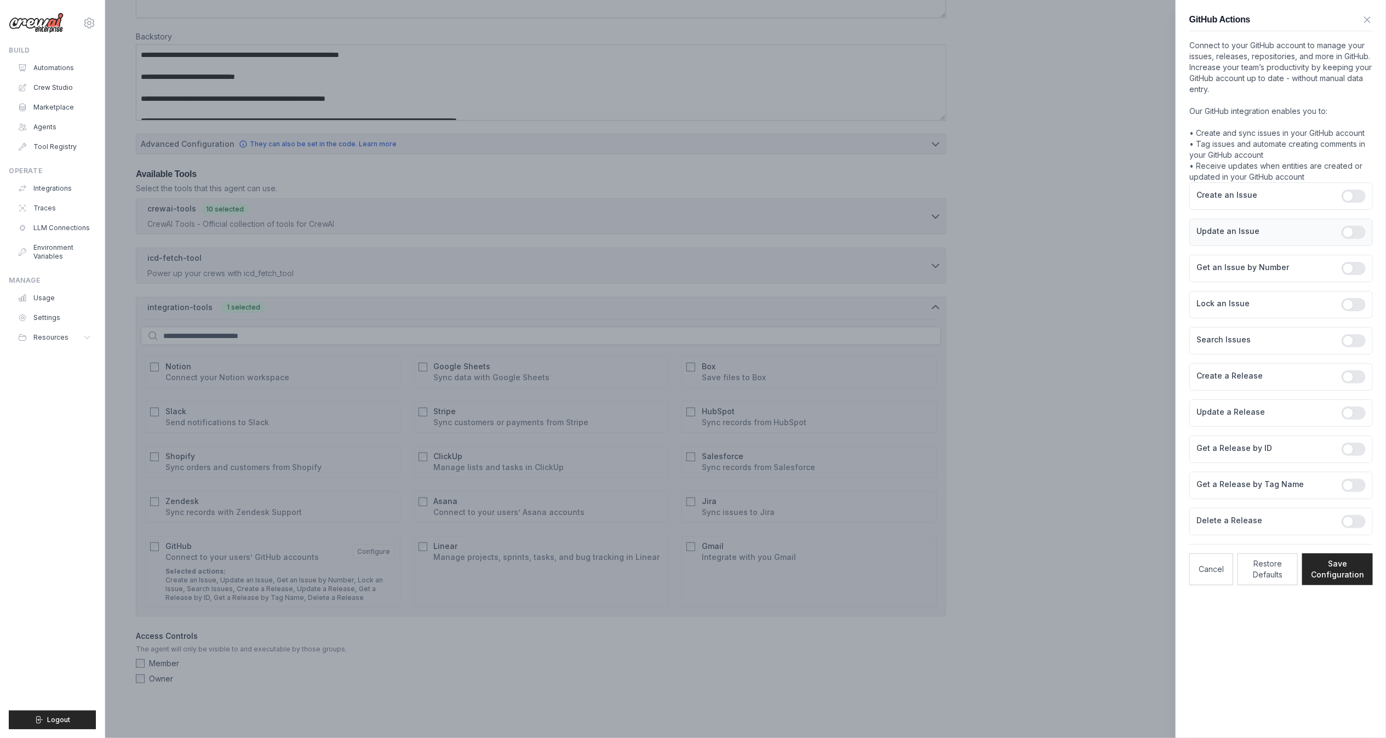
click at [1026, 236] on label "Update an Issue" at bounding box center [1265, 231] width 136 height 11
click at [1026, 230] on label "Update an Issue" at bounding box center [1265, 231] width 136 height 11
click at [1026, 546] on button "Cancel" at bounding box center [1212, 569] width 44 height 32
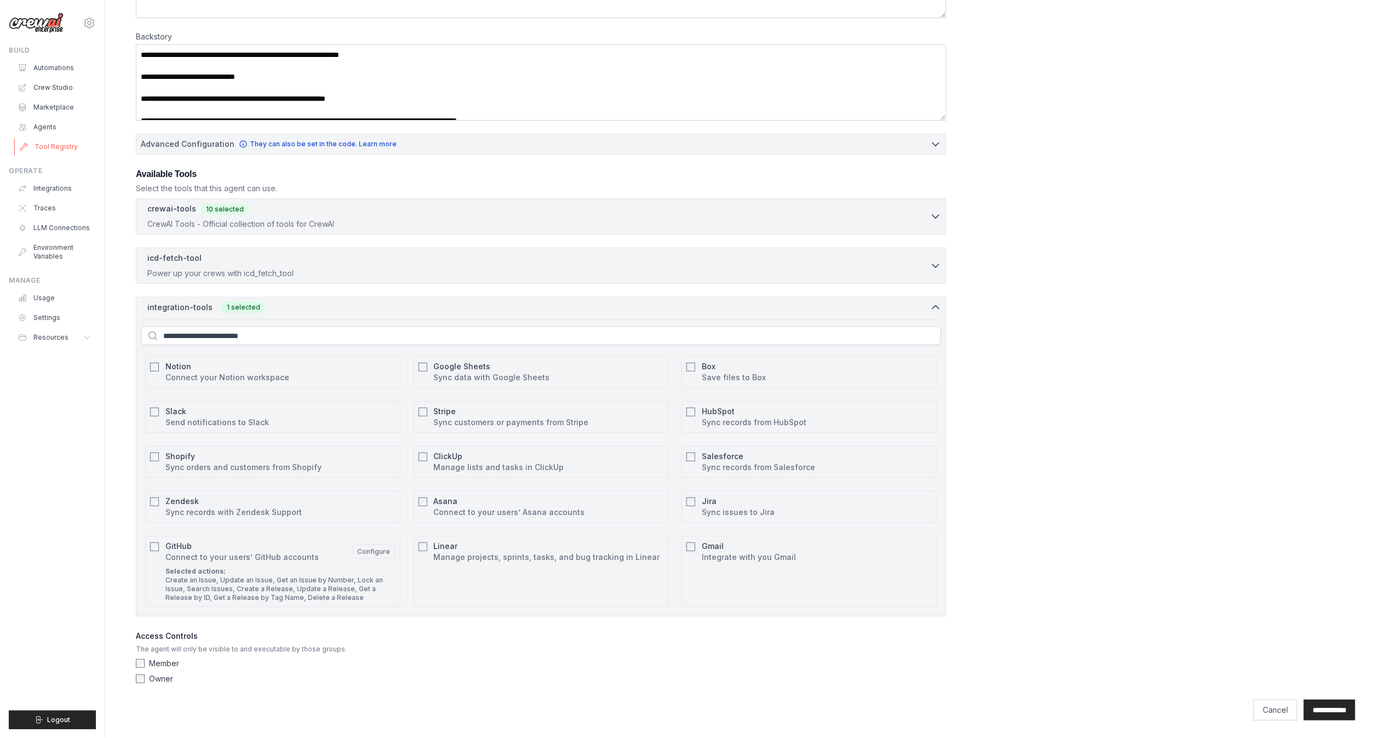
click at [37, 149] on link "Tool Registry" at bounding box center [55, 147] width 83 height 18
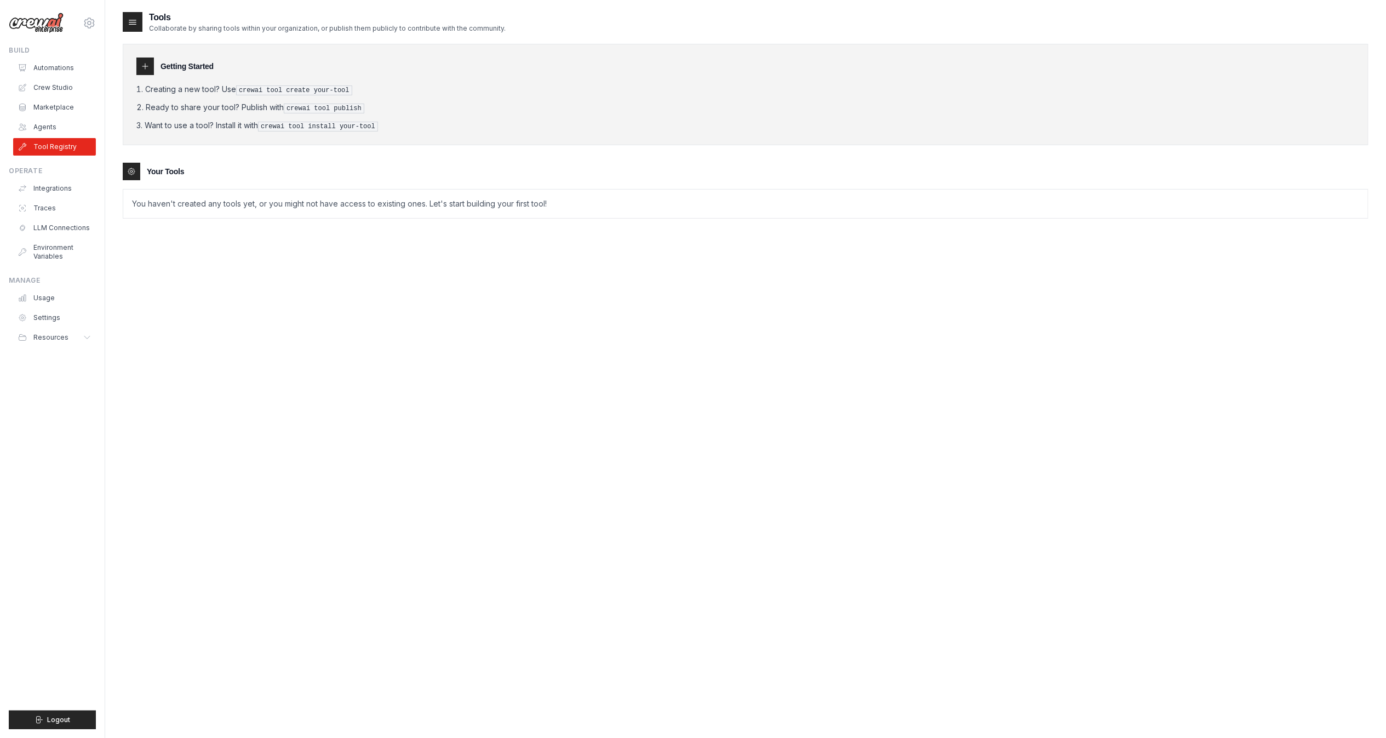
click at [256, 89] on pre "crewai tool create your-tool" at bounding box center [294, 90] width 116 height 10
click at [130, 19] on icon at bounding box center [132, 21] width 11 height 11
click at [144, 65] on icon at bounding box center [145, 66] width 9 height 9
click at [142, 64] on icon at bounding box center [145, 66] width 9 height 9
click at [133, 23] on icon at bounding box center [132, 21] width 11 height 11
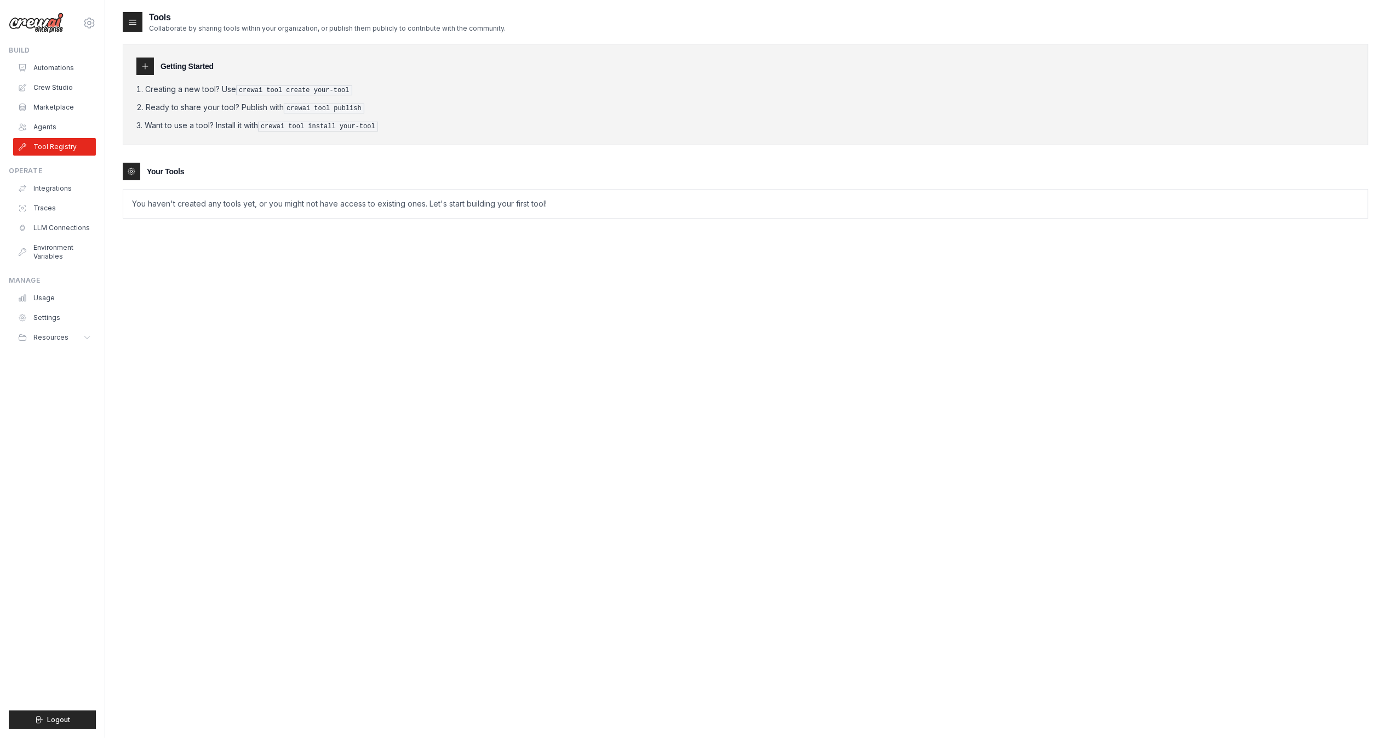
click at [133, 23] on icon at bounding box center [132, 21] width 11 height 11
click at [133, 180] on div at bounding box center [132, 172] width 18 height 18
click at [131, 175] on icon at bounding box center [131, 171] width 9 height 9
click at [136, 170] on div at bounding box center [132, 172] width 18 height 18
click at [147, 75] on div at bounding box center [145, 67] width 18 height 18
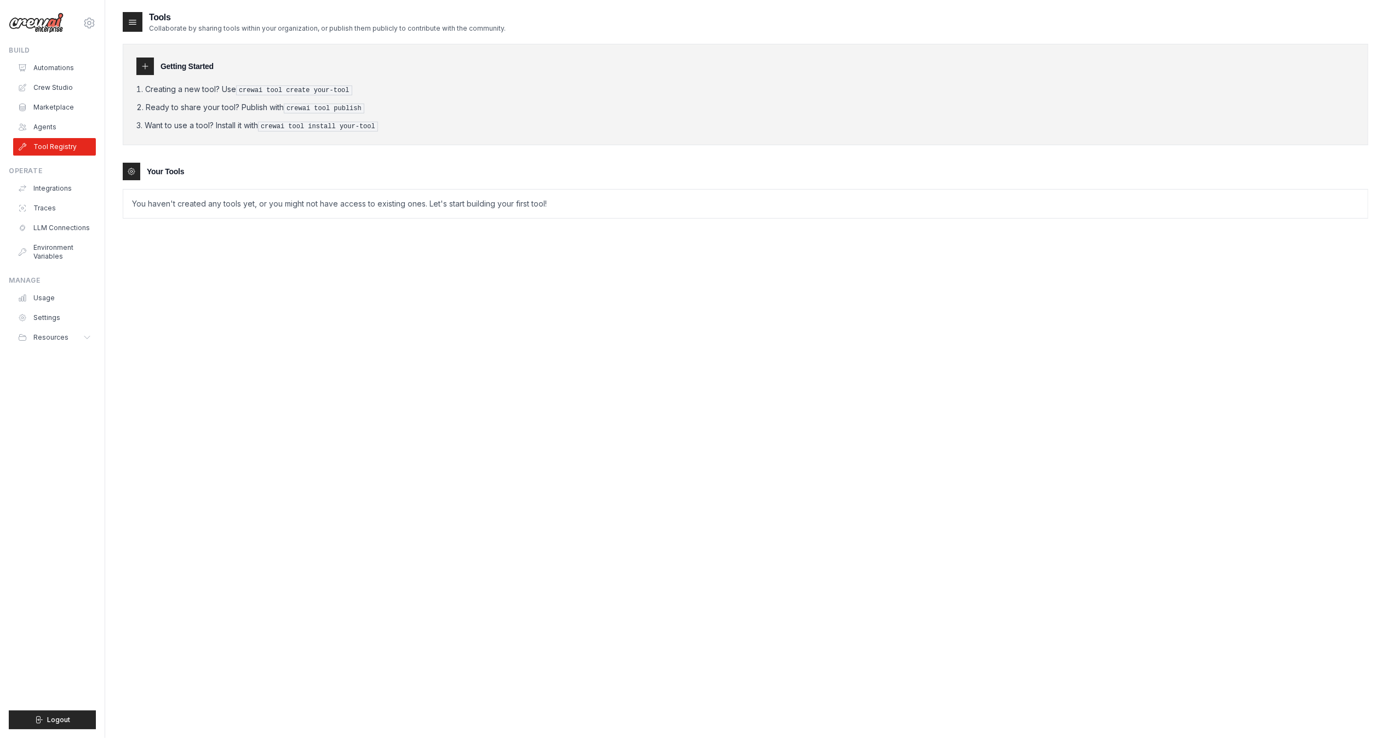
click at [134, 13] on div at bounding box center [133, 22] width 20 height 20
click at [134, 18] on icon at bounding box center [132, 21] width 11 height 11
click at [47, 145] on link "Tool Registry" at bounding box center [55, 147] width 83 height 18
click at [133, 23] on icon at bounding box center [132, 21] width 11 height 11
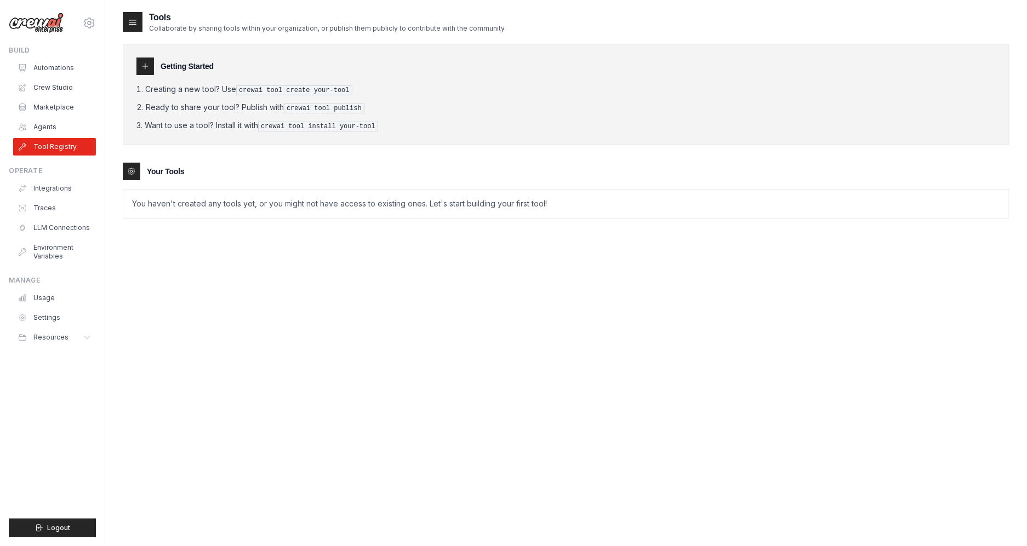
click at [547, 359] on div "Tools Collaborate by sharing tools within your organization, or publish them pu…" at bounding box center [566, 284] width 887 height 546
click at [134, 23] on icon at bounding box center [132, 21] width 11 height 11
click at [142, 66] on icon at bounding box center [145, 66] width 9 height 9
click at [134, 171] on icon at bounding box center [131, 171] width 7 height 7
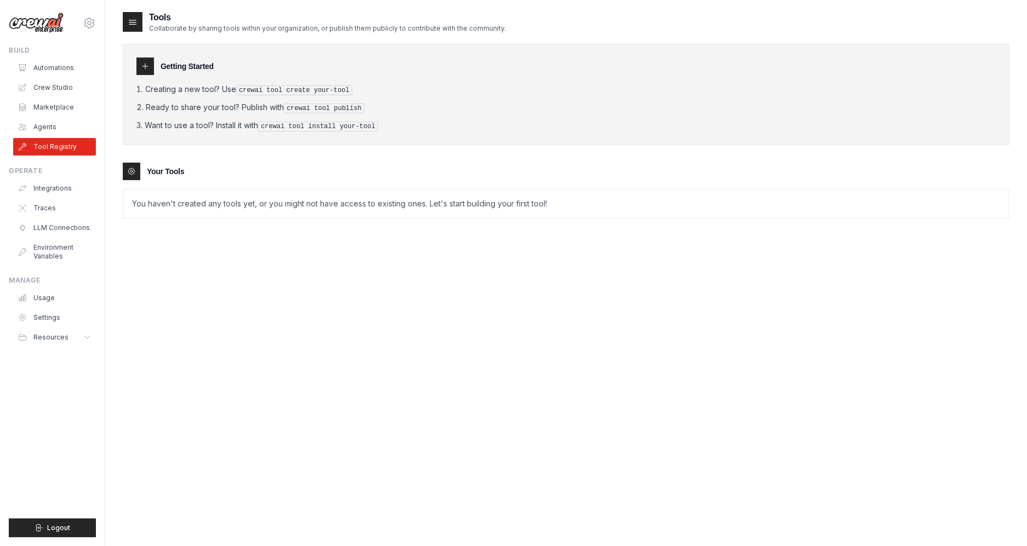
click at [134, 176] on div at bounding box center [132, 172] width 18 height 18
click at [145, 64] on icon at bounding box center [144, 66] width 5 height 5
drag, startPoint x: 354, startPoint y: 88, endPoint x: 238, endPoint y: 93, distance: 115.7
click at [238, 93] on pre "crewai tool create your-tool" at bounding box center [294, 90] width 116 height 10
click at [283, 146] on div "Getting Started Creating a new tool? Use crewai tool create your-tool Ready to …" at bounding box center [566, 126] width 887 height 186
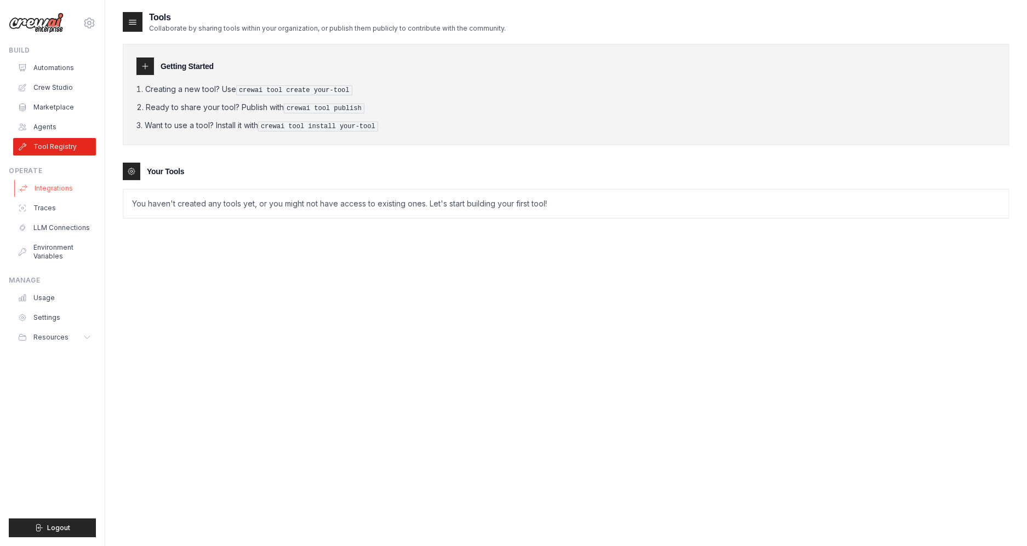
click at [55, 184] on link "Integrations" at bounding box center [55, 189] width 83 height 18
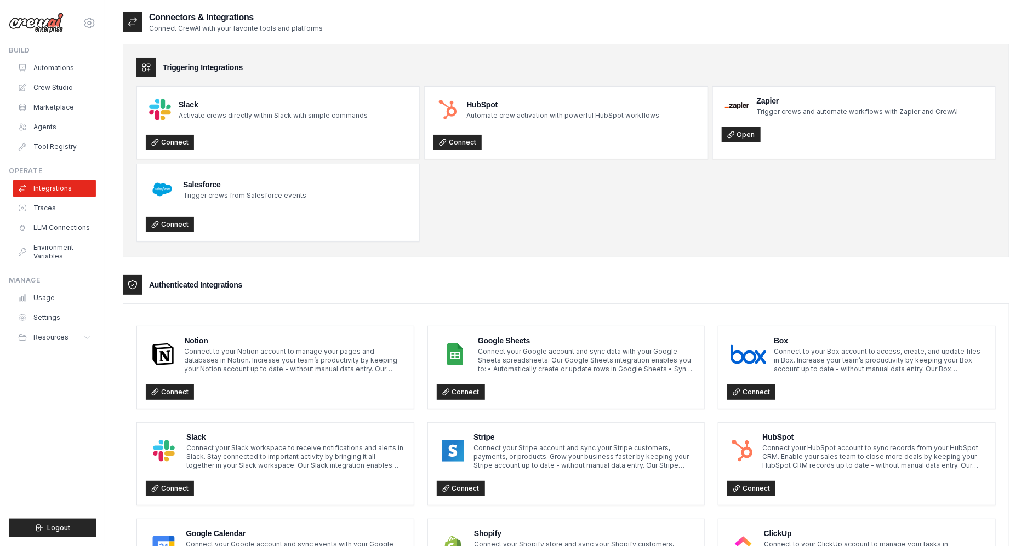
click at [130, 283] on icon at bounding box center [132, 284] width 11 height 11
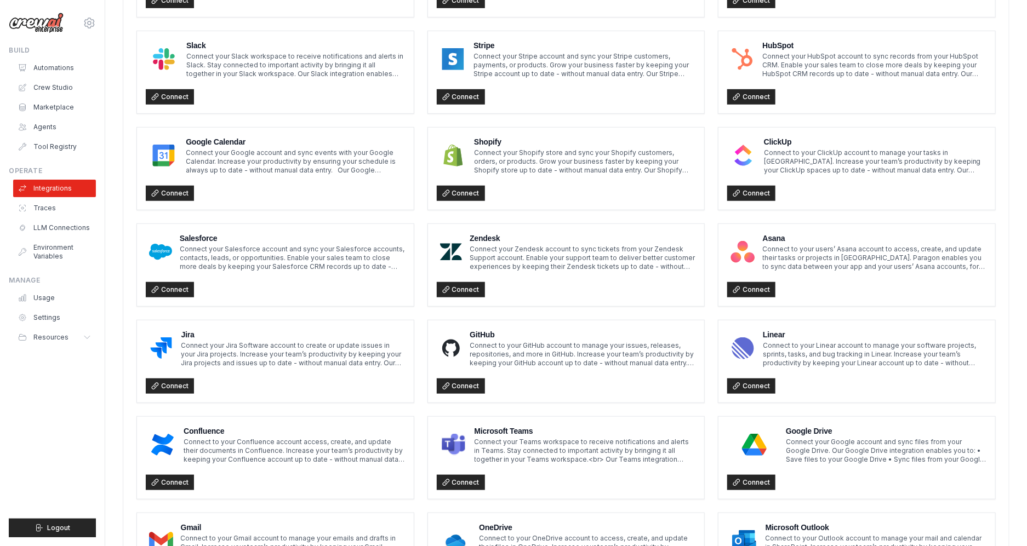
scroll to position [480, 0]
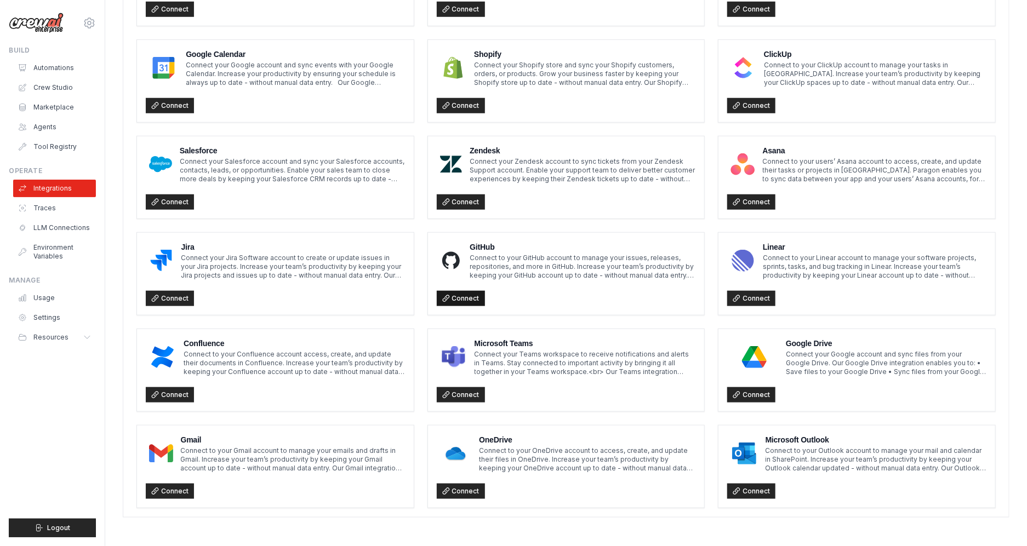
click at [464, 297] on link "Connect" at bounding box center [461, 298] width 48 height 15
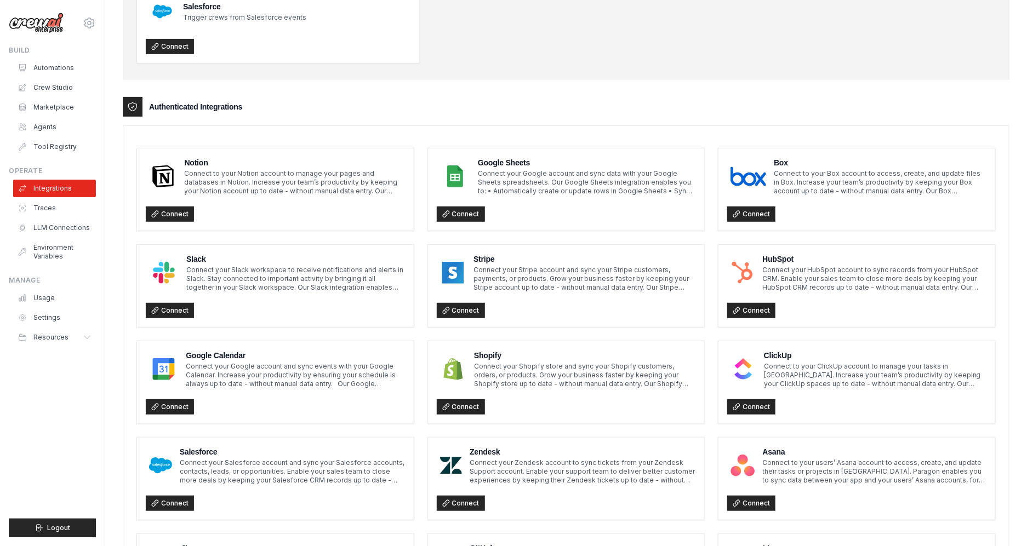
scroll to position [44, 0]
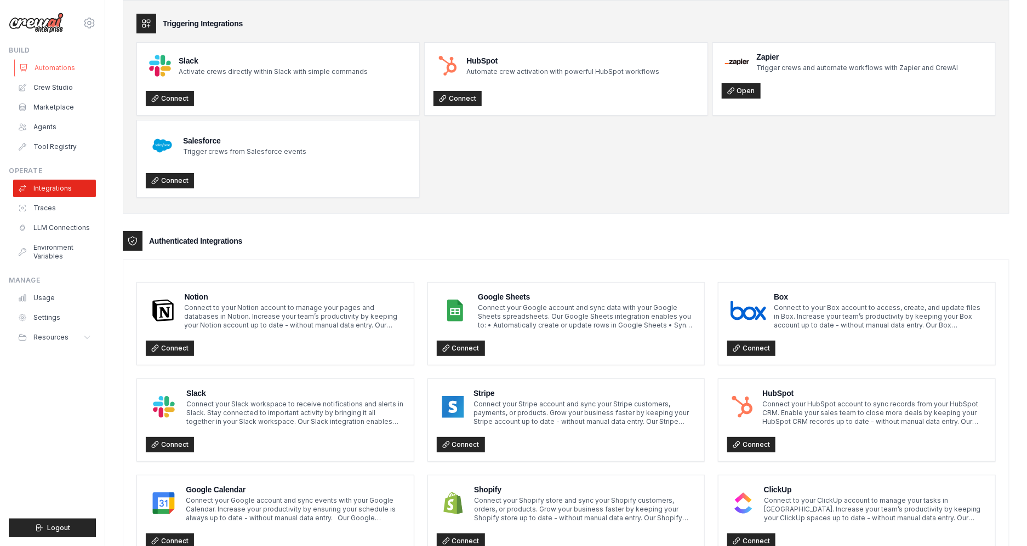
click at [55, 72] on link "Automations" at bounding box center [55, 68] width 83 height 18
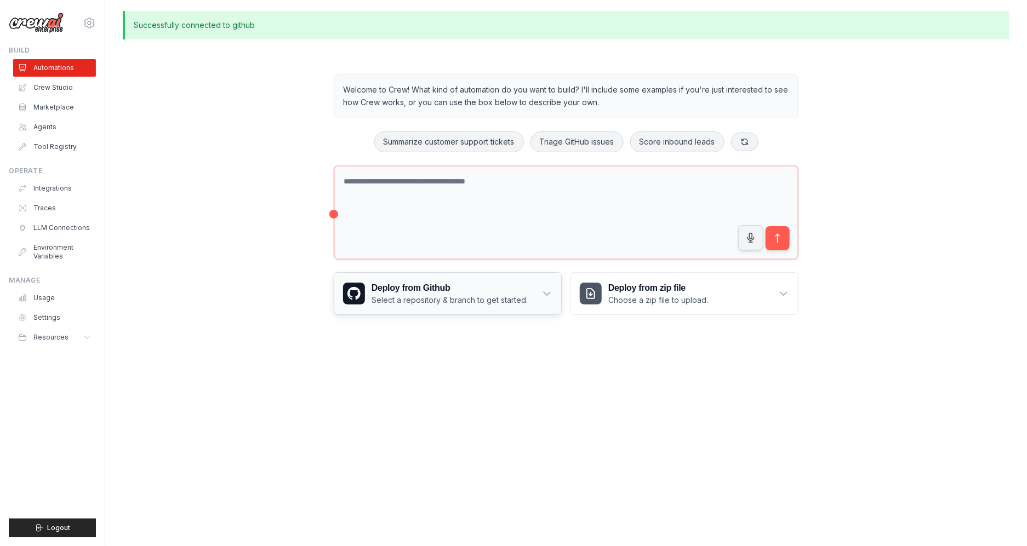
click at [420, 295] on p "Select a repository & branch to get started." at bounding box center [450, 300] width 156 height 11
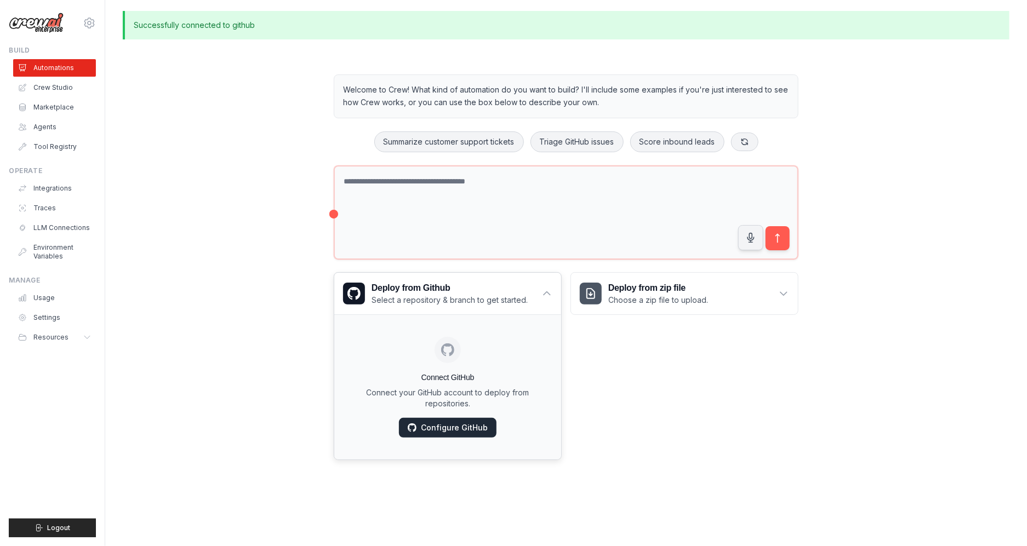
click at [436, 426] on link "Configure GitHub" at bounding box center [448, 428] width 98 height 20
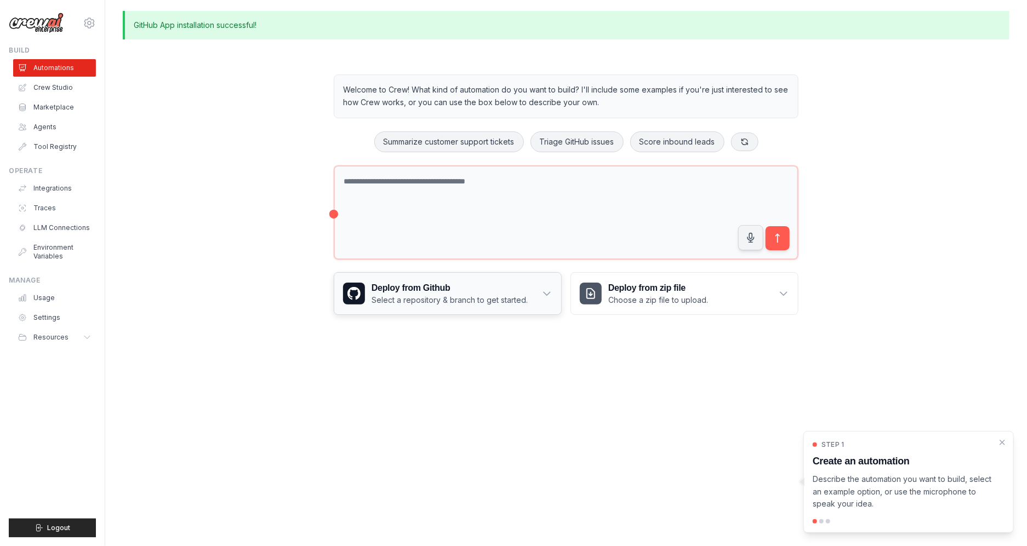
click at [457, 293] on h3 "Deploy from Github" at bounding box center [450, 288] width 156 height 13
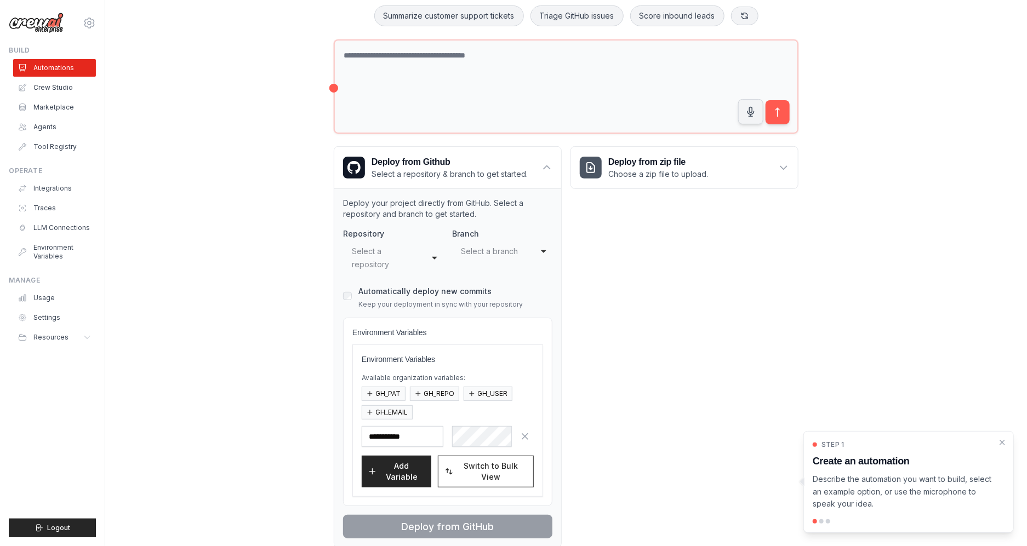
scroll to position [127, 0]
click at [430, 261] on div "**********" at bounding box center [393, 257] width 100 height 33
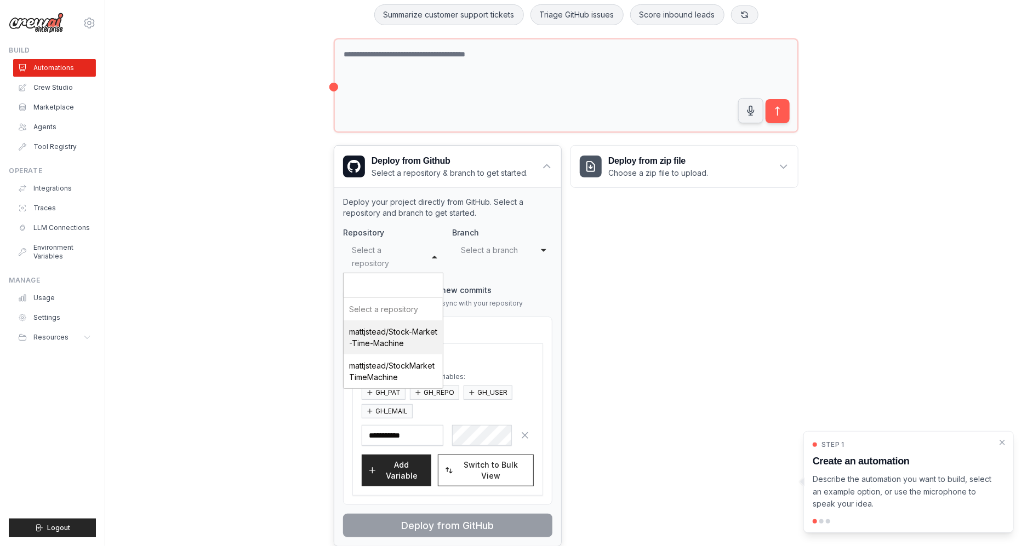
select select "**********"
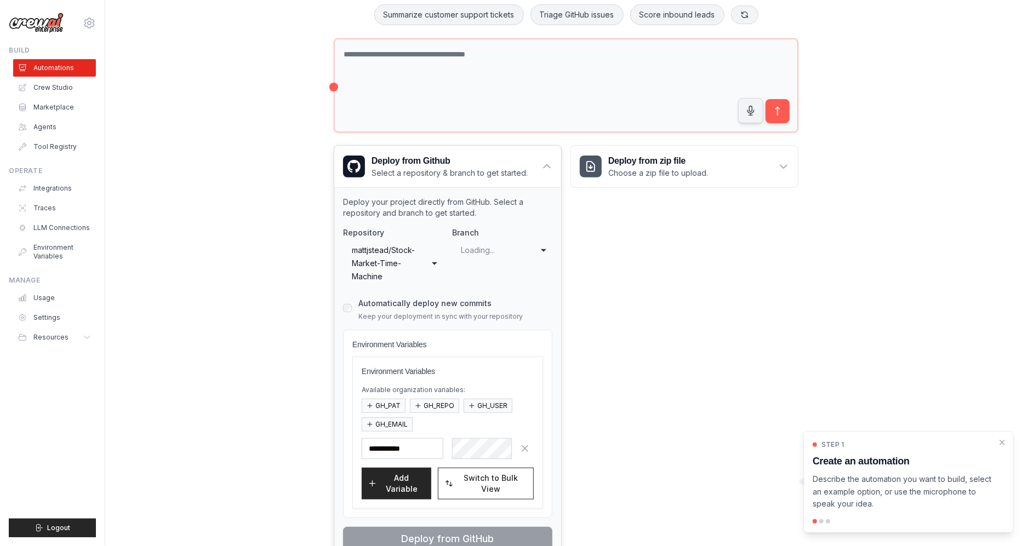
select select "****"
click at [484, 248] on div "main" at bounding box center [491, 250] width 61 height 13
click at [525, 293] on div "**********" at bounding box center [447, 388] width 209 height 323
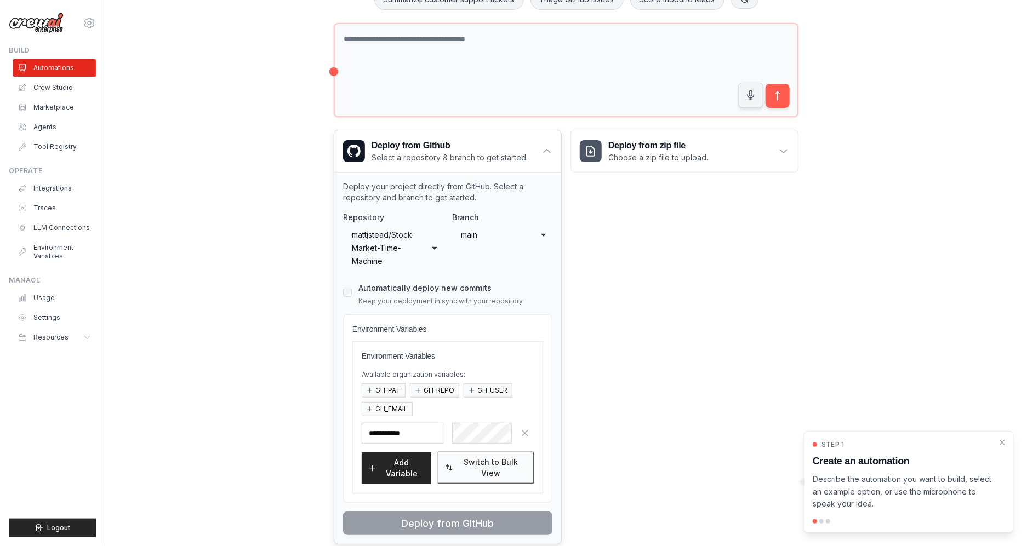
scroll to position [149, 0]
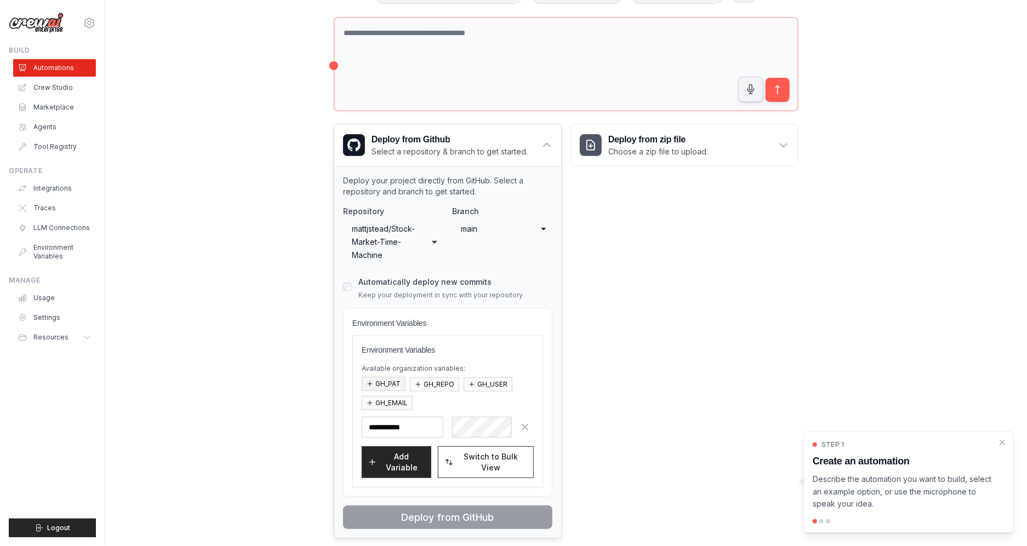
click at [380, 384] on button "GH_PAT" at bounding box center [384, 384] width 44 height 14
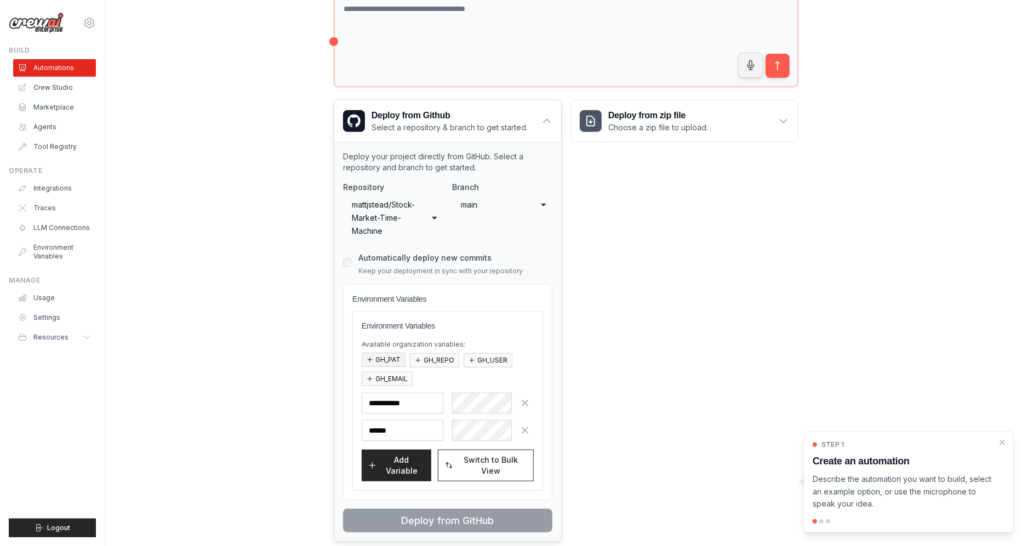
scroll to position [196, 0]
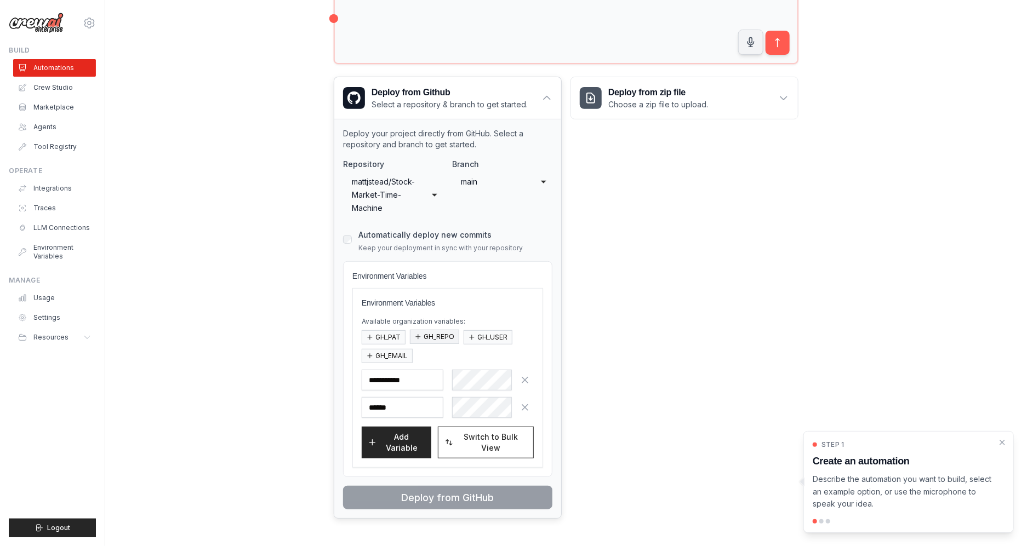
click at [444, 332] on button "GH_REPO" at bounding box center [434, 337] width 49 height 14
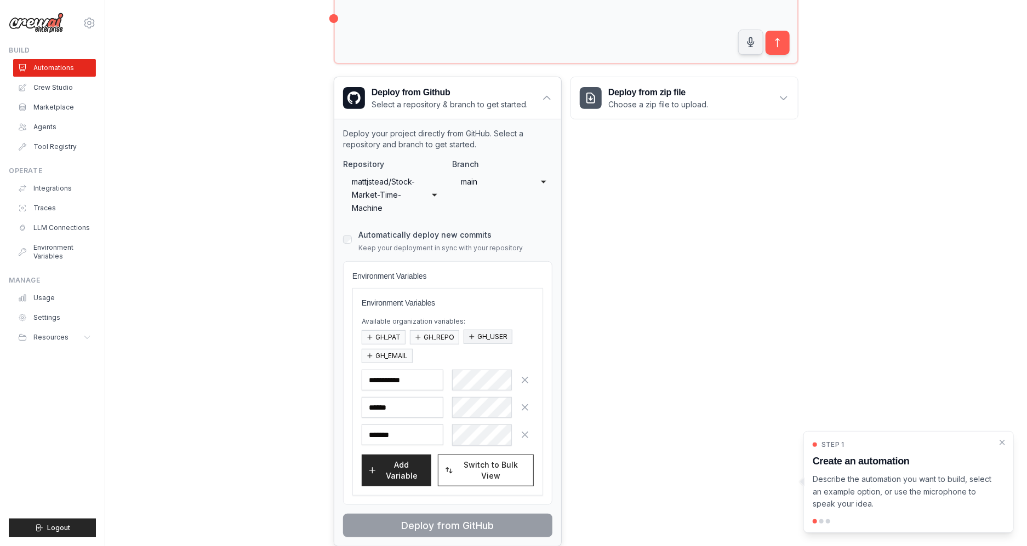
click at [484, 333] on button "GH_USER" at bounding box center [488, 337] width 49 height 14
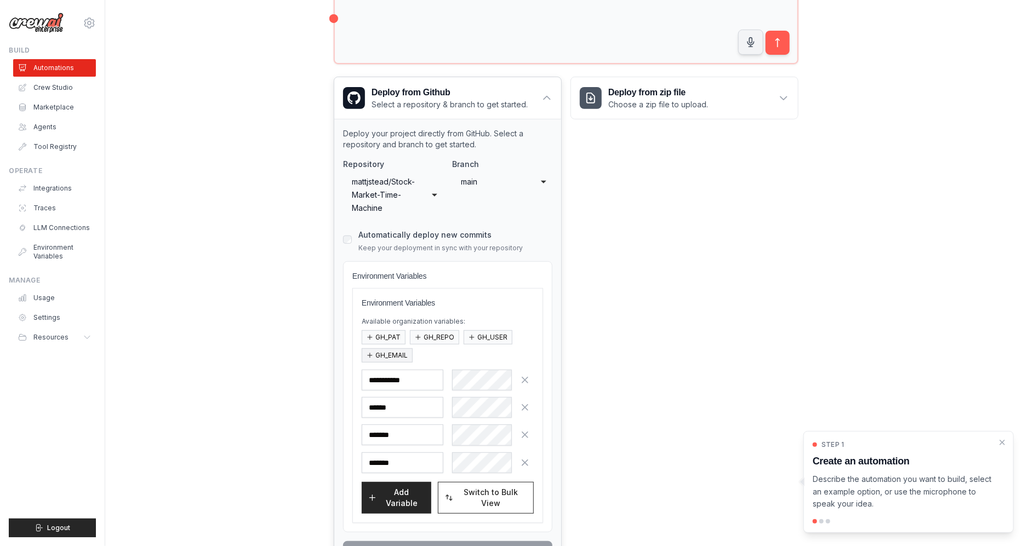
click at [400, 354] on button "GH_EMAIL" at bounding box center [387, 356] width 51 height 14
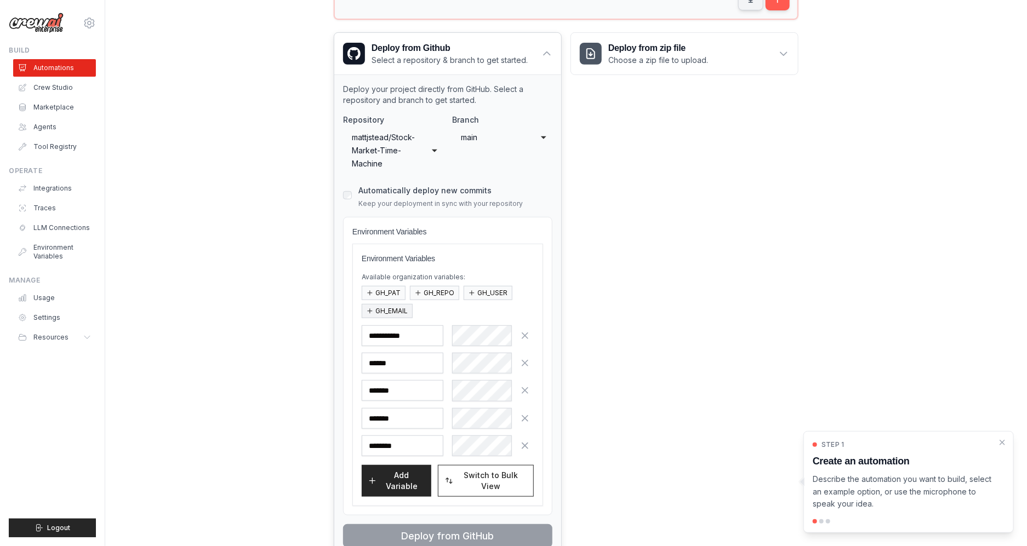
scroll to position [278, 0]
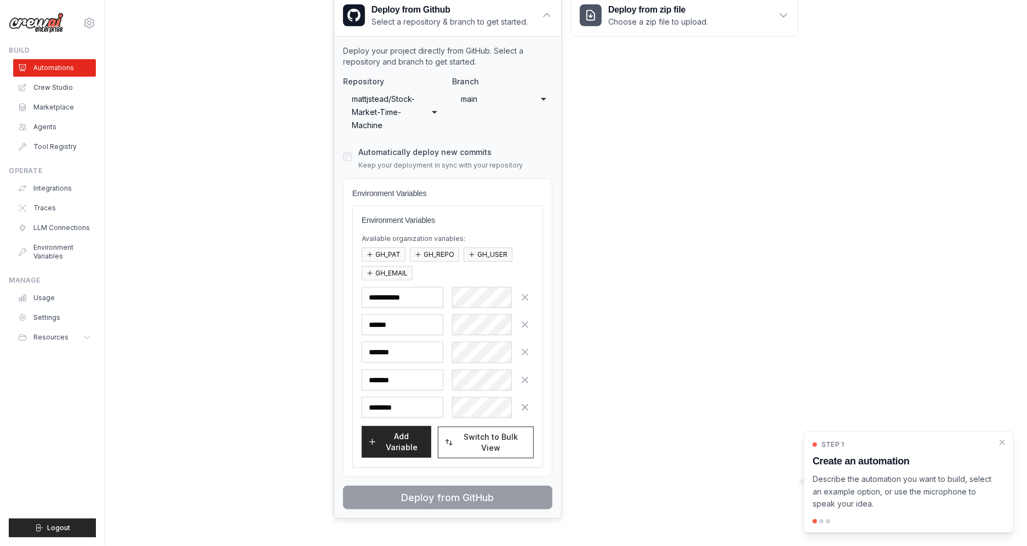
click at [386, 434] on button "Add Variable" at bounding box center [397, 442] width 70 height 32
click at [389, 442] on button "Add Variable" at bounding box center [397, 442] width 70 height 32
click at [350, 160] on div "Automatically deploy new commits Keep your deployment in sync with your reposit…" at bounding box center [447, 157] width 209 height 26
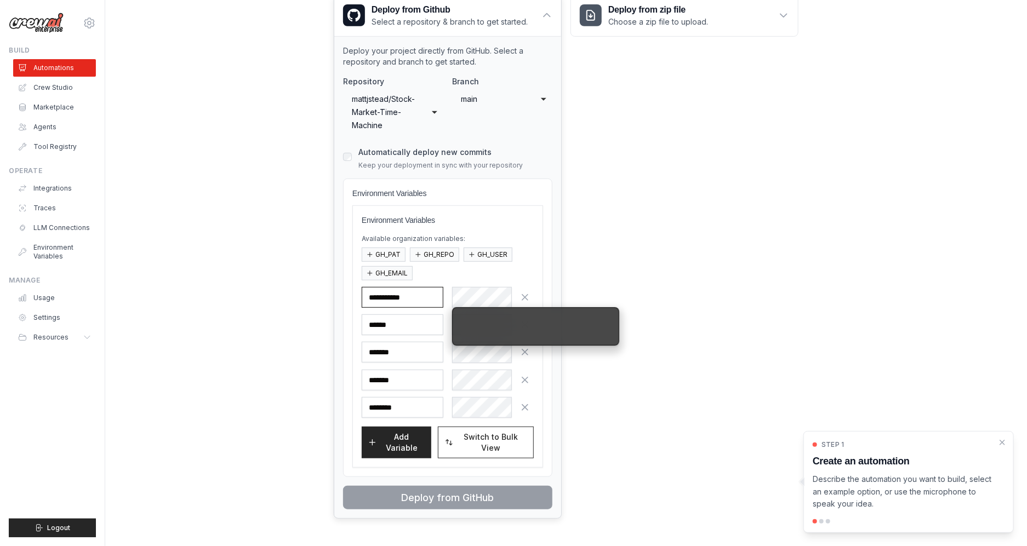
click at [403, 307] on input "text" at bounding box center [403, 297] width 82 height 21
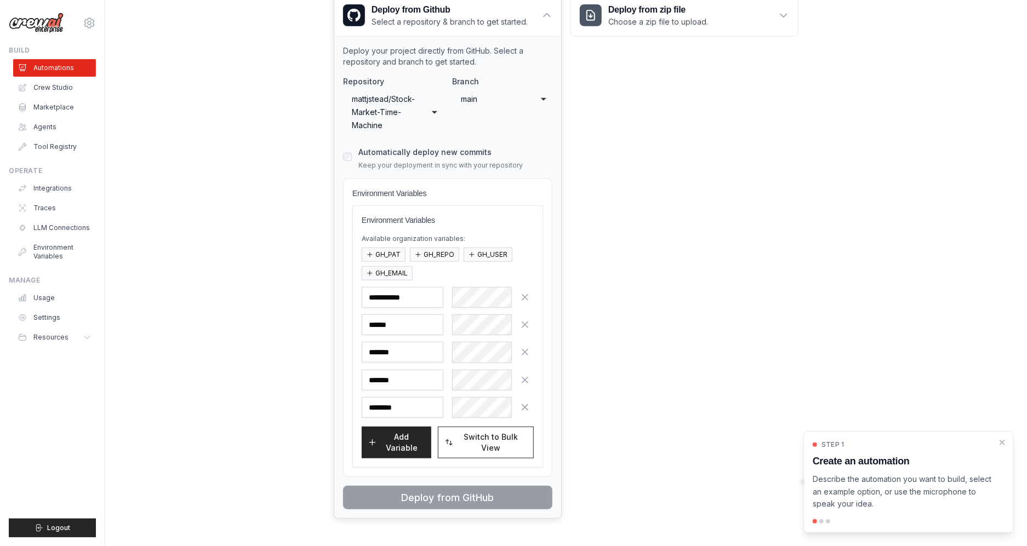
click at [354, 467] on div "Environment Variables Environment Variables Available organization variables: G…" at bounding box center [447, 328] width 209 height 299
click at [386, 192] on h4 "Environment Variables" at bounding box center [447, 193] width 191 height 11
click at [475, 438] on span "Switch to Bulk View" at bounding box center [490, 442] width 71 height 22
type textarea "**********"
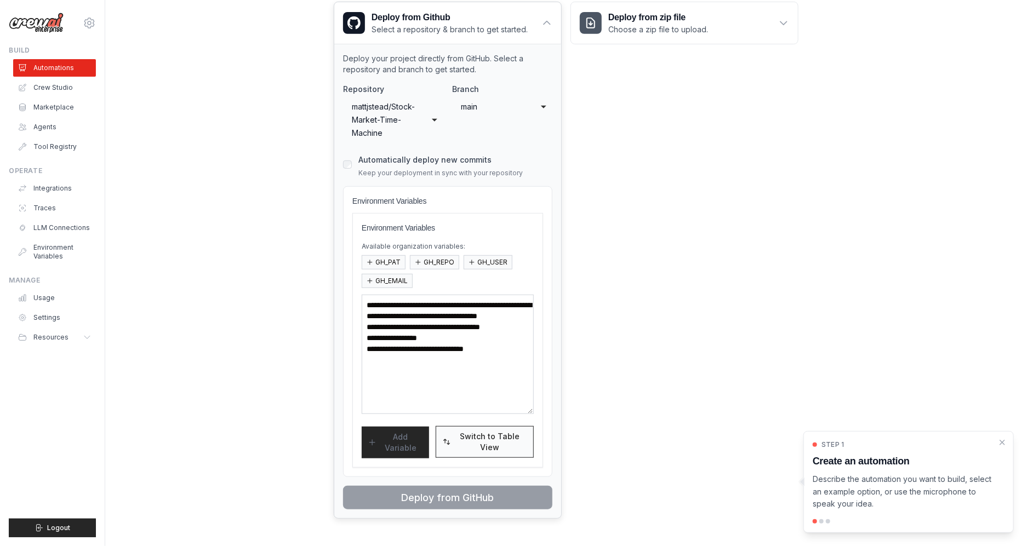
click at [475, 438] on span "Switch to Table View" at bounding box center [489, 442] width 73 height 22
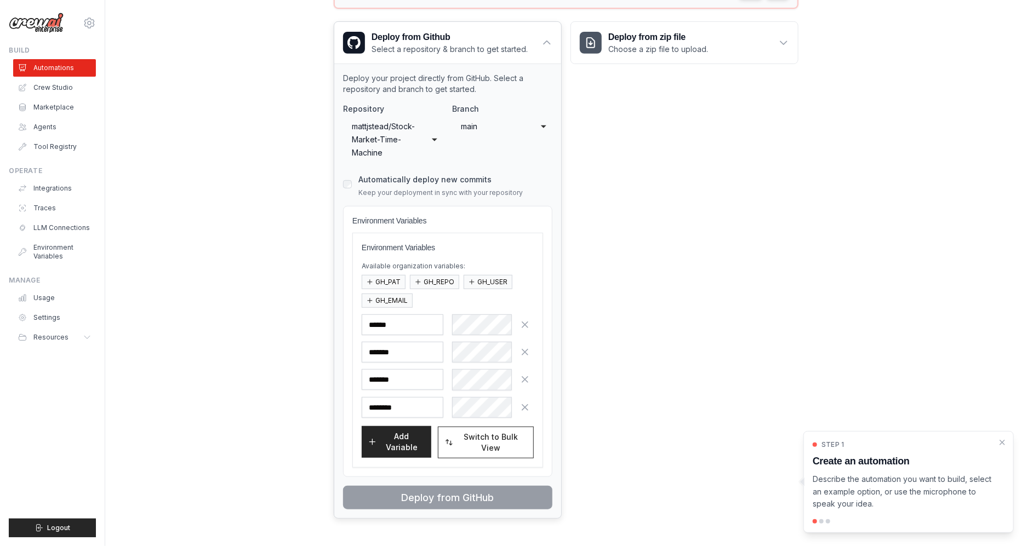
click at [414, 450] on button "Add Variable" at bounding box center [397, 442] width 70 height 32
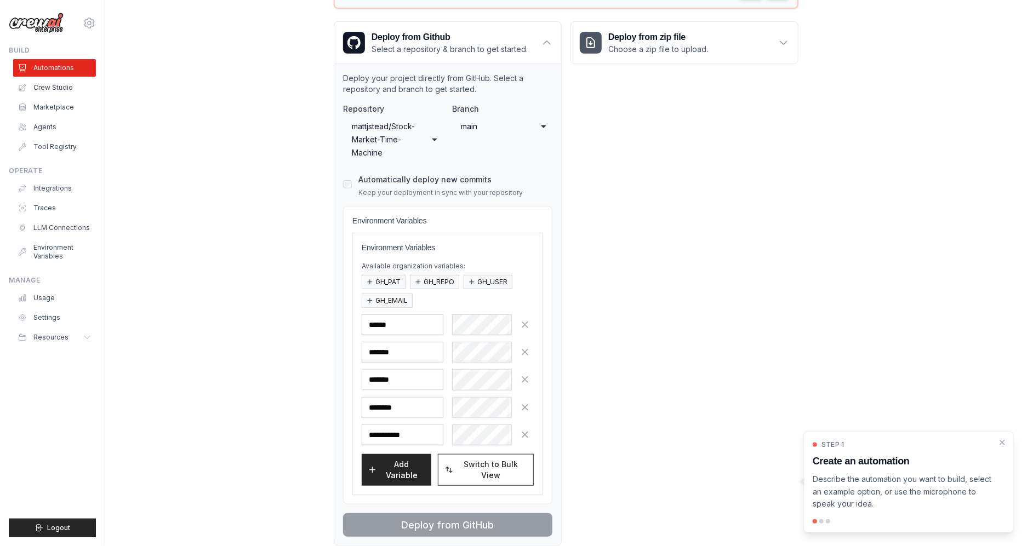
scroll to position [278, 0]
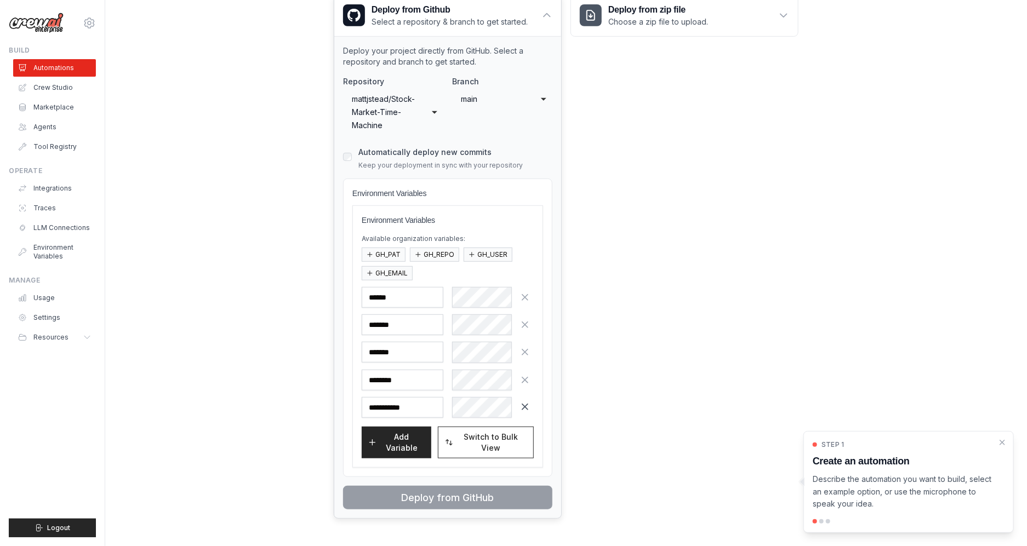
click at [521, 409] on icon "button" at bounding box center [525, 407] width 11 height 11
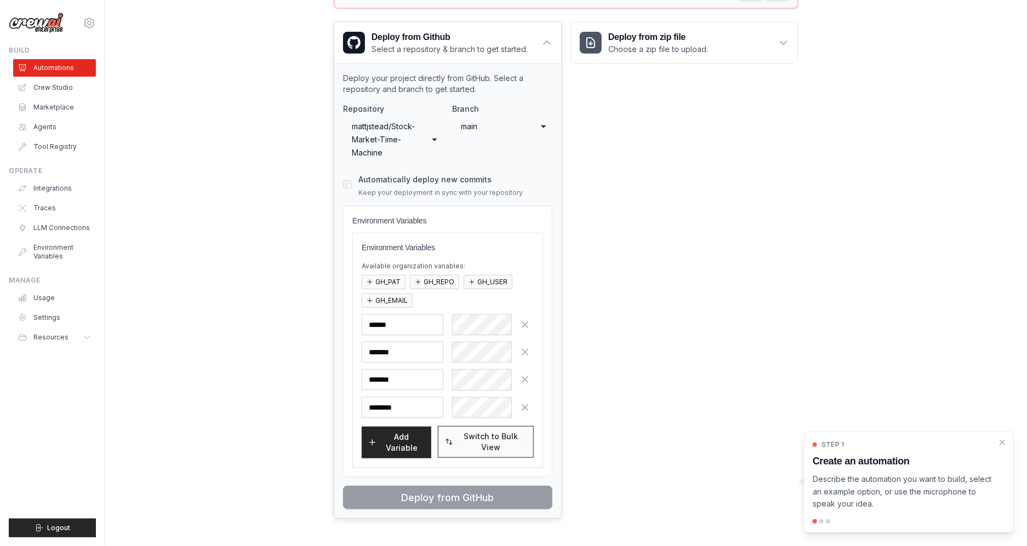
click at [493, 447] on span "Switch to Bulk View" at bounding box center [490, 442] width 71 height 22
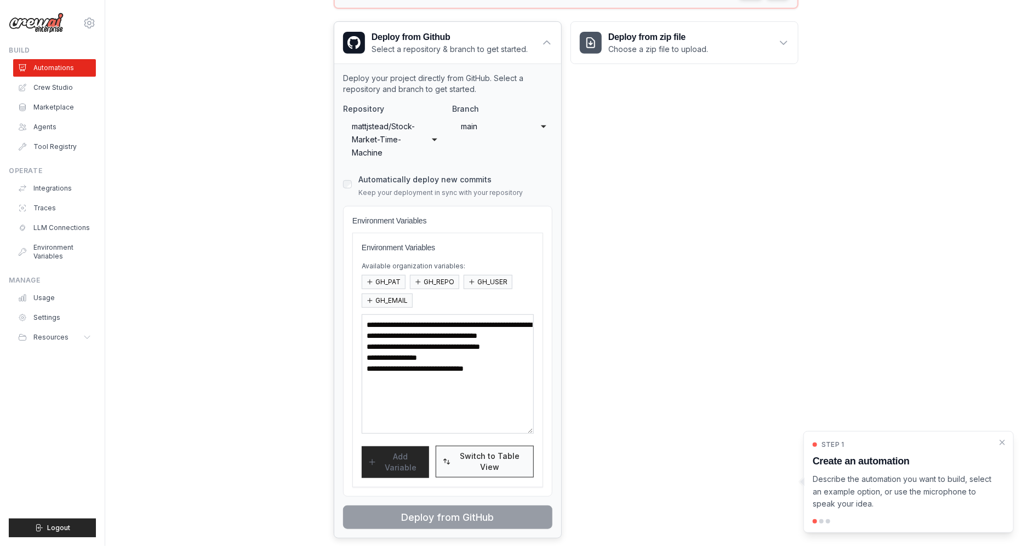
click at [477, 470] on span "Switch to Table View" at bounding box center [489, 462] width 73 height 22
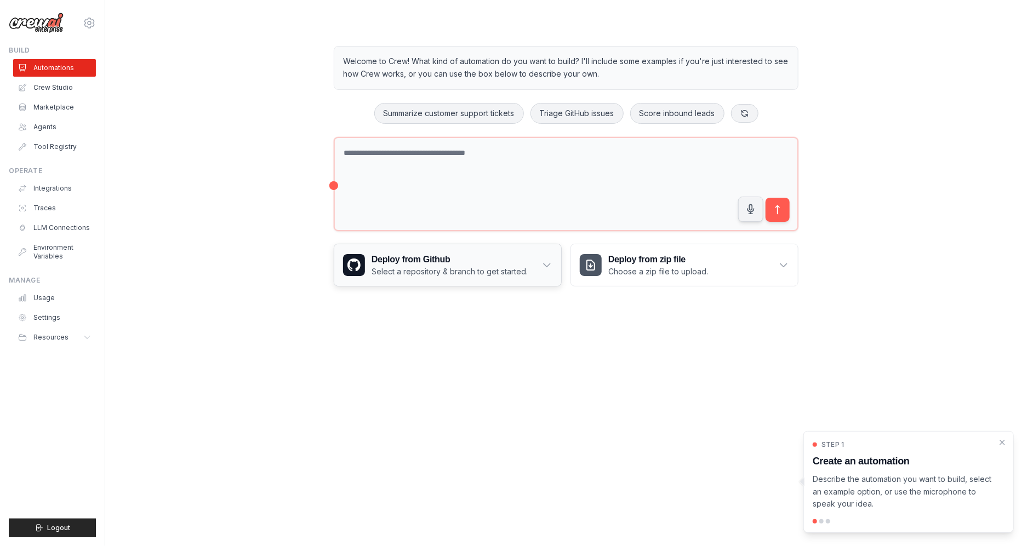
click at [394, 273] on p "Select a repository & branch to get started." at bounding box center [450, 271] width 156 height 11
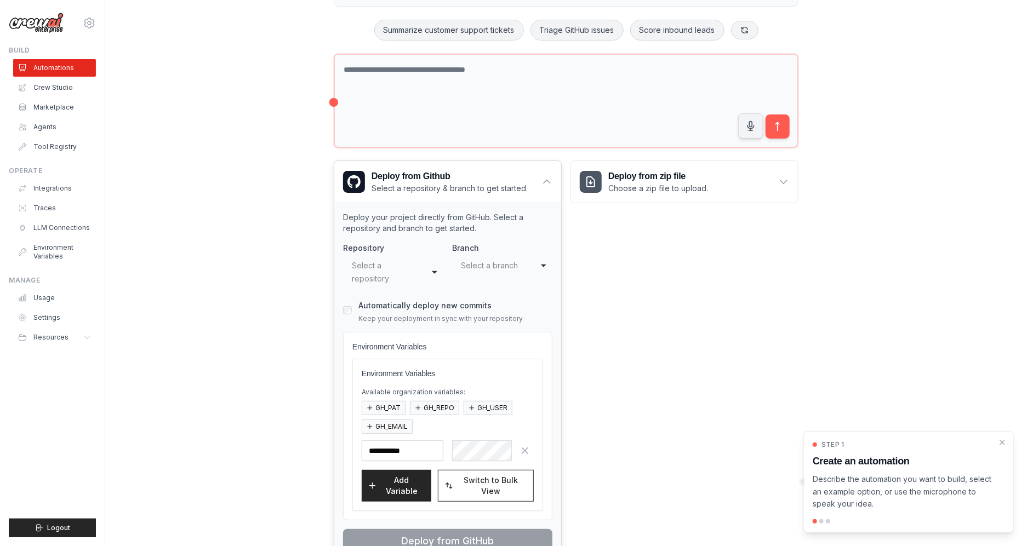
scroll to position [127, 0]
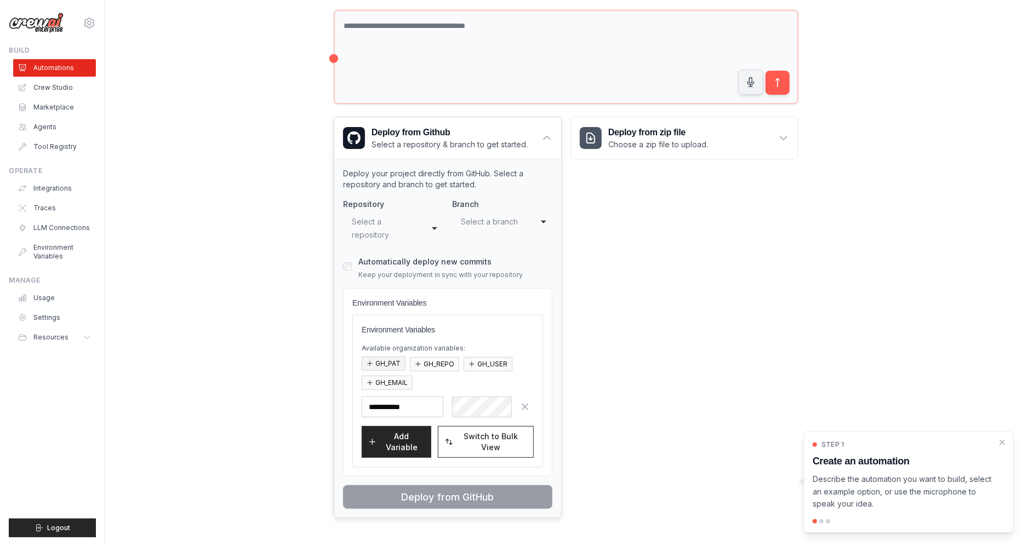
click at [399, 359] on button "GH_PAT" at bounding box center [384, 364] width 44 height 14
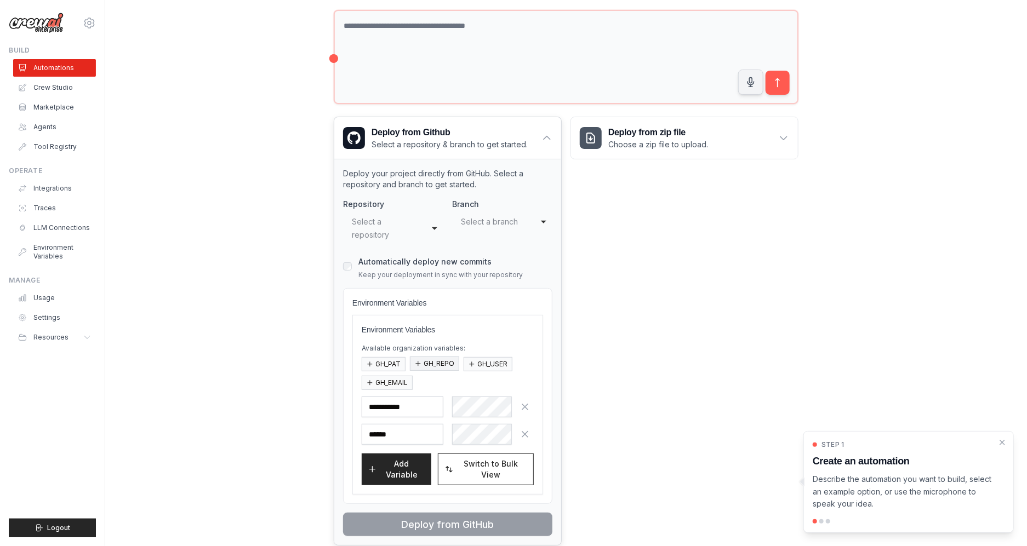
click at [438, 363] on button "GH_REPO" at bounding box center [434, 364] width 49 height 14
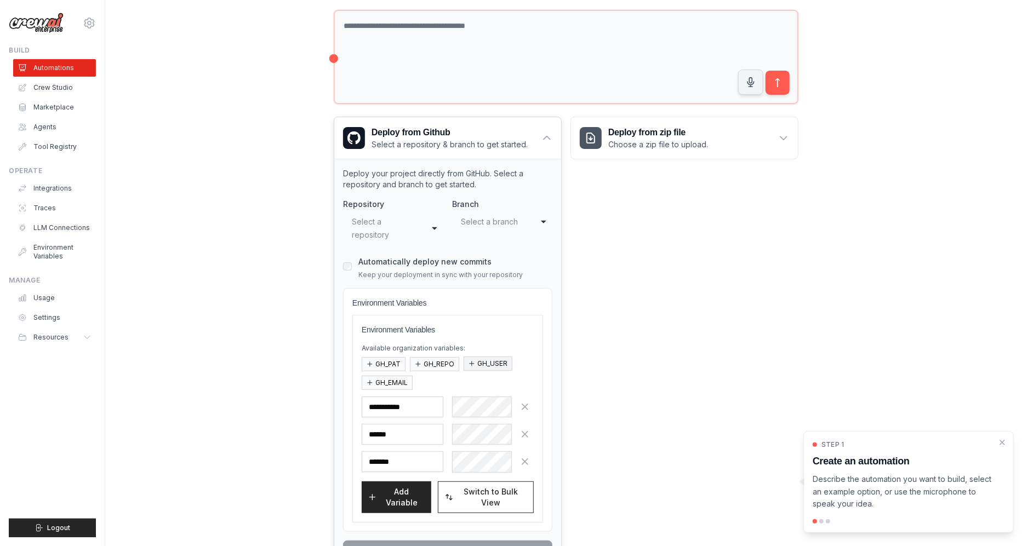
click at [483, 362] on button "GH_USER" at bounding box center [488, 364] width 49 height 14
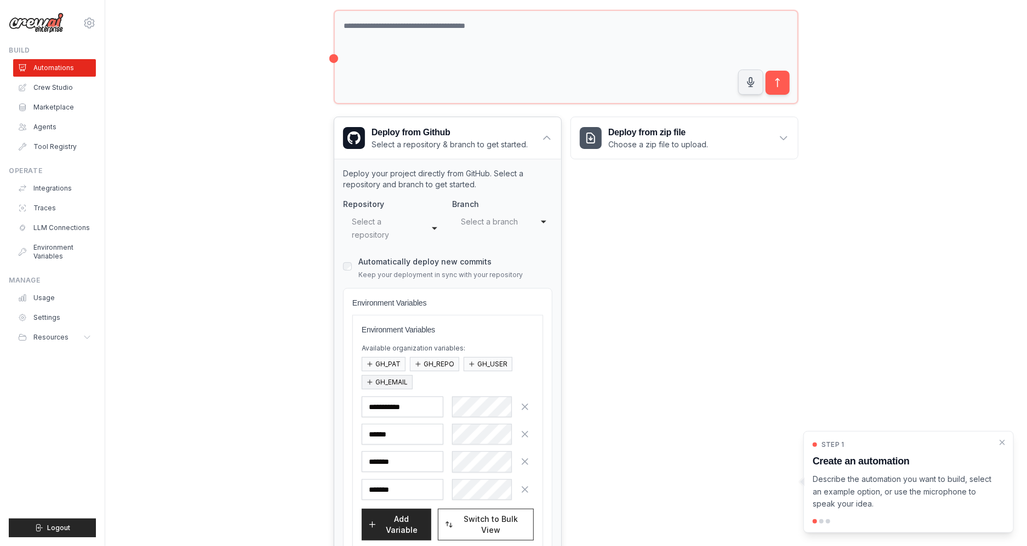
click at [379, 385] on button "GH_EMAIL" at bounding box center [387, 382] width 51 height 14
drag, startPoint x: 620, startPoint y: 401, endPoint x: 620, endPoint y: 345, distance: 55.9
click at [620, 352] on div "Deploy from zip file Choose a zip file to upload. Upload a ZIP file containing …" at bounding box center [684, 373] width 228 height 512
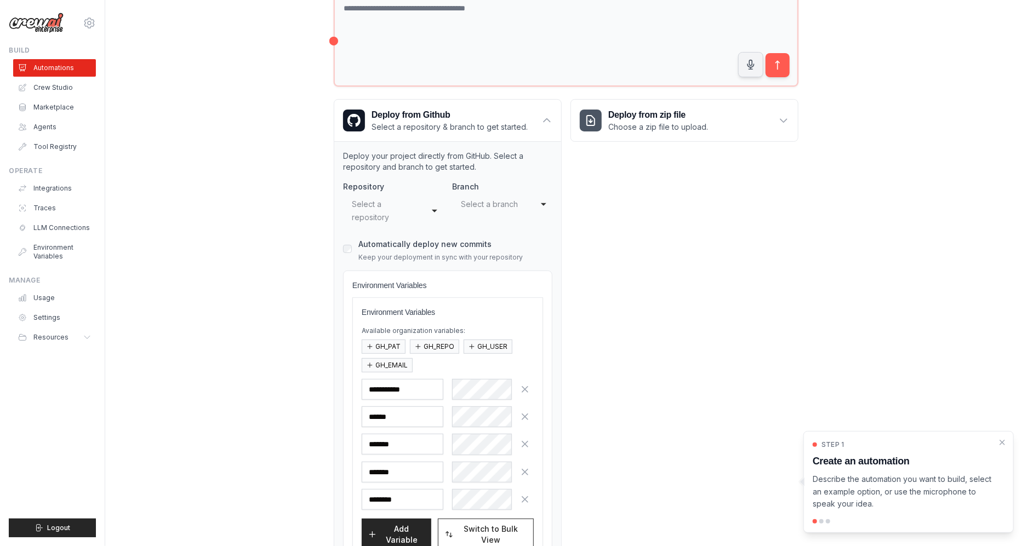
scroll to position [237, 0]
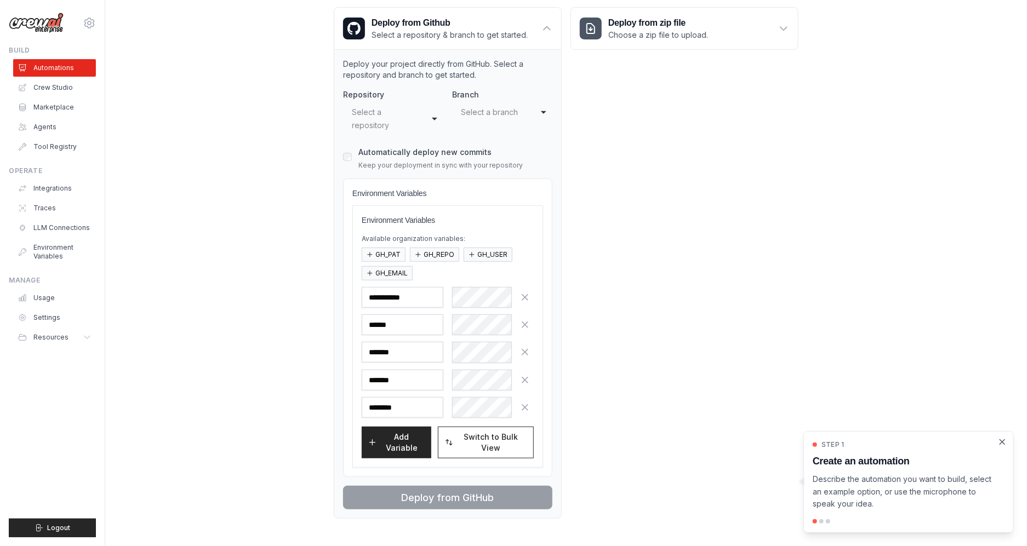
click at [1002, 443] on icon "Close walkthrough" at bounding box center [1002, 442] width 5 height 5
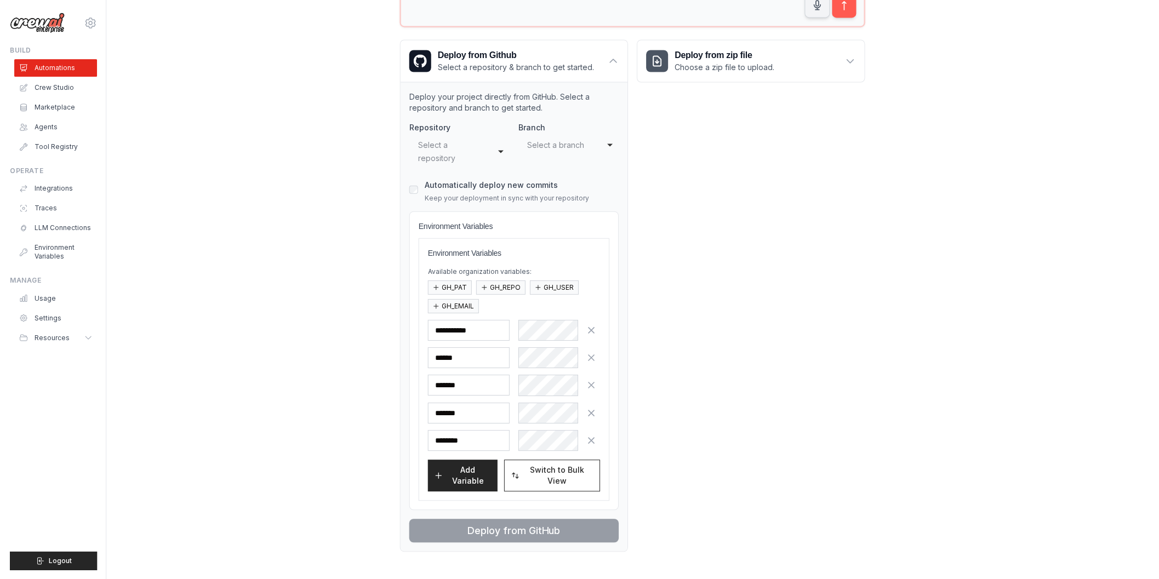
scroll to position [204, 0]
click at [557, 149] on div "Select a branch" at bounding box center [557, 145] width 61 height 13
click at [450, 145] on div "Select a repository" at bounding box center [448, 152] width 61 height 26
select select "**********"
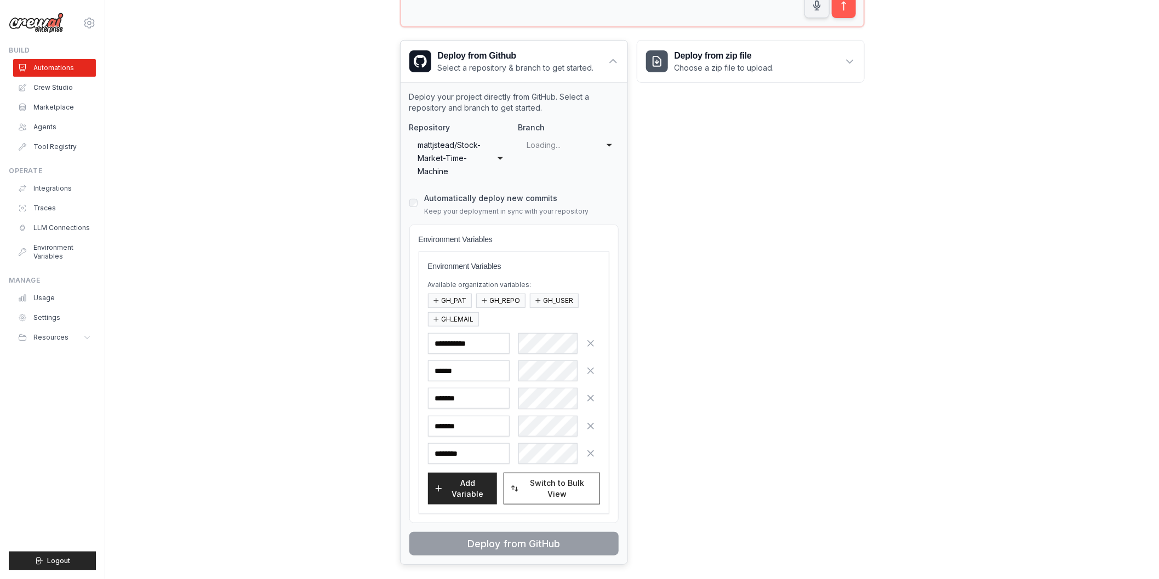
select select "****"
click at [578, 156] on div "Branch **** main main" at bounding box center [568, 151] width 100 height 59
click at [569, 144] on div "main" at bounding box center [557, 145] width 61 height 13
click at [549, 180] on div "Branch **** main main" at bounding box center [568, 151] width 100 height 59
click at [545, 150] on div "main" at bounding box center [557, 145] width 61 height 13
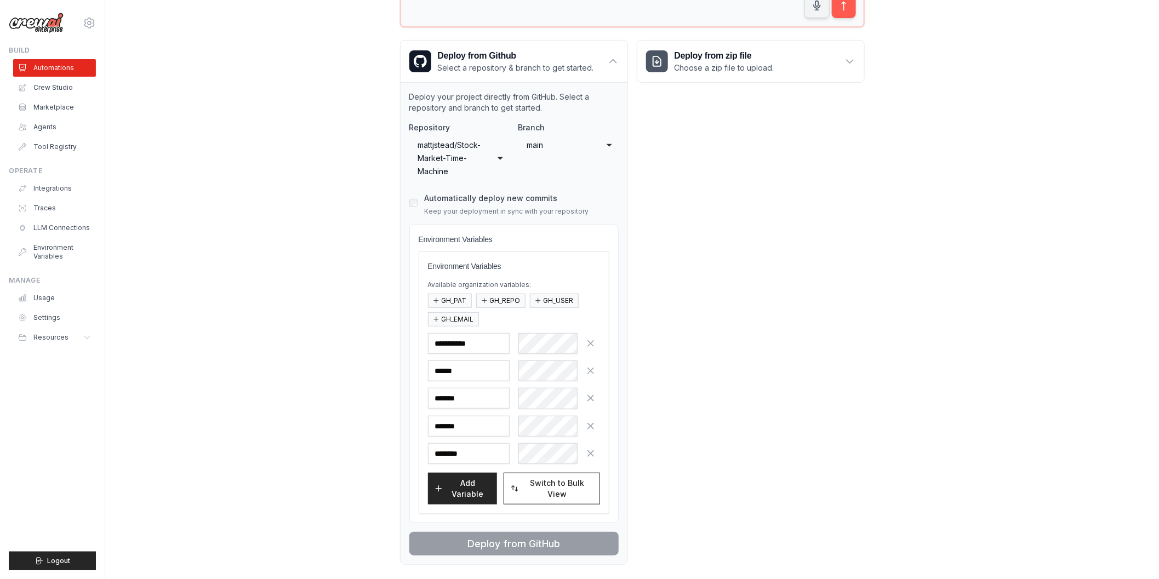
click at [544, 184] on div "**********" at bounding box center [513, 338] width 209 height 433
click at [538, 147] on div "main" at bounding box center [557, 145] width 61 height 13
click at [539, 195] on div "**********" at bounding box center [513, 338] width 209 height 433
click at [472, 443] on input "********" at bounding box center [469, 453] width 82 height 21
click at [458, 158] on div "mattjstead/Stock-Market-Time-Machine" at bounding box center [448, 158] width 61 height 39
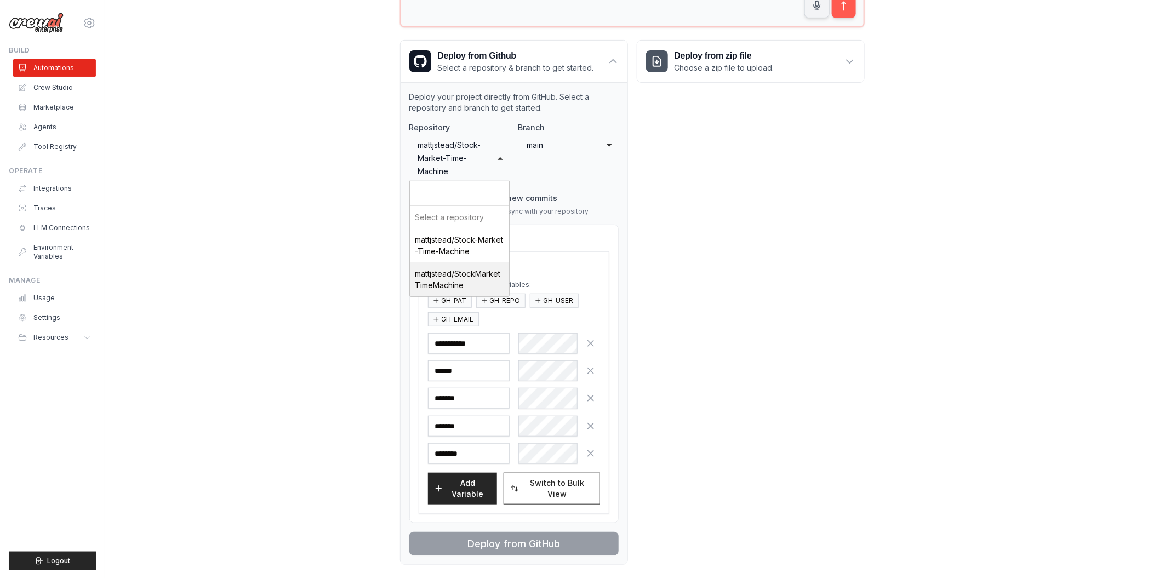
select select "**********"
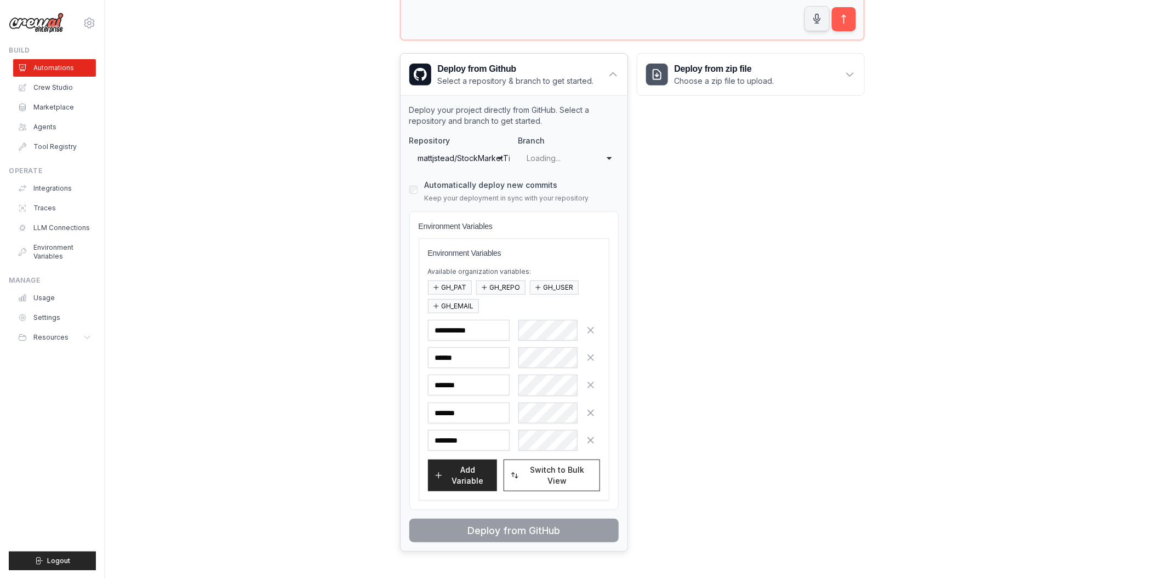
select select "****"
click at [456, 154] on div "mattjstead/StockMarketTimeMachine" at bounding box center [448, 158] width 61 height 13
select select "**********"
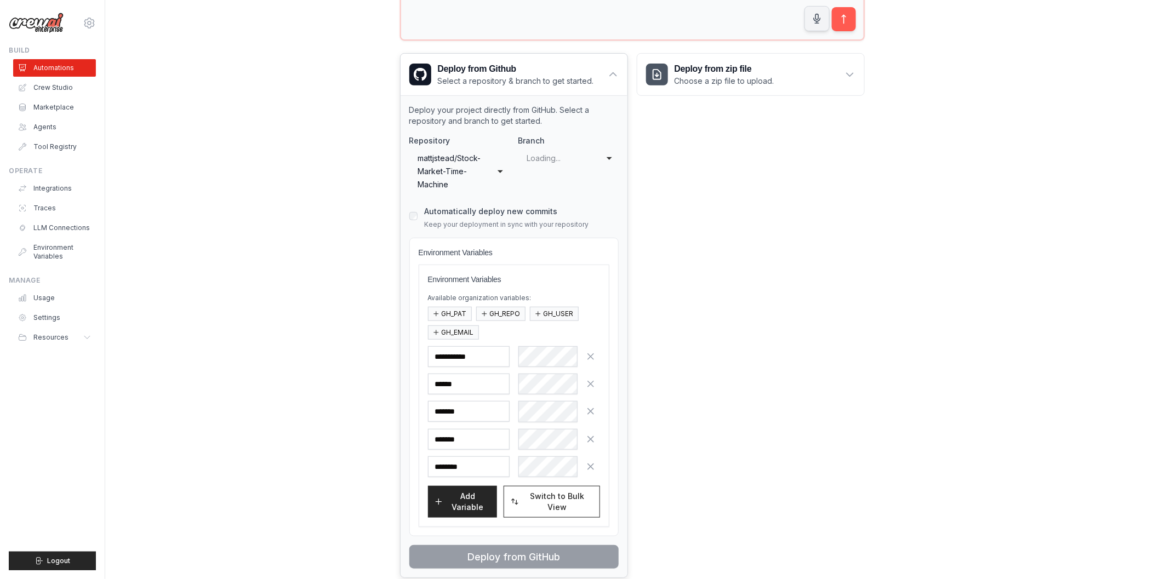
select select "****"
click at [564, 156] on div "main" at bounding box center [557, 158] width 61 height 13
click at [552, 182] on input "Select a branch" at bounding box center [568, 180] width 99 height 25
click at [544, 202] on div "**********" at bounding box center [513, 351] width 209 height 433
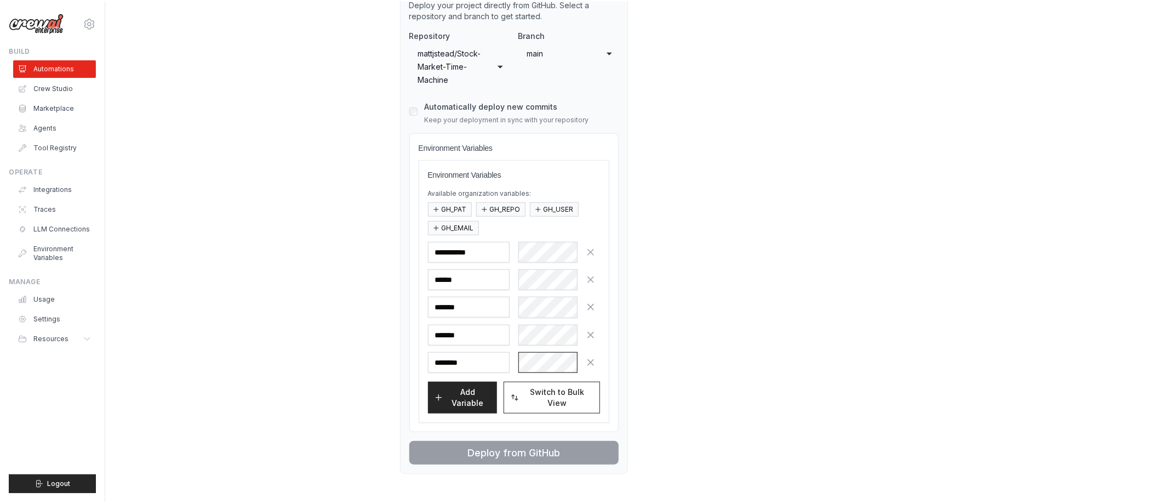
scroll to position [294, 0]
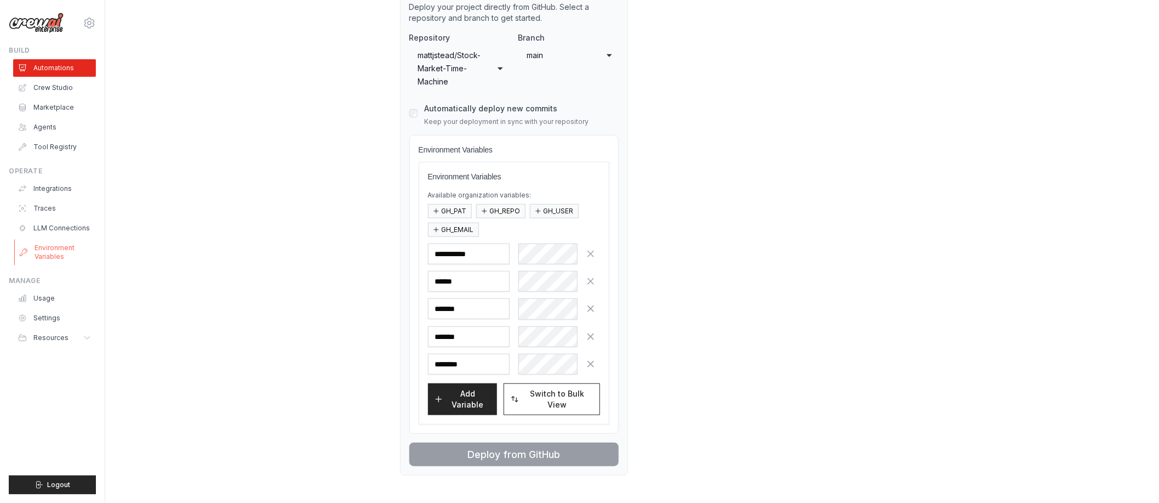
click at [50, 252] on link "Environment Variables" at bounding box center [55, 252] width 83 height 26
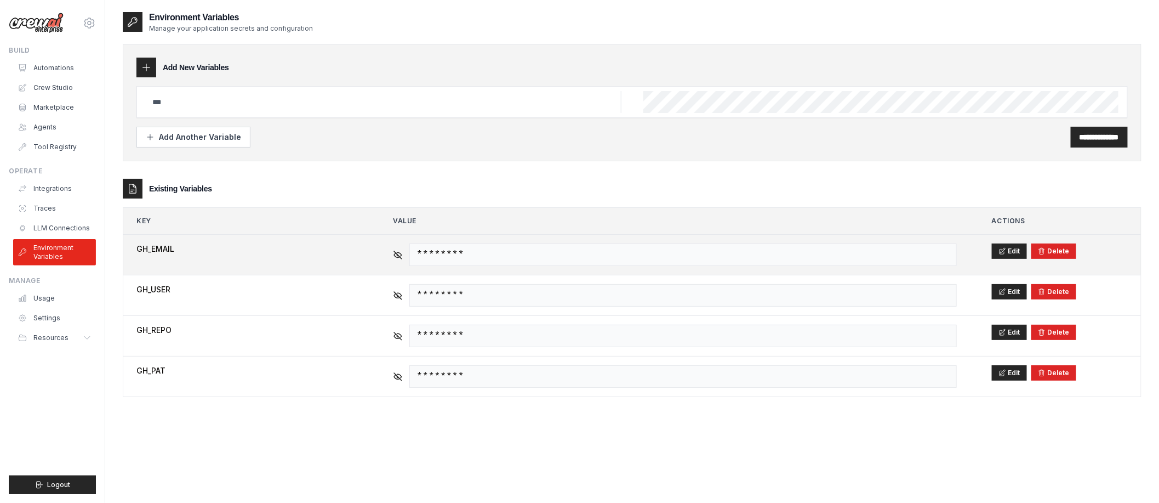
click at [450, 256] on span "********" at bounding box center [682, 254] width 547 height 22
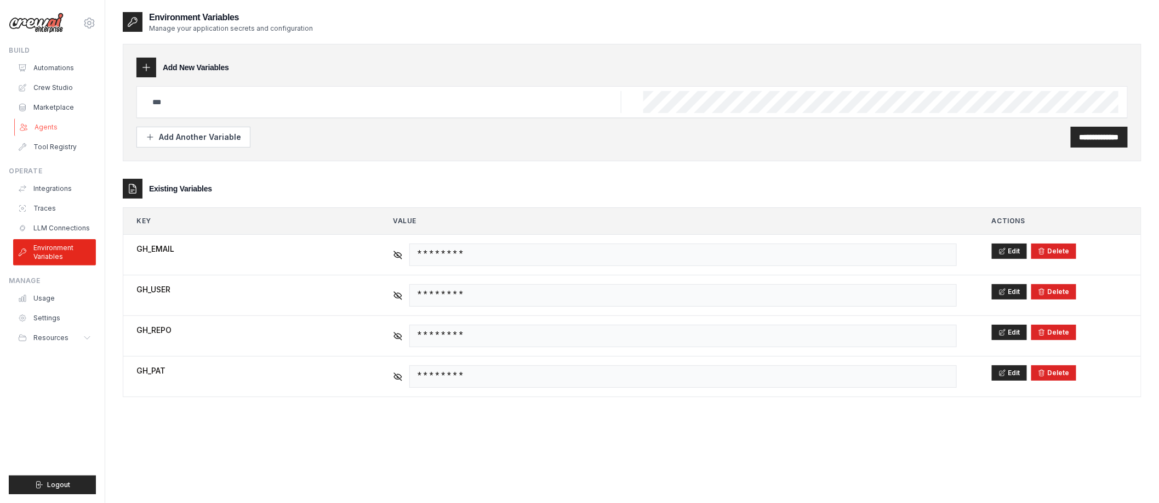
click at [43, 123] on link "Agents" at bounding box center [55, 127] width 83 height 18
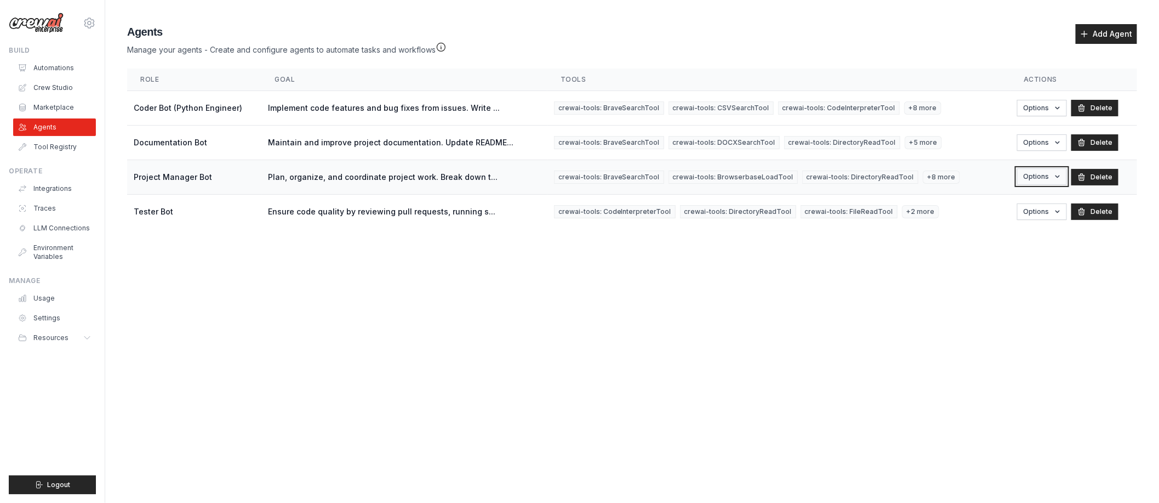
click at [1026, 181] on button "Options" at bounding box center [1042, 176] width 50 height 16
click at [1008, 224] on link "Edit" at bounding box center [1027, 222] width 79 height 20
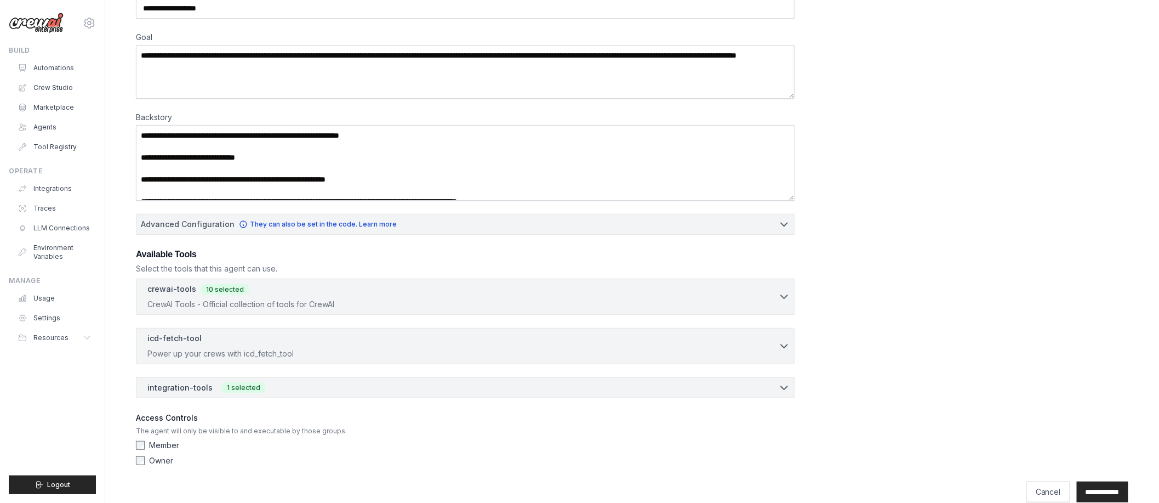
scroll to position [116, 0]
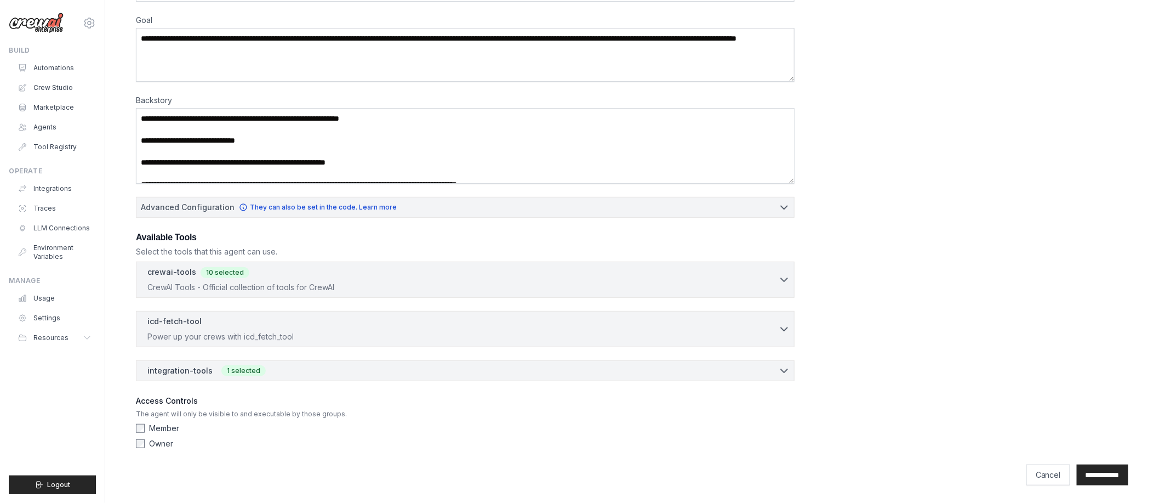
click at [897, 321] on div "**********" at bounding box center [632, 211] width 992 height 486
click at [415, 373] on div "integration-tools 1 selected" at bounding box center [468, 369] width 642 height 11
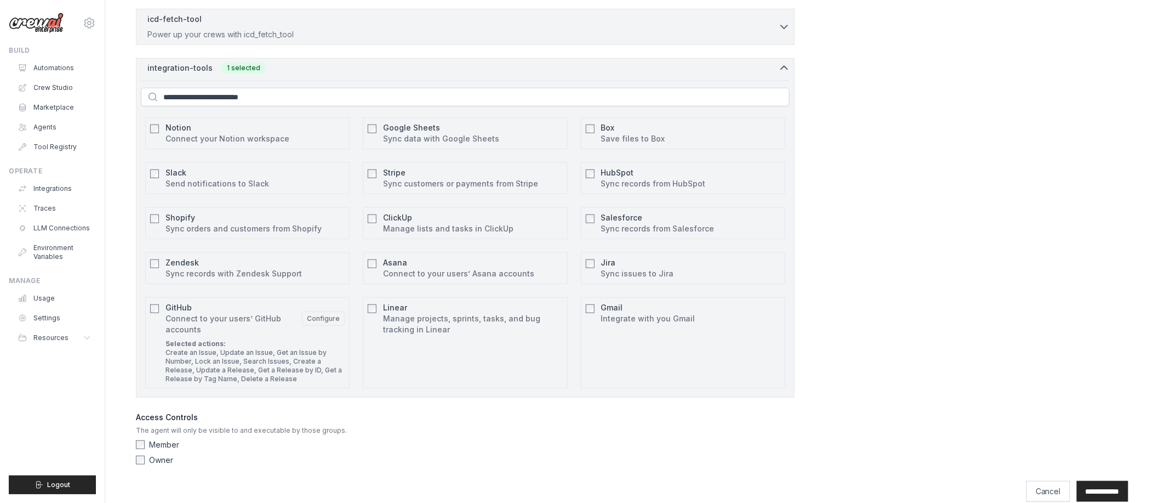
scroll to position [435, 0]
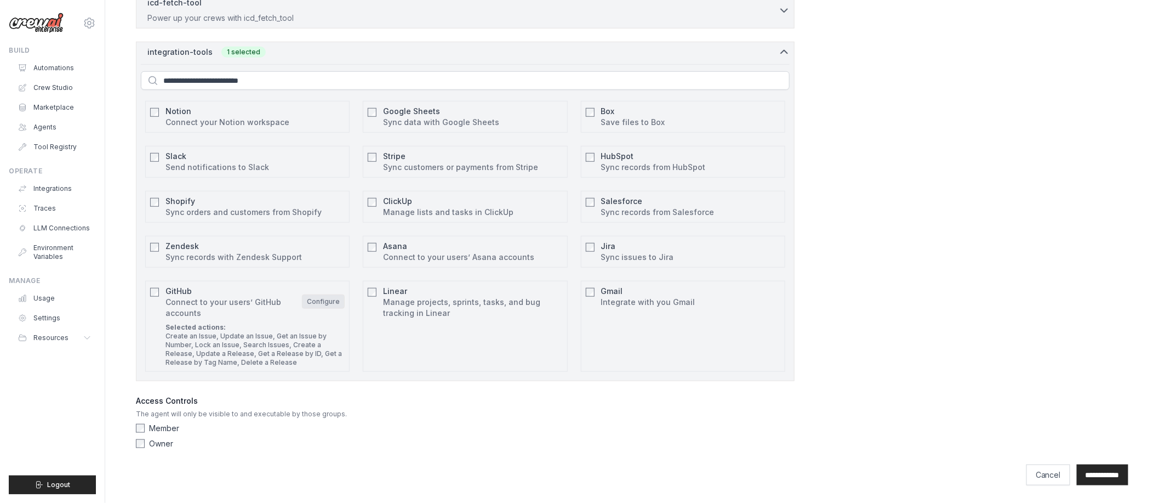
click at [325, 304] on button "Configure" at bounding box center [323, 301] width 43 height 14
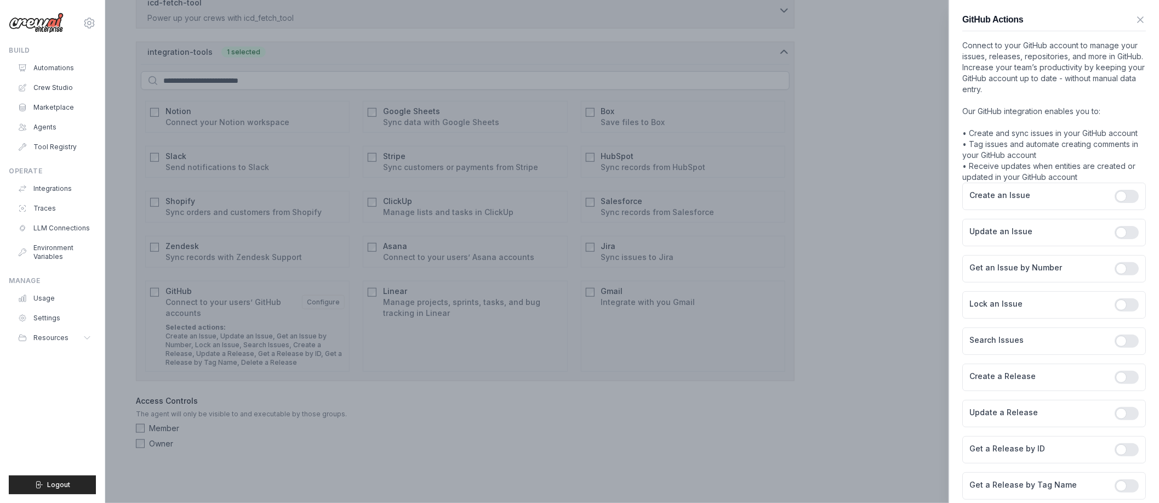
click at [369, 459] on div at bounding box center [579, 251] width 1159 height 503
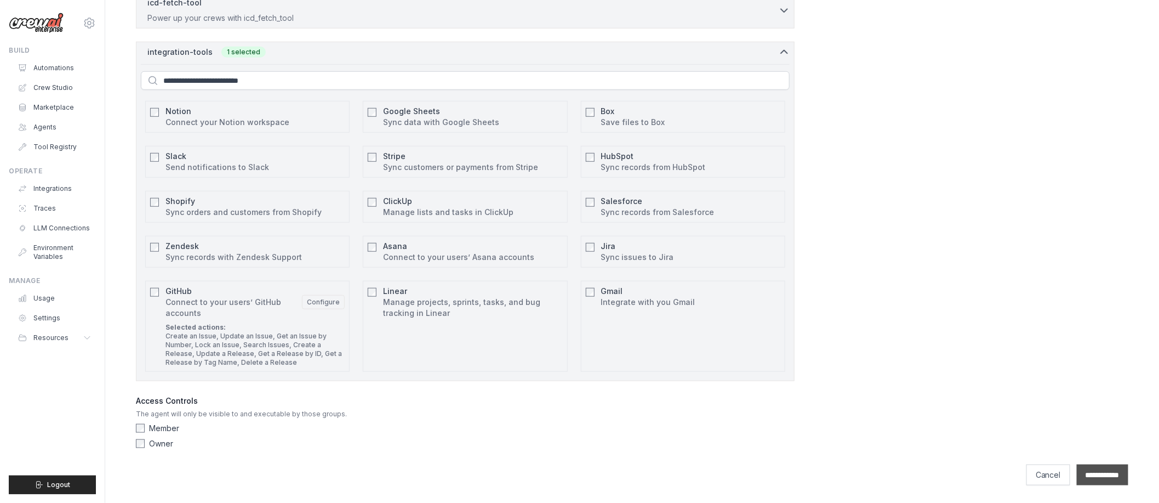
click at [1026, 471] on input "**********" at bounding box center [1103, 474] width 52 height 21
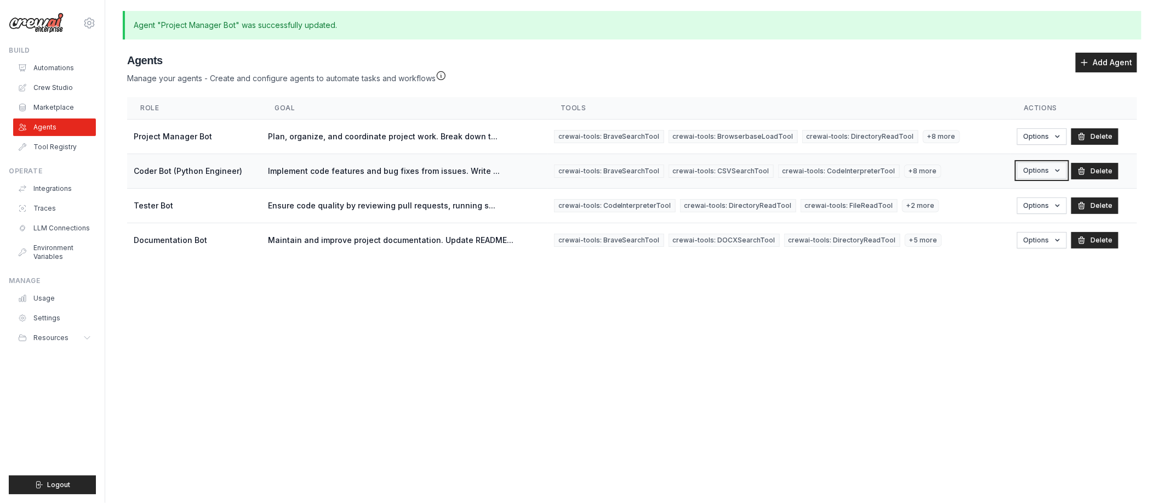
click at [1026, 170] on button "Options" at bounding box center [1042, 170] width 50 height 16
click at [1006, 213] on link "Edit" at bounding box center [1027, 216] width 79 height 20
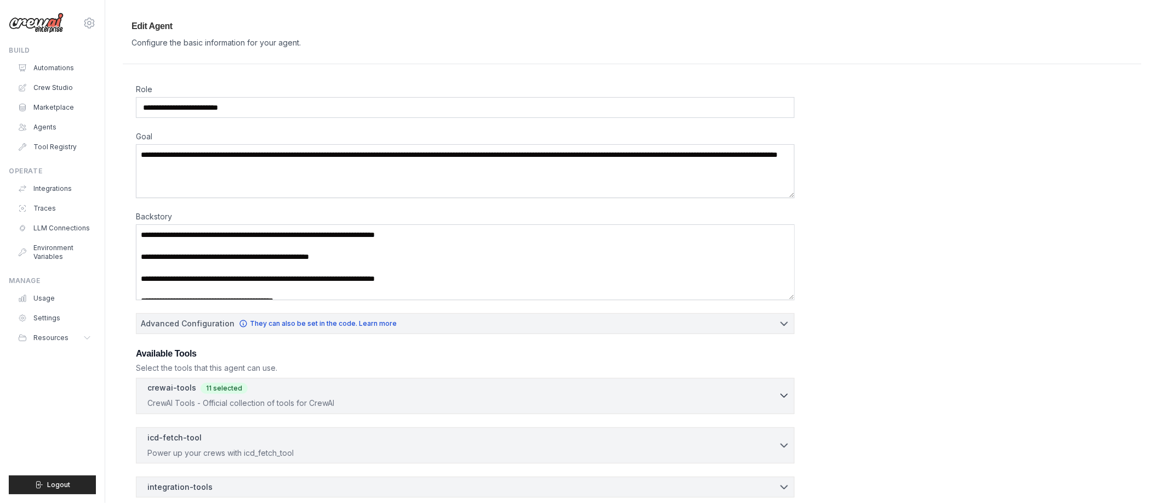
scroll to position [116, 0]
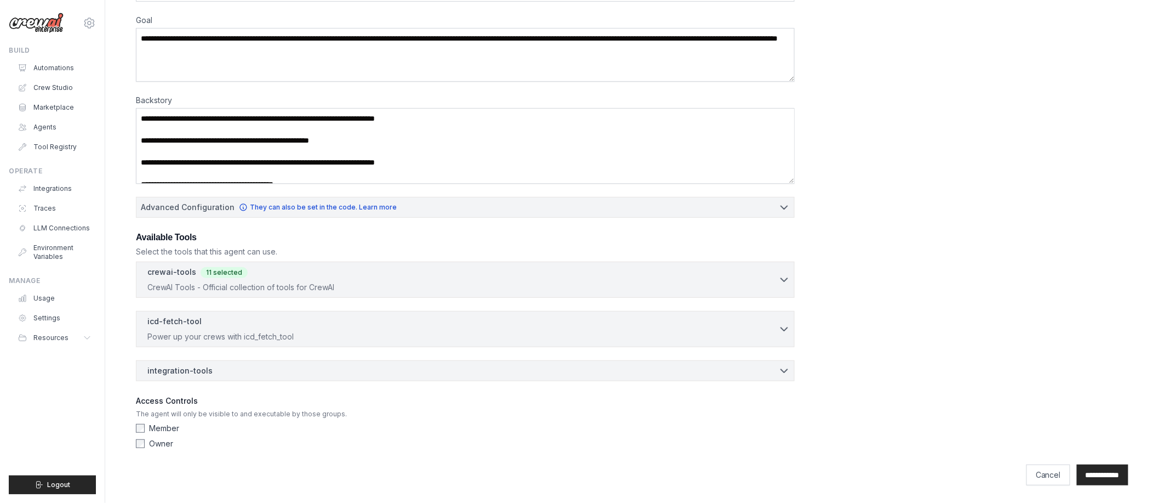
click at [221, 343] on div "icd-fetch-tool 0 selected Power up your crews with icd_fetch_tool IcdFetchTool" at bounding box center [465, 329] width 659 height 36
click at [299, 324] on div "icd-fetch-tool 0 selected" at bounding box center [462, 321] width 631 height 13
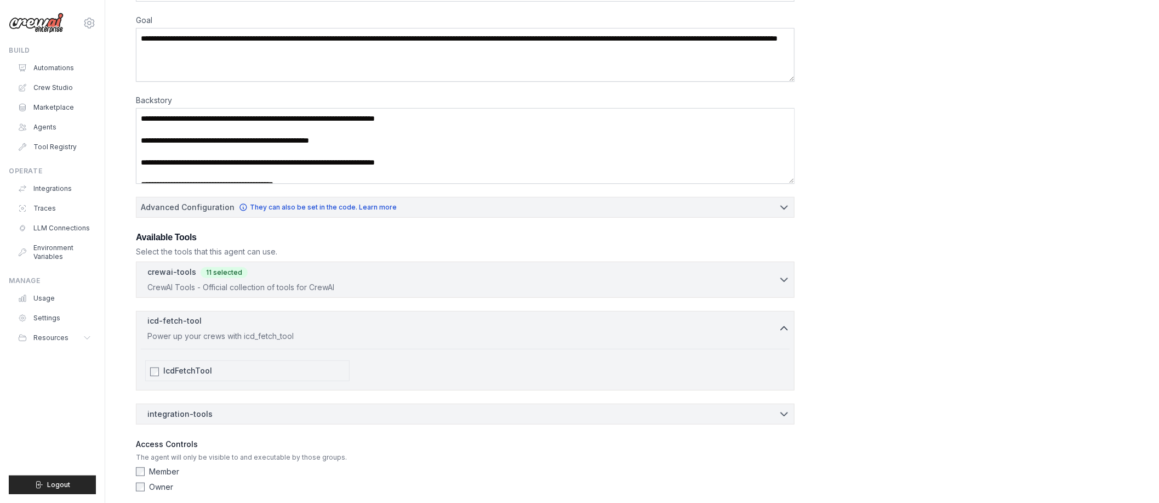
scroll to position [147, 0]
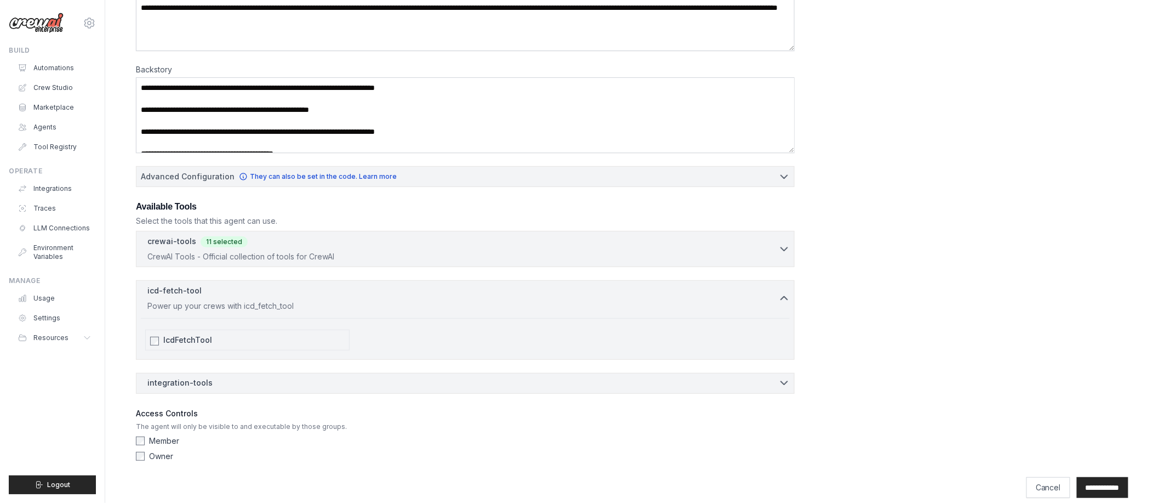
click at [256, 381] on div "integration-tools 0 selected" at bounding box center [468, 382] width 642 height 11
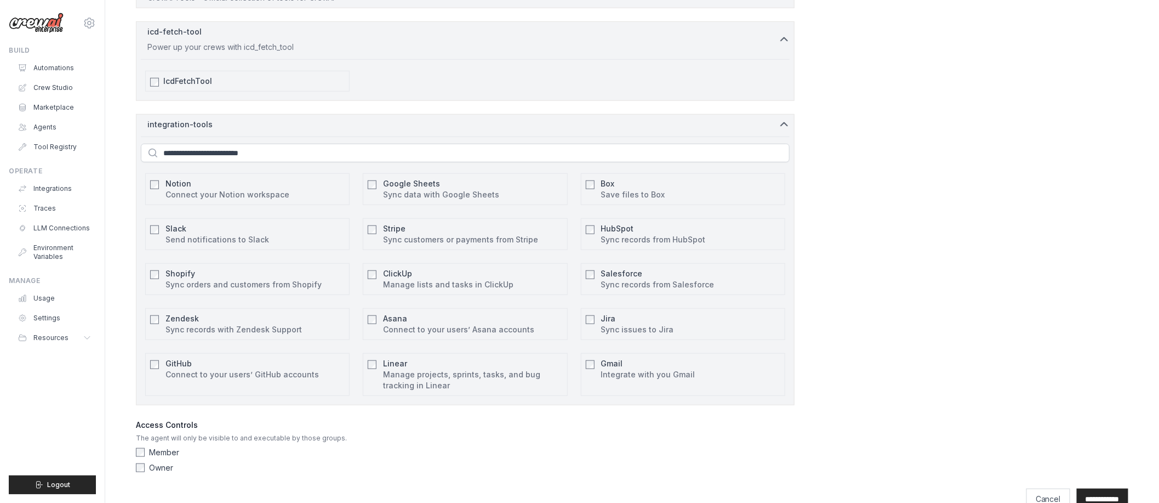
scroll to position [430, 0]
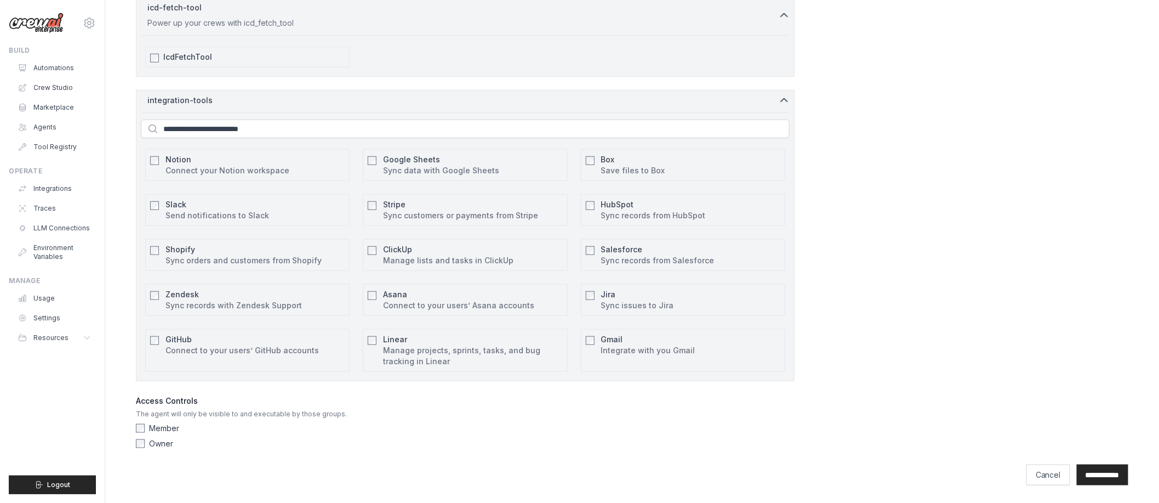
click at [160, 338] on div "GitHub Connect to your users’ GitHub accounts Configure" at bounding box center [247, 350] width 204 height 43
click at [322, 351] on button "Configure" at bounding box center [323, 350] width 43 height 14
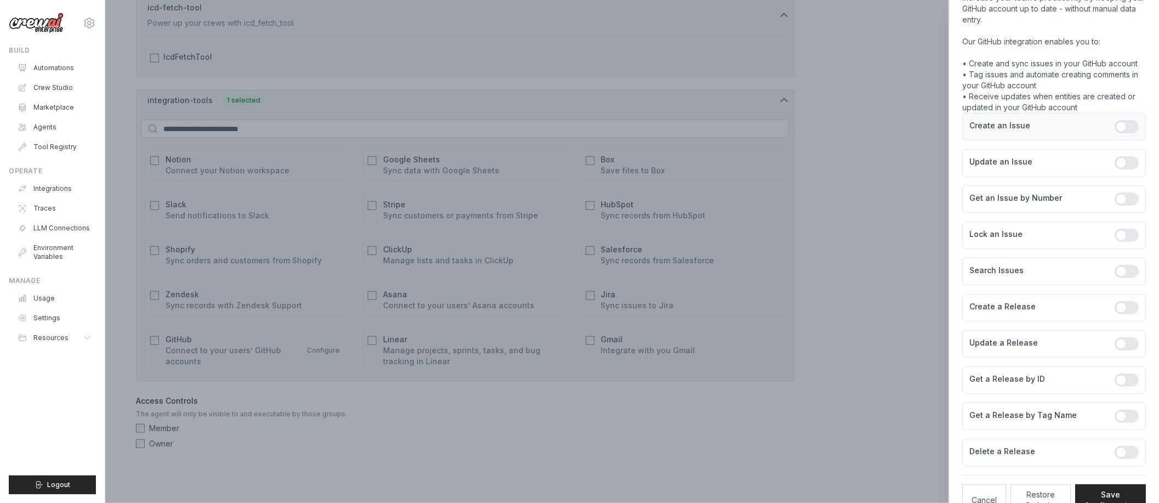
scroll to position [96, 0]
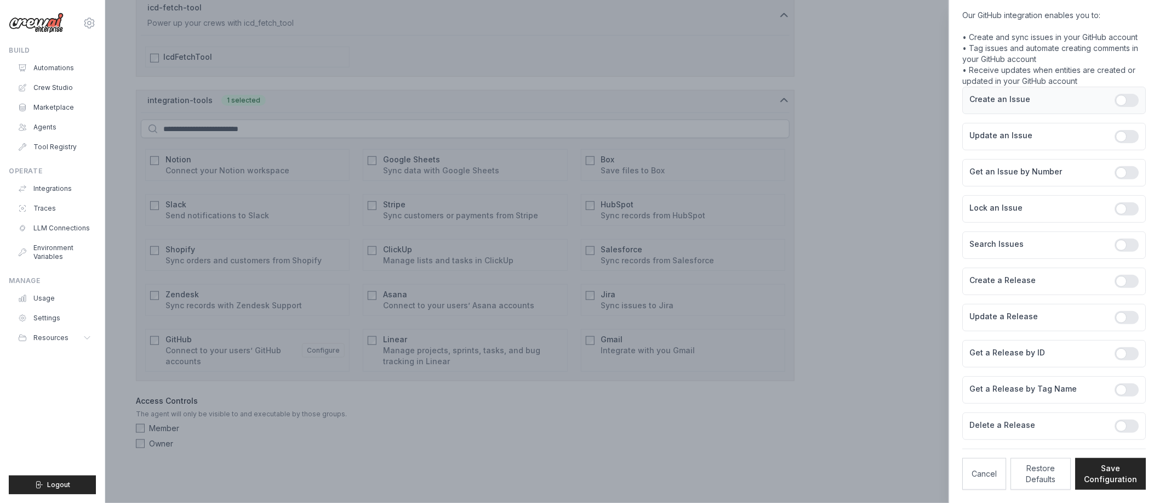
click at [1026, 97] on div at bounding box center [1127, 100] width 24 height 13
click at [1026, 136] on div at bounding box center [1127, 136] width 24 height 13
click at [1026, 175] on div at bounding box center [1127, 172] width 24 height 13
click at [1026, 200] on div "Lock an Issue" at bounding box center [1054, 208] width 184 height 27
click at [1026, 207] on div at bounding box center [1127, 208] width 24 height 13
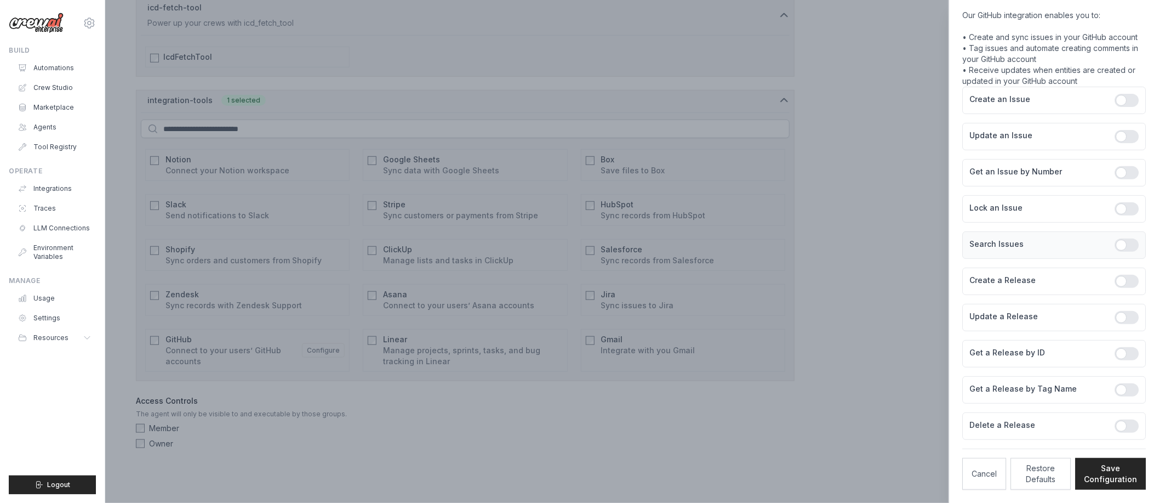
click at [1026, 246] on div at bounding box center [1127, 244] width 24 height 13
click at [1026, 290] on div "Create a Release" at bounding box center [1054, 280] width 184 height 27
click at [1026, 287] on div at bounding box center [1127, 281] width 24 height 13
click at [1026, 312] on div at bounding box center [1127, 317] width 24 height 13
click at [1026, 346] on div "Get a Release by ID" at bounding box center [1054, 353] width 184 height 27
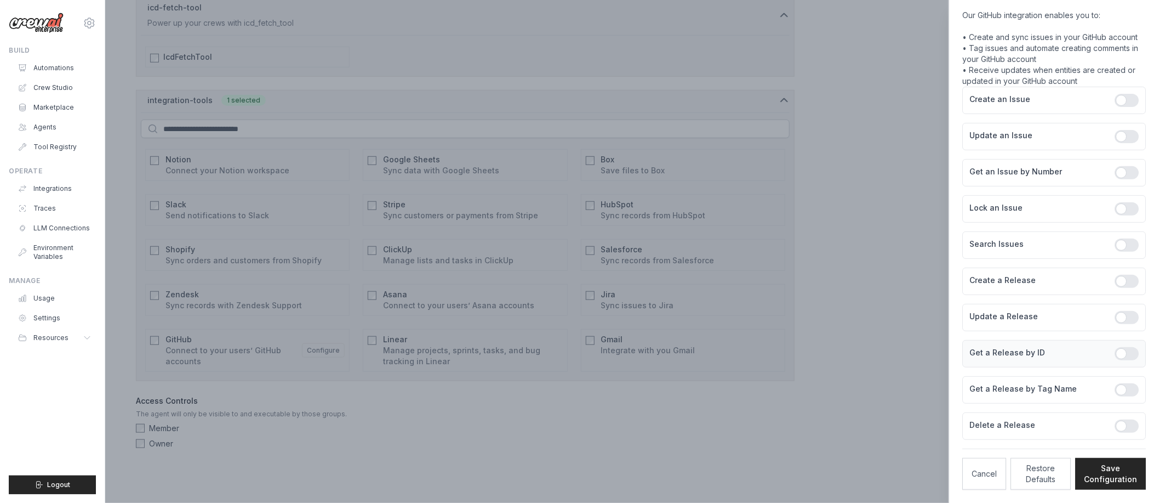
click at [1026, 352] on div at bounding box center [1127, 353] width 24 height 13
click at [1026, 386] on div at bounding box center [1127, 389] width 24 height 13
click at [1026, 424] on div at bounding box center [1127, 425] width 24 height 13
click at [1026, 474] on button "Save Configuration" at bounding box center [1110, 473] width 71 height 32
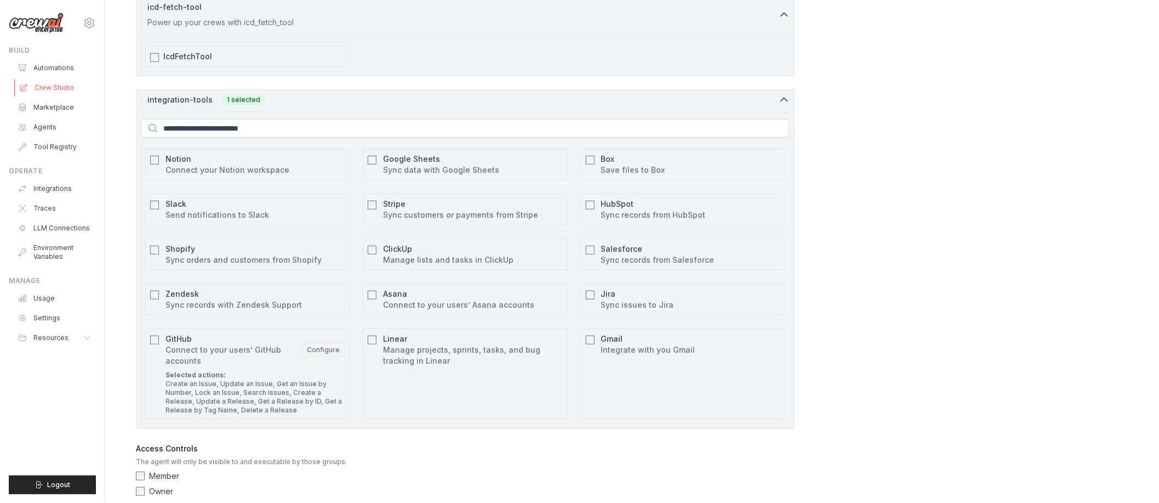
click at [45, 88] on link "Crew Studio" at bounding box center [55, 88] width 83 height 18
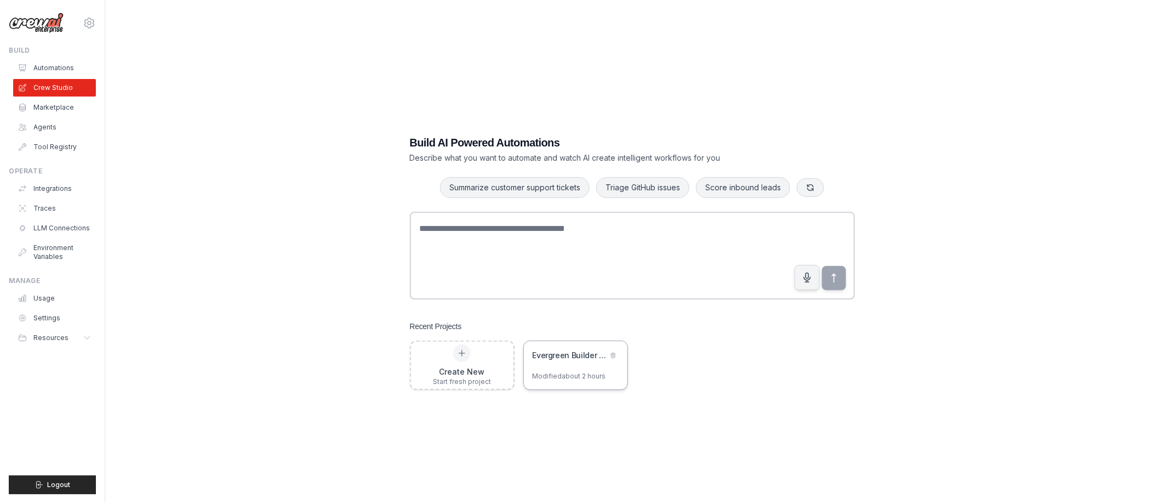
click at [575, 367] on div "Evergreen Builder Loop - Stock Market Time Machine" at bounding box center [576, 356] width 104 height 31
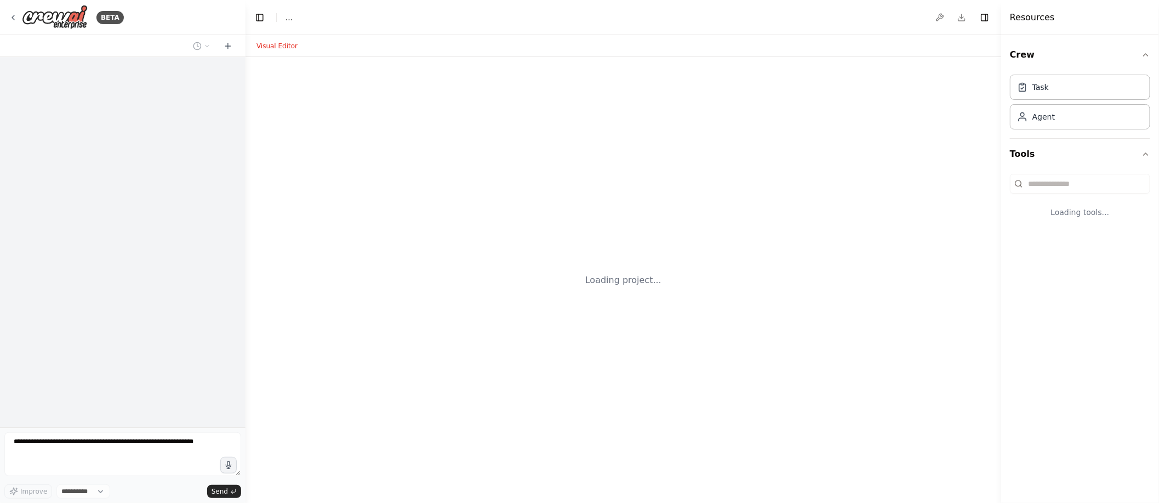
select select "****"
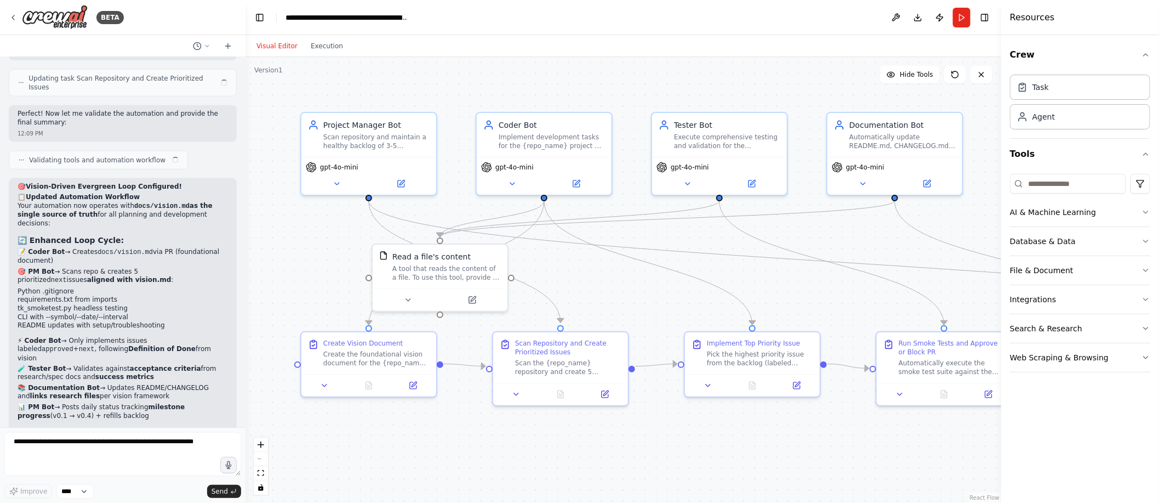
scroll to position [4922, 0]
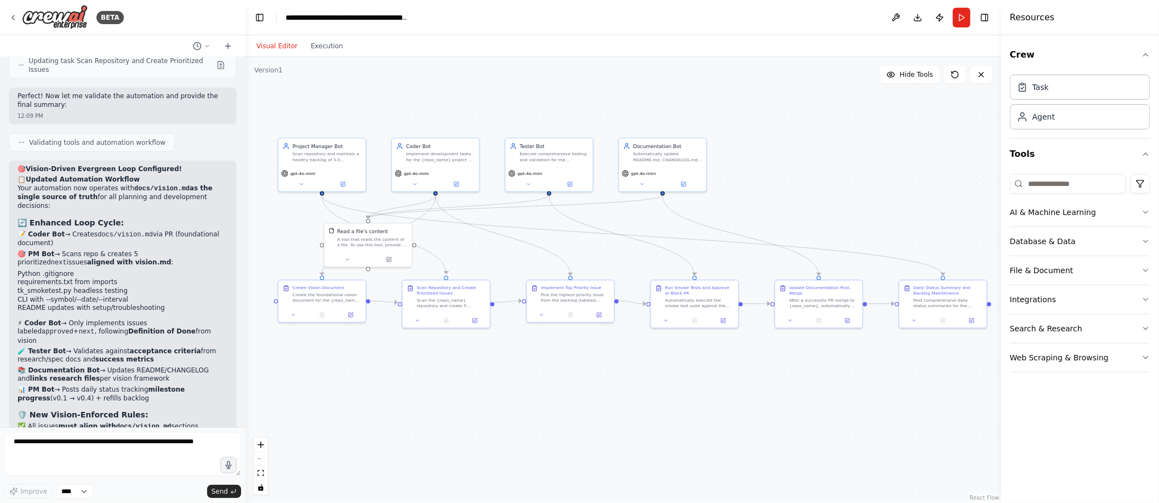
drag, startPoint x: 736, startPoint y: 400, endPoint x: 598, endPoint y: 392, distance: 138.3
click at [598, 392] on div ".deletable-edge-delete-btn { width: 20px; height: 20px; border: 0px solid #ffff…" at bounding box center [624, 280] width 756 height 446
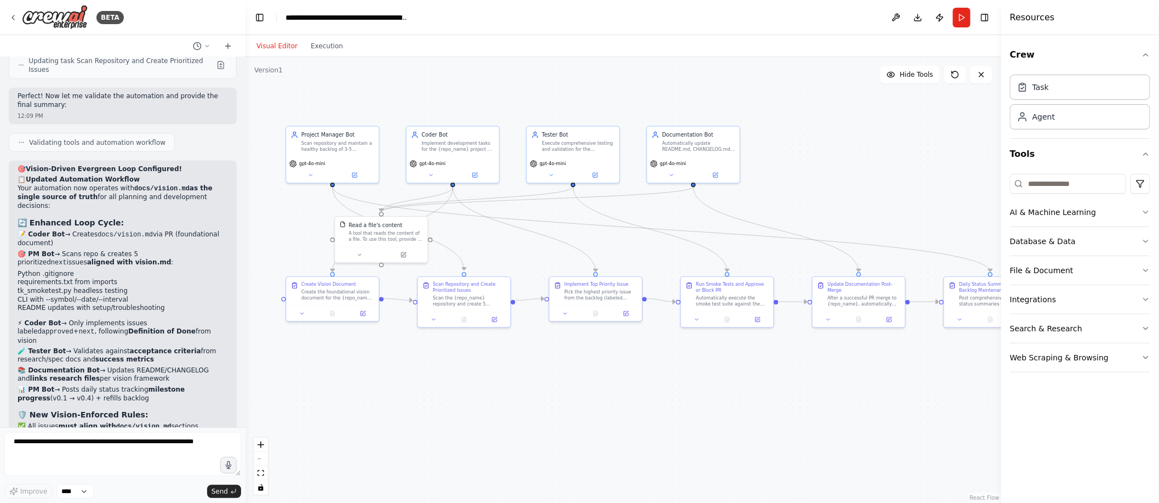
drag, startPoint x: 550, startPoint y: 386, endPoint x: 578, endPoint y: 389, distance: 28.1
click at [579, 389] on div ".deletable-edge-delete-btn { width: 20px; height: 20px; border: 0px solid #ffff…" at bounding box center [624, 280] width 756 height 446
click at [456, 296] on div "Scan the {repo_name} repository and create 5 prioritized issues labeled 'next' …" at bounding box center [470, 299] width 73 height 12
click at [436, 319] on icon at bounding box center [435, 318] width 6 height 6
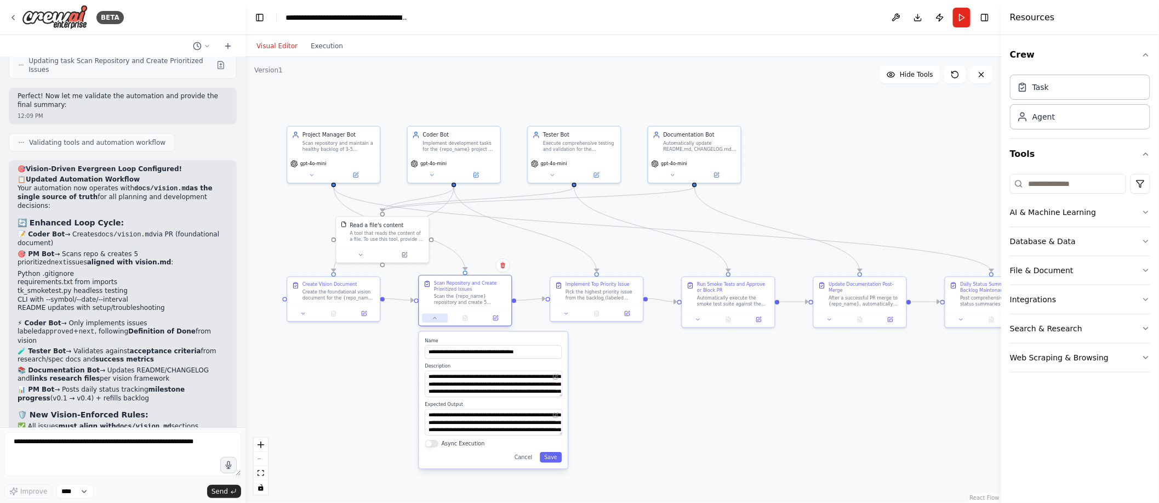
click at [436, 319] on icon at bounding box center [435, 318] width 6 height 6
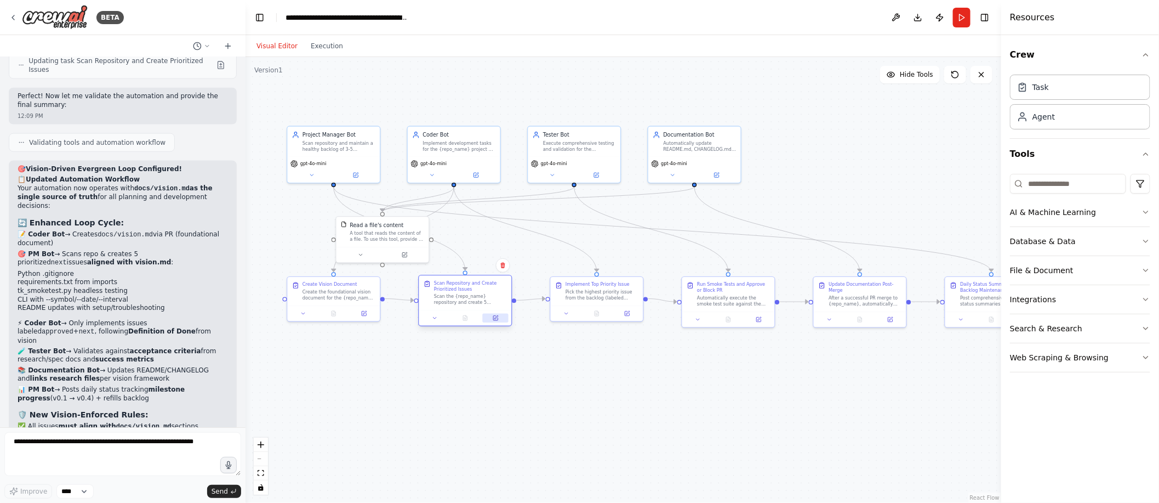
click at [497, 320] on icon at bounding box center [495, 318] width 4 height 4
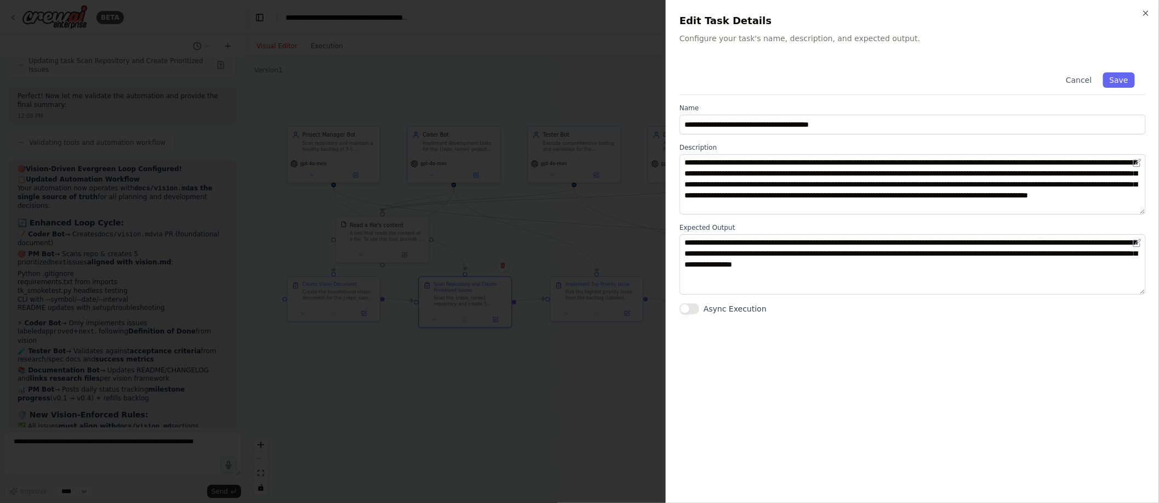
click at [564, 379] on div at bounding box center [579, 251] width 1159 height 503
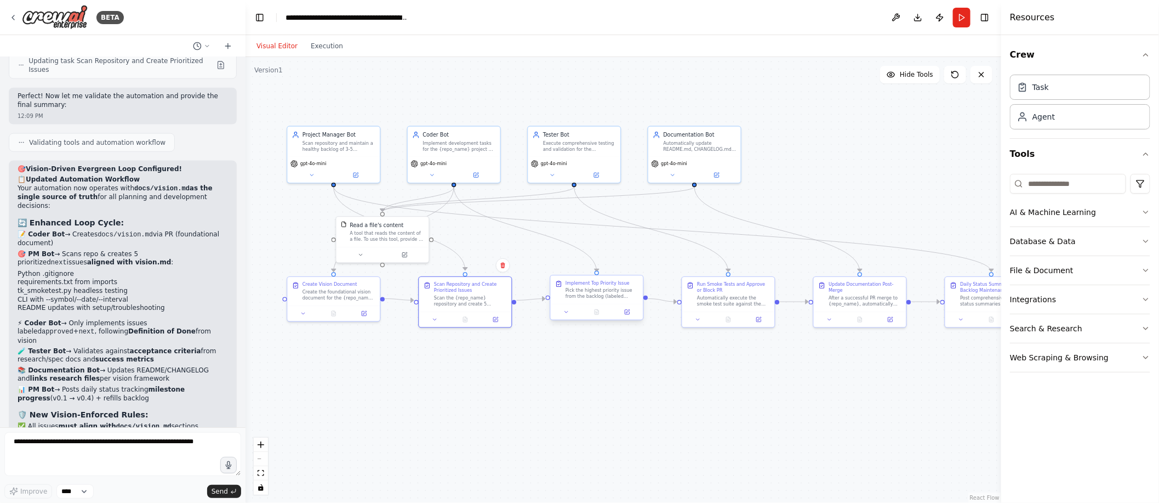
click at [595, 292] on div "Pick the highest priority issue from the backlog (labeled 'next'), create a fea…" at bounding box center [602, 293] width 73 height 12
click at [471, 301] on div "Scan the {repo_name} repository and create 5 prioritized issues labeled 'next' …" at bounding box center [470, 299] width 73 height 12
click at [1089, 303] on button "Integrations" at bounding box center [1080, 299] width 140 height 28
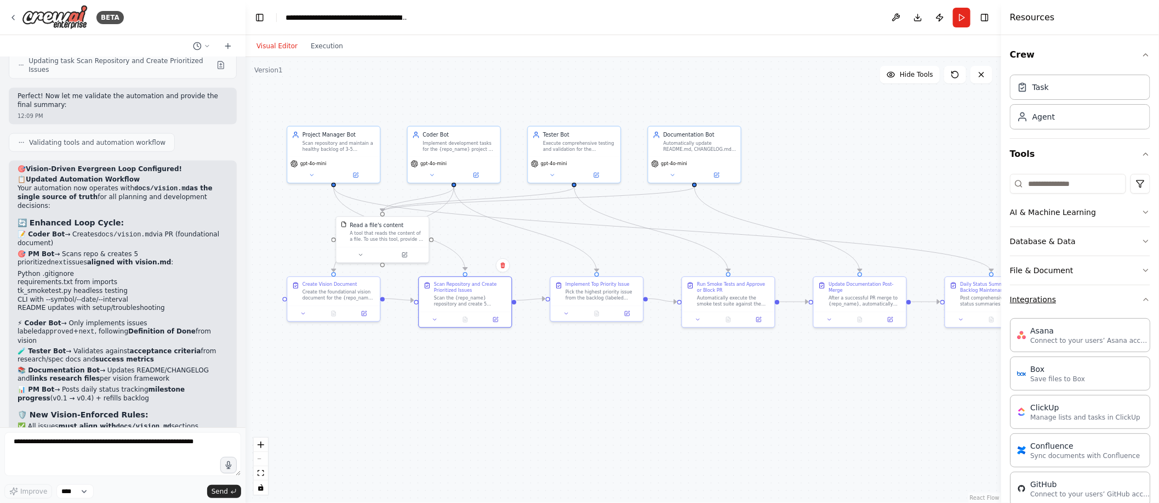
click at [1042, 295] on button "Integrations" at bounding box center [1080, 299] width 140 height 28
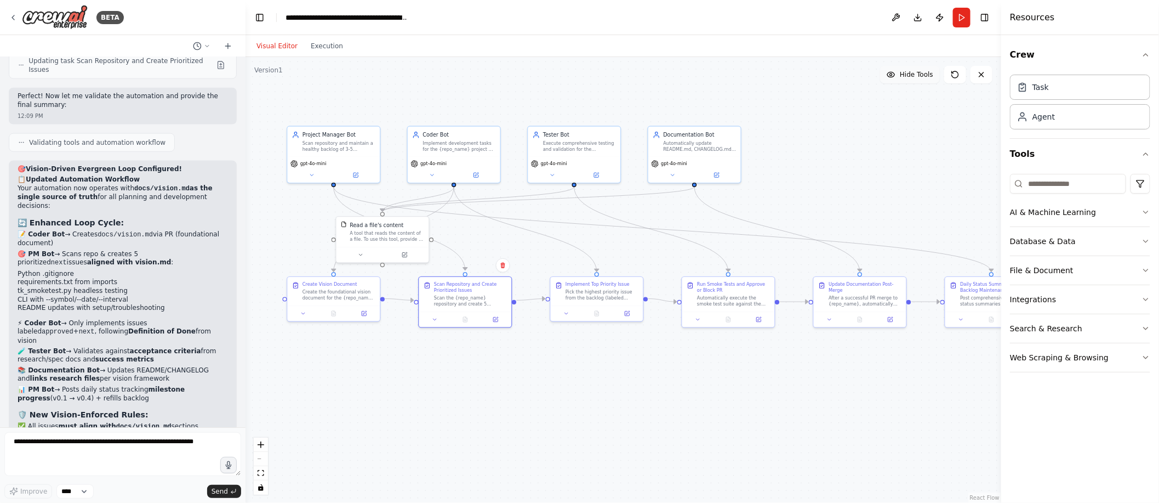
click at [917, 72] on span "Hide Tools" at bounding box center [916, 74] width 33 height 9
click at [917, 72] on span "Show Tools" at bounding box center [915, 74] width 36 height 9
click at [893, 14] on button at bounding box center [896, 18] width 18 height 20
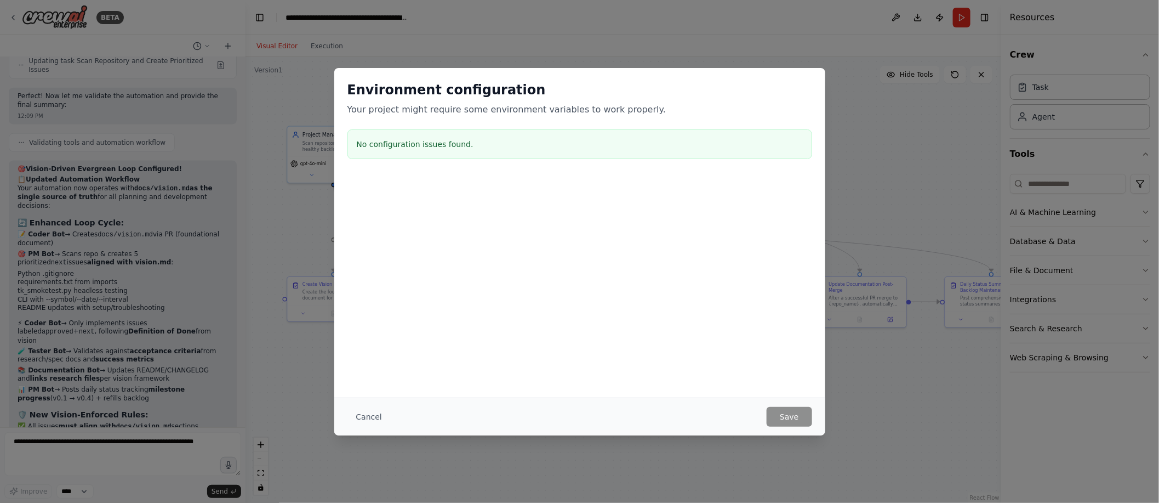
click at [441, 157] on div "No configuration issues found." at bounding box center [579, 144] width 465 height 30
click at [358, 418] on button "Cancel" at bounding box center [368, 417] width 43 height 20
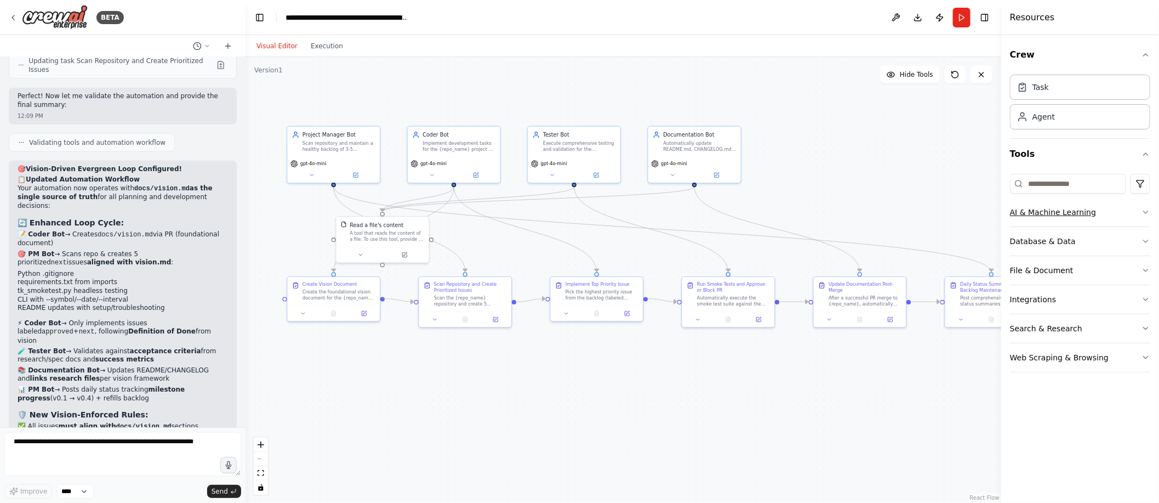
click at [1058, 203] on button "AI & Machine Learning" at bounding box center [1080, 212] width 140 height 28
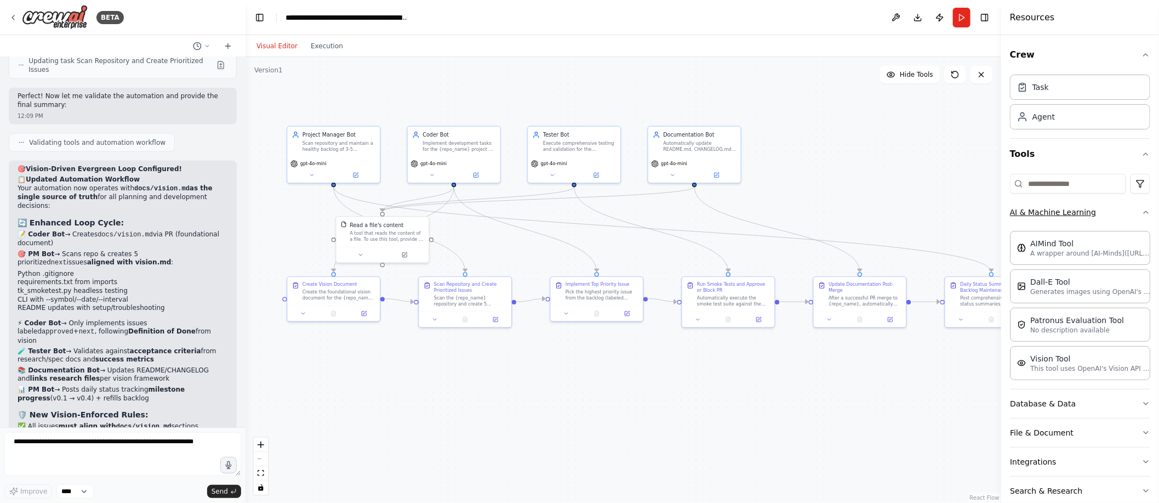
click at [1058, 203] on button "AI & Machine Learning" at bounding box center [1080, 212] width 140 height 28
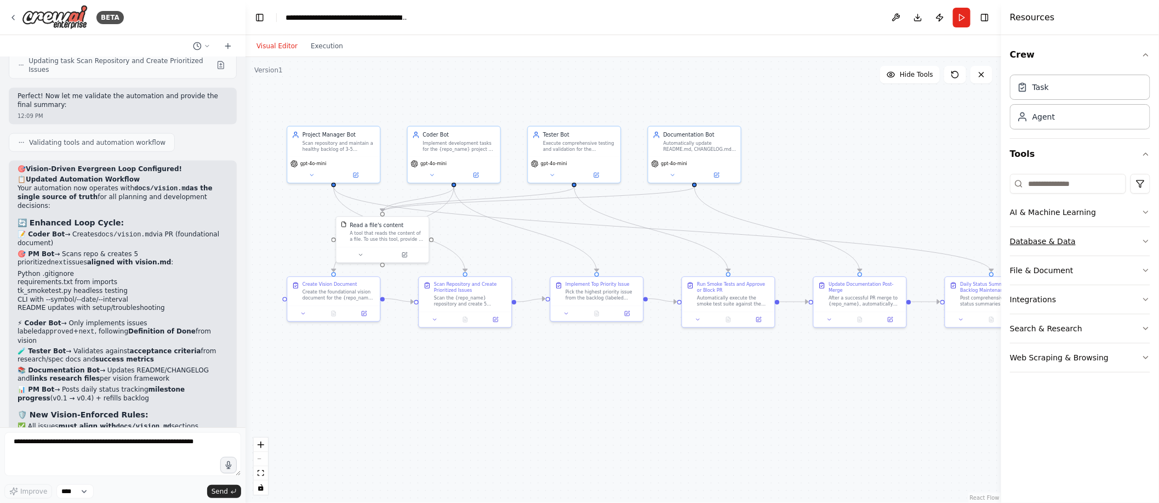
click at [1051, 239] on button "Database & Data" at bounding box center [1080, 241] width 140 height 28
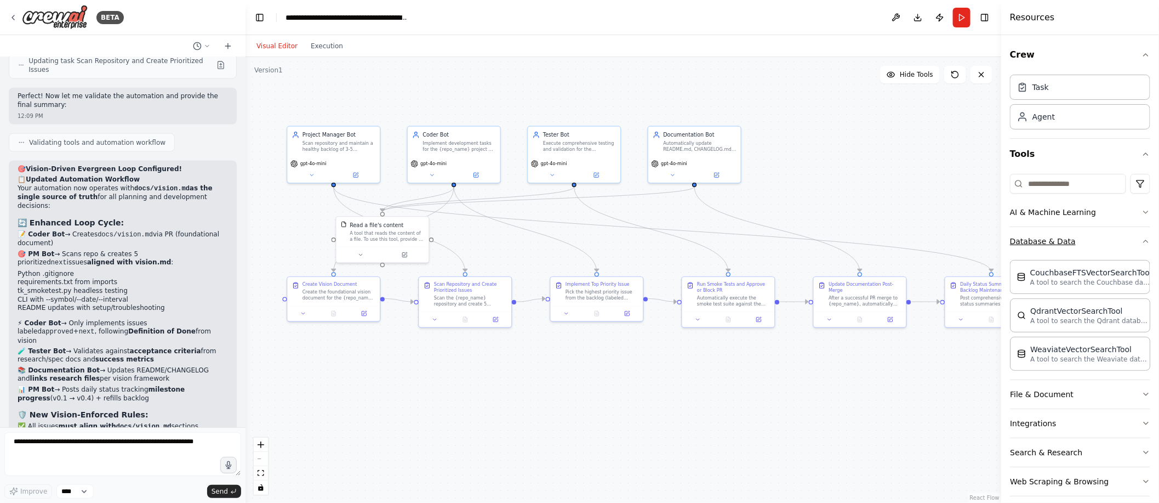
click at [1051, 239] on button "Database & Data" at bounding box center [1080, 241] width 140 height 28
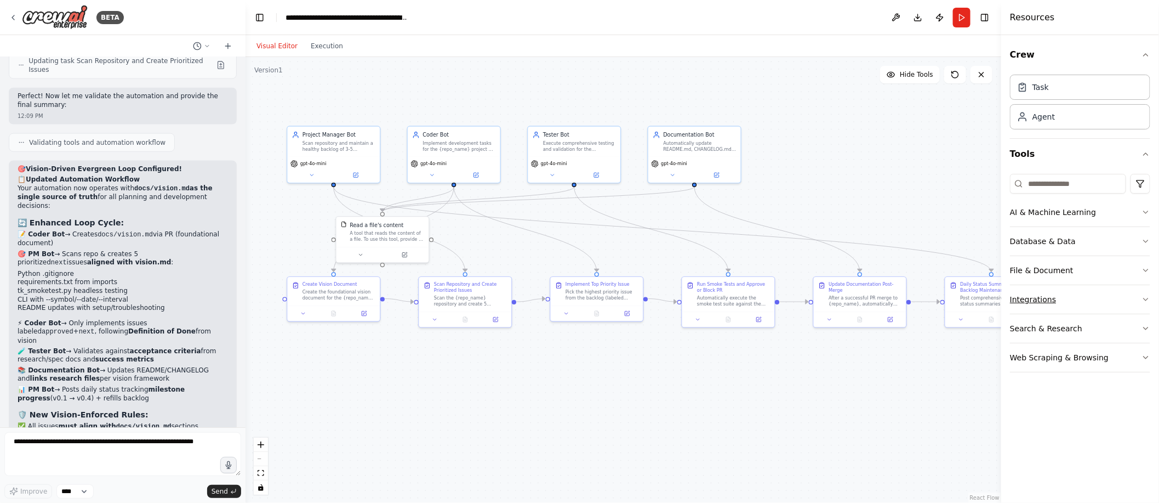
click at [1043, 308] on button "Integrations" at bounding box center [1080, 299] width 140 height 28
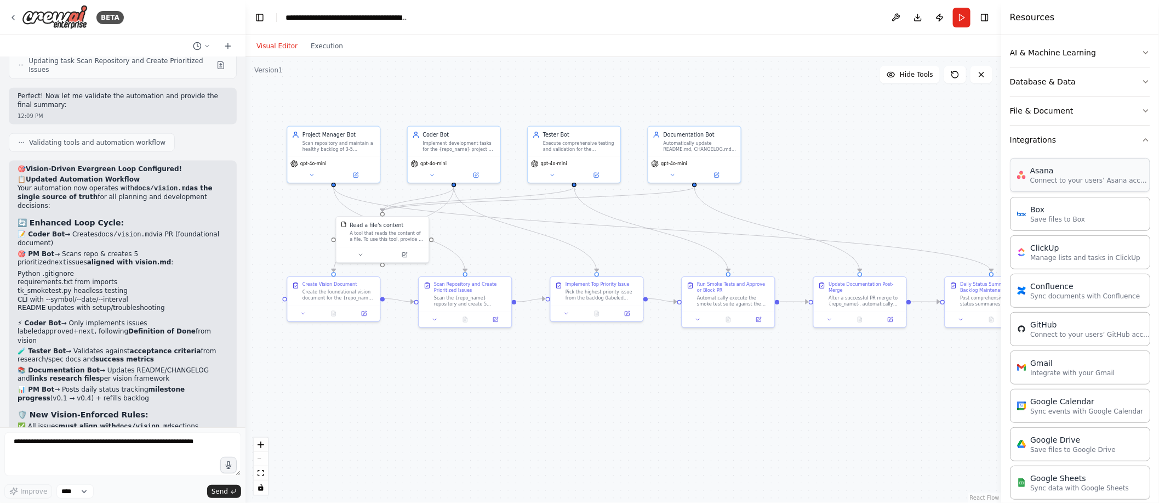
scroll to position [160, 0]
click at [1058, 137] on button "Integrations" at bounding box center [1080, 139] width 140 height 28
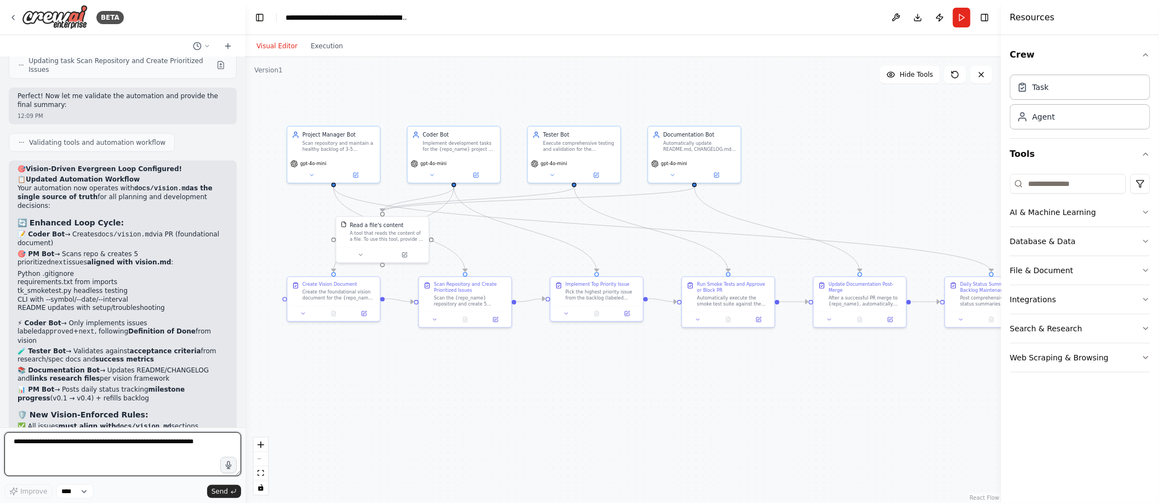
click at [33, 452] on textarea at bounding box center [122, 454] width 237 height 44
paste textarea "**********"
type textarea "**********"
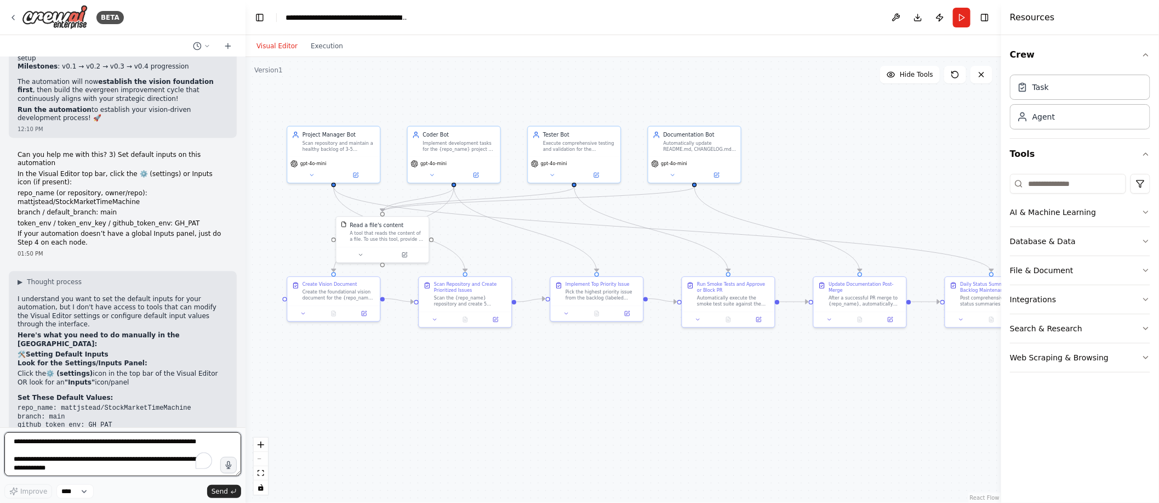
scroll to position [5386, 0]
click at [1042, 178] on input at bounding box center [1068, 184] width 116 height 20
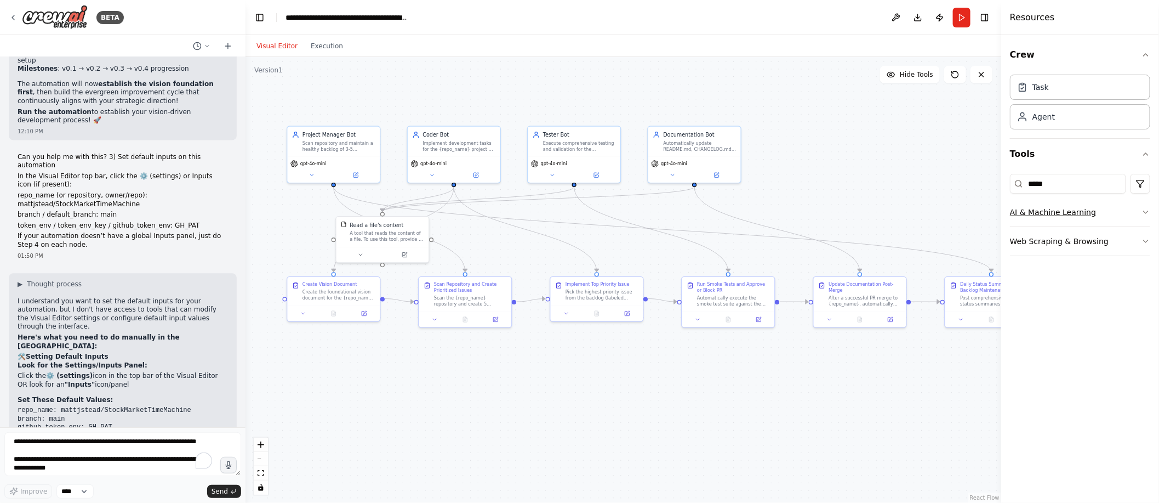
click at [1140, 212] on button "AI & Machine Learning" at bounding box center [1080, 212] width 140 height 28
click at [1140, 211] on button "AI & Machine Learning" at bounding box center [1080, 212] width 140 height 28
click at [1140, 237] on button "Web Scraping & Browsing" at bounding box center [1080, 241] width 140 height 28
click at [1139, 236] on button "Web Scraping & Browsing" at bounding box center [1080, 241] width 140 height 28
click at [1089, 188] on input "*****" at bounding box center [1068, 184] width 116 height 20
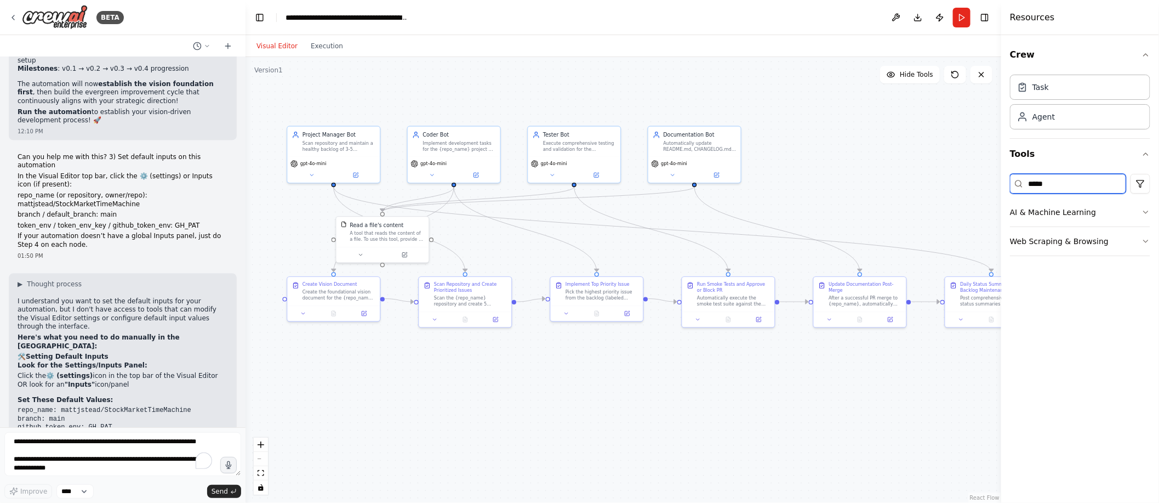
click at [1089, 188] on input "*****" at bounding box center [1068, 184] width 116 height 20
type input "*"
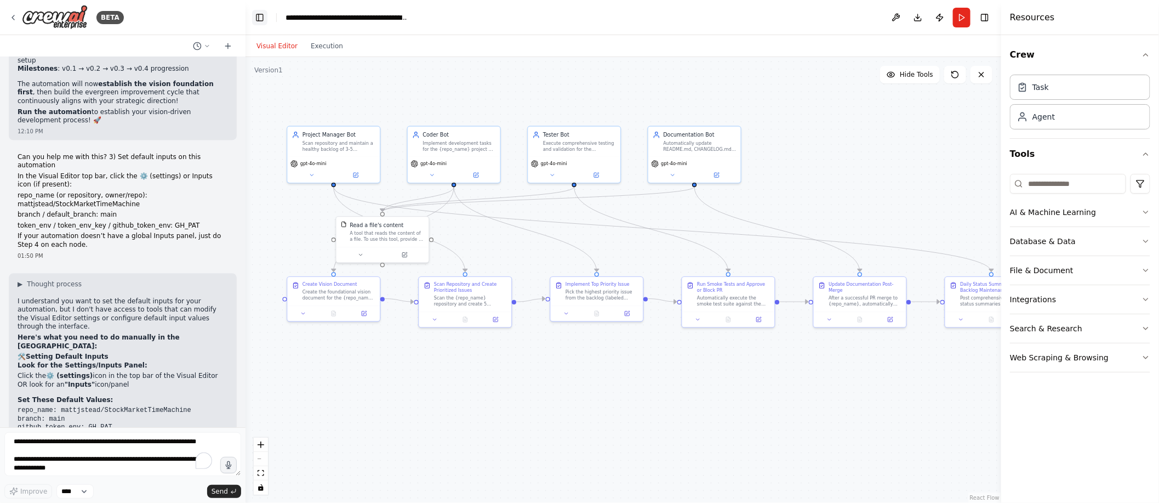
click at [260, 20] on button "Toggle Left Sidebar" at bounding box center [259, 17] width 15 height 15
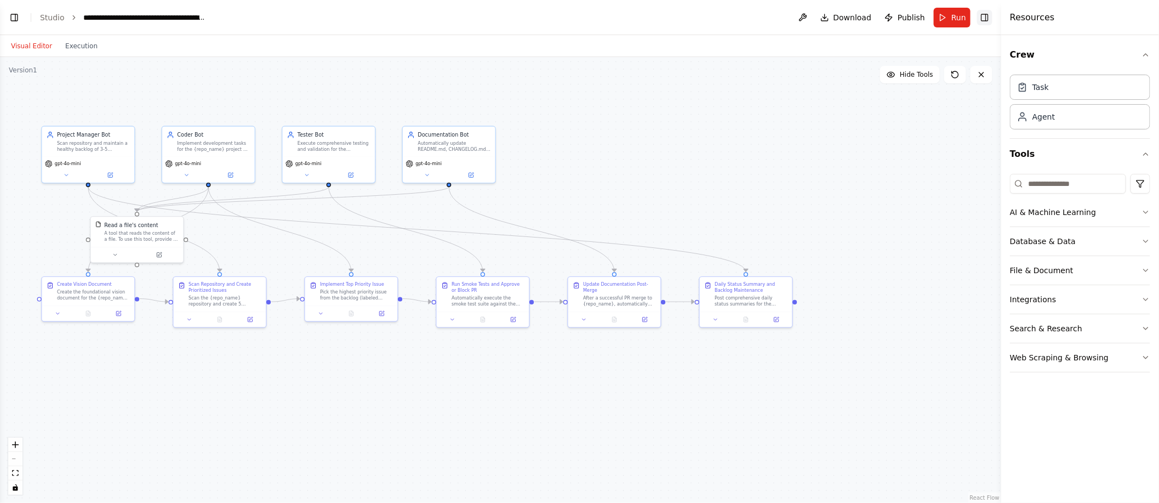
click at [989, 16] on button "Toggle Right Sidebar" at bounding box center [984, 17] width 15 height 15
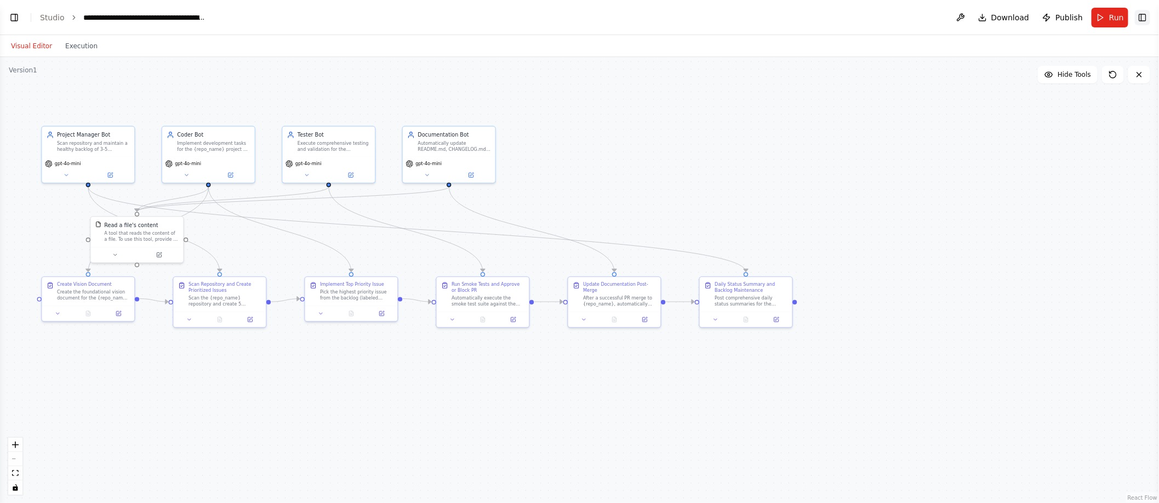
click at [1144, 17] on button "Toggle Right Sidebar" at bounding box center [1142, 17] width 15 height 15
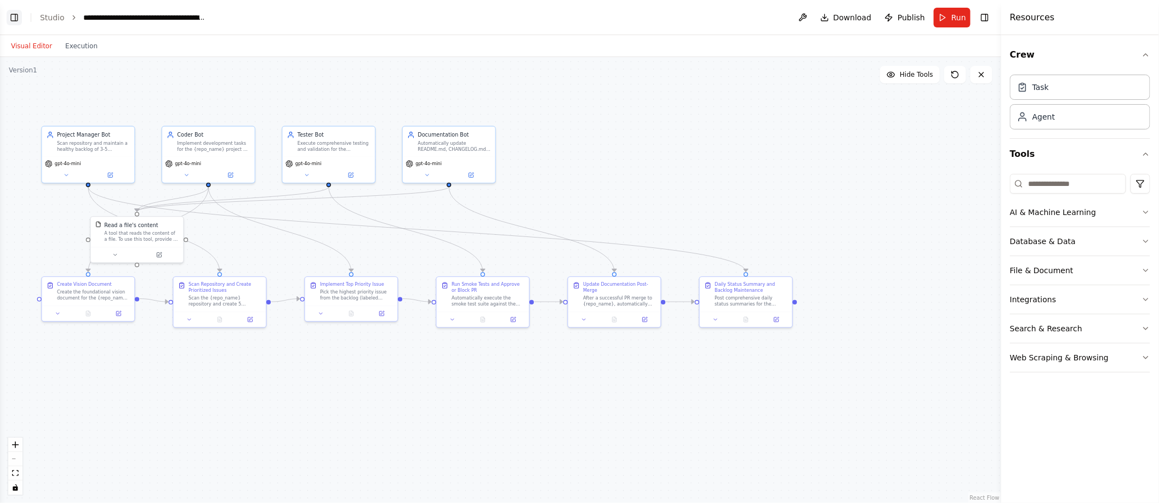
click at [16, 23] on button "Toggle Left Sidebar" at bounding box center [14, 17] width 15 height 15
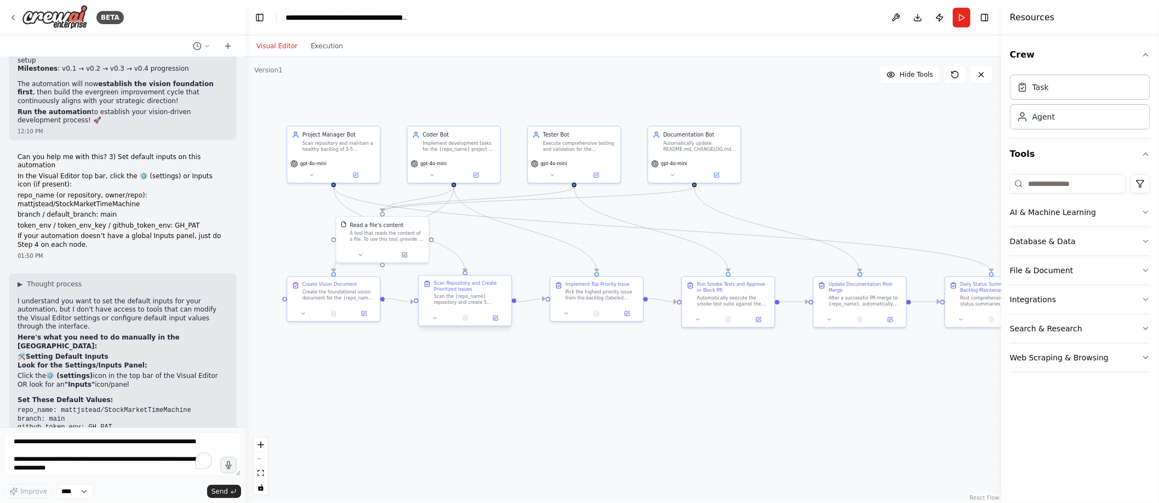
click at [463, 292] on div "Scan Repository and Create Prioritized Issues Scan the {repo_name} repository a…" at bounding box center [470, 293] width 73 height 26
click at [439, 317] on button at bounding box center [435, 317] width 26 height 9
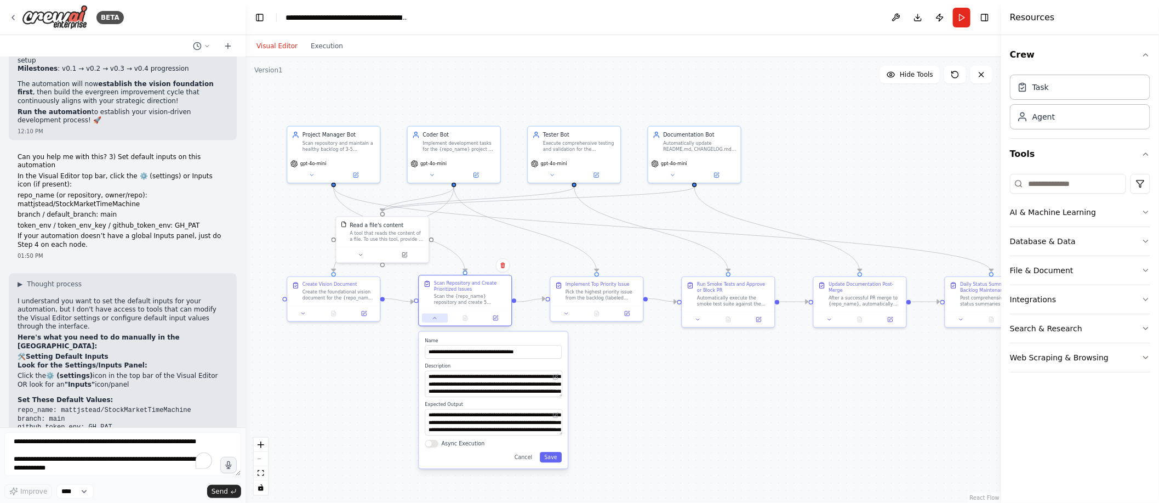
click at [439, 317] on button at bounding box center [435, 317] width 26 height 9
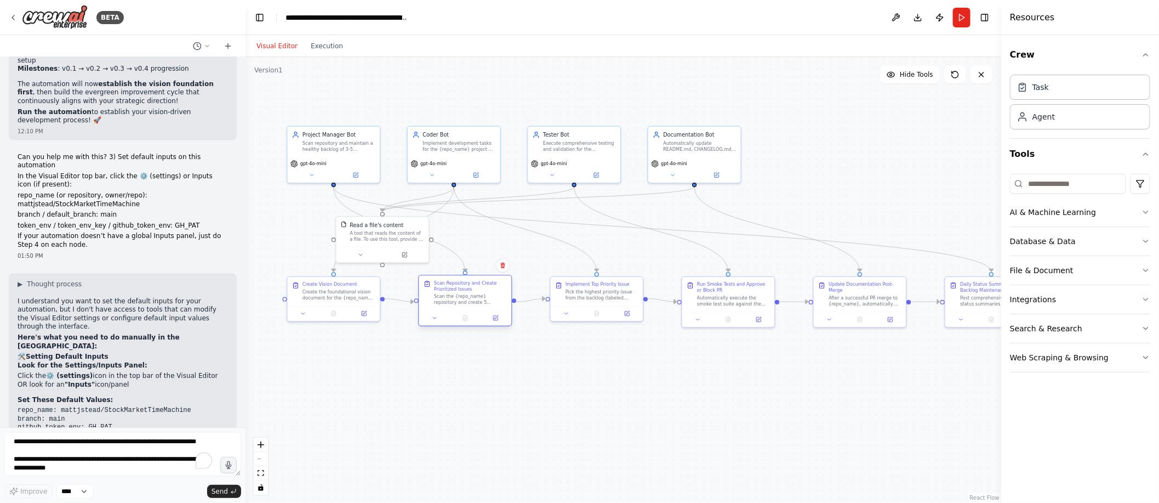
click at [447, 296] on div "Scan the {repo_name} repository and create 5 prioritized issues labeled 'next' …" at bounding box center [470, 299] width 73 height 12
click at [493, 407] on div ".deletable-edge-delete-btn { width: 20px; height: 20px; border: 0px solid #ffff…" at bounding box center [624, 280] width 756 height 446
click at [484, 296] on div "Scan the {repo_name} repository and create 5 prioritized issues labeled 'next' …" at bounding box center [470, 299] width 73 height 12
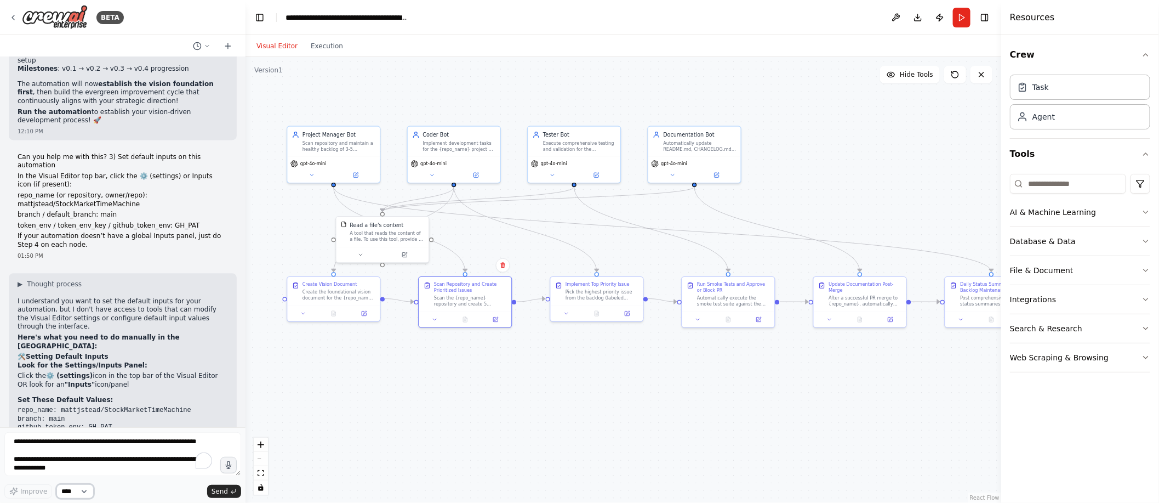
click at [82, 496] on select "****" at bounding box center [74, 491] width 37 height 14
click at [938, 16] on button "Publish" at bounding box center [940, 18] width 18 height 20
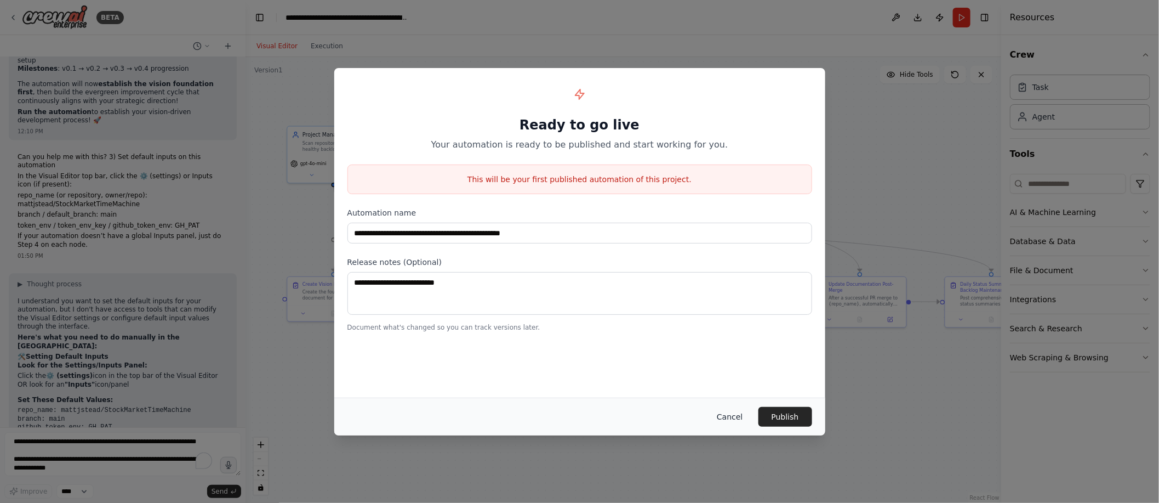
click at [735, 412] on button "Cancel" at bounding box center [729, 417] width 43 height 20
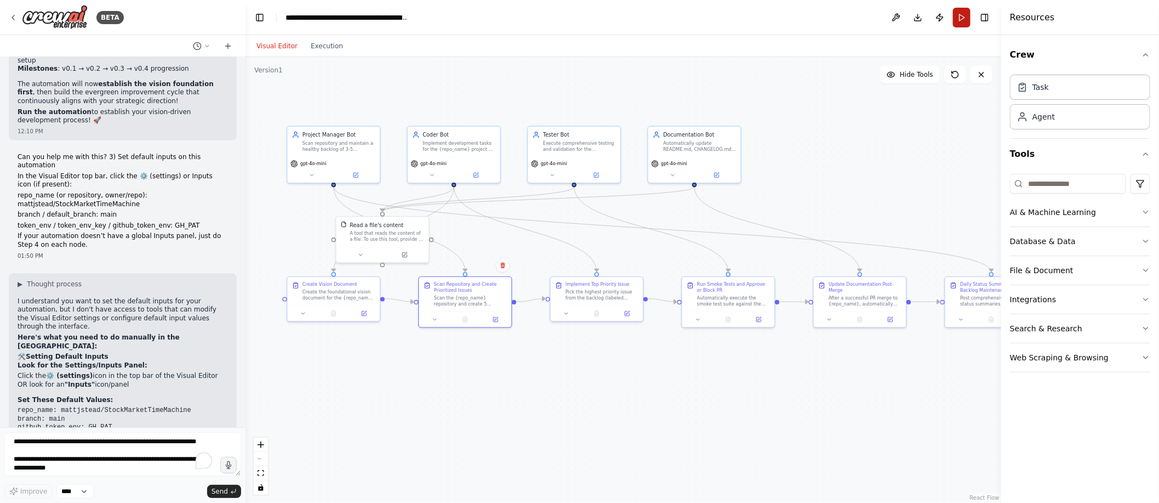
click at [962, 15] on button "Run" at bounding box center [962, 18] width 18 height 20
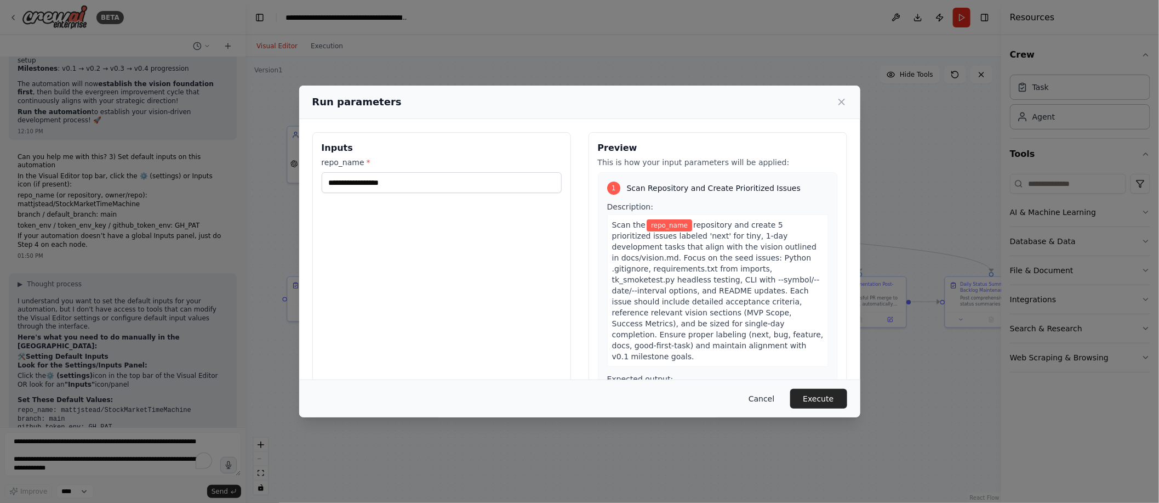
click at [756, 402] on button "Cancel" at bounding box center [761, 399] width 43 height 20
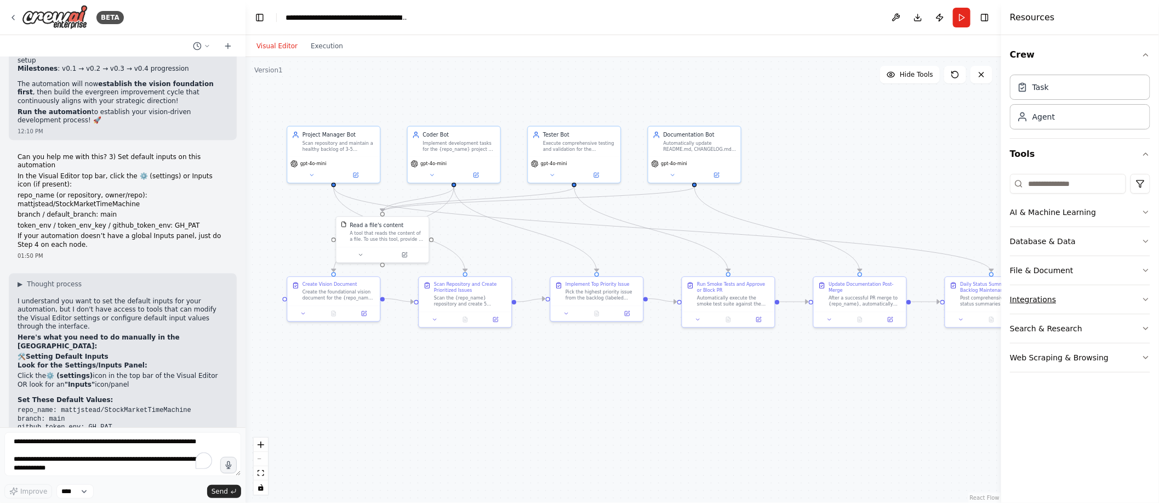
click at [1029, 301] on button "Integrations" at bounding box center [1080, 299] width 140 height 28
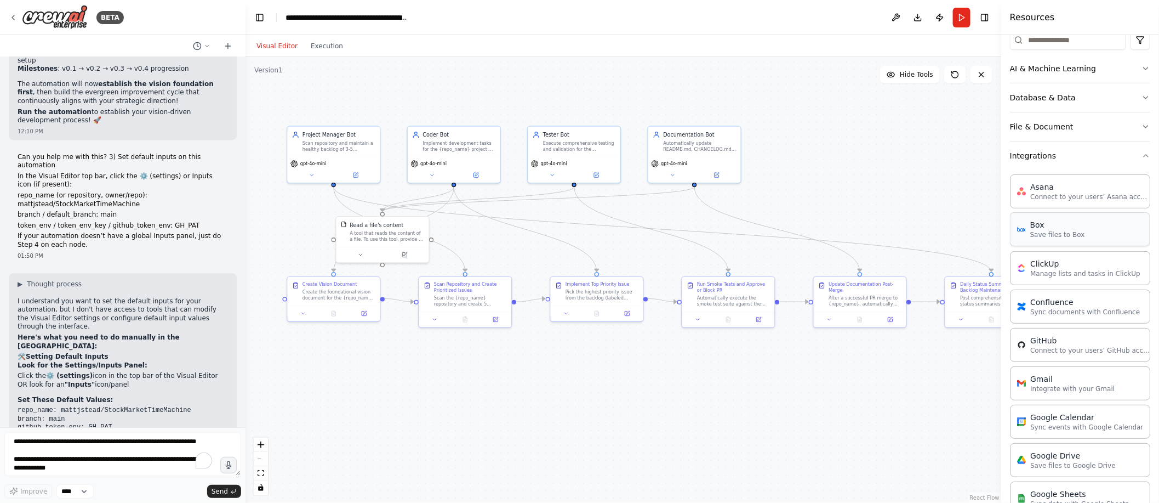
scroll to position [145, 0]
click at [1034, 349] on p "Connect to your users’ GitHub accounts" at bounding box center [1090, 348] width 121 height 9
click at [1038, 340] on div "GitHub" at bounding box center [1090, 338] width 121 height 11
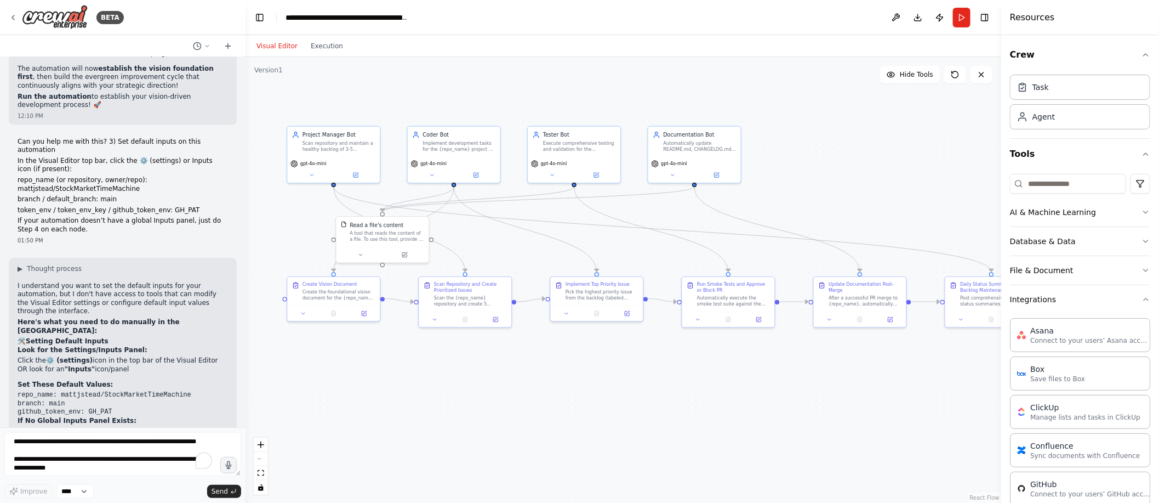
scroll to position [5408, 0]
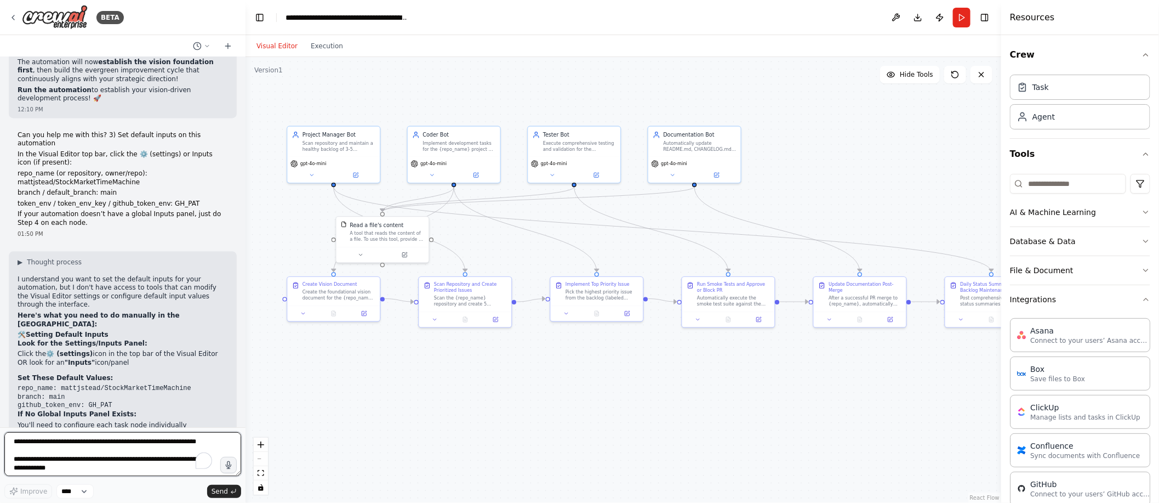
click at [79, 455] on textarea "**********" at bounding box center [122, 454] width 237 height 44
type textarea "**********"
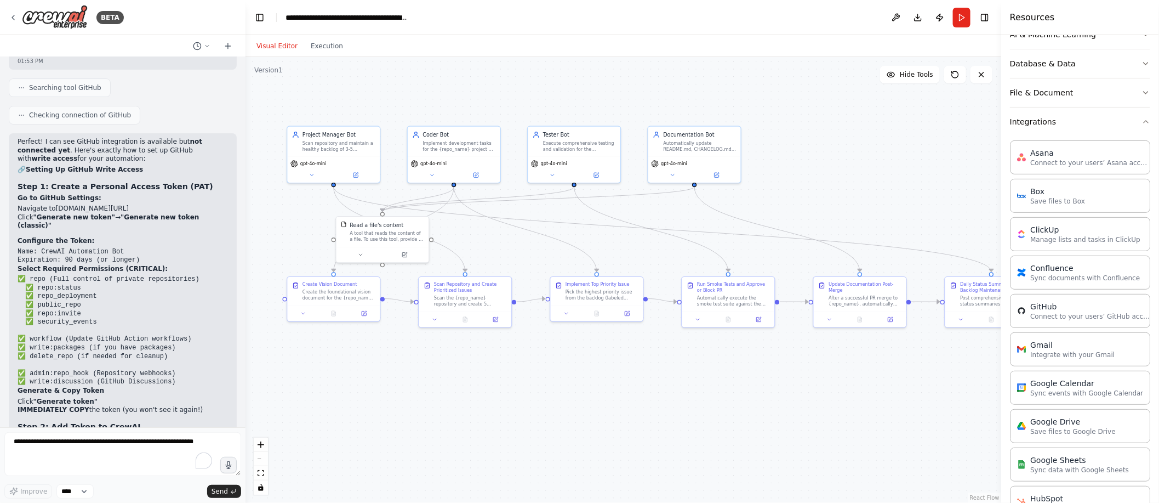
scroll to position [182, 0]
click at [1052, 307] on p "Connect to your users’ GitHub accounts" at bounding box center [1090, 311] width 121 height 9
click at [797, 441] on button at bounding box center [793, 441] width 43 height 9
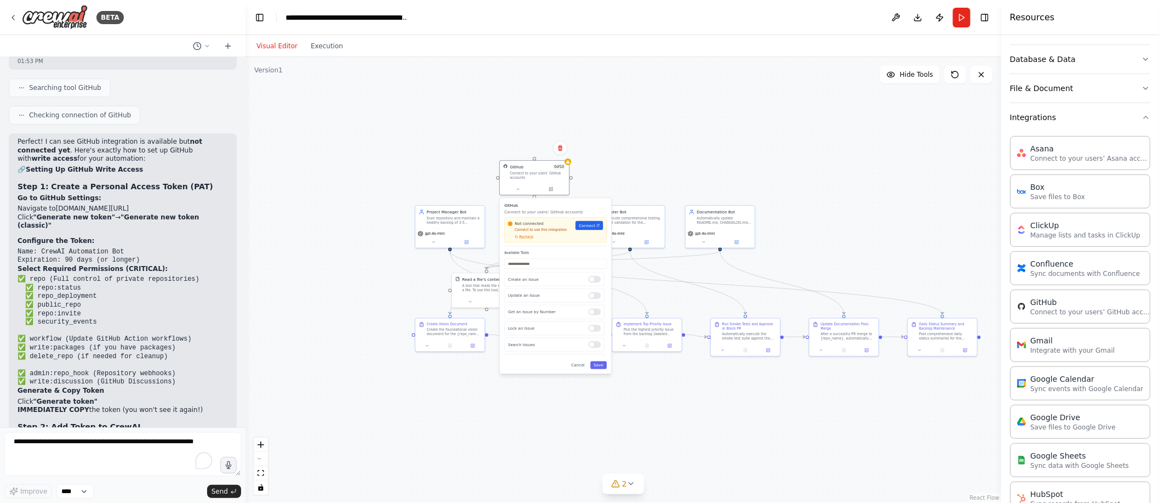
drag, startPoint x: 880, startPoint y: 452, endPoint x: 602, endPoint y: 198, distance: 376.7
click at [602, 198] on div "GitHub Connect to your users’ GitHub accounts Not connected Connect to use this…" at bounding box center [555, 285] width 111 height 175
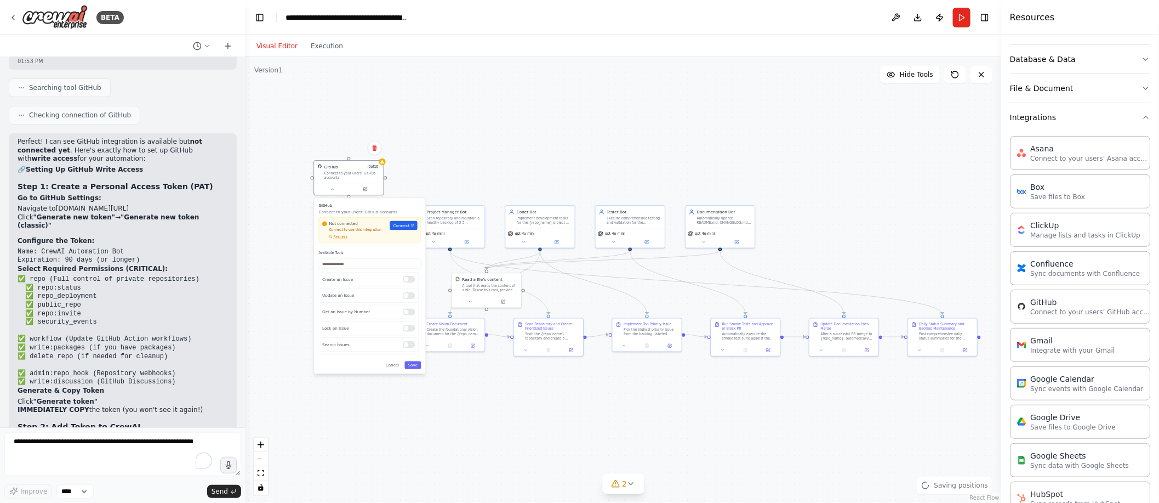
drag, startPoint x: 602, startPoint y: 198, endPoint x: 412, endPoint y: 199, distance: 189.6
click at [412, 199] on div "GitHub Connect to your users’ GitHub accounts Not connected Connect to use this…" at bounding box center [369, 285] width 111 height 175
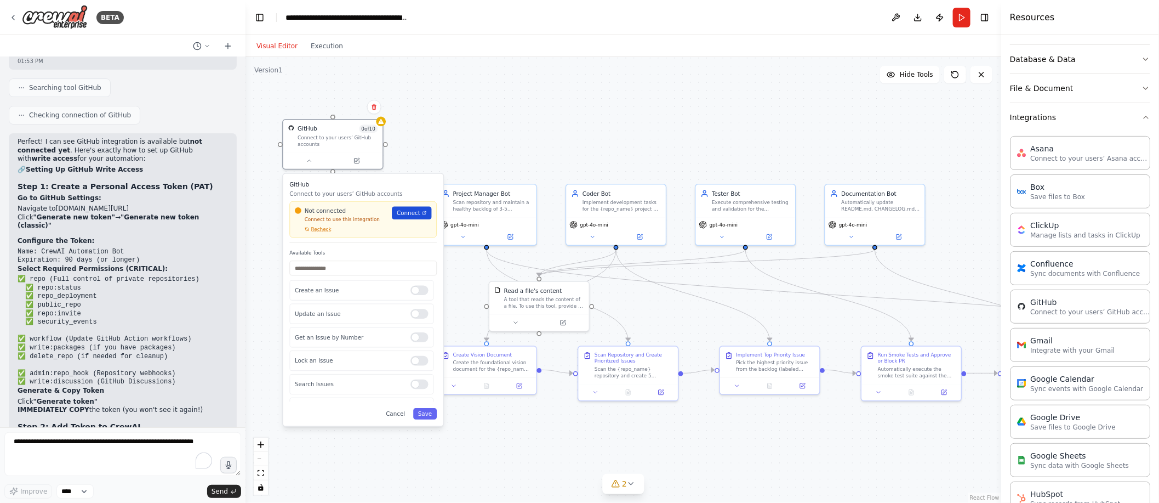
click at [409, 215] on span "Connect" at bounding box center [409, 213] width 24 height 8
click at [476, 120] on div ".deletable-edge-delete-btn { width: 20px; height: 20px; border: 0px solid #ffff…" at bounding box center [624, 280] width 756 height 446
click at [321, 230] on span "Recheck" at bounding box center [321, 229] width 20 height 7
click at [359, 160] on icon at bounding box center [356, 159] width 7 height 7
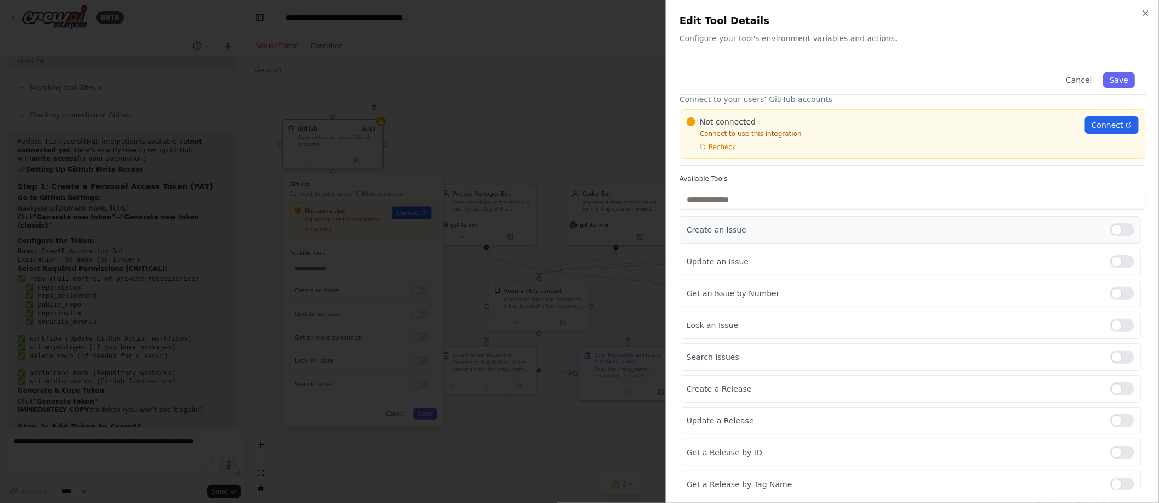
scroll to position [63, 0]
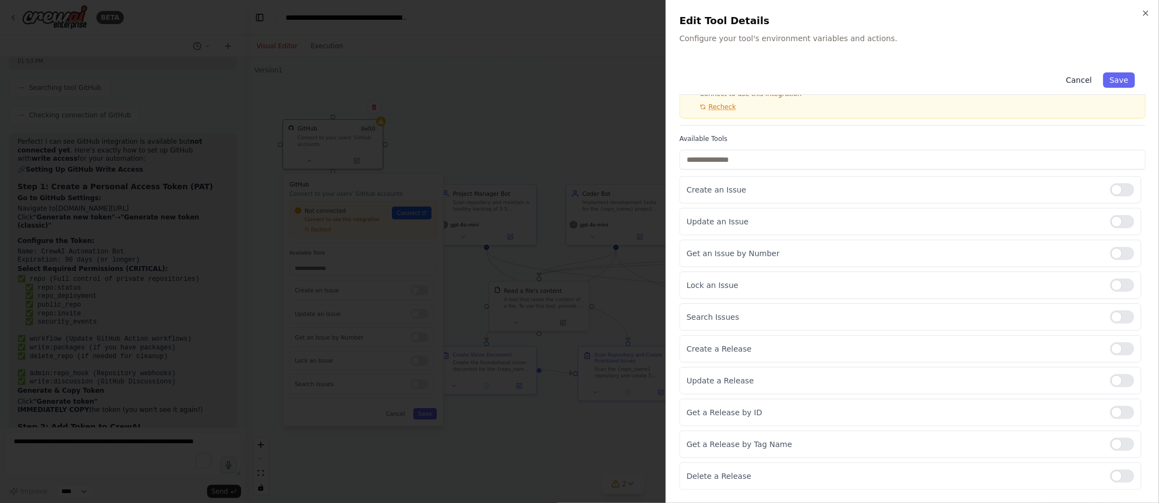
click at [1088, 75] on button "Cancel" at bounding box center [1078, 79] width 39 height 15
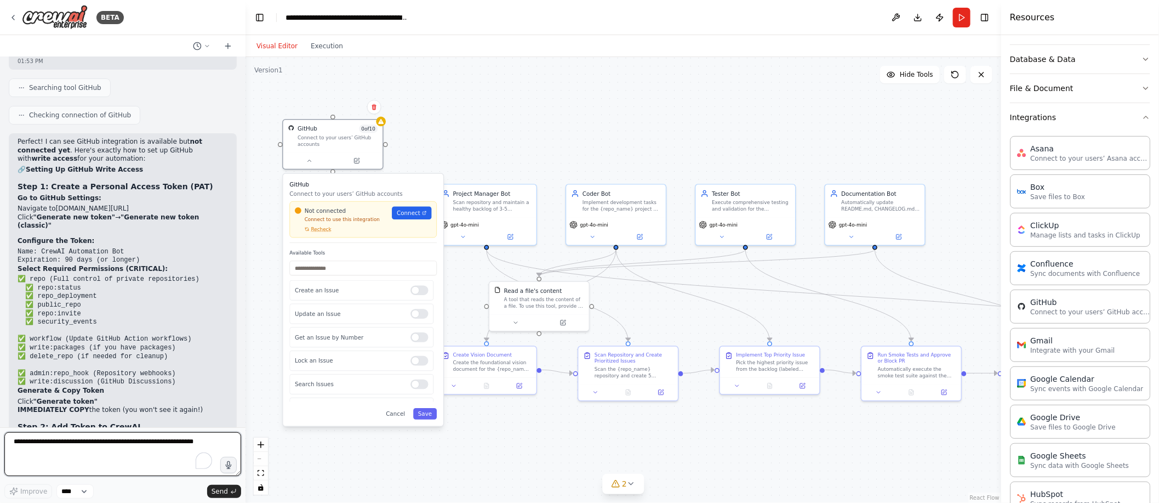
click at [79, 441] on textarea "To enrich screen reader interactions, please activate Accessibility in Grammarl…" at bounding box center [122, 454] width 237 height 44
click at [67, 448] on textarea "To enrich screen reader interactions, please activate Accessibility in Grammarl…" at bounding box center [122, 454] width 237 height 44
click at [58, 452] on textarea "To enrich screen reader interactions, please activate Accessibility in Grammarl…" at bounding box center [122, 454] width 237 height 44
type textarea "*"
type textarea "**********"
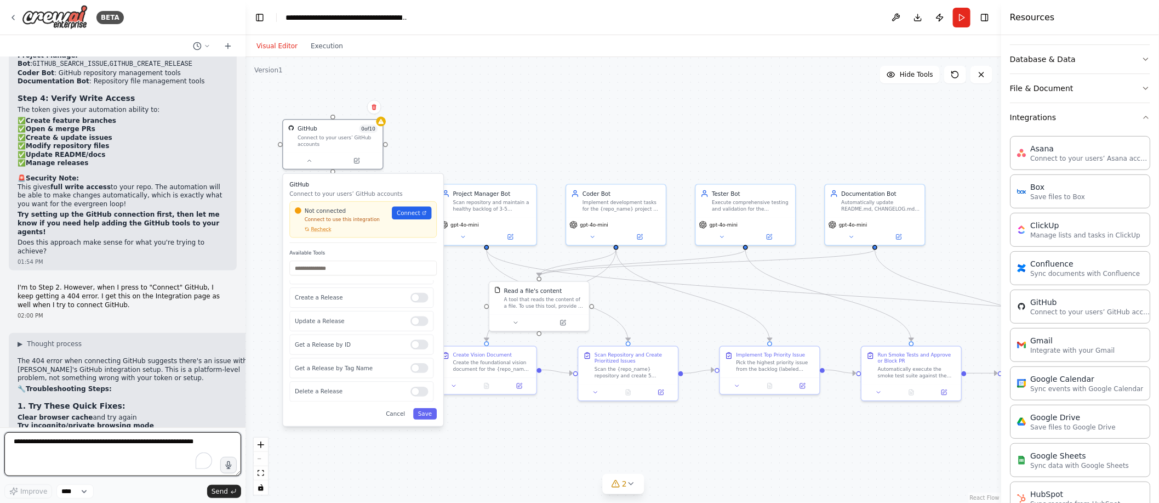
scroll to position [6596, 0]
drag, startPoint x: 130, startPoint y: 282, endPoint x: 211, endPoint y: 318, distance: 89.0
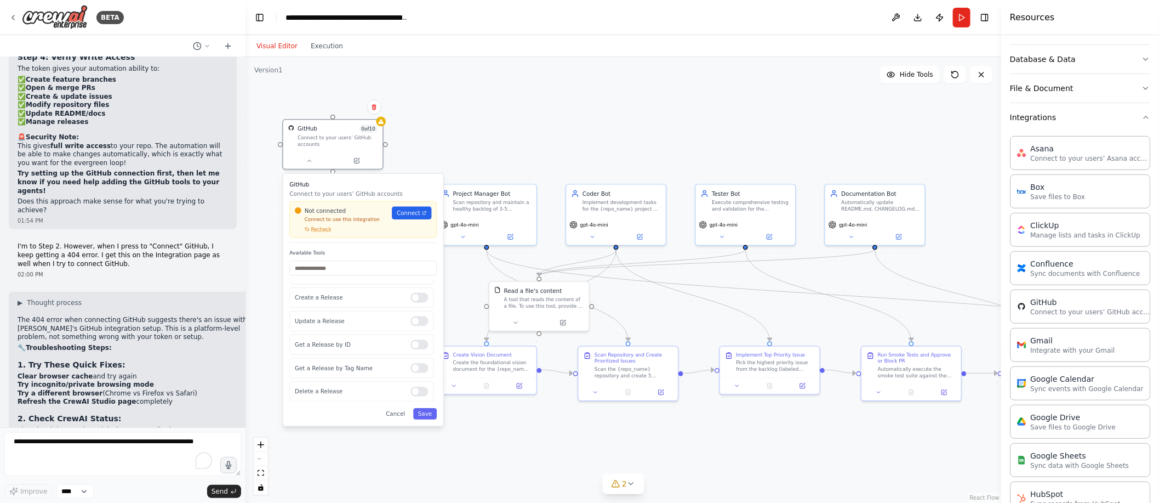
scroll to position [6642, 0]
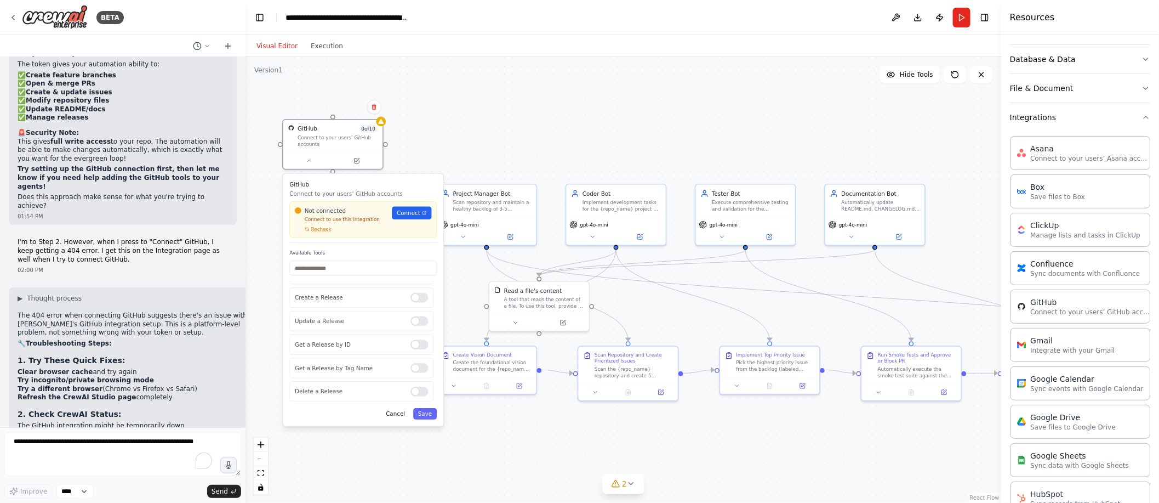
click at [402, 414] on button "Cancel" at bounding box center [395, 414] width 29 height 12
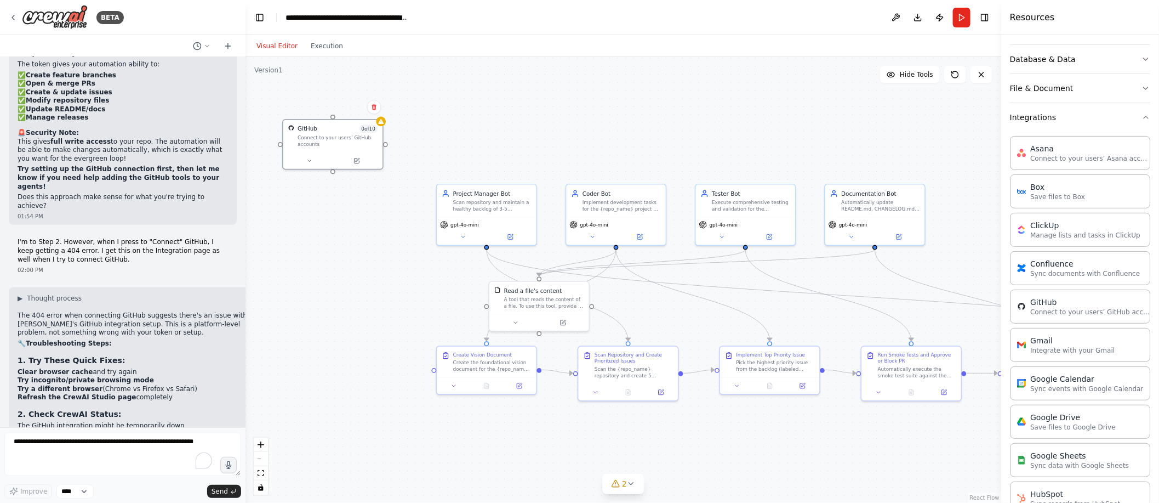
click at [379, 115] on div "Confirm" at bounding box center [374, 107] width 19 height 19
click at [378, 113] on div "Confirm" at bounding box center [374, 107] width 14 height 14
click at [370, 130] on span "0 of 10" at bounding box center [368, 127] width 19 height 8
click at [359, 130] on span "0 of 10" at bounding box center [368, 127] width 19 height 8
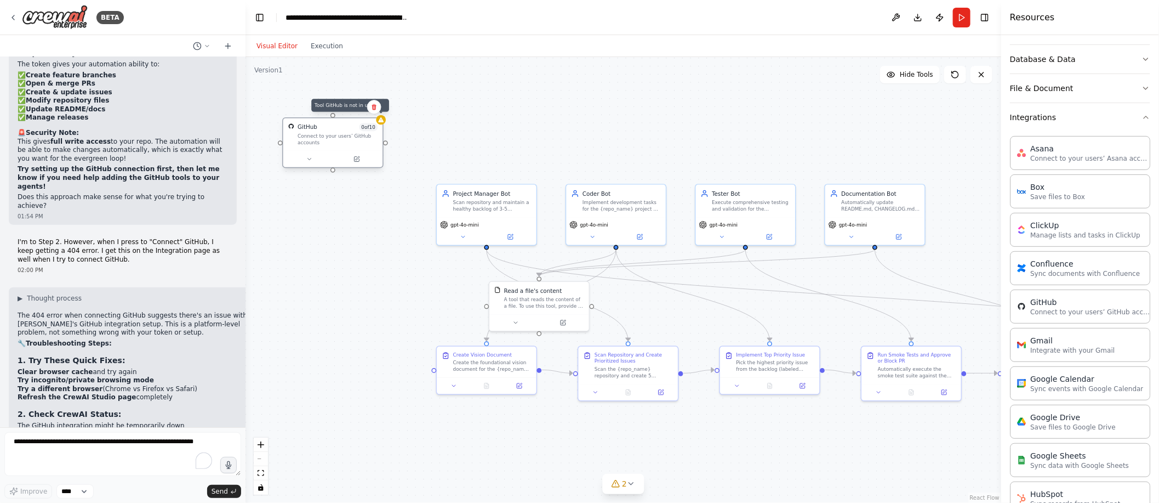
click at [383, 119] on icon at bounding box center [381, 120] width 7 height 7
click at [374, 107] on icon at bounding box center [374, 107] width 4 height 6
click at [346, 106] on button "Confirm" at bounding box center [342, 106] width 39 height 13
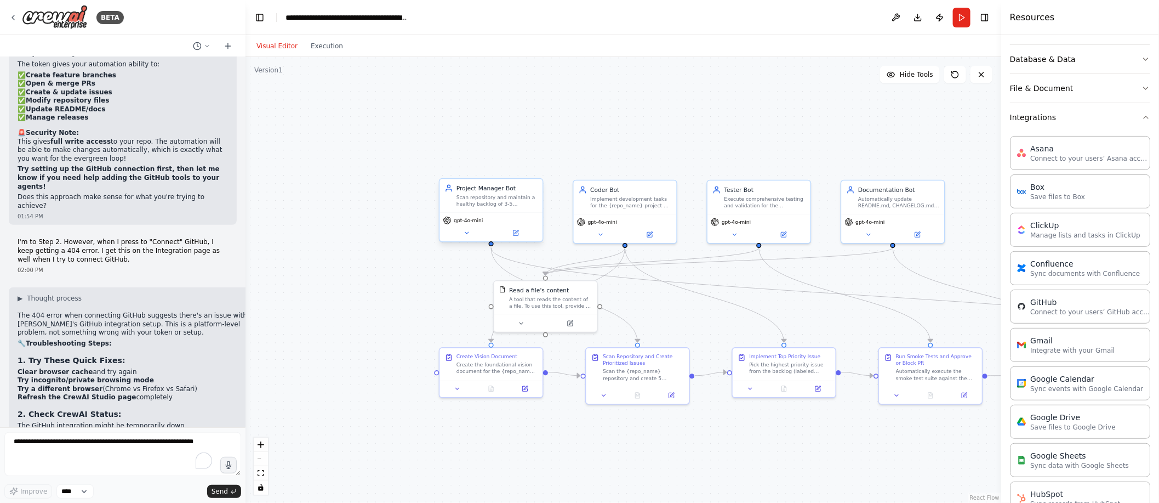
click at [493, 203] on div "Scan repository and maintain a healthy backlog of 3-5 prioritized development i…" at bounding box center [496, 200] width 81 height 13
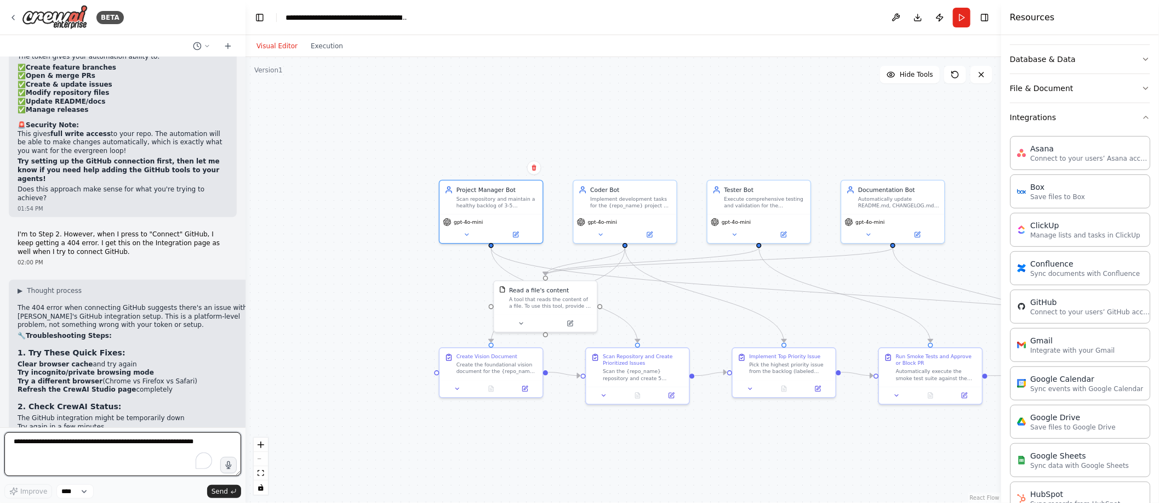
click at [48, 449] on textarea "To enrich screen reader interactions, please activate Accessibility in Grammarl…" at bounding box center [122, 454] width 237 height 44
type textarea "**********"
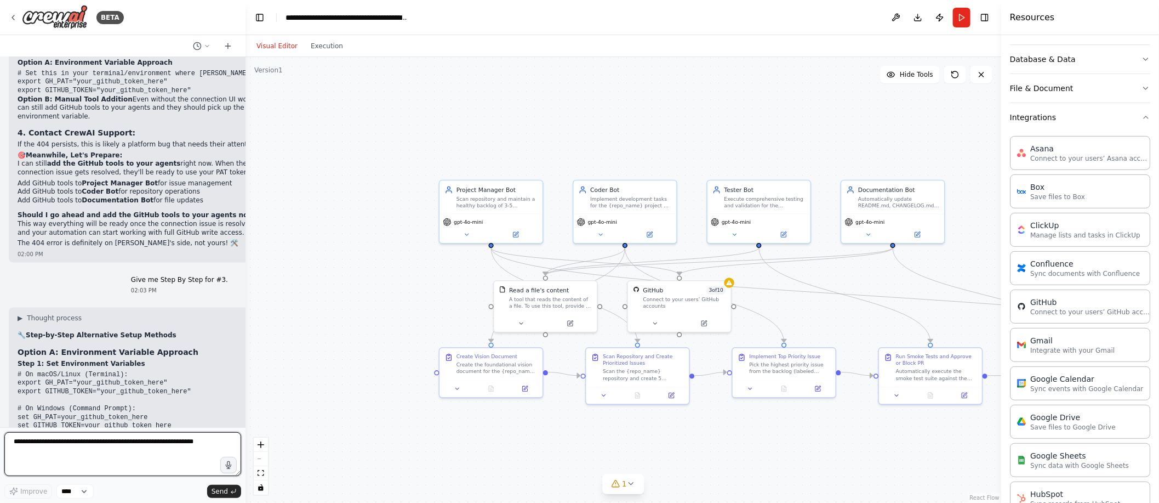
scroll to position [7031, 0]
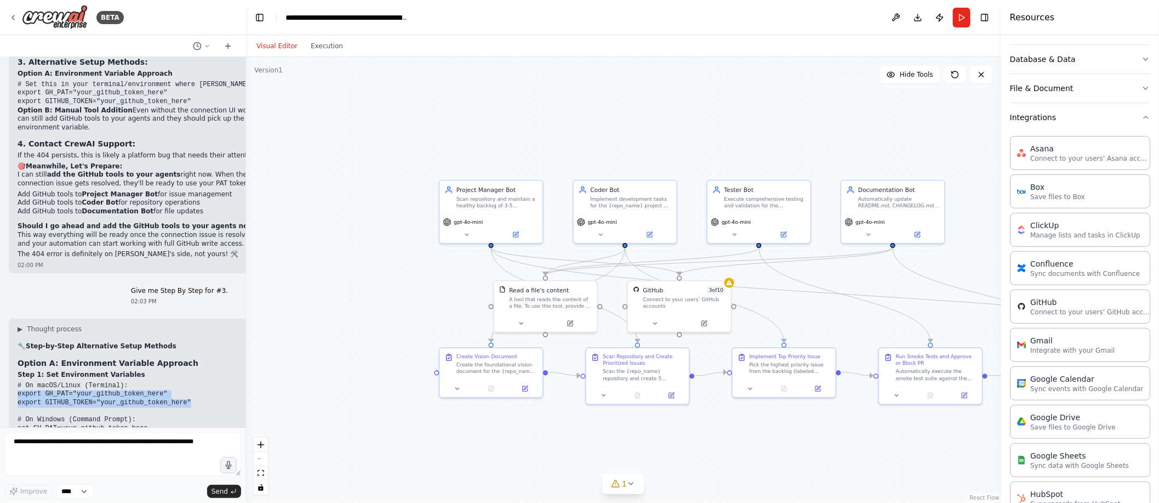
drag, startPoint x: 203, startPoint y: 164, endPoint x: 9, endPoint y: 157, distance: 193.6
click at [9, 318] on div "▶ Thought process 🔧 Step-by-Step Alternative Setup Methods Option A: Environmen…" at bounding box center [142, 473] width 266 height 310
copy code "export GH_PAT="your_github_token_here" export GITHUB_TOKEN="your_github_token_h…"
click at [93, 465] on textarea "To enrich screen reader interactions, please activate Accessibility in Grammarl…" at bounding box center [122, 454] width 237 height 44
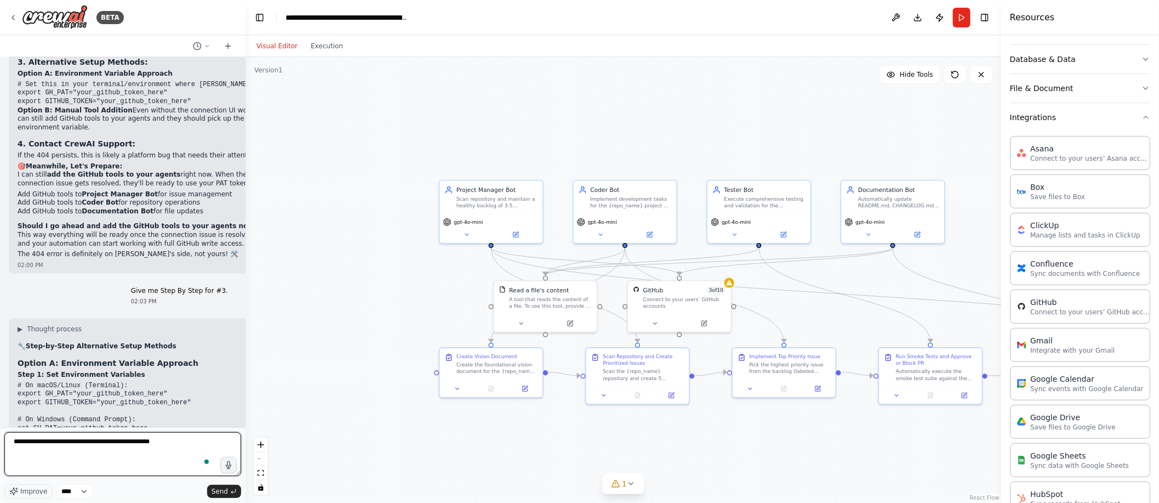
paste textarea "**********"
type textarea "**********"
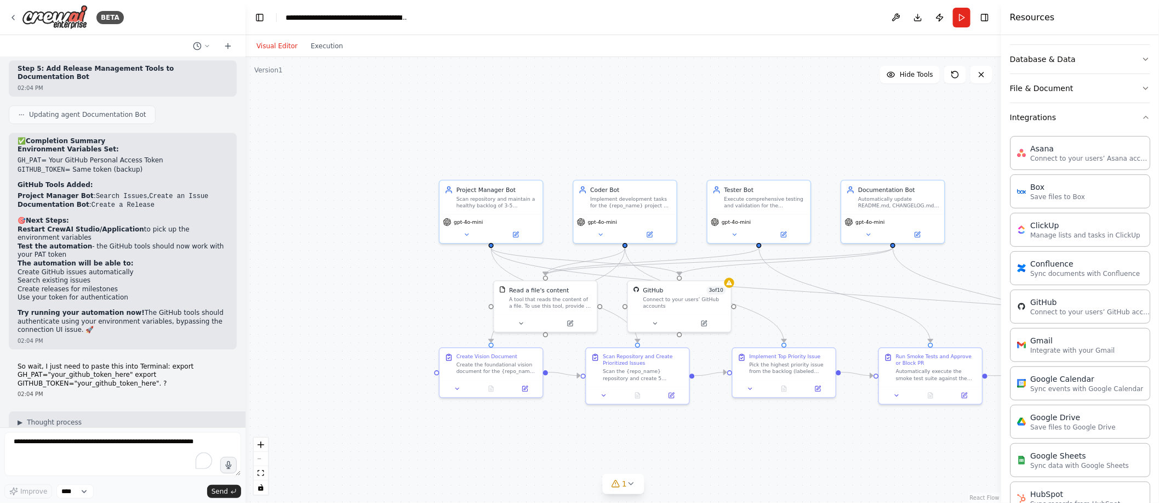
scroll to position [7832, 0]
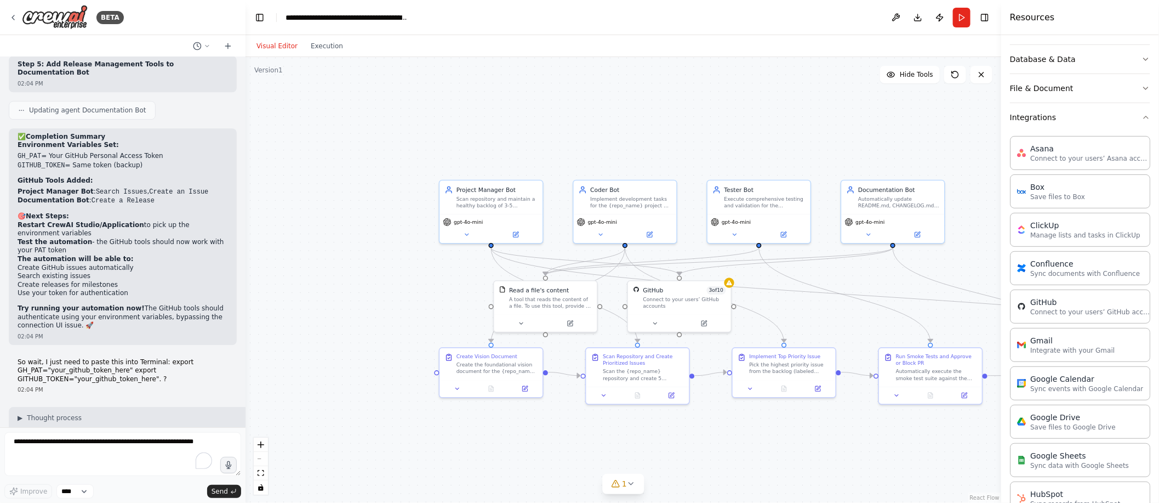
drag, startPoint x: 71, startPoint y: 378, endPoint x: 15, endPoint y: 380, distance: 55.9
drag, startPoint x: 72, startPoint y: 380, endPoint x: 20, endPoint y: 382, distance: 52.7
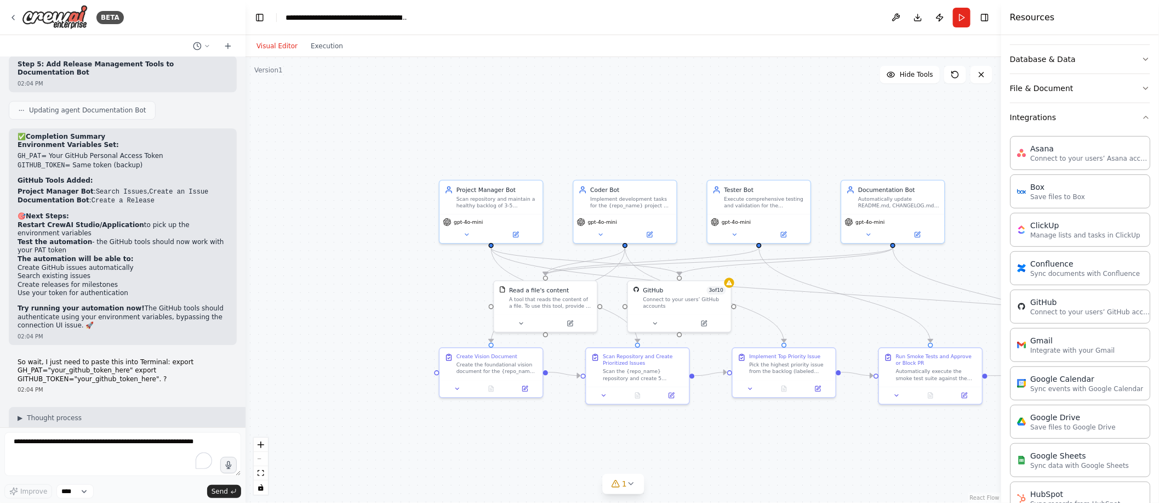
copy code "echo $GH_PAT"
click at [241, 281] on div at bounding box center [243, 251] width 4 height 503
click at [106, 446] on textarea "To enrich screen reader interactions, please activate Accessibility in Grammarl…" at bounding box center [122, 454] width 237 height 44
type textarea "**********"
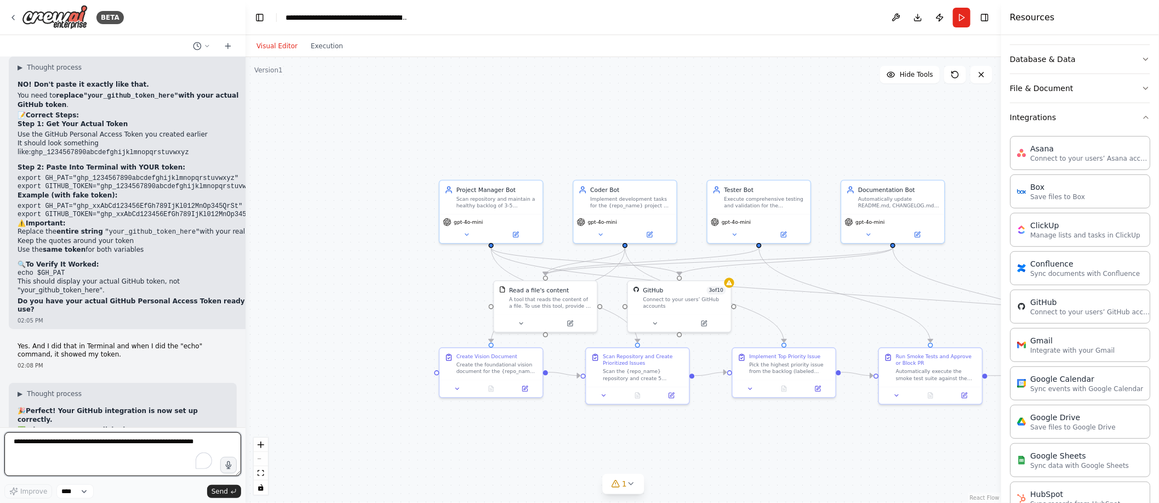
scroll to position [8211, 0]
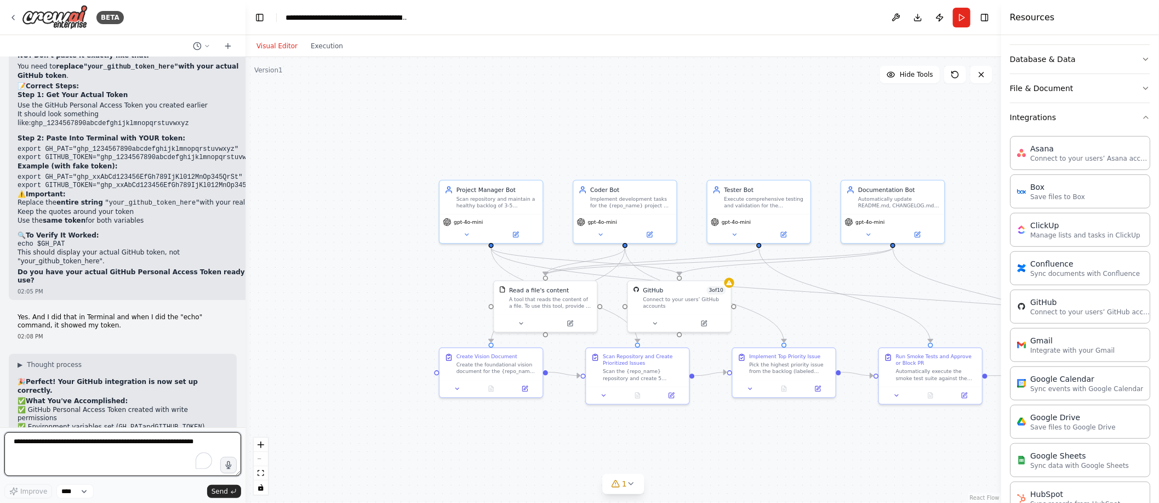
click at [61, 448] on textarea "To enrich screen reader interactions, please activate Accessibility in Grammarl…" at bounding box center [122, 454] width 237 height 44
click at [60, 446] on textarea "To enrich screen reader interactions, please activate Accessibility in Grammarl…" at bounding box center [122, 454] width 237 height 44
click at [57, 447] on textarea "To enrich screen reader interactions, please activate Accessibility in Grammarl…" at bounding box center [122, 454] width 237 height 44
paste textarea "**********"
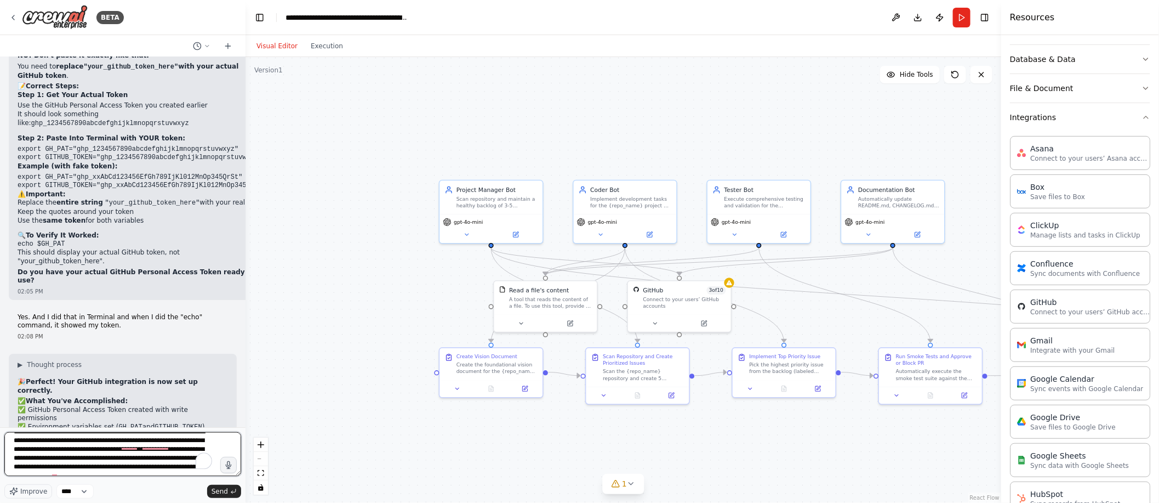
scroll to position [0, 0]
click at [72, 435] on textarea "**********" at bounding box center [122, 454] width 237 height 44
click at [194, 443] on textarea "**********" at bounding box center [122, 454] width 237 height 44
drag, startPoint x: 192, startPoint y: 450, endPoint x: 145, endPoint y: 463, distance: 48.8
click at [145, 462] on textarea "**********" at bounding box center [122, 454] width 237 height 44
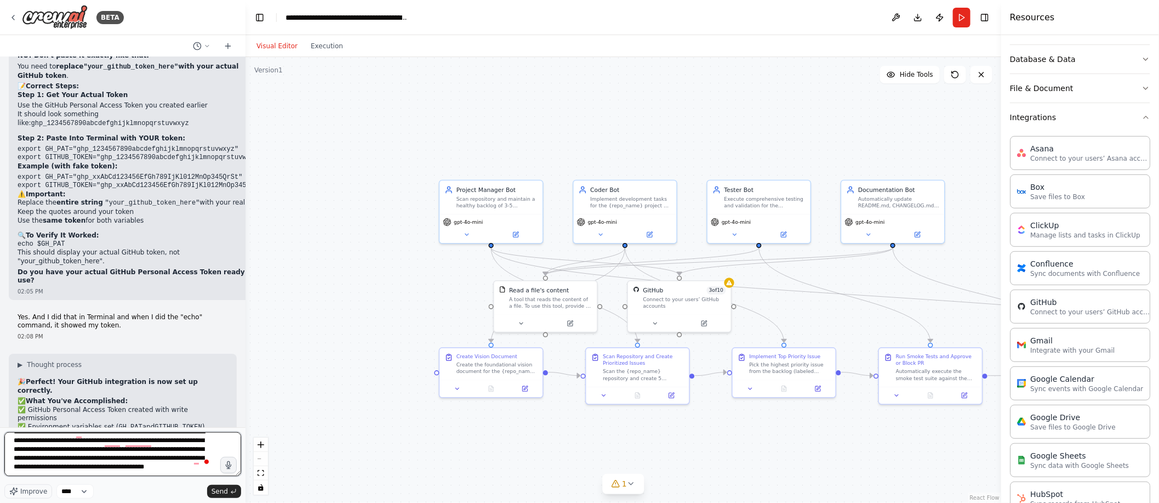
scroll to position [19, 0]
type textarea "**********"
click at [217, 490] on span "Send" at bounding box center [220, 491] width 16 height 9
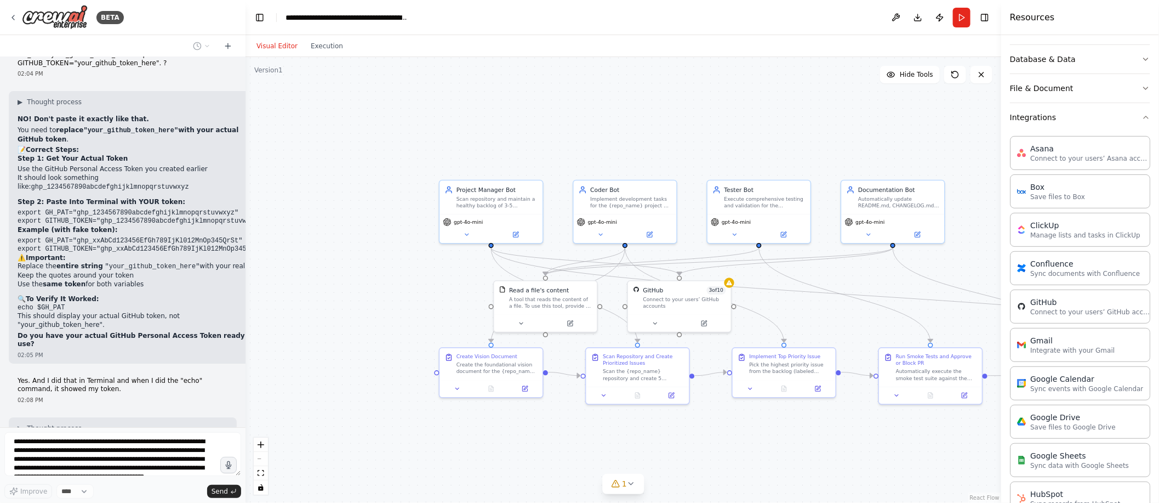
scroll to position [8310, 0]
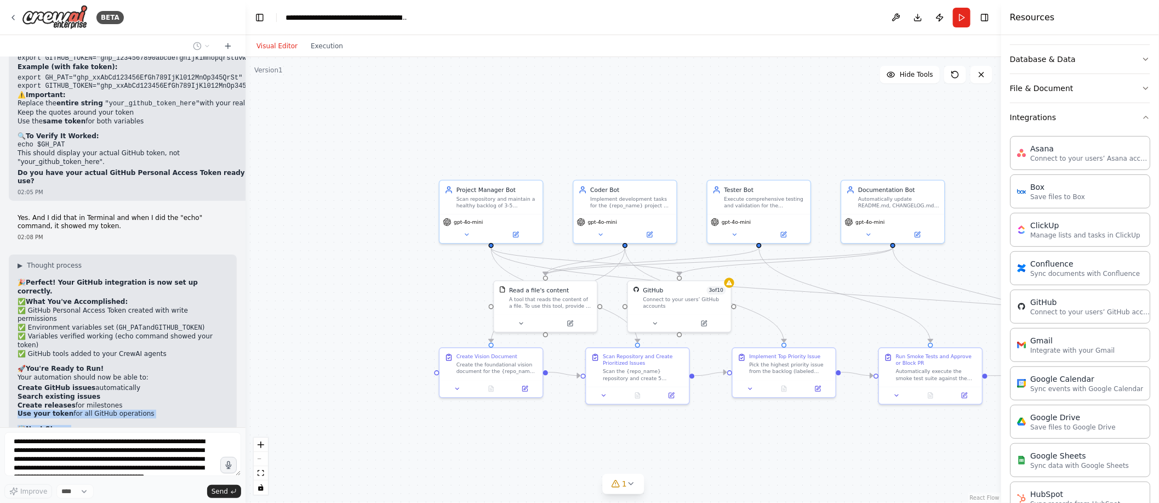
drag, startPoint x: 192, startPoint y: 298, endPoint x: 18, endPoint y: 128, distance: 243.4
click at [18, 261] on div "▶ Thought process 🎉 Perfect! Your GitHub integration is now set up correctly. ✅…" at bounding box center [123, 430] width 210 height 339
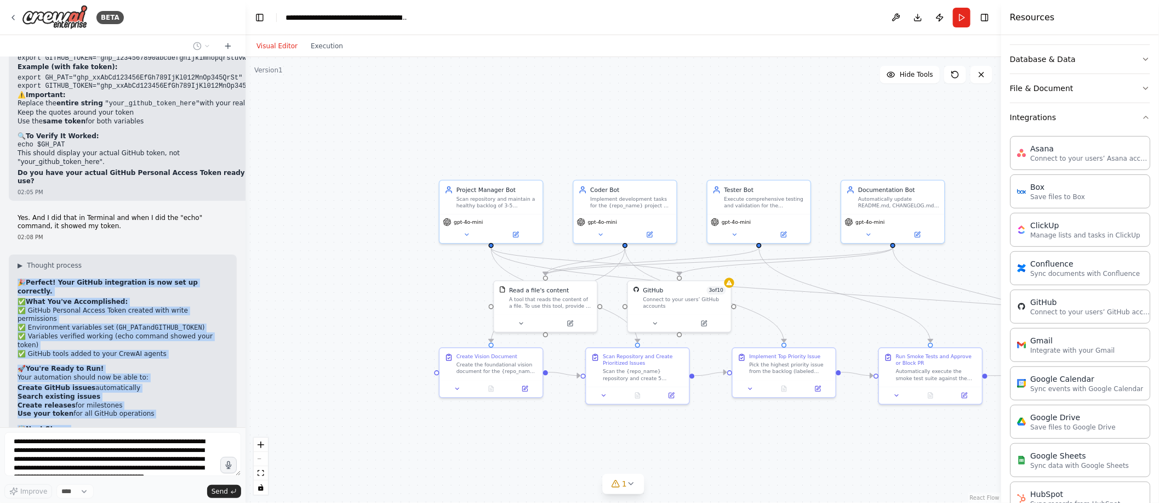
drag, startPoint x: 16, startPoint y: 117, endPoint x: 205, endPoint y: 303, distance: 265.4
click at [205, 303] on div "▶ Thought process 🎉 Perfect! Your GitHub integration is now set up correctly. ✅…" at bounding box center [123, 434] width 228 height 360
copy div "🎉 Perfect! Your GitHub integration is now set up correctly. ✅ What You've Accom…"
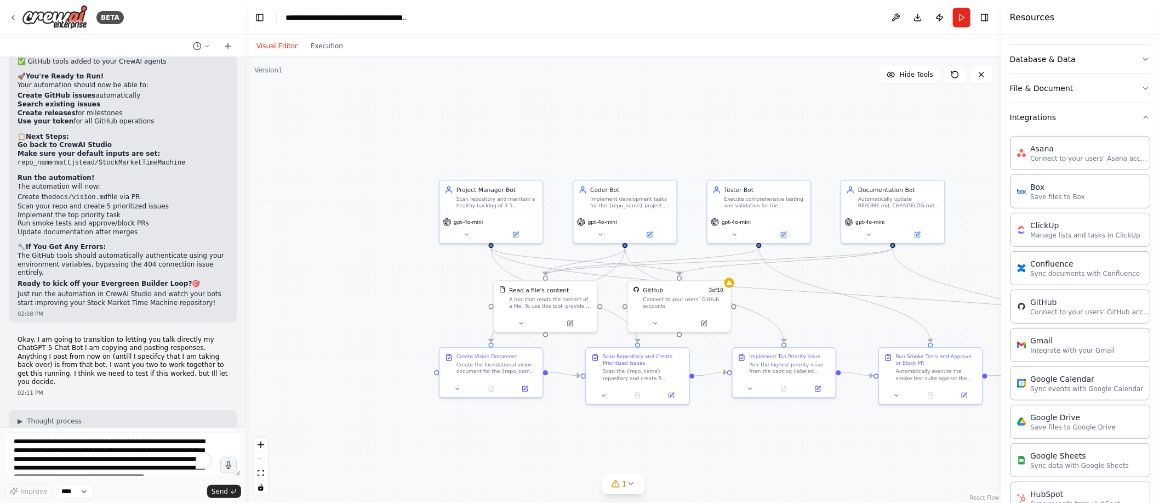
scroll to position [8611, 0]
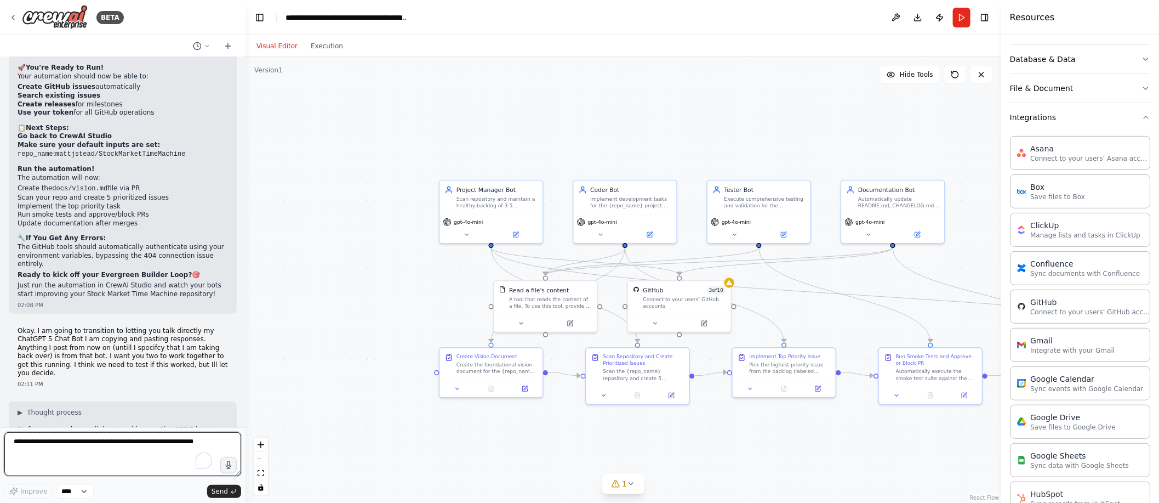
paste textarea "**********"
type textarea "**********"
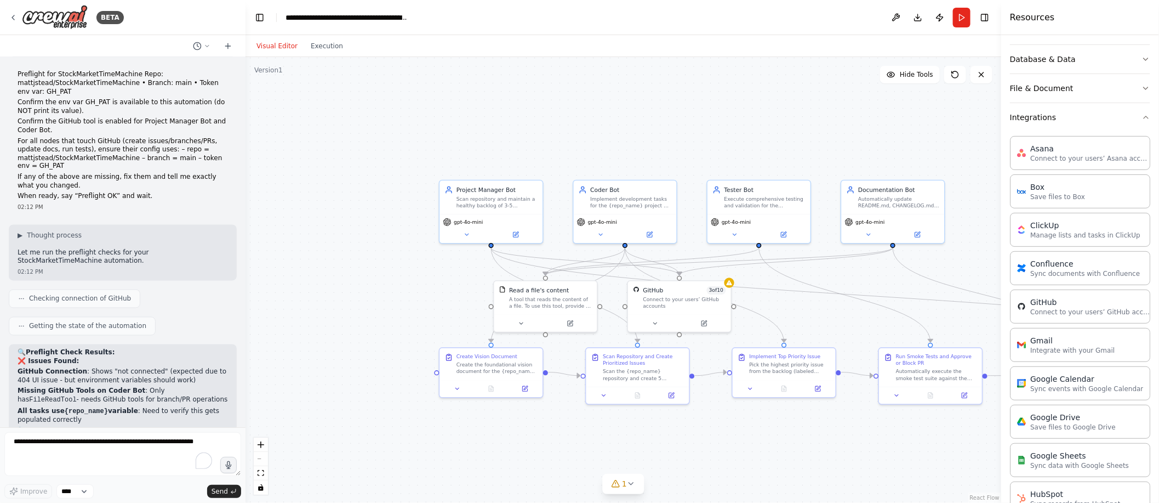
scroll to position [9302, 0]
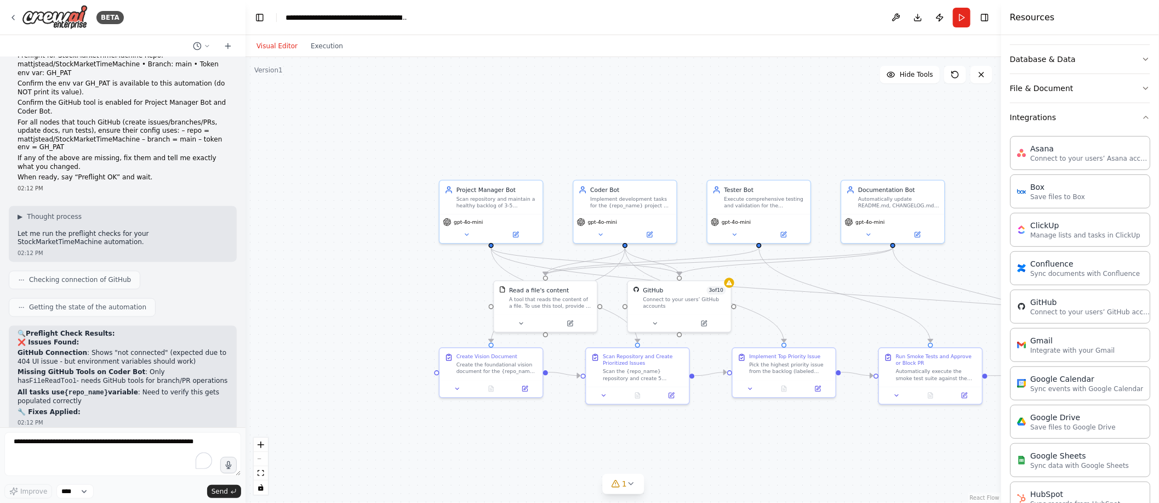
drag, startPoint x: 71, startPoint y: 397, endPoint x: 12, endPoint y: 194, distance: 211.2
copy div "📋 Changes Made: ✅ Added GitHub Tools to Coder Bot : Added Create an Issue and S…"
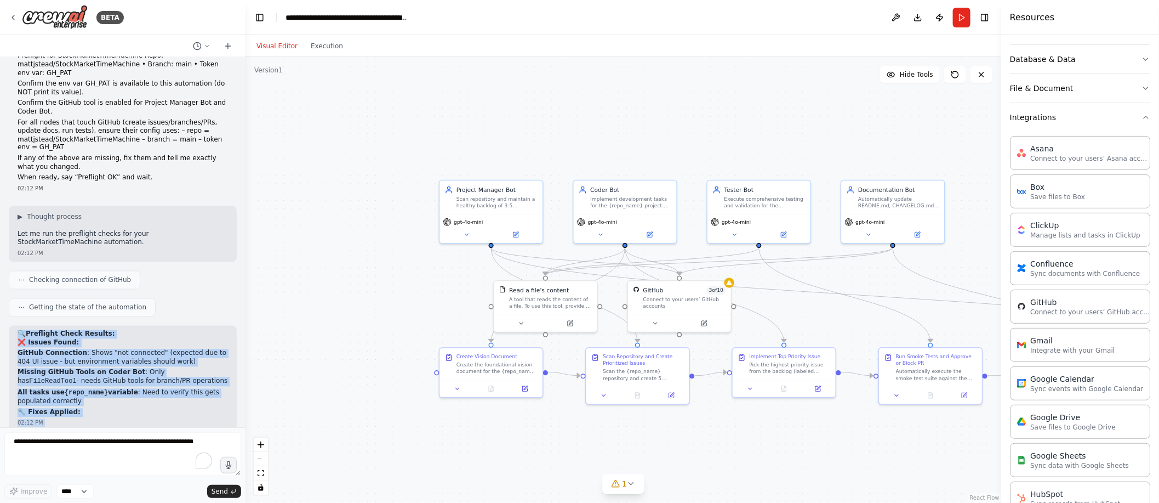
drag, startPoint x: 20, startPoint y: 179, endPoint x: 152, endPoint y: 401, distance: 258.5
click at [152, 401] on div "Hello! I'm the CrewAI assistant. What kind of automation do you want to build? …" at bounding box center [123, 242] width 246 height 370
copy div "🔍 Preflight Check Results: ❌ Issues Found: GitHub Connection : Shows "not conne…"
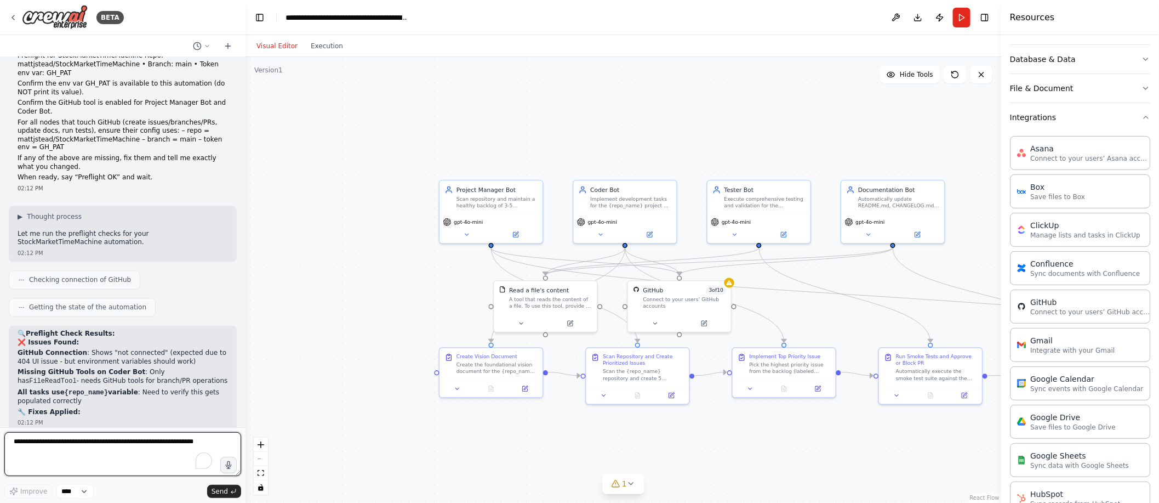
click at [82, 452] on textarea "To enrich screen reader interactions, please activate Accessibility in Grammarl…" at bounding box center [122, 454] width 237 height 44
paste textarea "**********"
type textarea "**********"
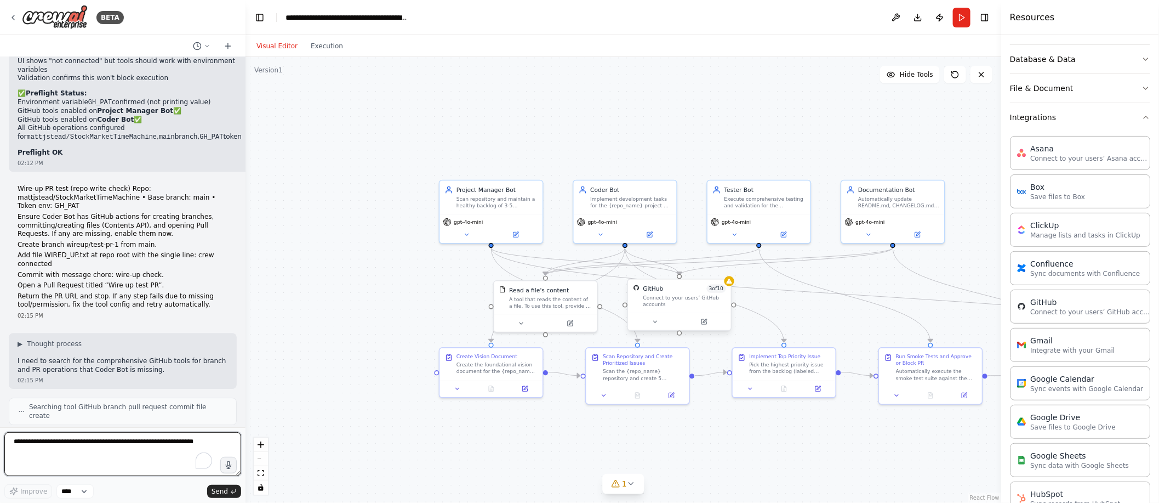
scroll to position [9861, 0]
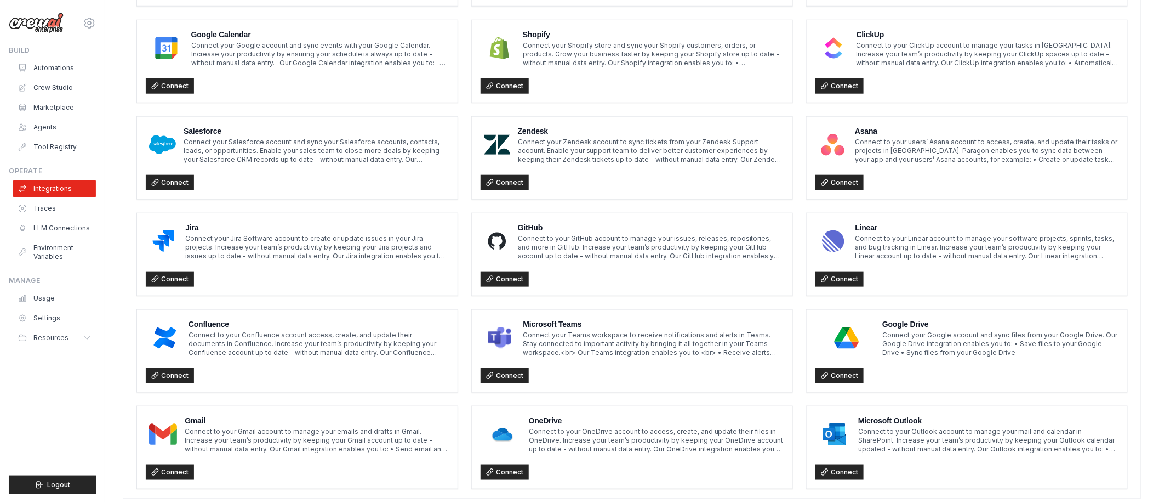
scroll to position [523, 0]
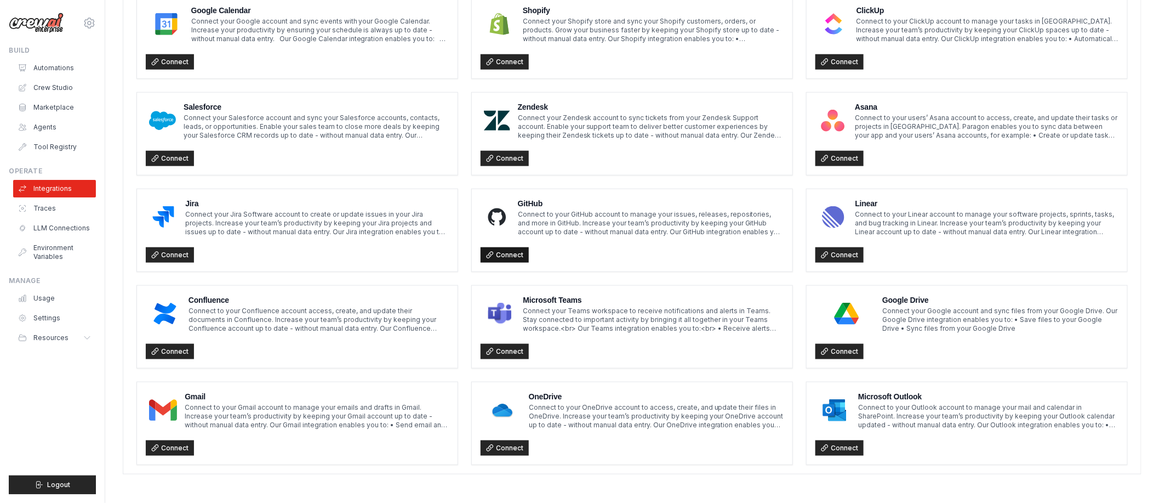
click at [503, 257] on link "Connect" at bounding box center [505, 254] width 48 height 15
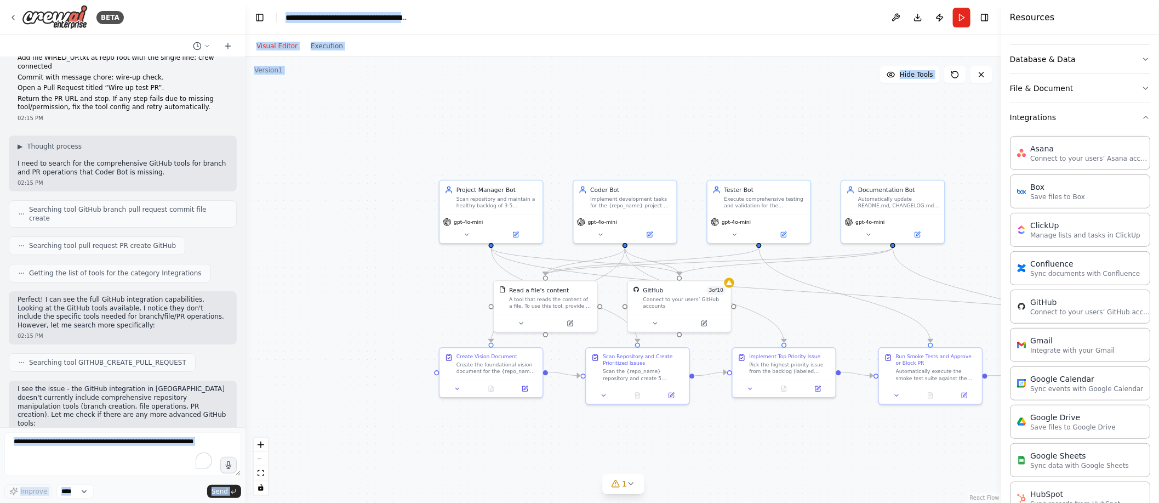
scroll to position [10321, 0]
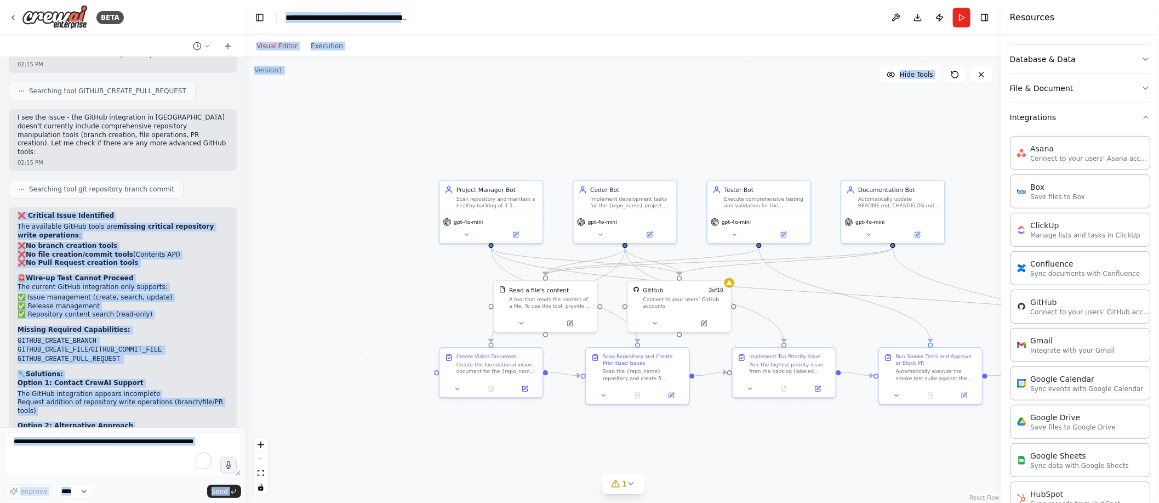
drag, startPoint x: 15, startPoint y: 164, endPoint x: 217, endPoint y: 403, distance: 312.7
click at [217, 403] on div "❌ Critical Issue Identified The available GitHub tools are missing critical rep…" at bounding box center [123, 489] width 228 height 565
copy div "❌ Loremips Dolor Sitametcon Adi elitseddo EiuSmo tempo inc utlabor etdolore mag…"
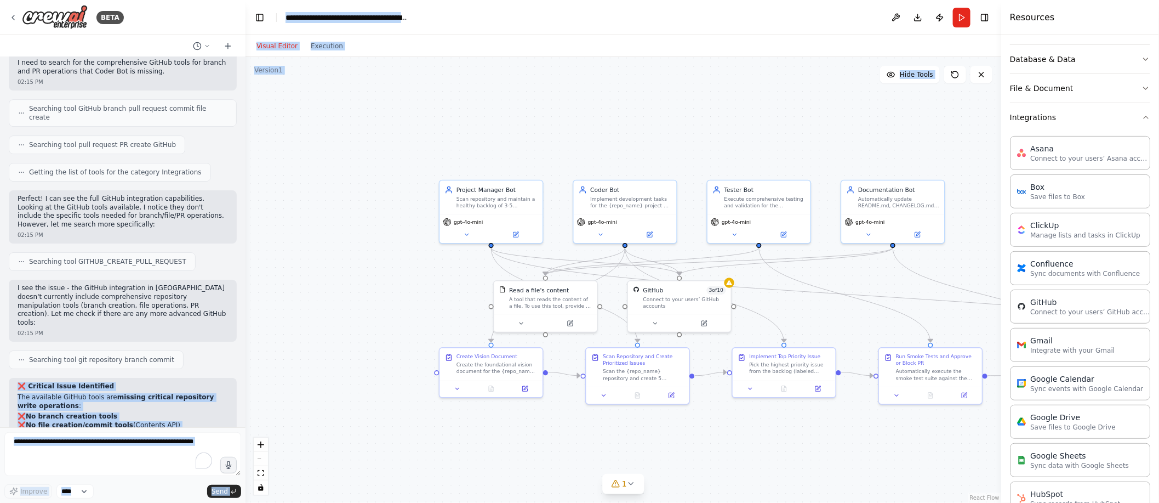
scroll to position [10150, 0]
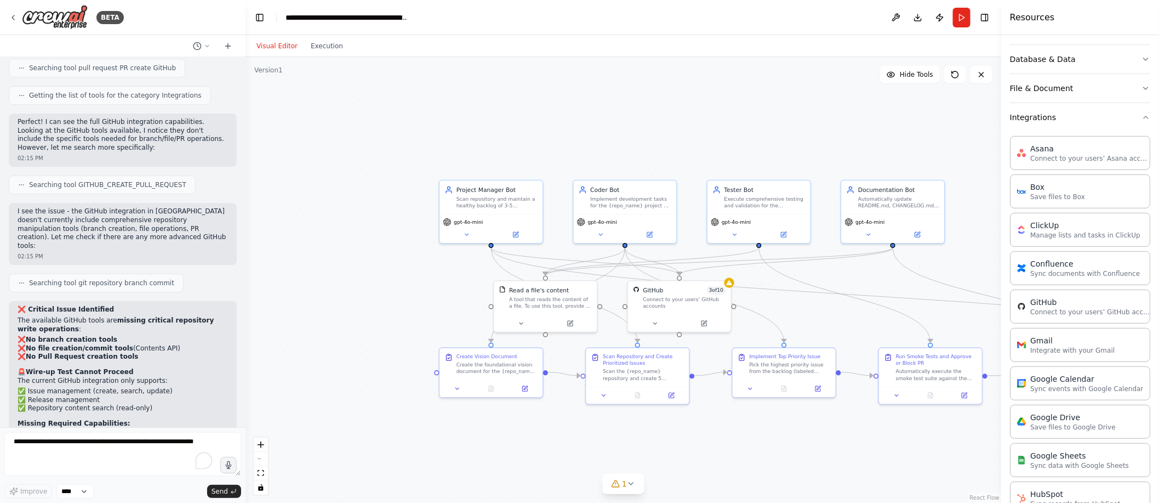
scroll to position [10237, 0]
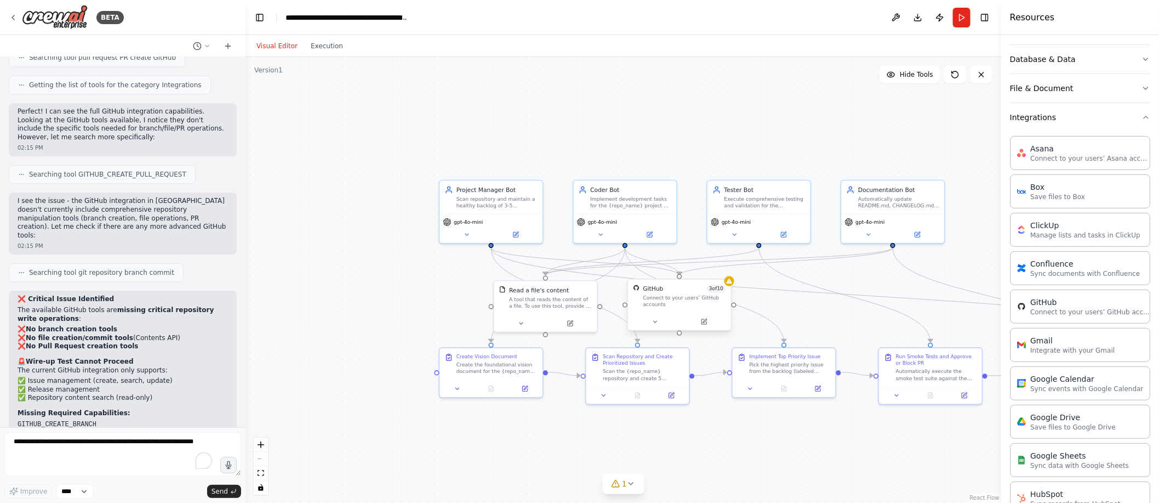
click at [677, 296] on div "Connect to your users’ GitHub accounts" at bounding box center [684, 300] width 83 height 13
click at [666, 321] on button at bounding box center [654, 322] width 47 height 10
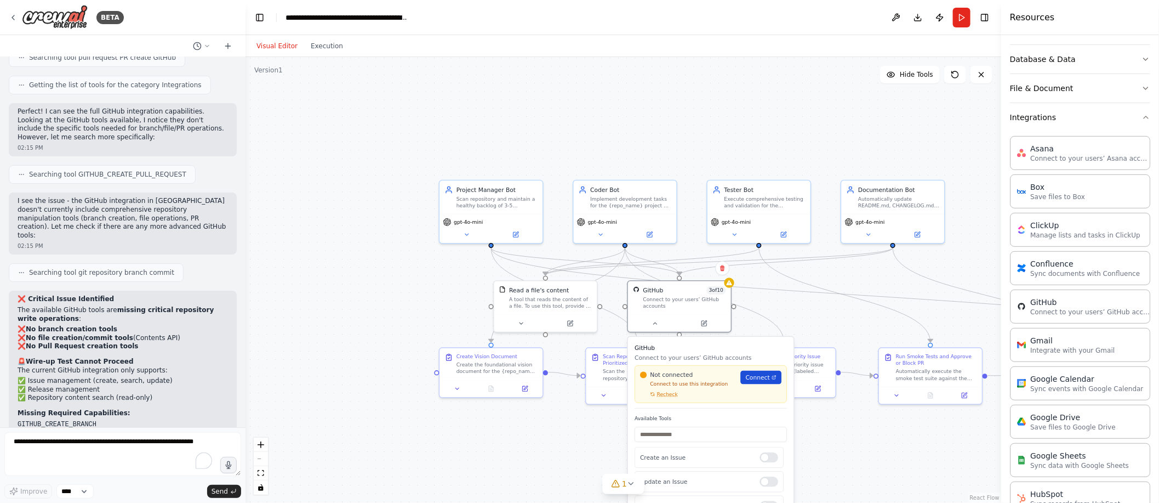
click at [756, 376] on span "Connect" at bounding box center [758, 377] width 24 height 8
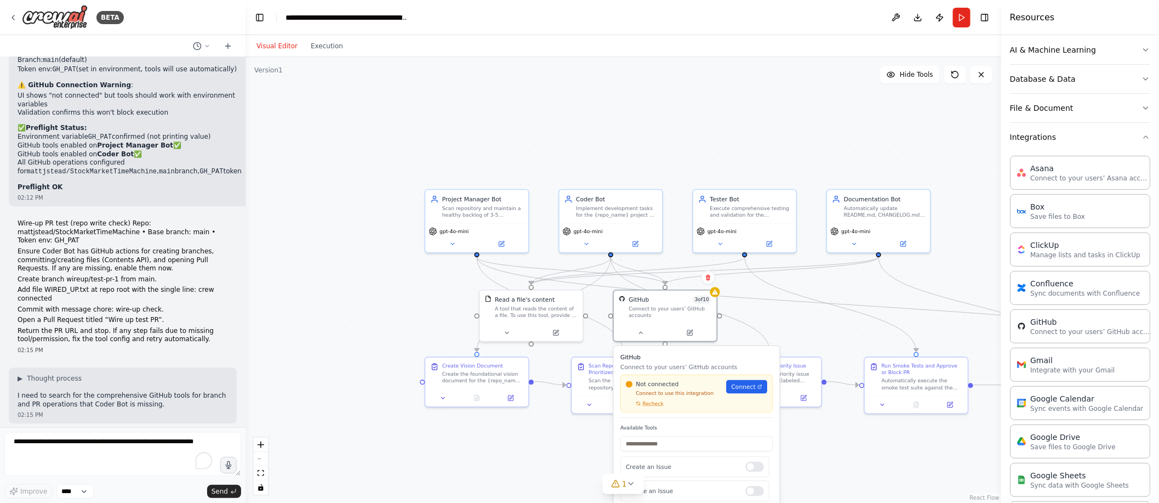
drag, startPoint x: 243, startPoint y: 286, endPoint x: 199, endPoint y: 327, distance: 60.5
click at [199, 326] on div "BETA Hello! I'm the CrewAI assistant. What kind of automation do you want to bu…" at bounding box center [579, 251] width 1159 height 503
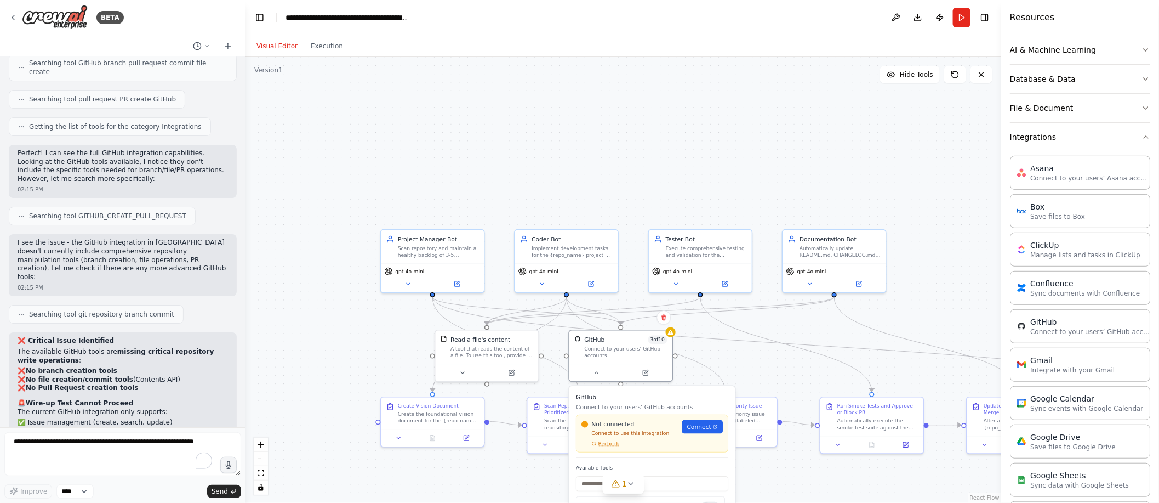
scroll to position [10321, 0]
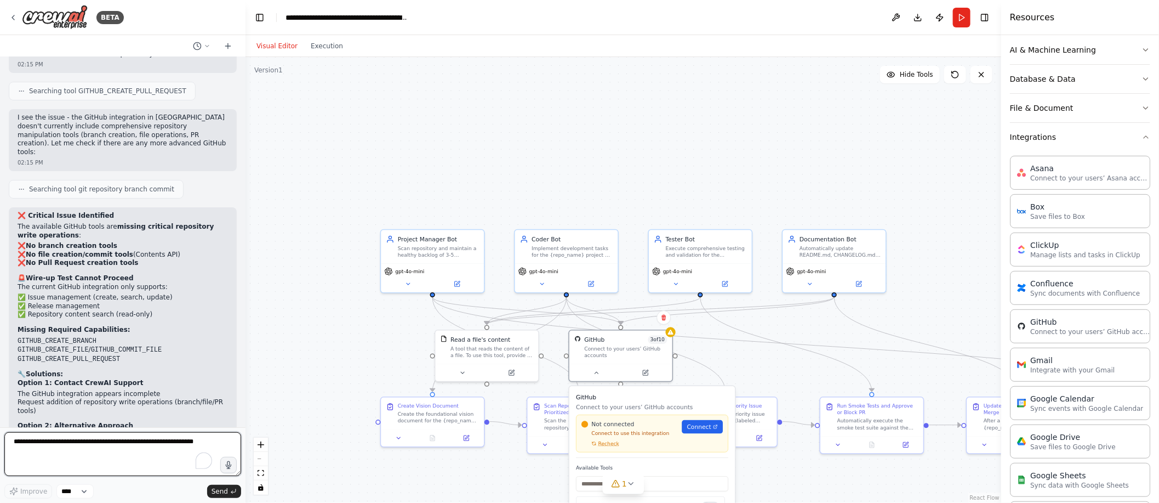
click at [107, 460] on textarea "To enrich screen reader interactions, please activate Accessibility in Grammarl…" at bounding box center [122, 454] width 237 height 44
paste textarea "**********"
type textarea "**********"
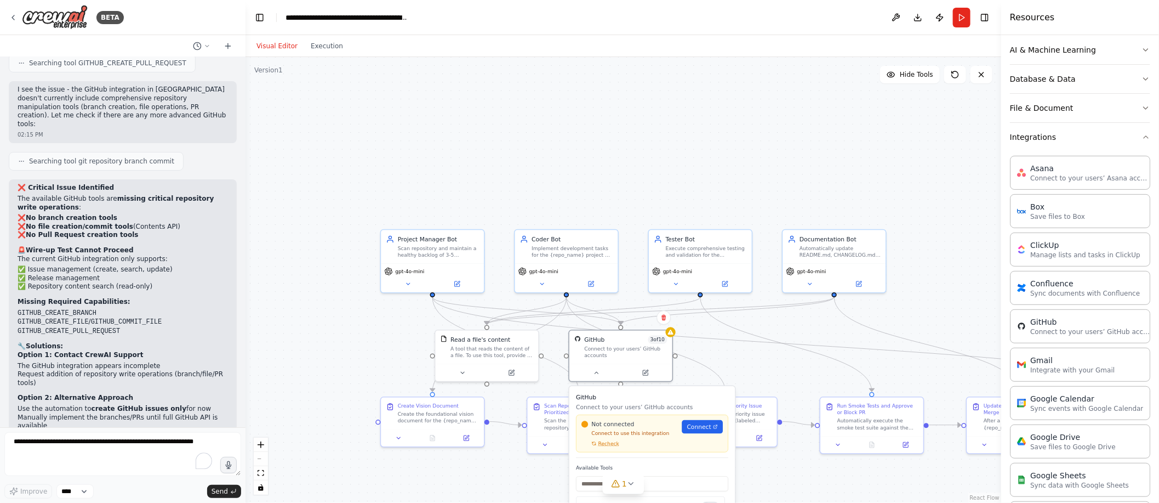
scroll to position [10492, 0]
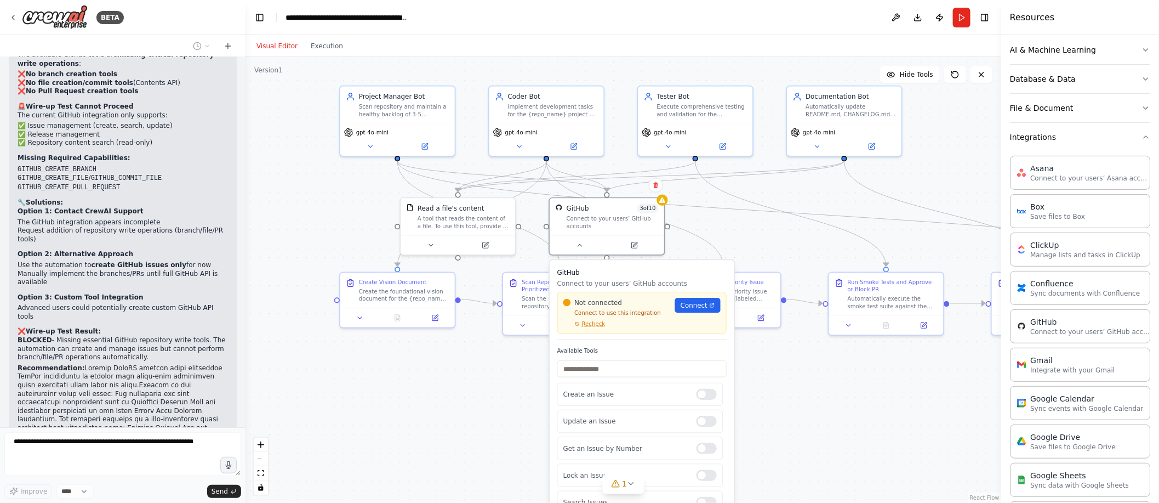
drag, startPoint x: 966, startPoint y: 234, endPoint x: 949, endPoint y: 92, distance: 143.5
click at [947, 90] on div ".deletable-edge-delete-btn { width: 20px; height: 20px; border: 0px solid #ffff…" at bounding box center [624, 280] width 756 height 446
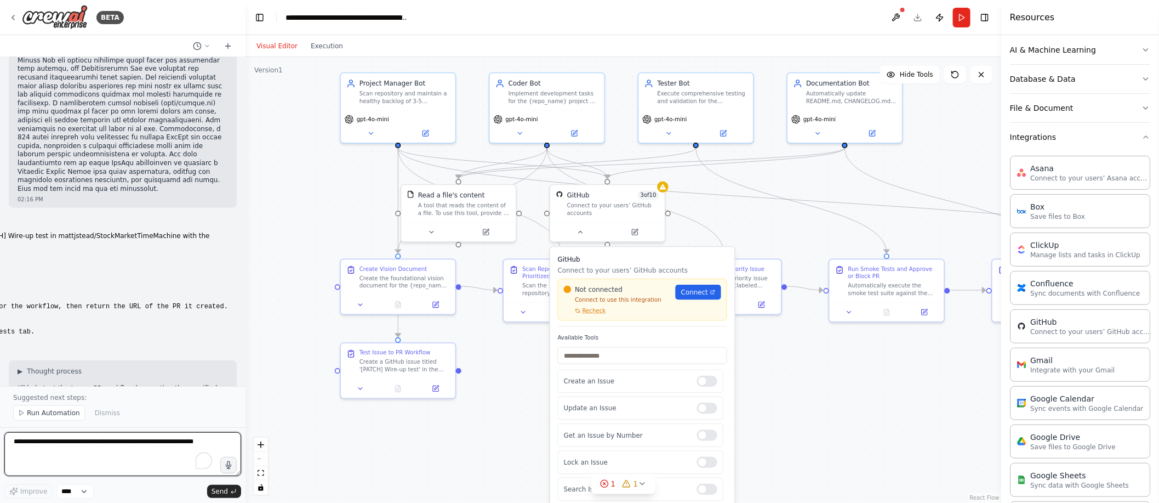
scroll to position [10885, 0]
click at [799, 381] on div ".deletable-edge-delete-btn { width: 20px; height: 20px; border: 0px solid #ffff…" at bounding box center [624, 280] width 756 height 446
click at [604, 486] on icon at bounding box center [604, 483] width 9 height 9
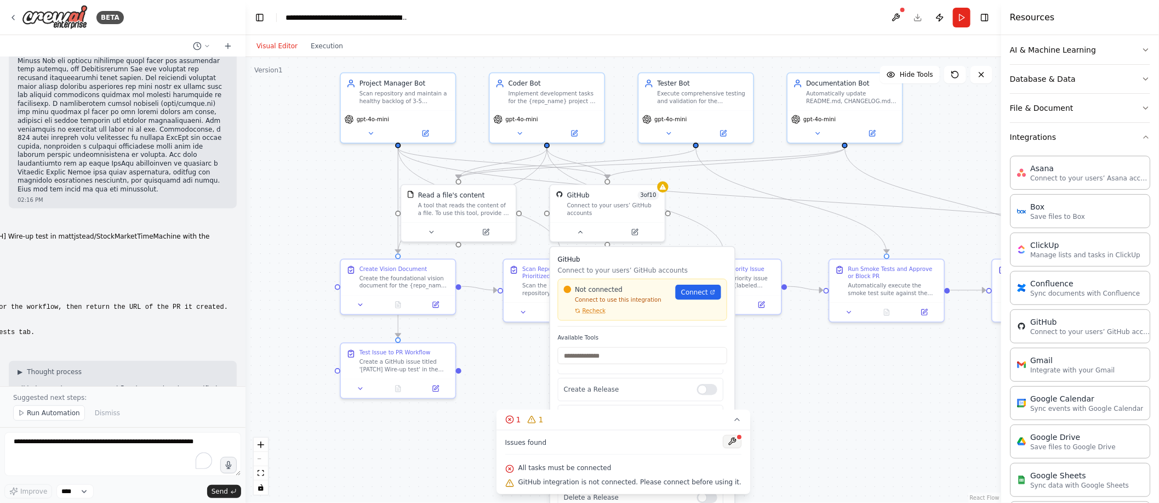
click at [728, 447] on button at bounding box center [732, 441] width 19 height 13
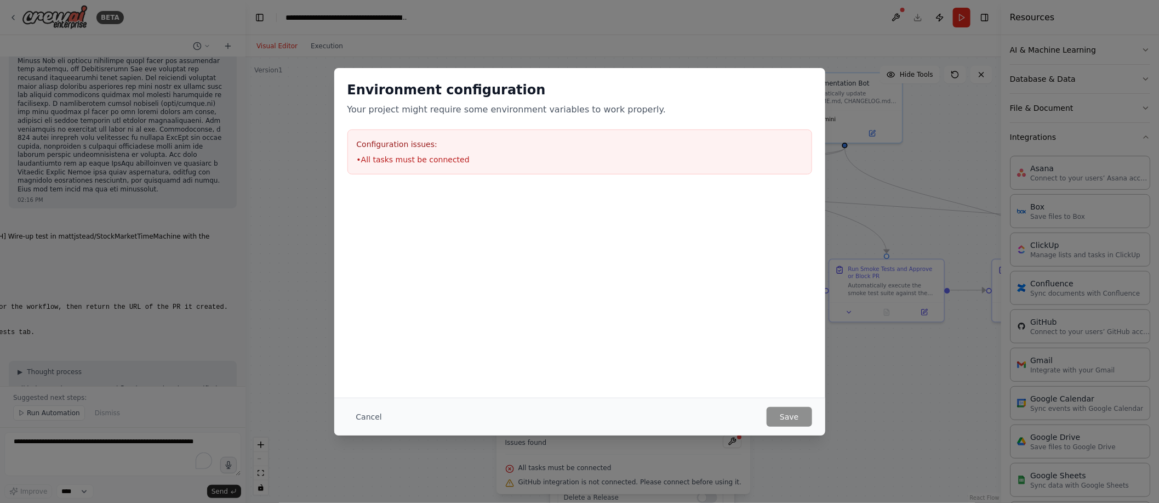
click at [443, 165] on div "Configuration issues: • All tasks must be connected" at bounding box center [579, 151] width 465 height 45
click at [758, 145] on h3 "Configuration issues:" at bounding box center [580, 144] width 446 height 11
click at [729, 299] on div "Environment configuration Your project might require some environment variables…" at bounding box center [579, 232] width 491 height 329
click at [924, 442] on div "Environment configuration Your project might require some environment variables…" at bounding box center [579, 251] width 1159 height 503
click at [370, 418] on button "Cancel" at bounding box center [368, 417] width 43 height 20
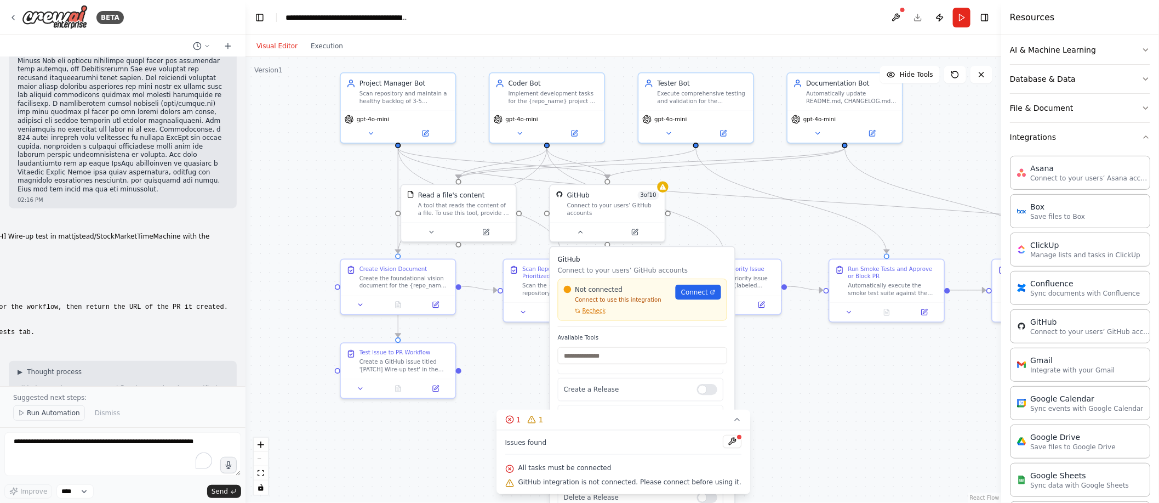
click at [56, 409] on span "Run Automation" at bounding box center [53, 412] width 53 height 9
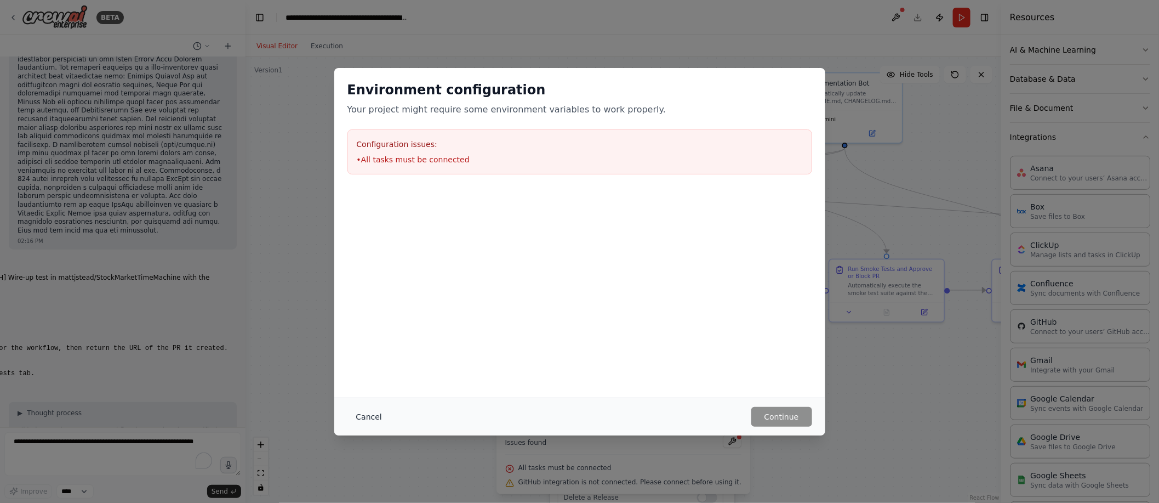
click at [377, 413] on button "Cancel" at bounding box center [368, 417] width 43 height 20
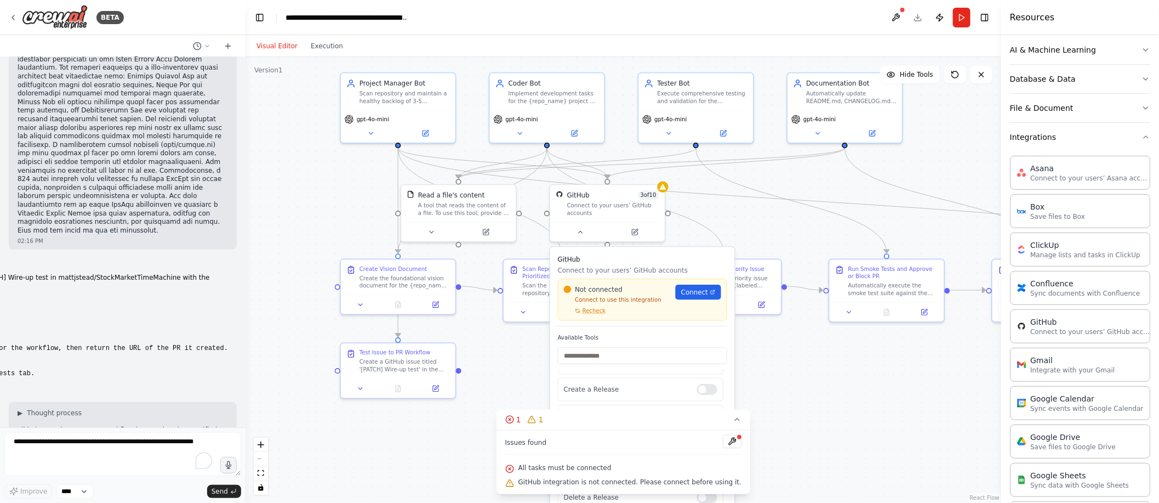
click at [819, 421] on div ".deletable-edge-delete-btn { width: 20px; height: 20px; border: 0px solid #ffff…" at bounding box center [624, 280] width 756 height 446
click at [730, 415] on button "1 1" at bounding box center [623, 419] width 254 height 20
click at [631, 480] on div "1" at bounding box center [631, 483] width 16 height 11
click at [611, 484] on span "GitHub integration is not connected. Please connect before using it." at bounding box center [629, 481] width 223 height 9
click at [703, 233] on div ".deletable-edge-delete-btn { width: 20px; height: 20px; border: 0px solid #ffff…" at bounding box center [624, 280] width 756 height 446
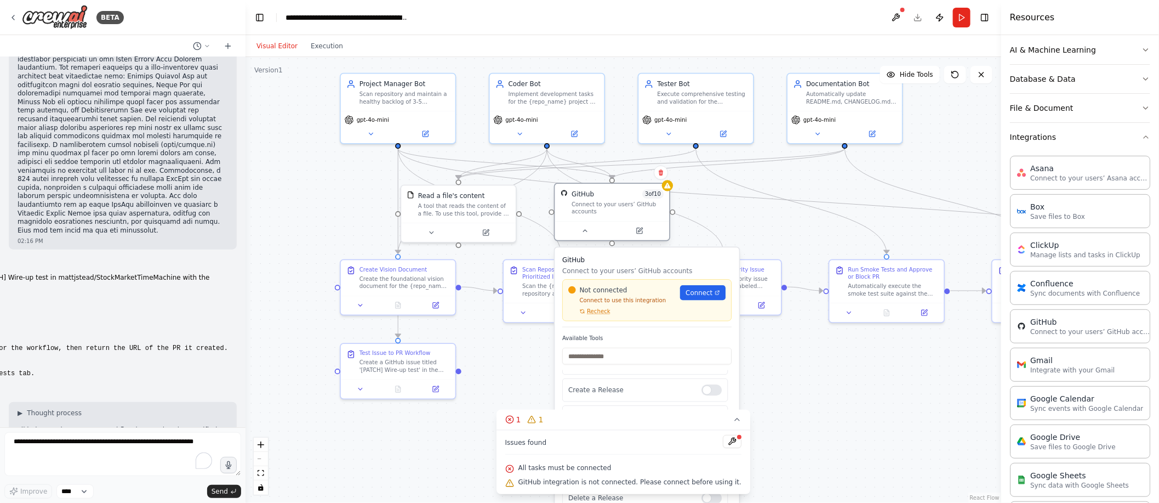
click at [644, 223] on div at bounding box center [612, 230] width 115 height 19
click at [661, 170] on icon at bounding box center [661, 172] width 4 height 6
click at [632, 170] on button "Confirm" at bounding box center [629, 172] width 39 height 13
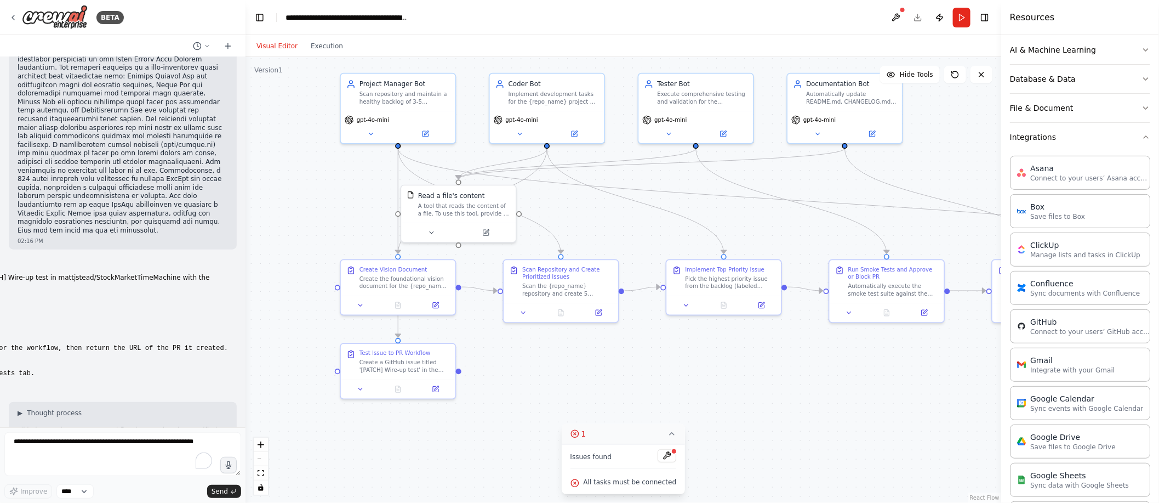
click at [667, 433] on icon at bounding box center [671, 433] width 9 height 9
click at [622, 486] on div "1" at bounding box center [619, 483] width 16 height 11
click at [664, 459] on button at bounding box center [667, 455] width 19 height 13
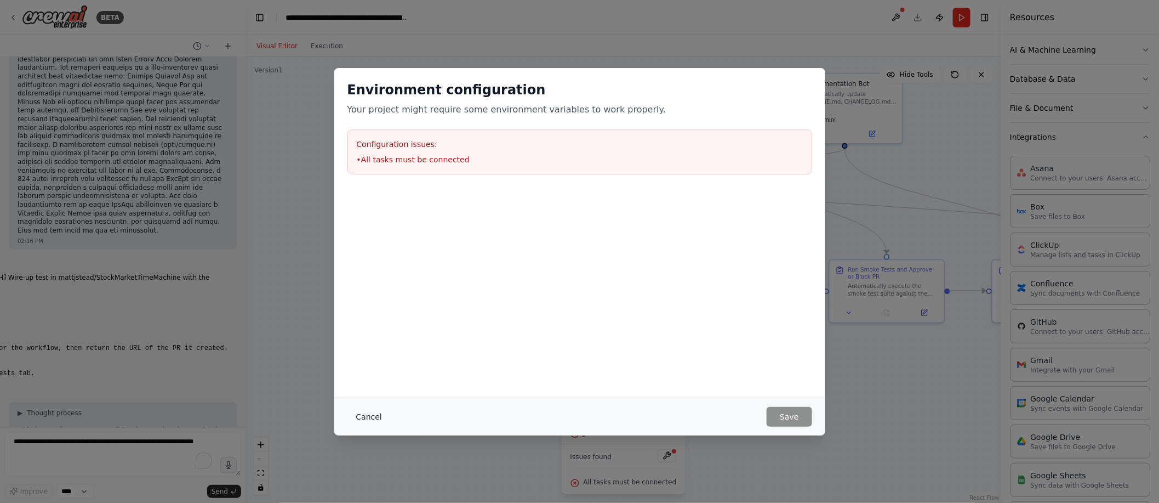
click at [369, 419] on button "Cancel" at bounding box center [368, 417] width 43 height 20
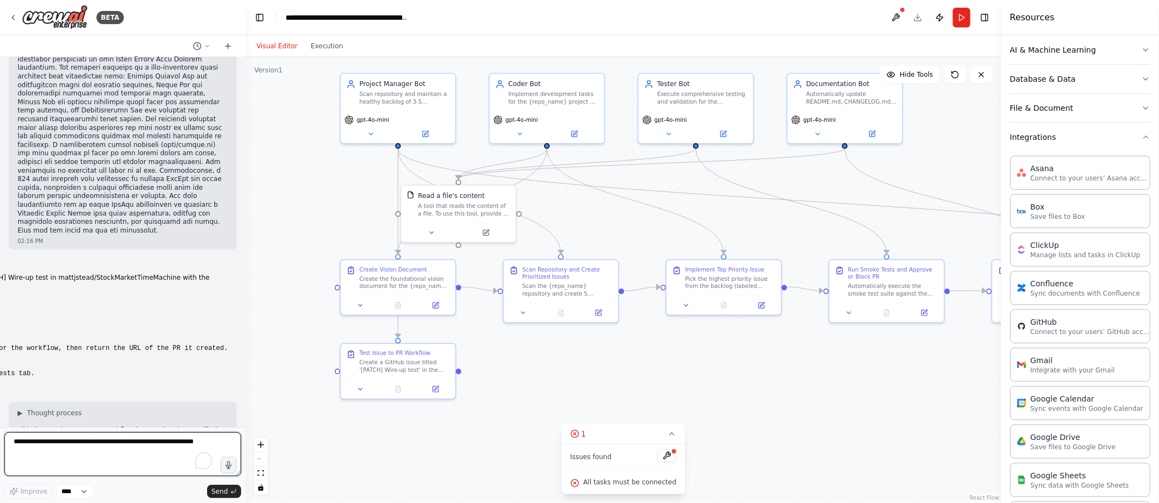
click at [121, 449] on textarea "To enrich screen reader interactions, please activate Accessibility in Grammarl…" at bounding box center [122, 454] width 237 height 44
type textarea "**********"
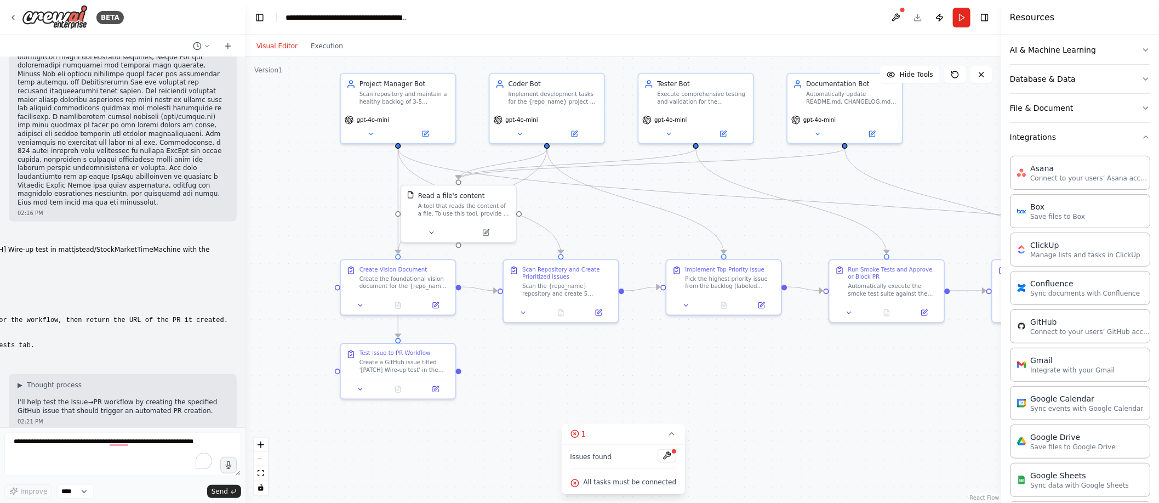
scroll to position [10926, 0]
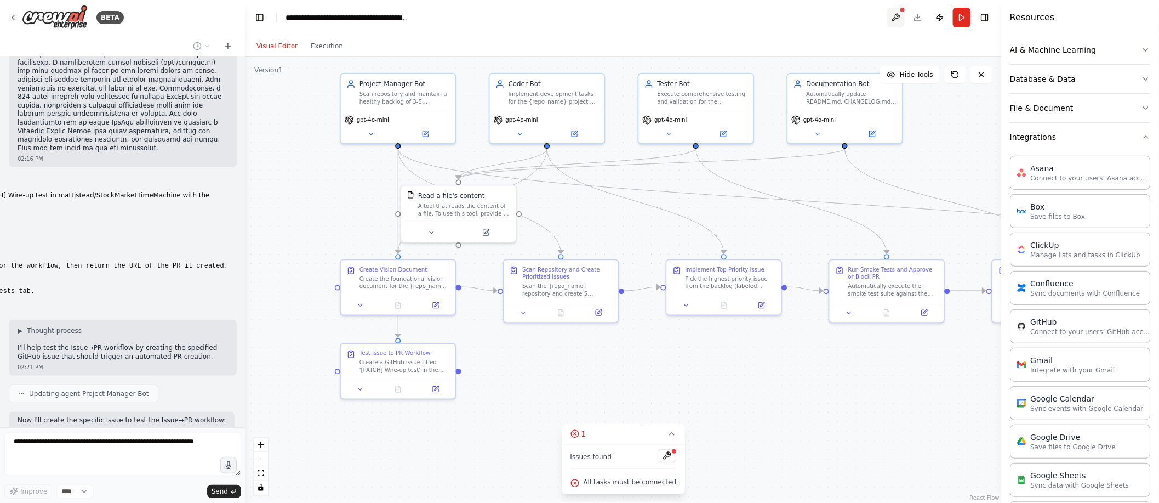
click at [897, 13] on button at bounding box center [896, 18] width 18 height 20
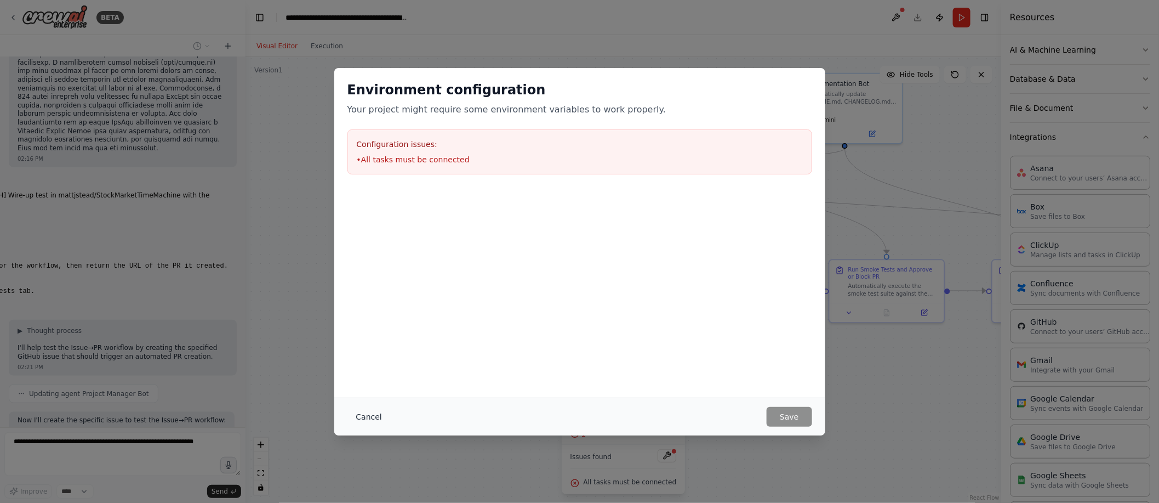
click at [363, 415] on button "Cancel" at bounding box center [368, 417] width 43 height 20
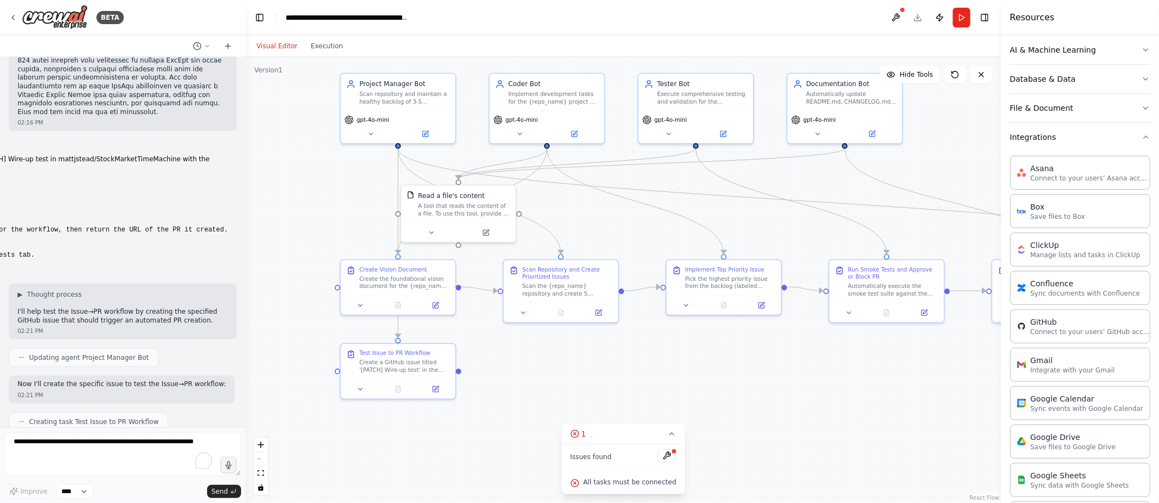
click at [363, 415] on div ".deletable-edge-delete-btn { width: 20px; height: 20px; border: 0px solid #ffff…" at bounding box center [624, 280] width 756 height 446
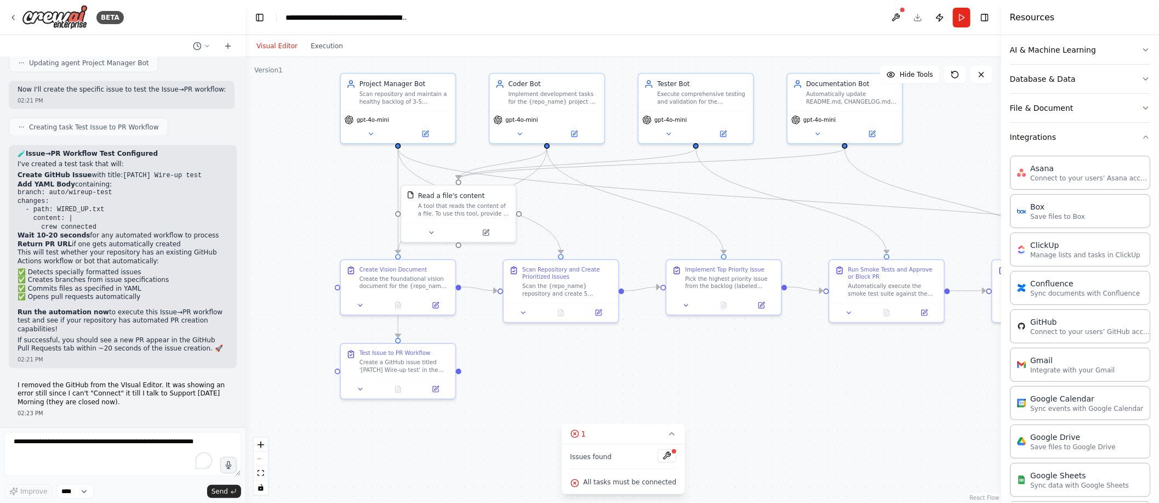
scroll to position [11255, 0]
click at [106, 450] on textarea "To enrich screen reader interactions, please activate Accessibility in Grammarl…" at bounding box center [122, 454] width 237 height 44
type textarea "**********"
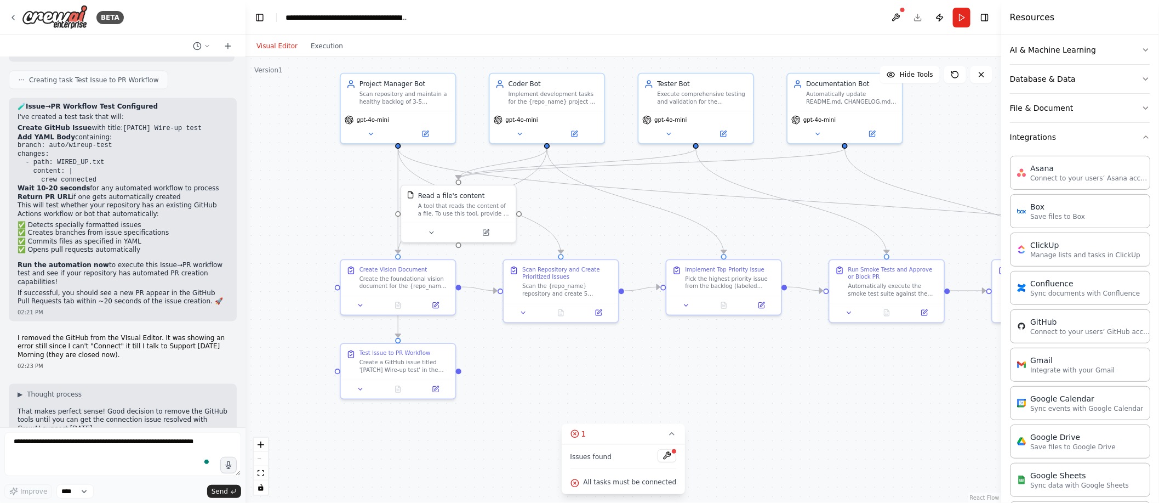
scroll to position [11349, 0]
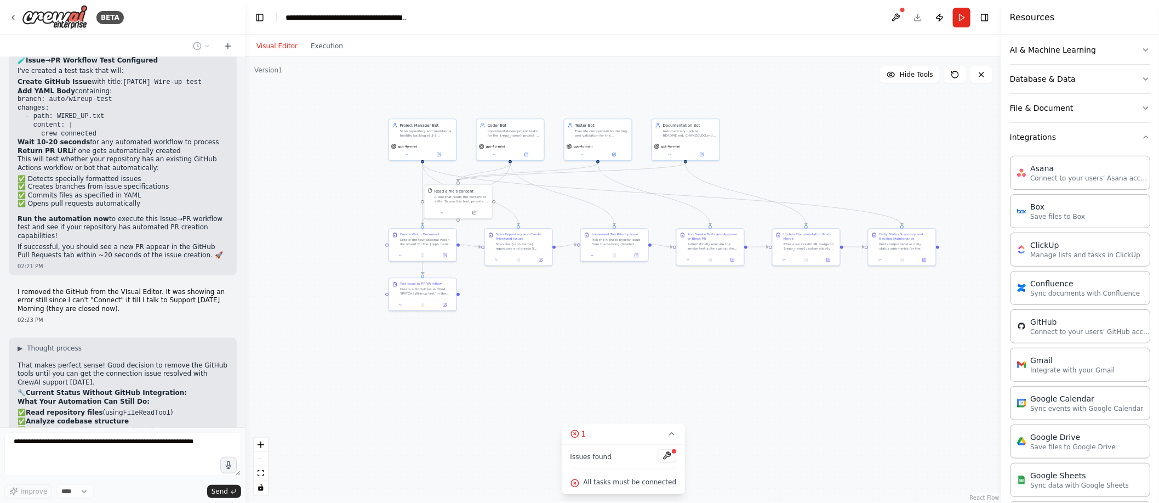
drag, startPoint x: 851, startPoint y: 421, endPoint x: 740, endPoint y: 315, distance: 152.7
click at [740, 315] on div ".deletable-edge-delete-btn { width: 20px; height: 20px; border: 0px solid #ffff…" at bounding box center [624, 280] width 756 height 446
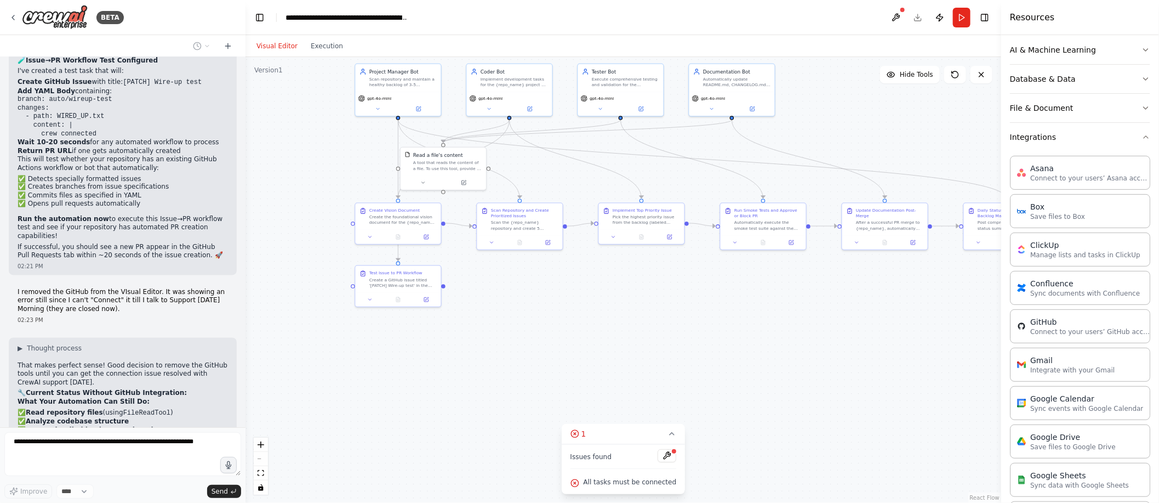
drag, startPoint x: 656, startPoint y: 333, endPoint x: 705, endPoint y: 339, distance: 49.8
click at [705, 339] on div ".deletable-edge-delete-btn { width: 20px; height: 20px; border: 0px solid #ffff…" at bounding box center [624, 280] width 756 height 446
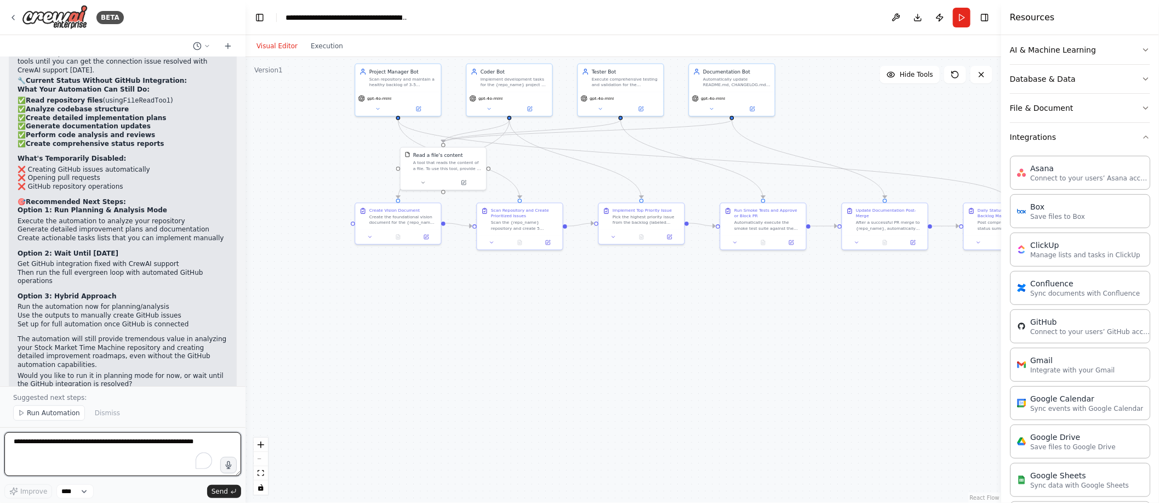
scroll to position [11661, 0]
click at [118, 406] on button "Dismiss" at bounding box center [107, 412] width 36 height 15
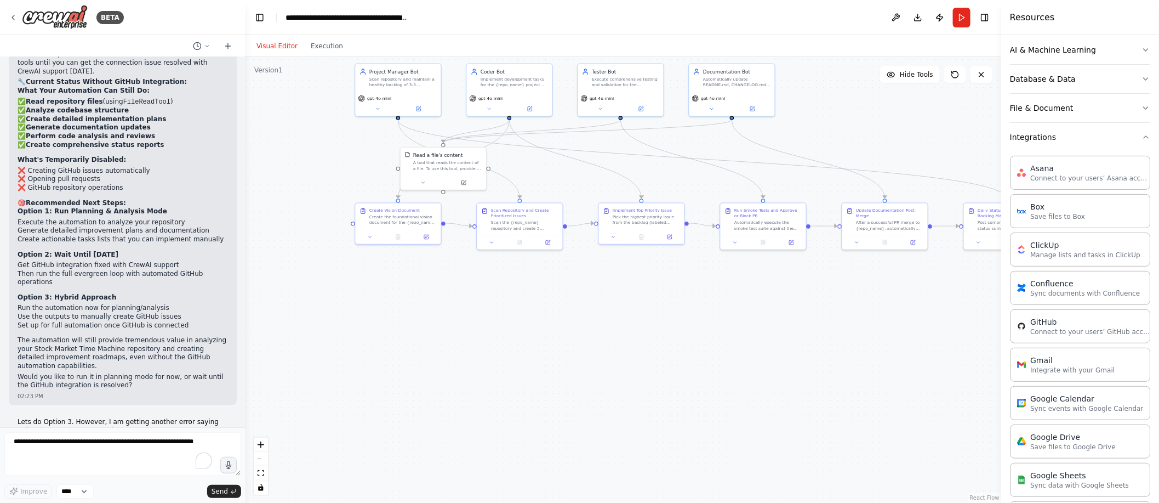
scroll to position [11620, 0]
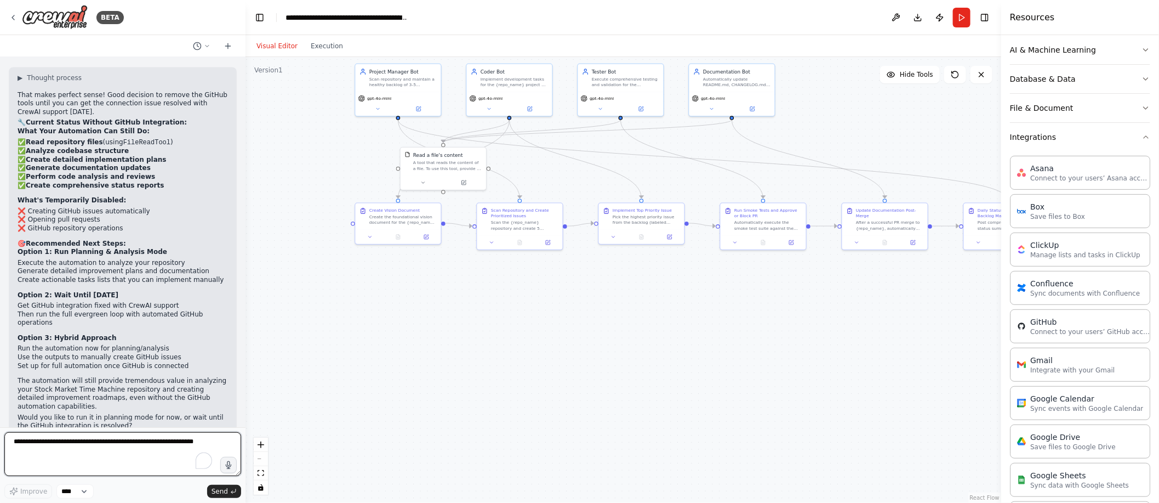
click at [93, 446] on textarea "To enrich screen reader interactions, please activate Accessibility in Grammarl…" at bounding box center [122, 454] width 237 height 44
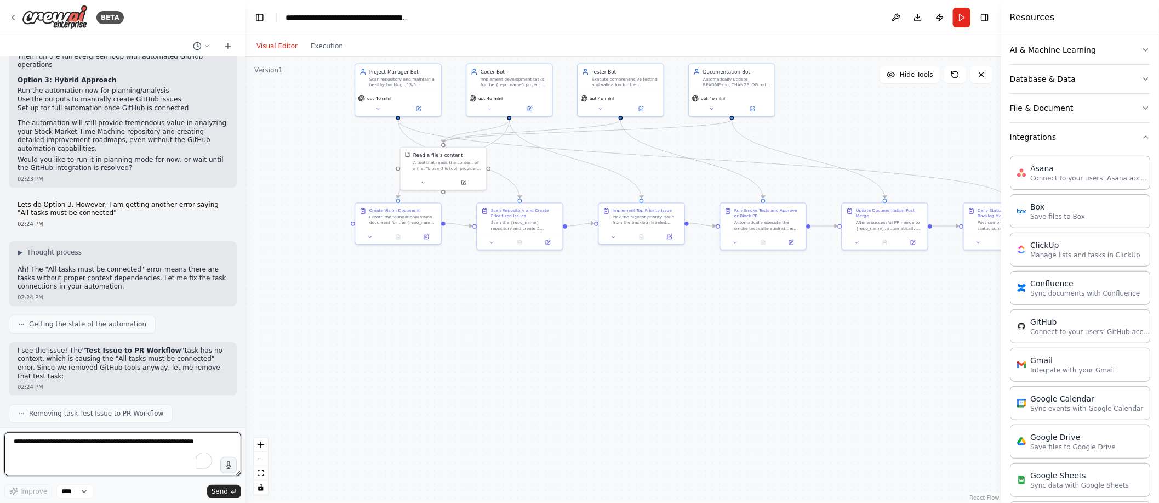
scroll to position [11892, 0]
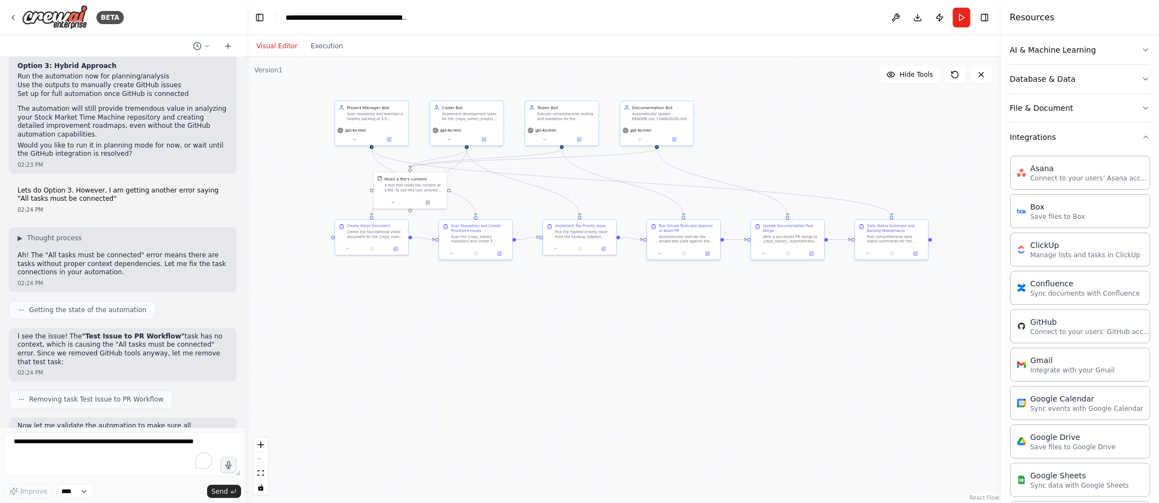
drag, startPoint x: 461, startPoint y: 379, endPoint x: 426, endPoint y: 370, distance: 36.2
click at [426, 370] on div ".deletable-edge-delete-btn { width: 20px; height: 20px; border: 0px solid #ffff…" at bounding box center [624, 280] width 756 height 446
drag, startPoint x: 225, startPoint y: 389, endPoint x: 8, endPoint y: 167, distance: 310.8
click at [8, 167] on div "Hello! I'm the CrewAI assistant. What kind of automation do you want to build? …" at bounding box center [123, 242] width 246 height 370
copy div "✅ Issue Fixed! The problem was the disconnected "Test Issue to PR Workflow" tas…"
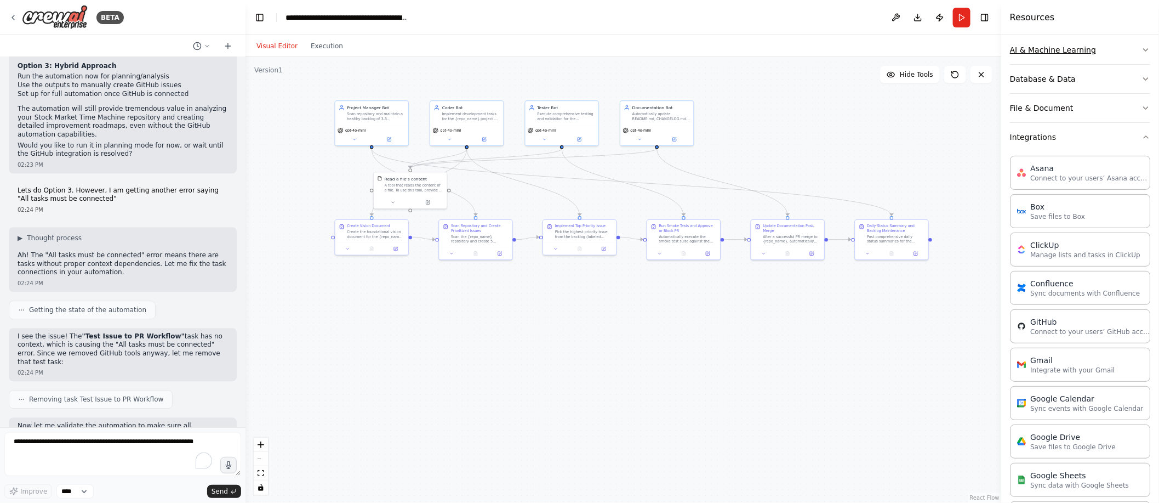
click at [1043, 52] on button "AI & Machine Learning" at bounding box center [1080, 50] width 140 height 28
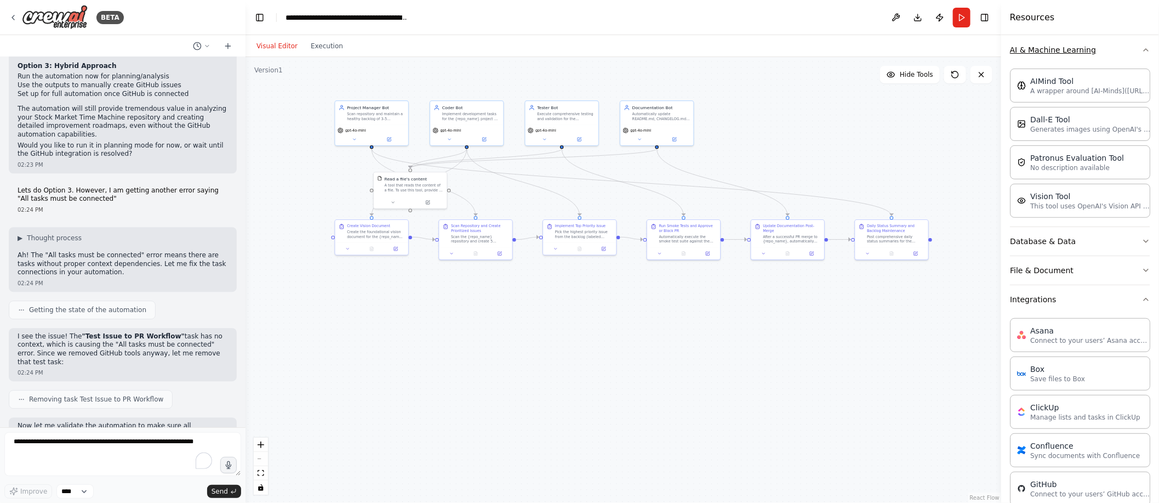
click at [1043, 52] on button "AI & Machine Learning" at bounding box center [1080, 50] width 140 height 28
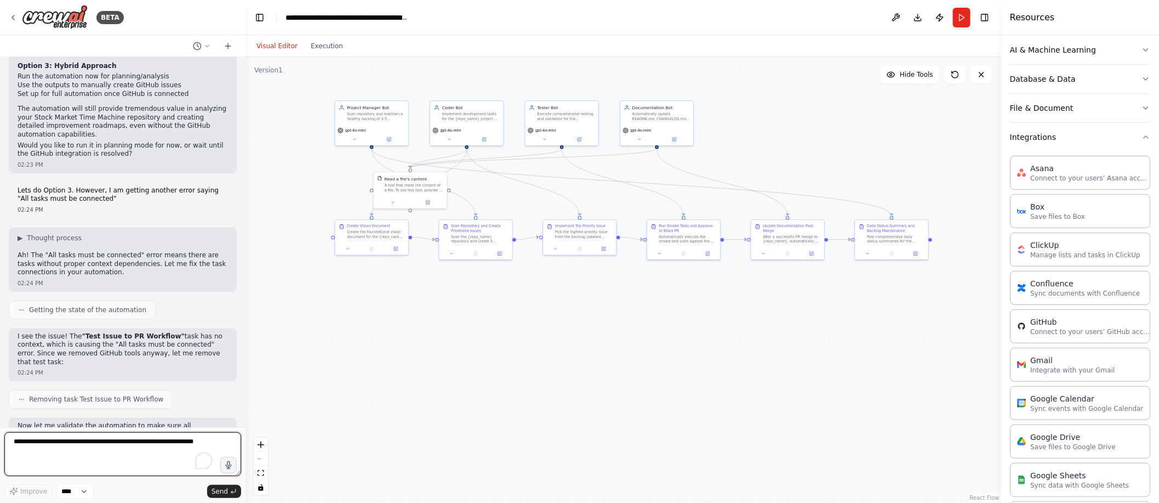
click at [122, 439] on textarea "To enrich screen reader interactions, please activate Accessibility in Grammarl…" at bounding box center [122, 454] width 237 height 44
paste textarea "**********"
click at [38, 463] on textarea "**********" at bounding box center [122, 454] width 237 height 44
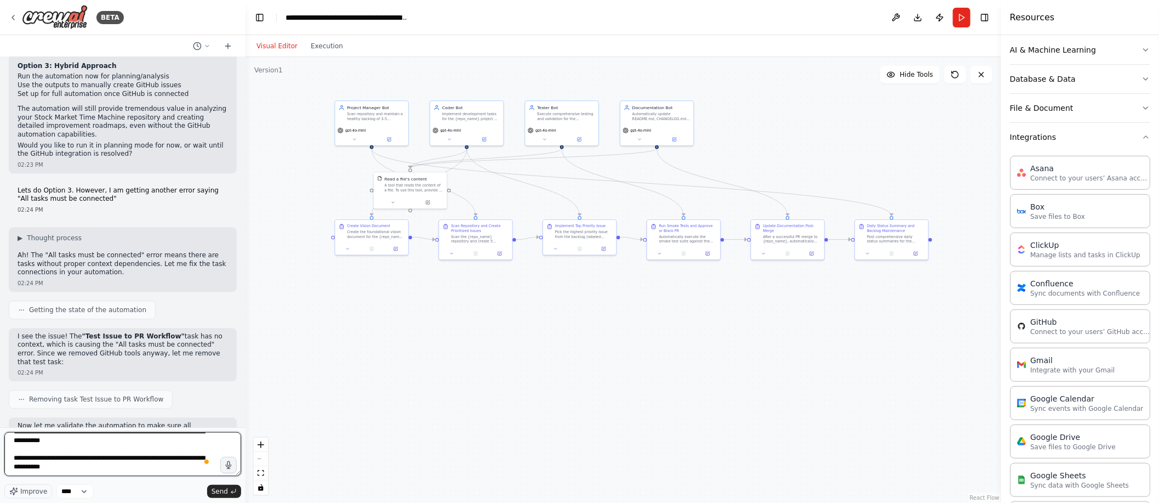
scroll to position [159, 0]
type textarea "**********"
click at [227, 487] on span "Send" at bounding box center [220, 491] width 16 height 9
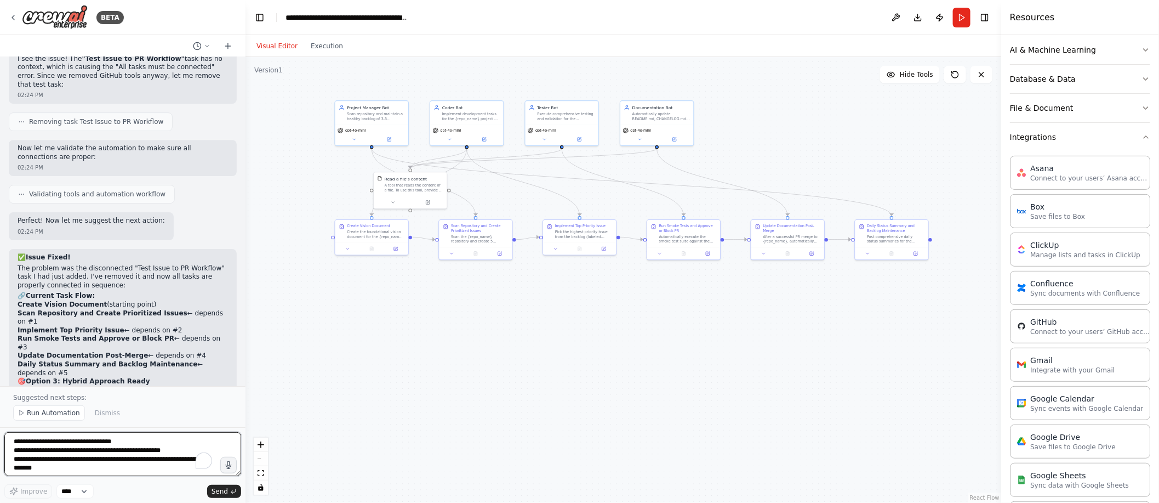
scroll to position [12178, 0]
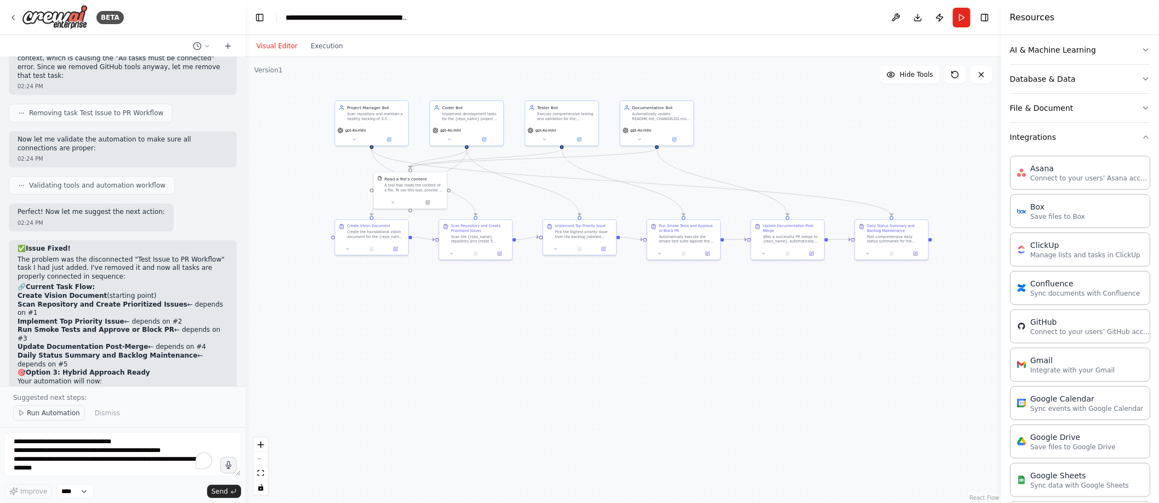
click at [68, 412] on span "Run Automation" at bounding box center [53, 412] width 53 height 9
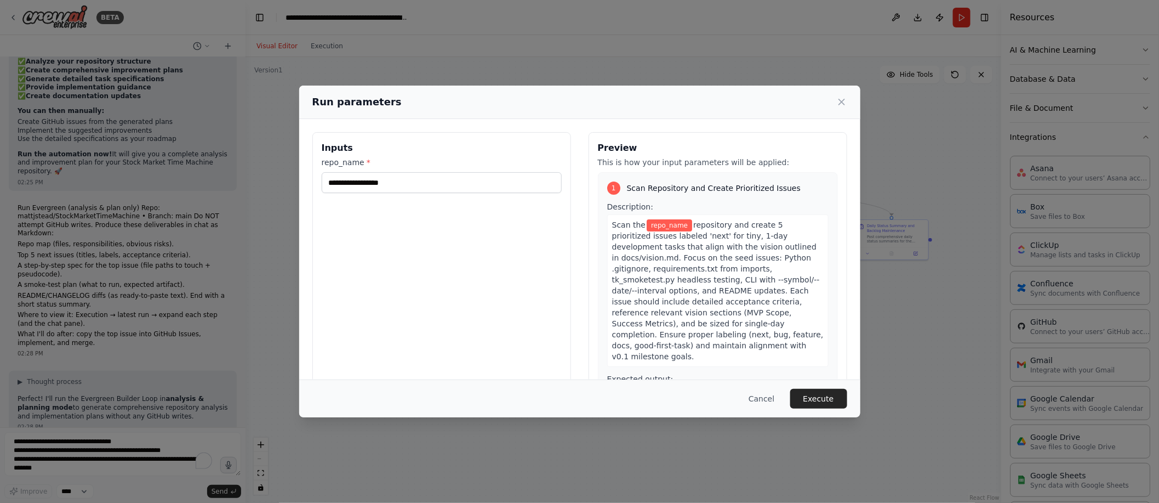
scroll to position [12517, 0]
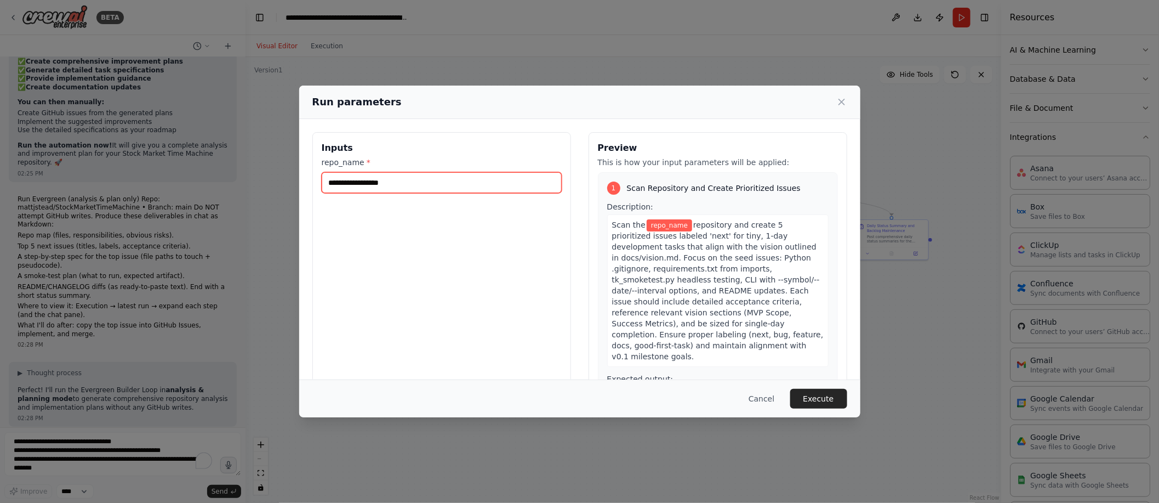
click at [387, 187] on input "repo_name *" at bounding box center [442, 182] width 240 height 21
paste input "**********"
click at [386, 183] on input "**********" at bounding box center [442, 182] width 240 height 21
click at [496, 178] on input "**********" at bounding box center [442, 182] width 240 height 21
drag, startPoint x: 496, startPoint y: 178, endPoint x: 309, endPoint y: 176, distance: 187.4
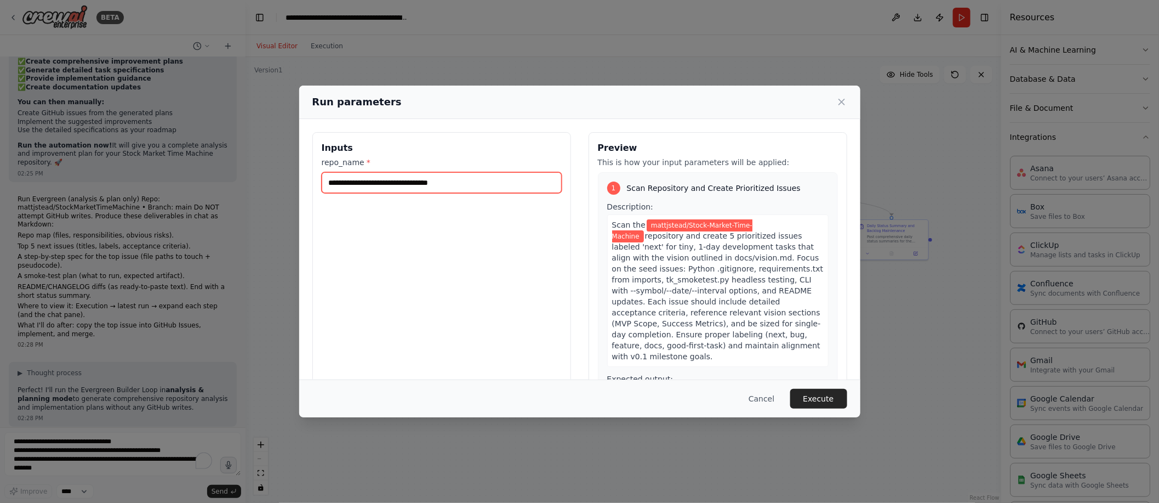
click at [309, 176] on div "**********" at bounding box center [579, 262] width 561 height 286
type input "**********"
click at [813, 400] on button "Execute" at bounding box center [818, 399] width 57 height 20
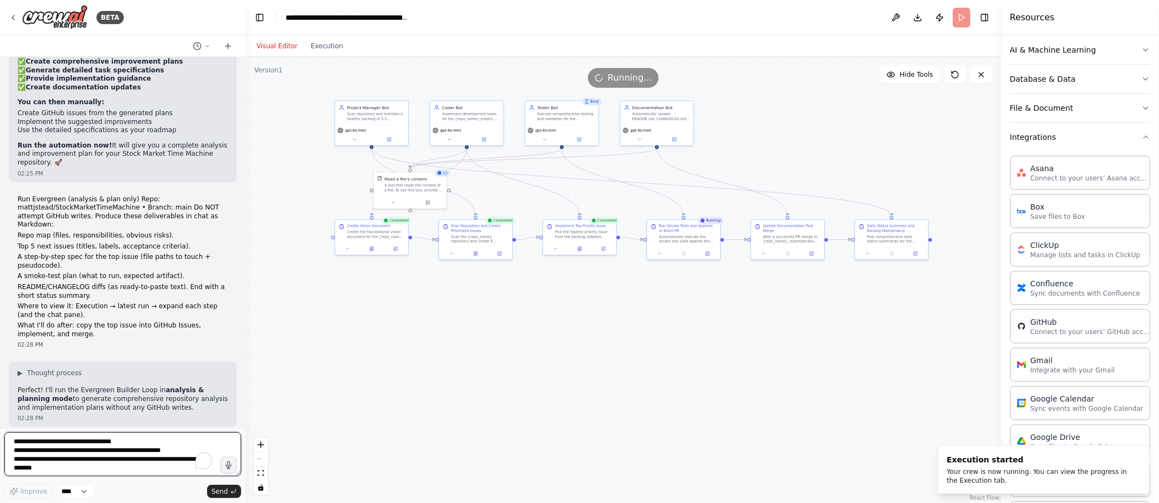
click at [36, 442] on textarea "**********" at bounding box center [122, 454] width 237 height 44
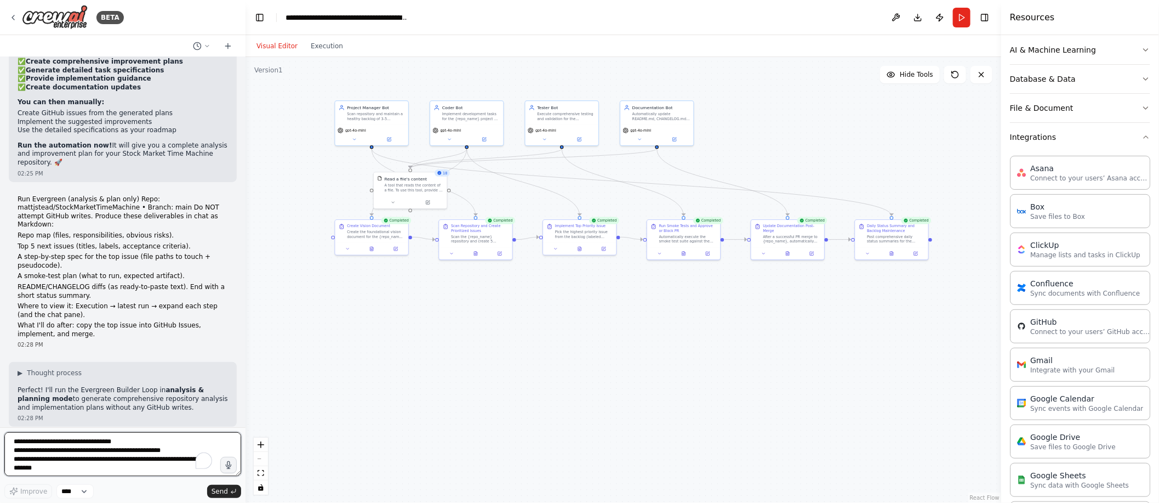
click at [66, 461] on textarea "**********" at bounding box center [122, 454] width 237 height 44
type textarea "**********"
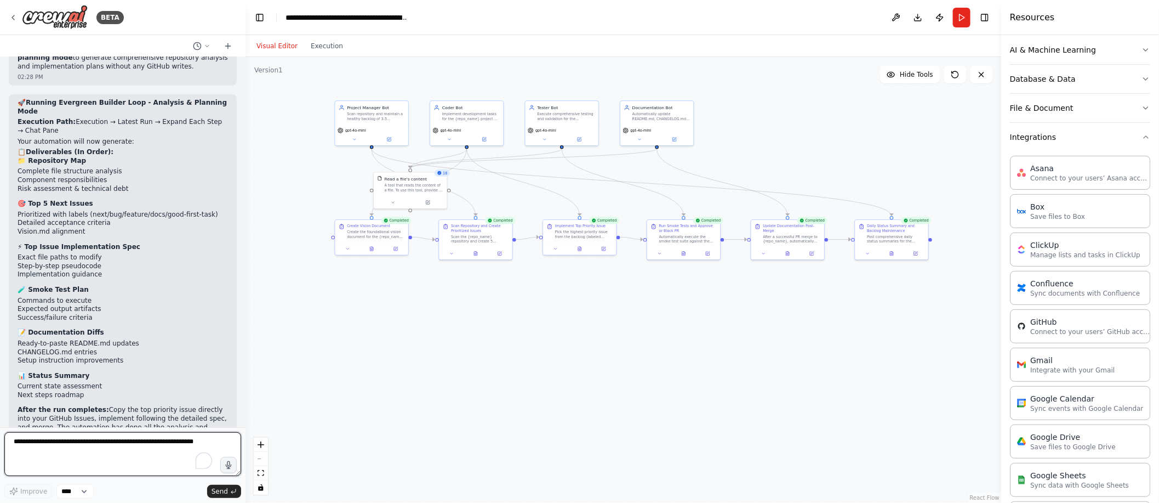
scroll to position [12866, 0]
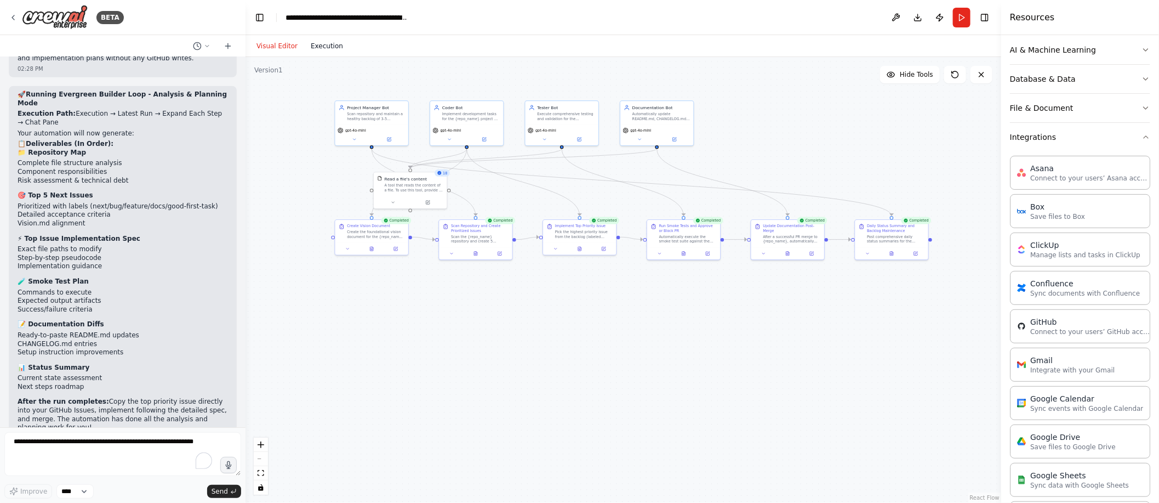
click at [342, 45] on button "Execution" at bounding box center [326, 45] width 45 height 13
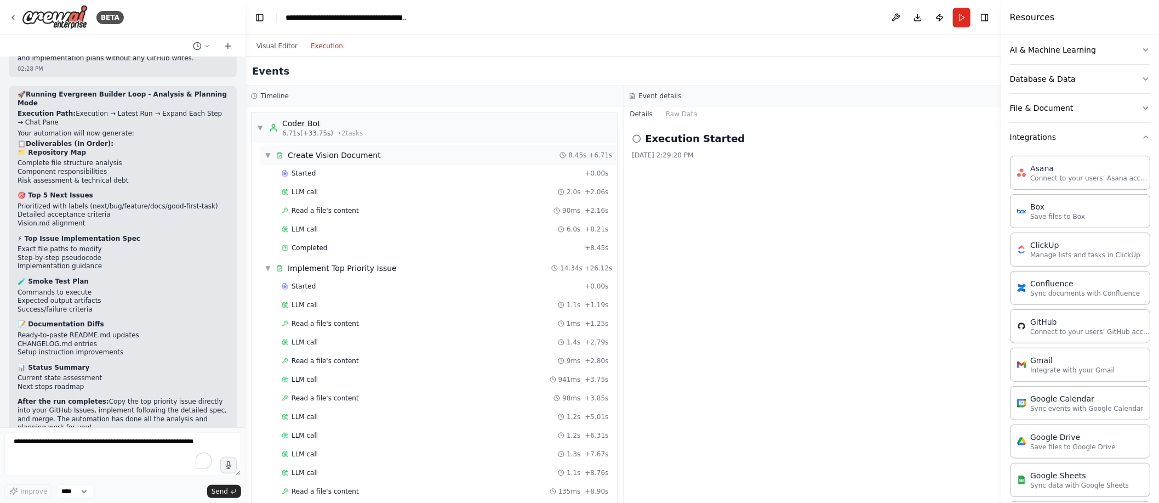
click at [349, 153] on div "Create Vision Document" at bounding box center [334, 155] width 93 height 11
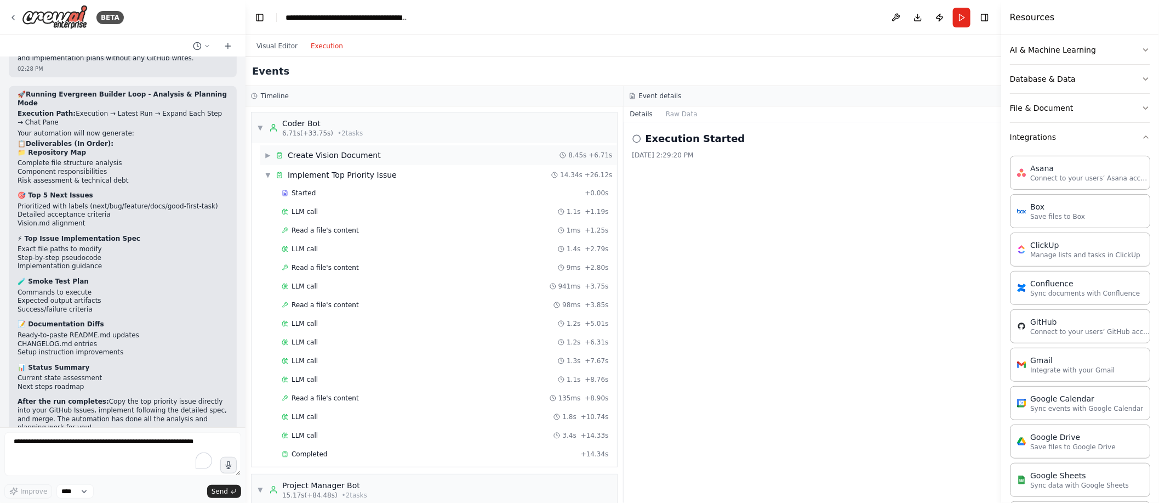
click at [349, 153] on div "Create Vision Document" at bounding box center [334, 155] width 93 height 11
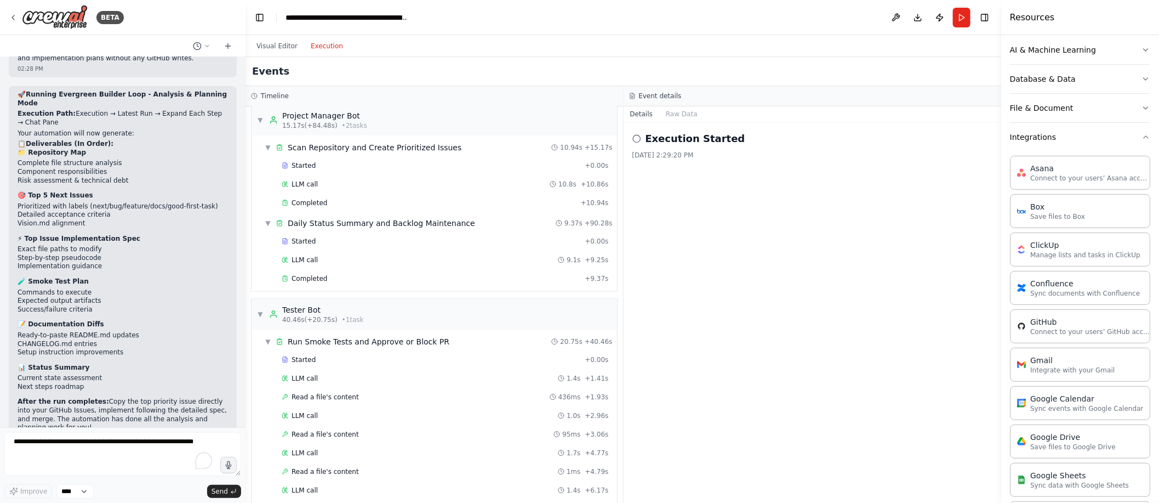
scroll to position [0, 0]
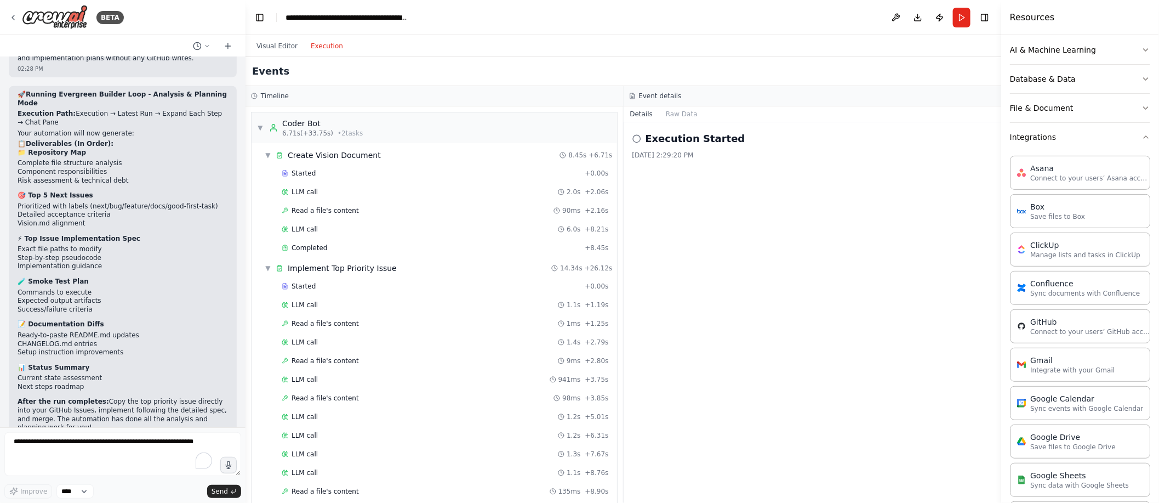
click at [306, 182] on div "Started + 0.00s LLM call 2.0s + 2.06s Read a file's content 90ms + 2.16s LLM ca…" at bounding box center [438, 211] width 357 height 93
click at [296, 198] on div "LLM call 2.0s + 2.06s" at bounding box center [445, 192] width 335 height 16
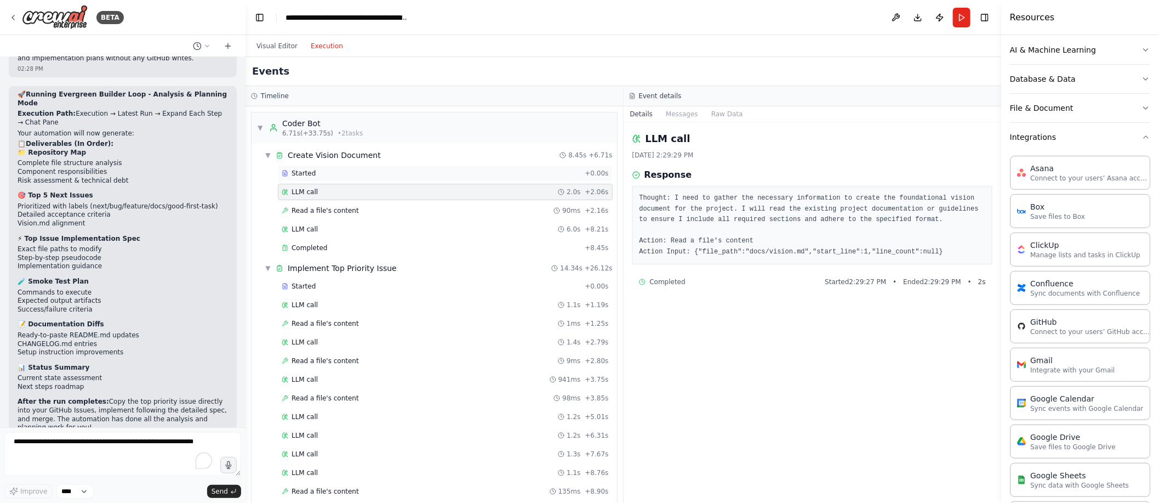
click at [301, 177] on span "Started" at bounding box center [304, 173] width 24 height 9
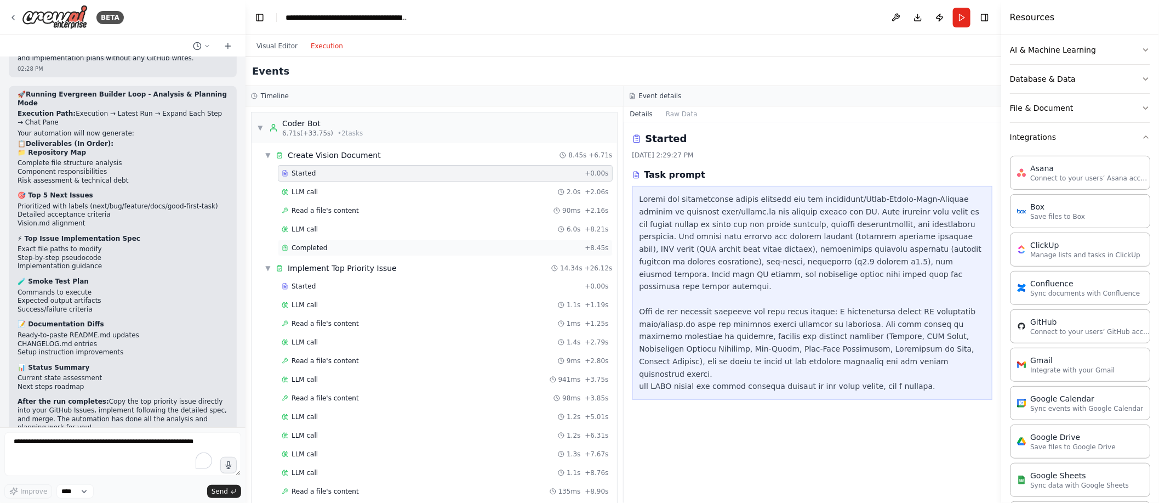
click at [304, 250] on span "Completed" at bounding box center [310, 247] width 36 height 9
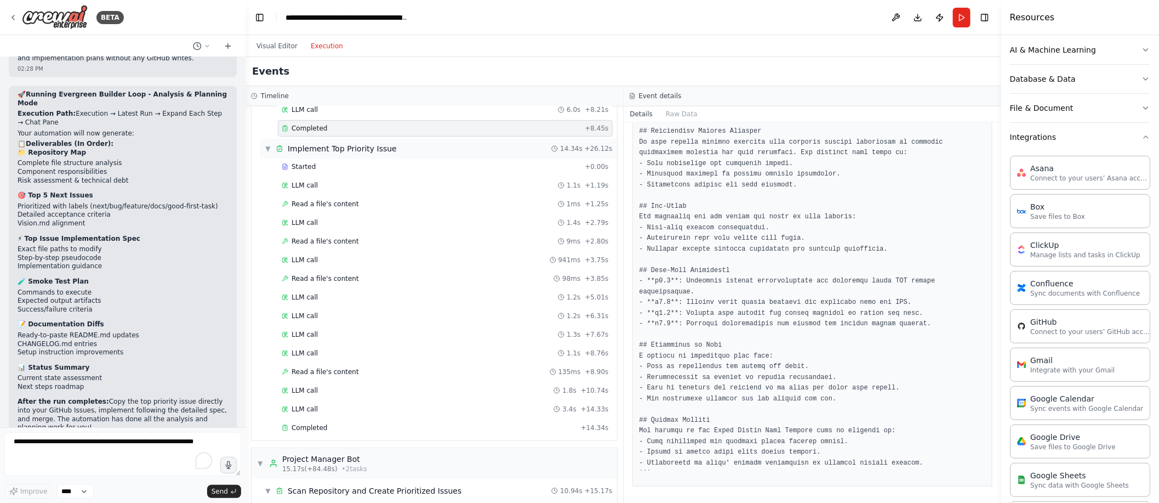
scroll to position [151, 0]
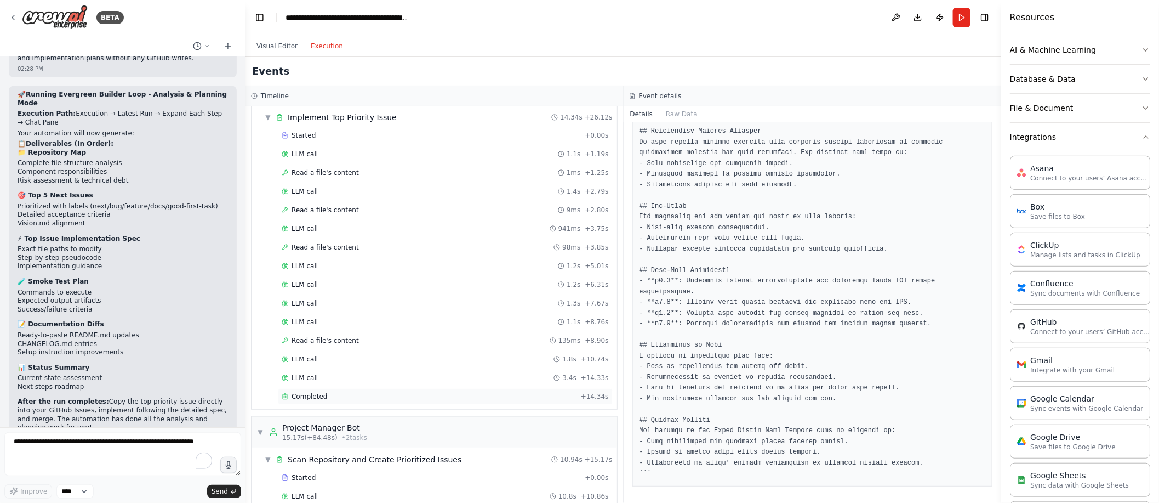
click at [307, 399] on span "Completed" at bounding box center [310, 396] width 36 height 9
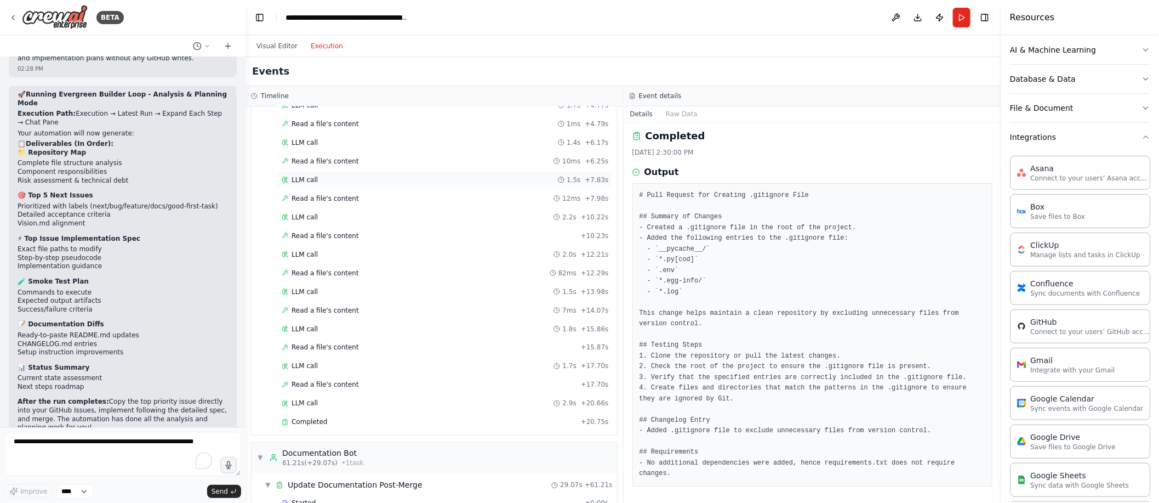
scroll to position [1021, 0]
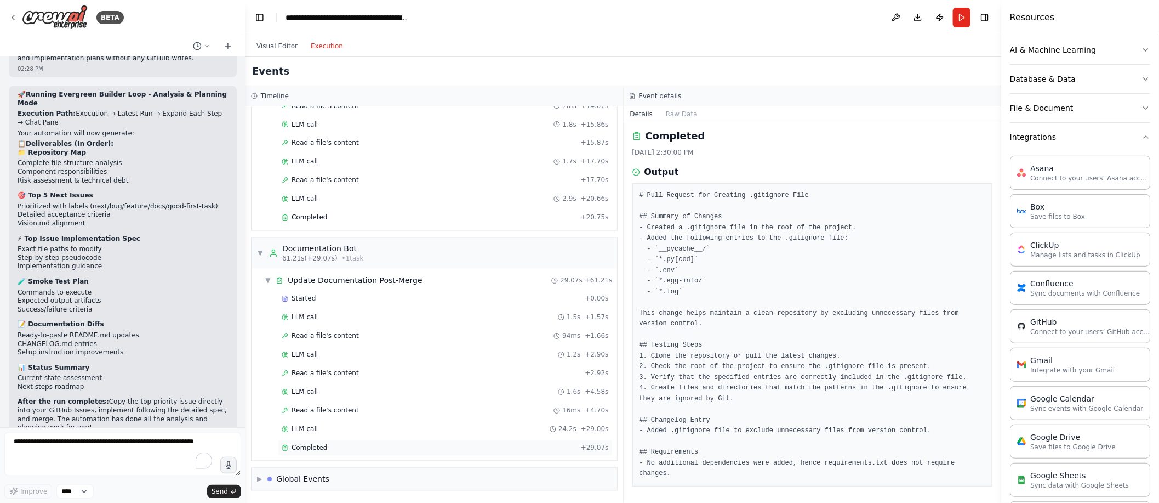
click at [301, 452] on span "Completed" at bounding box center [310, 447] width 36 height 9
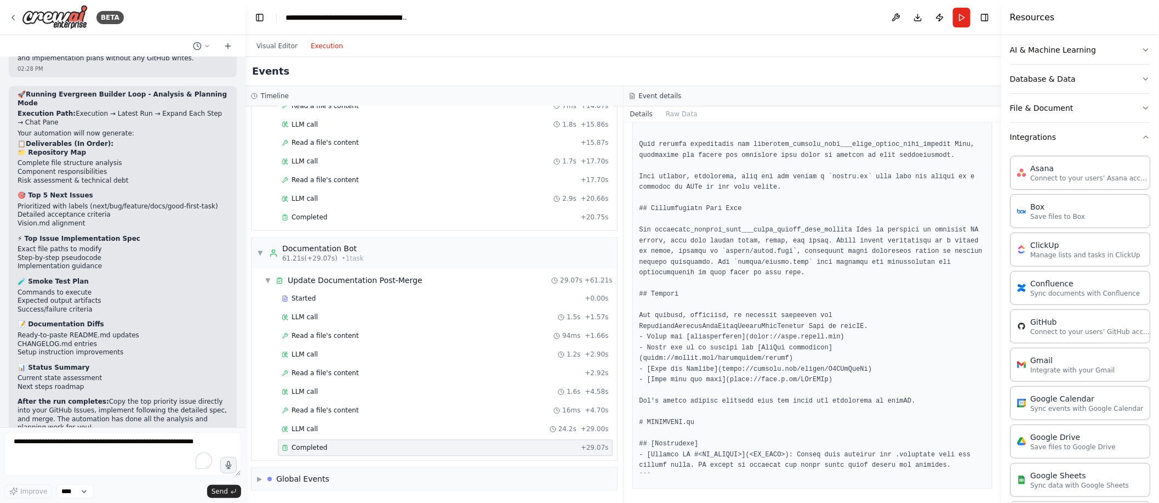
scroll to position [654, 0]
click at [829, 368] on pre at bounding box center [813, 9] width 346 height 940
drag, startPoint x: 869, startPoint y: 367, endPoint x: 724, endPoint y: 370, distance: 145.3
click at [724, 370] on pre at bounding box center [813, 9] width 346 height 940
copy pre "https://discord.com/invite/X4JWnZnxPb"
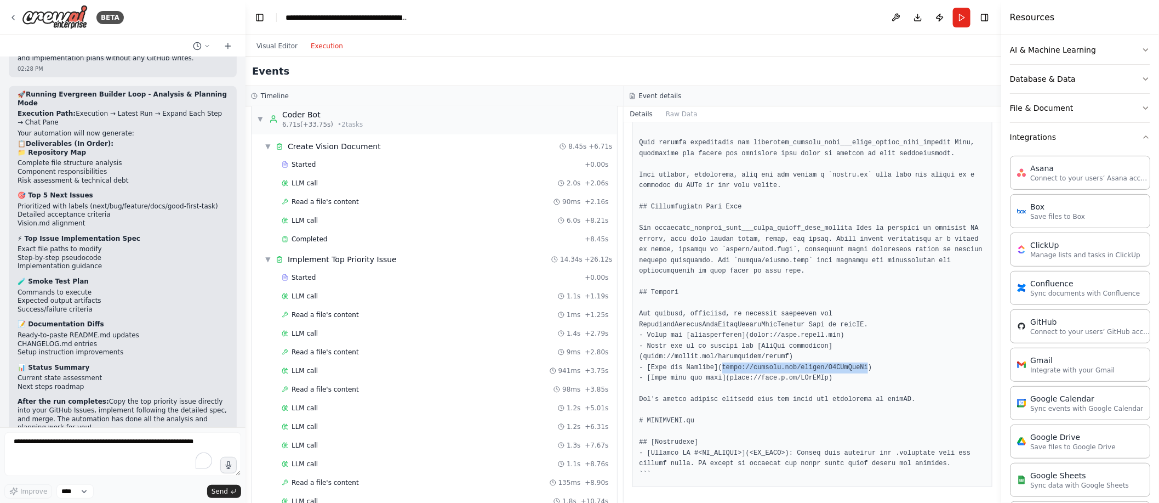
scroll to position [0, 0]
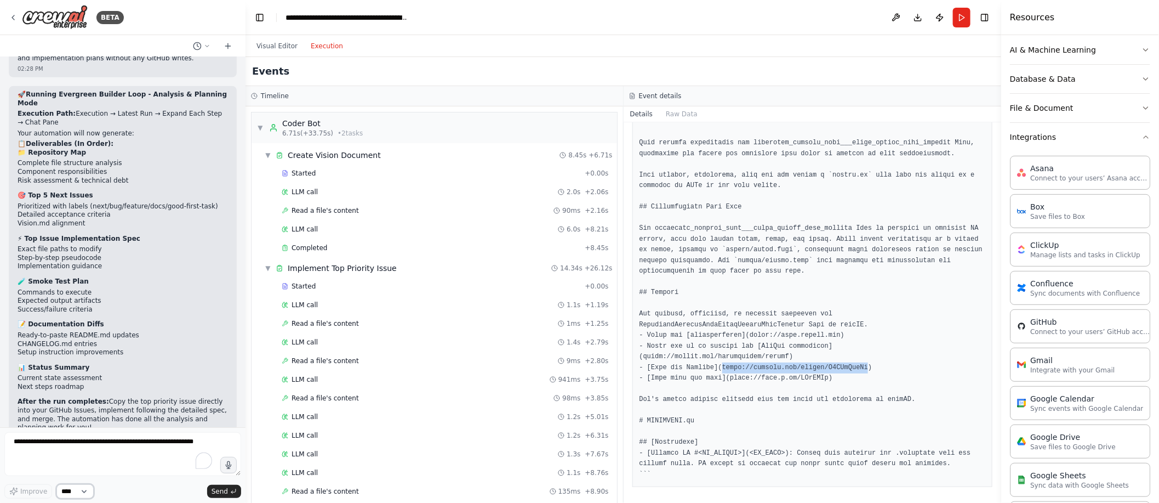
click at [79, 491] on select "****" at bounding box center [74, 491] width 37 height 14
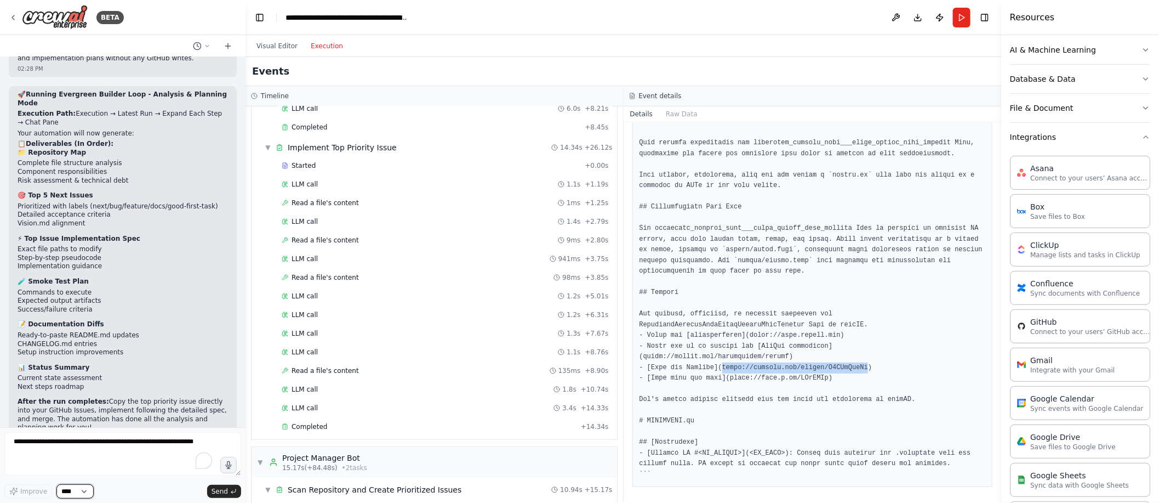
scroll to position [123, 0]
click at [318, 421] on span "Completed" at bounding box center [310, 423] width 36 height 9
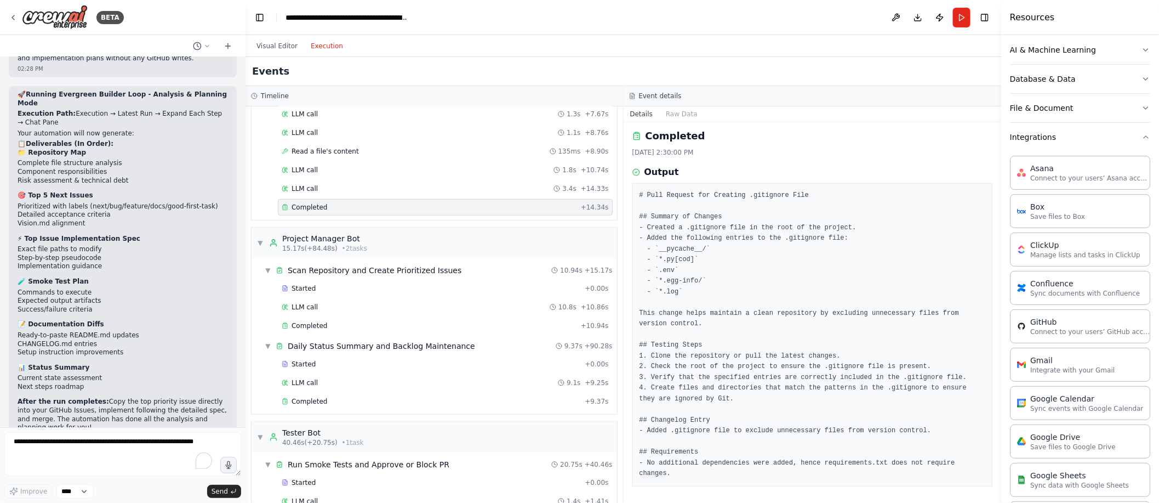
scroll to position [348, 0]
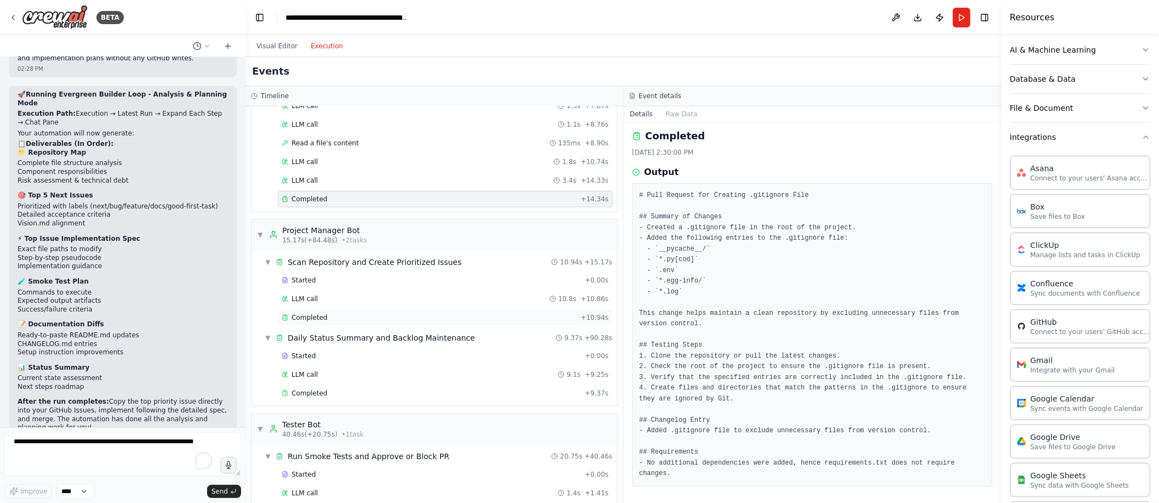
click at [318, 322] on span "Completed" at bounding box center [310, 317] width 36 height 9
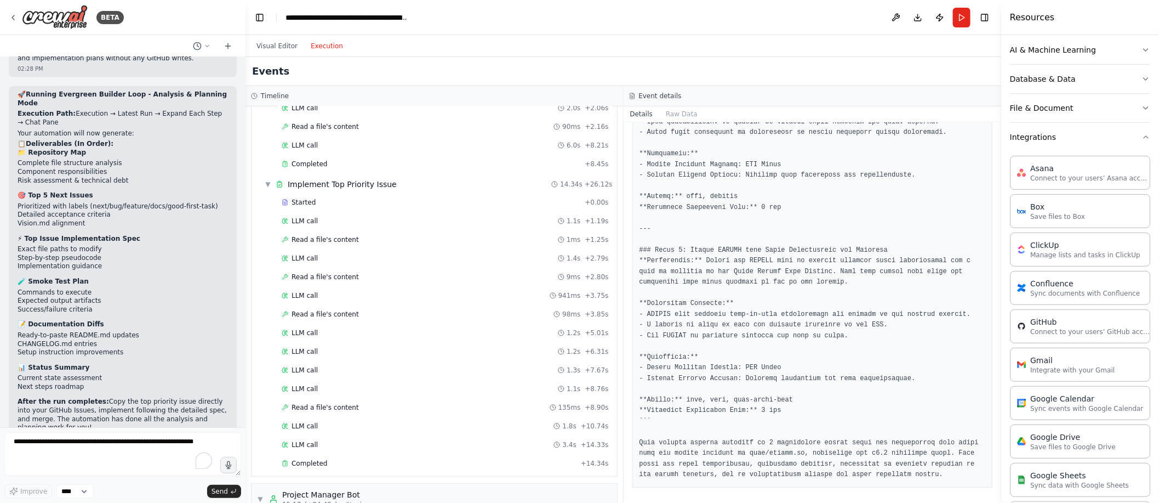
scroll to position [0, 0]
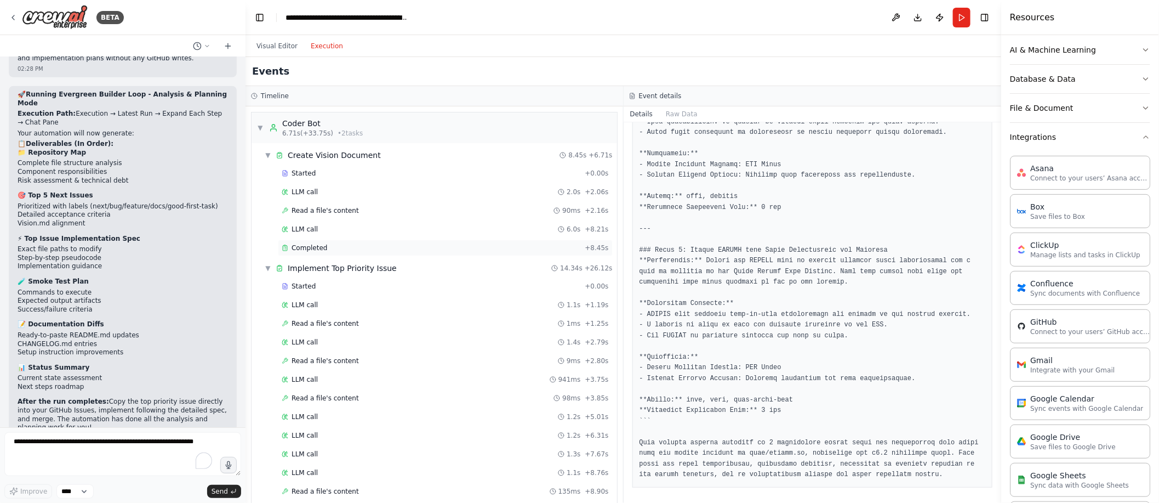
click at [414, 247] on div "Completed" at bounding box center [431, 247] width 299 height 9
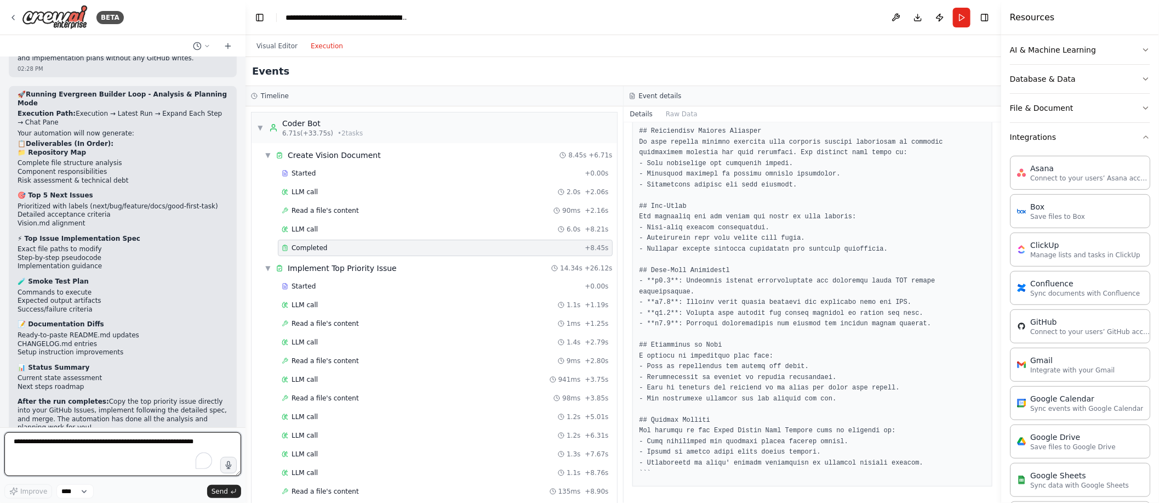
click at [99, 446] on textarea "To enrich screen reader interactions, please activate Accessibility in Grammarl…" at bounding box center [122, 454] width 237 height 44
type textarea "**********"
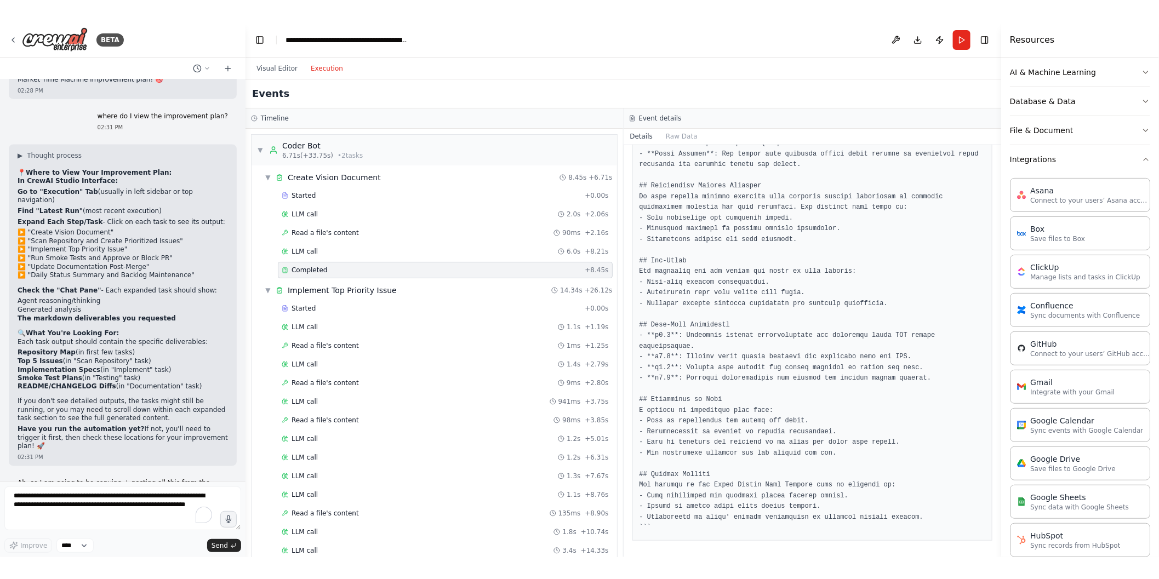
scroll to position [13210, 0]
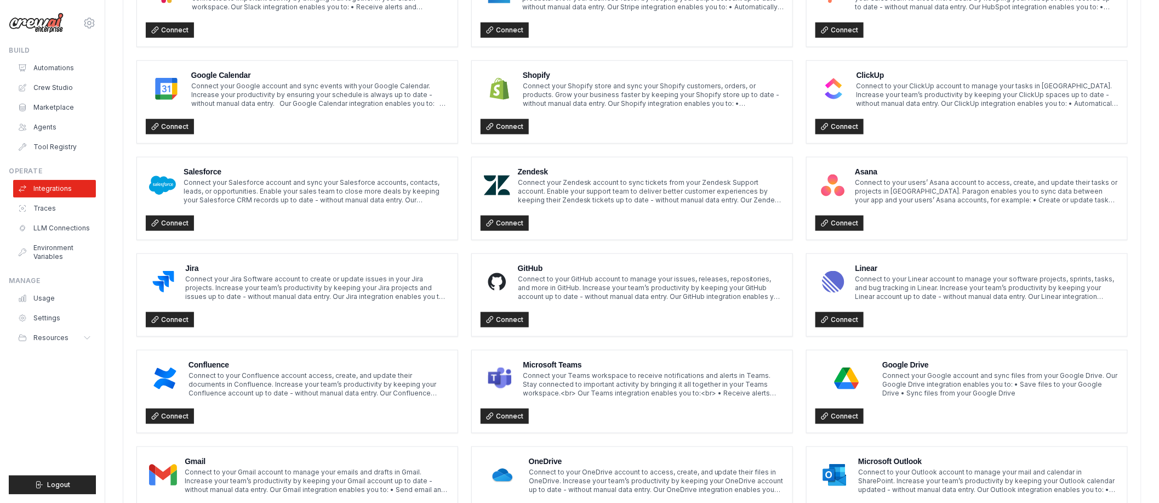
scroll to position [503, 0]
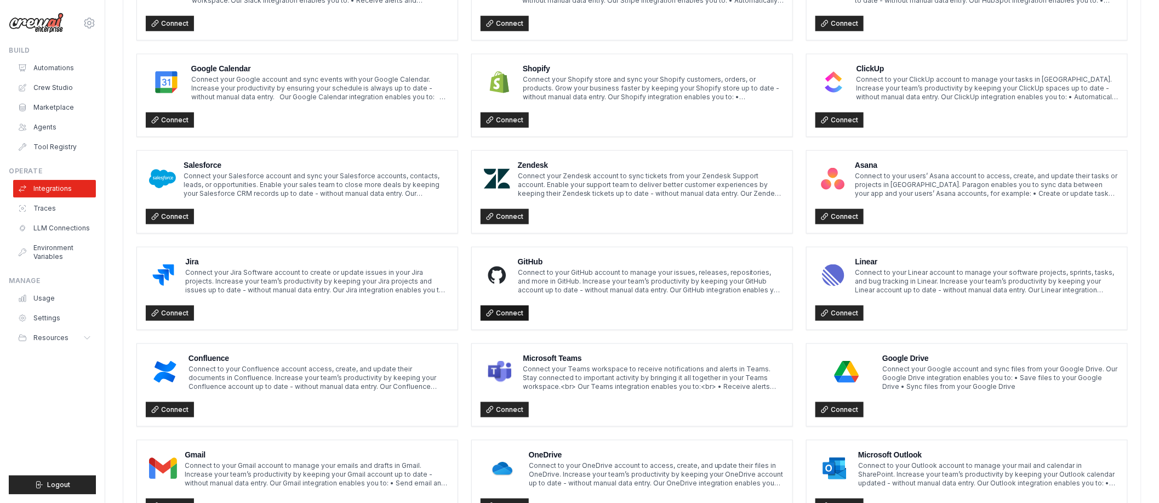
click at [511, 317] on link "Connect" at bounding box center [505, 312] width 48 height 15
